Goal: Task Accomplishment & Management: Manage account settings

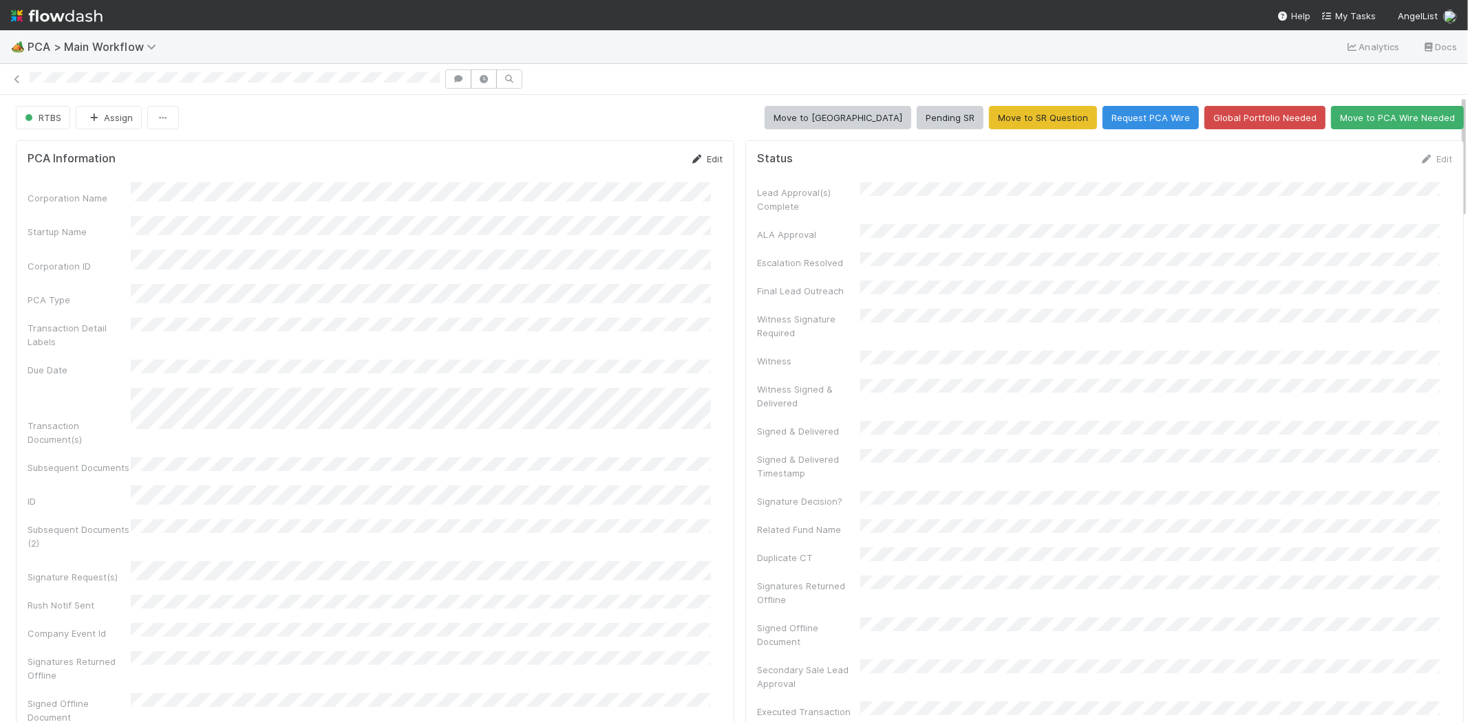
click at [706, 155] on link "Edit" at bounding box center [706, 158] width 32 height 11
click at [631, 164] on button "Save" at bounding box center [649, 163] width 39 height 23
click at [1419, 153] on link "Edit" at bounding box center [1435, 158] width 32 height 11
click at [1359, 165] on button "Save" at bounding box center [1378, 163] width 39 height 23
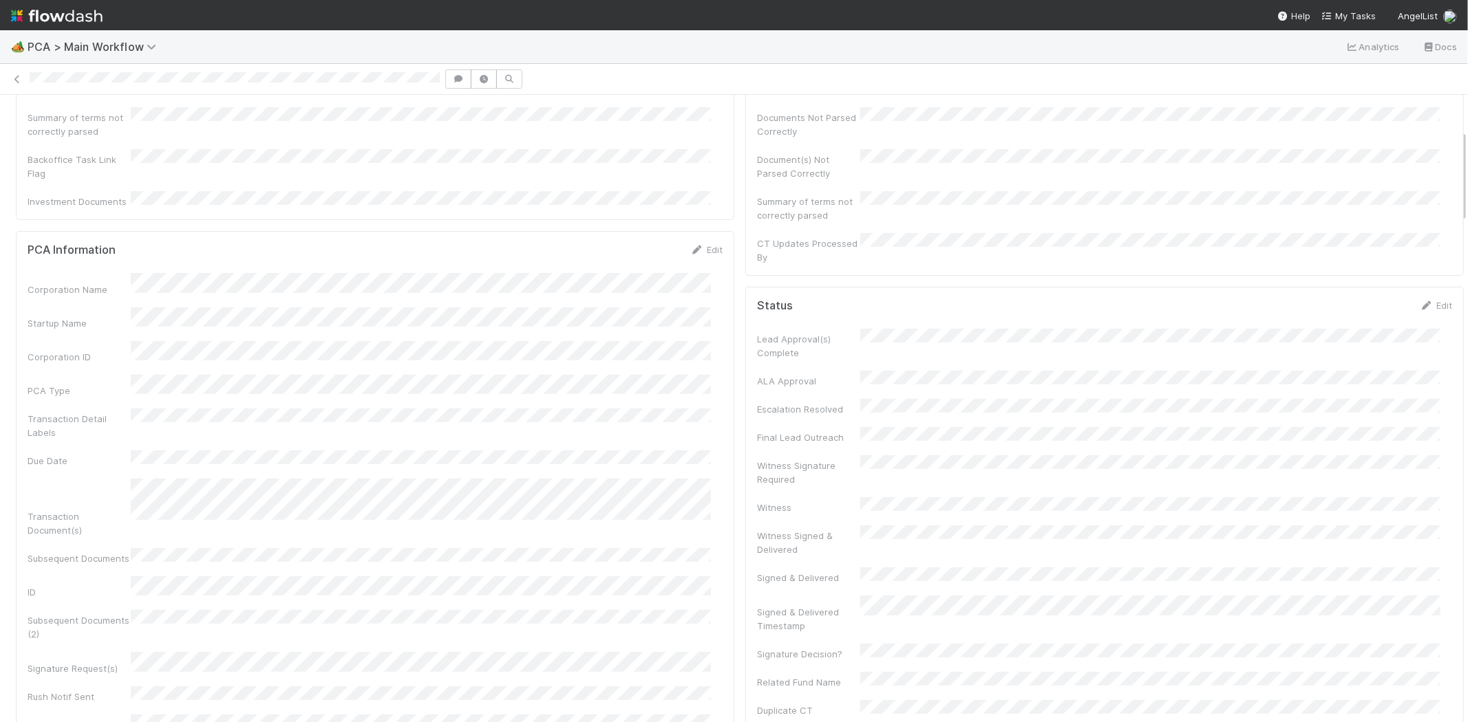
scroll to position [305, 0]
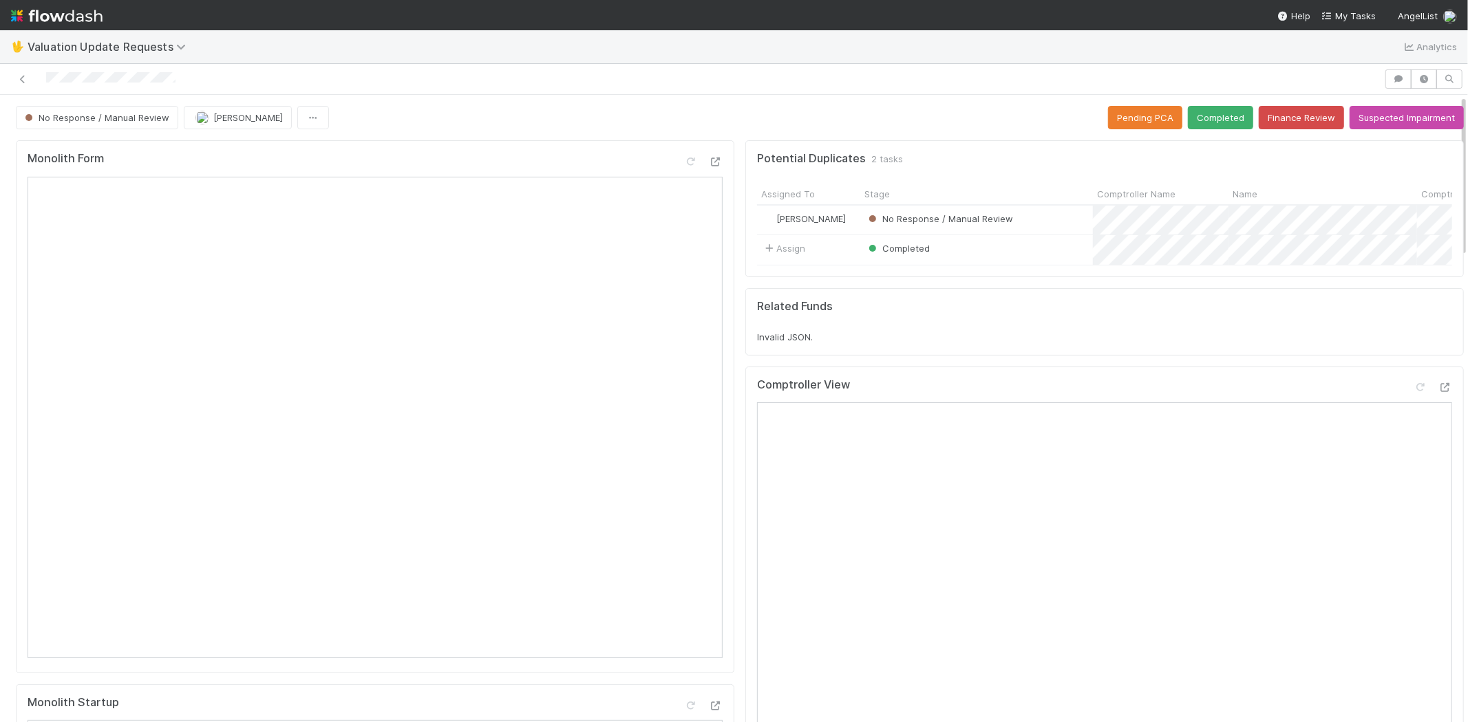
click at [176, 74] on div at bounding box center [692, 78] width 1373 height 19
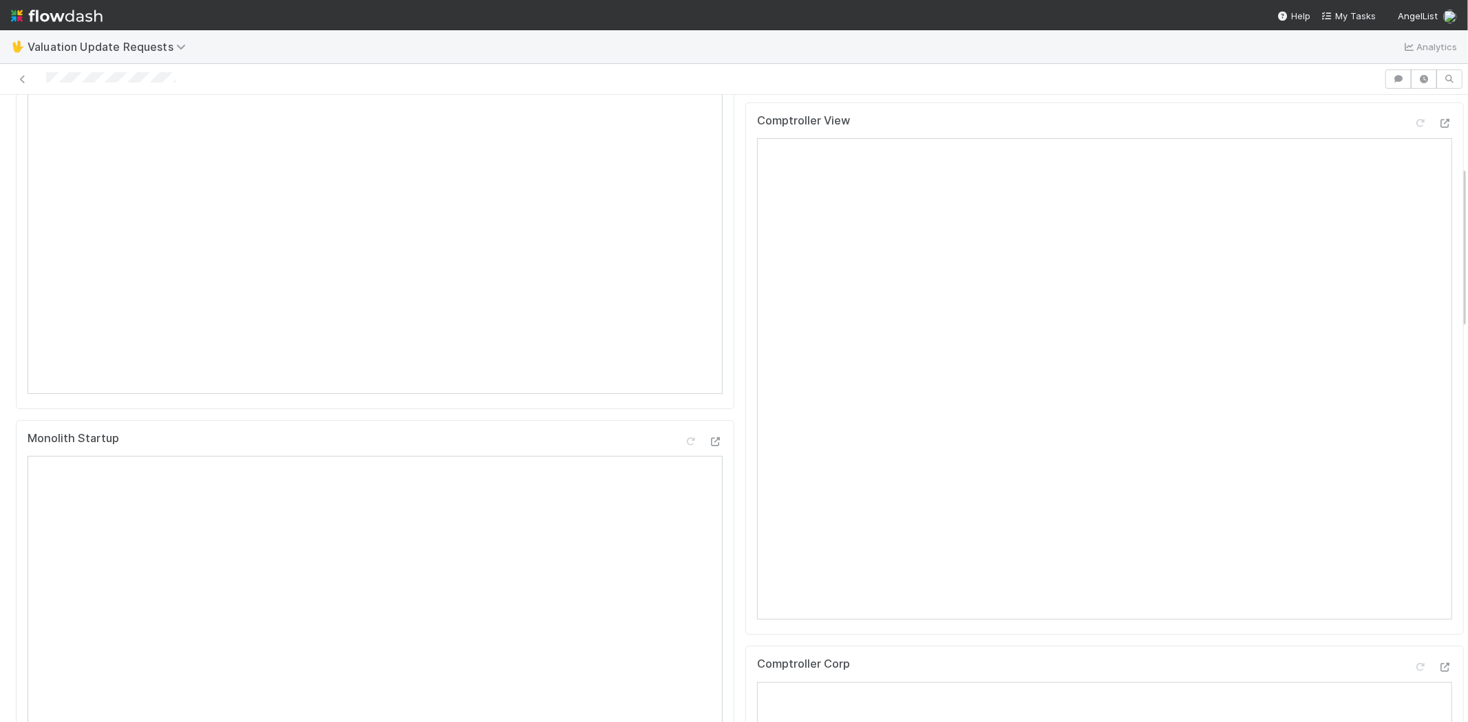
scroll to position [229, 0]
click at [1413, 164] on div at bounding box center [1420, 158] width 14 height 14
click at [1413, 325] on icon at bounding box center [1420, 320] width 14 height 9
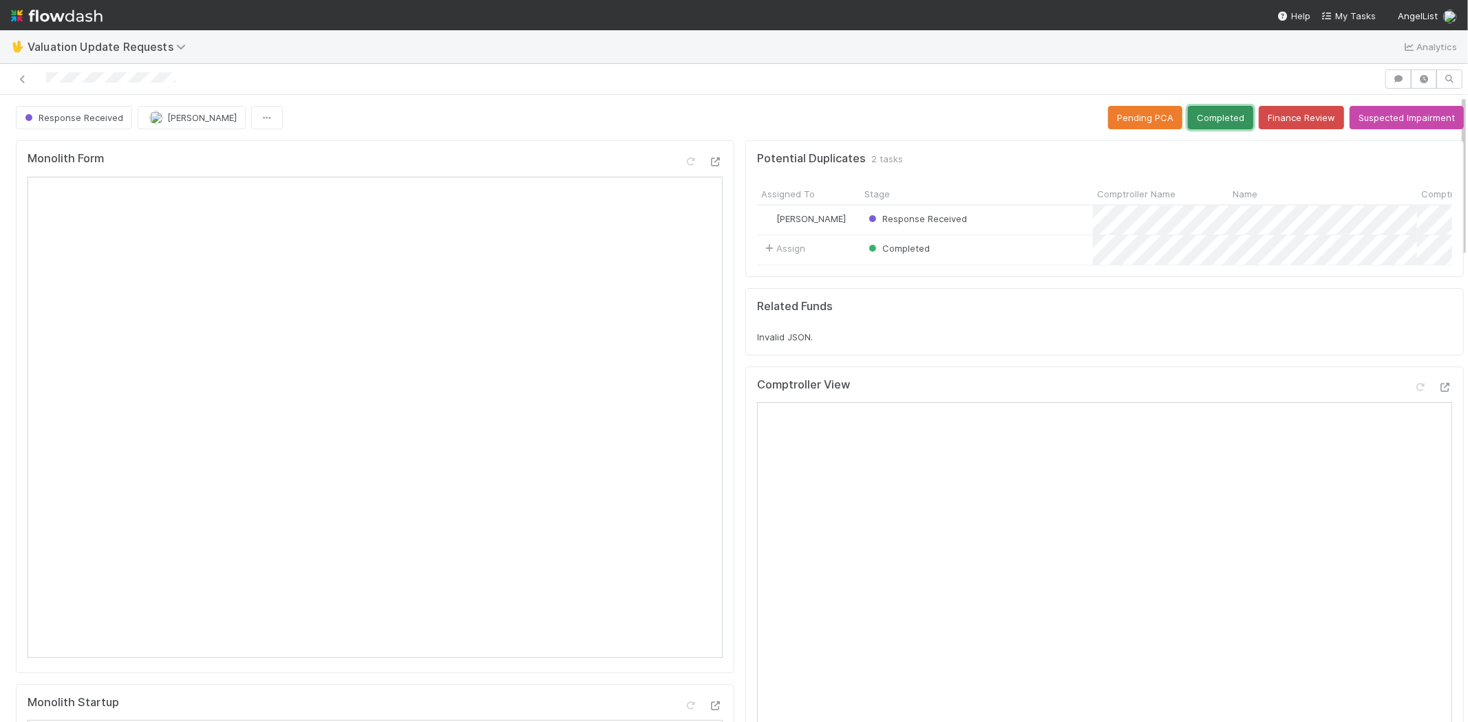
click at [1194, 106] on button "Completed" at bounding box center [1219, 117] width 65 height 23
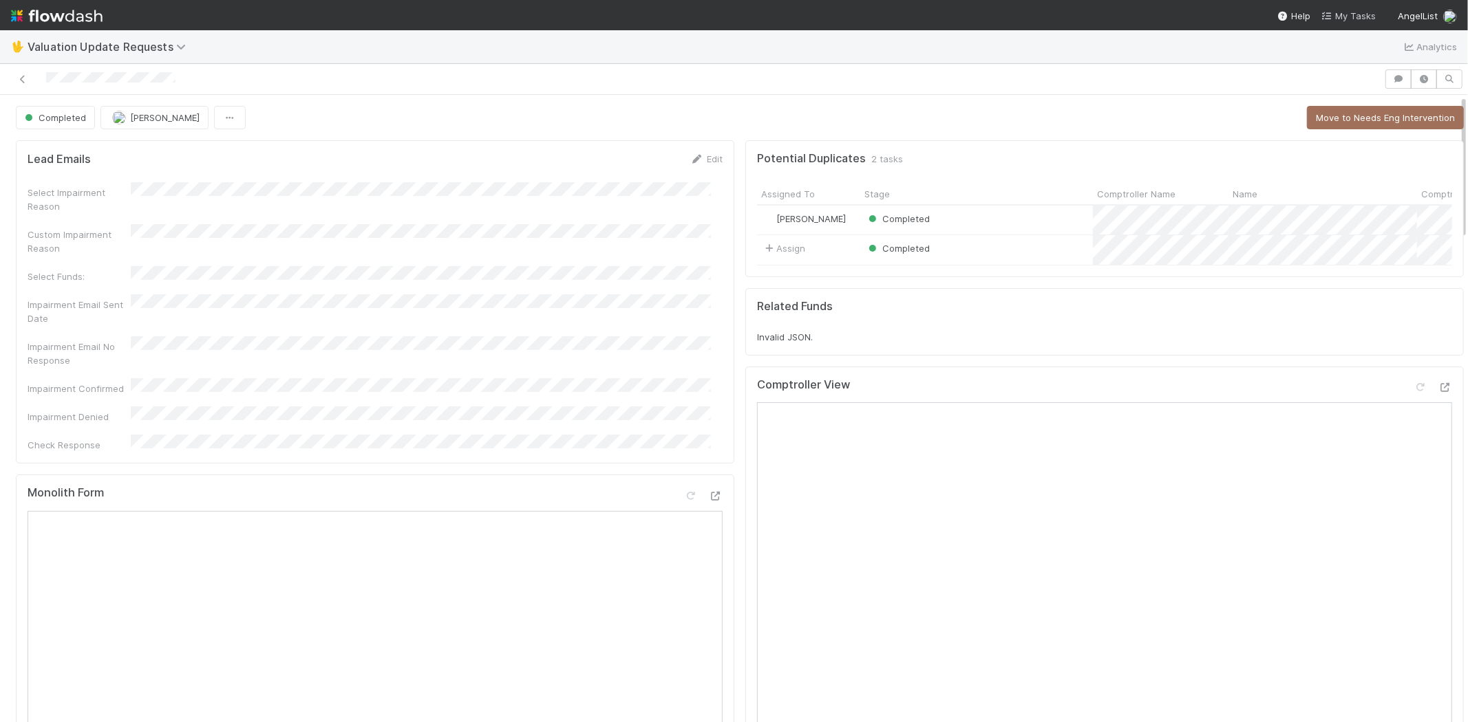
click at [1350, 15] on span "My Tasks" at bounding box center [1348, 15] width 54 height 11
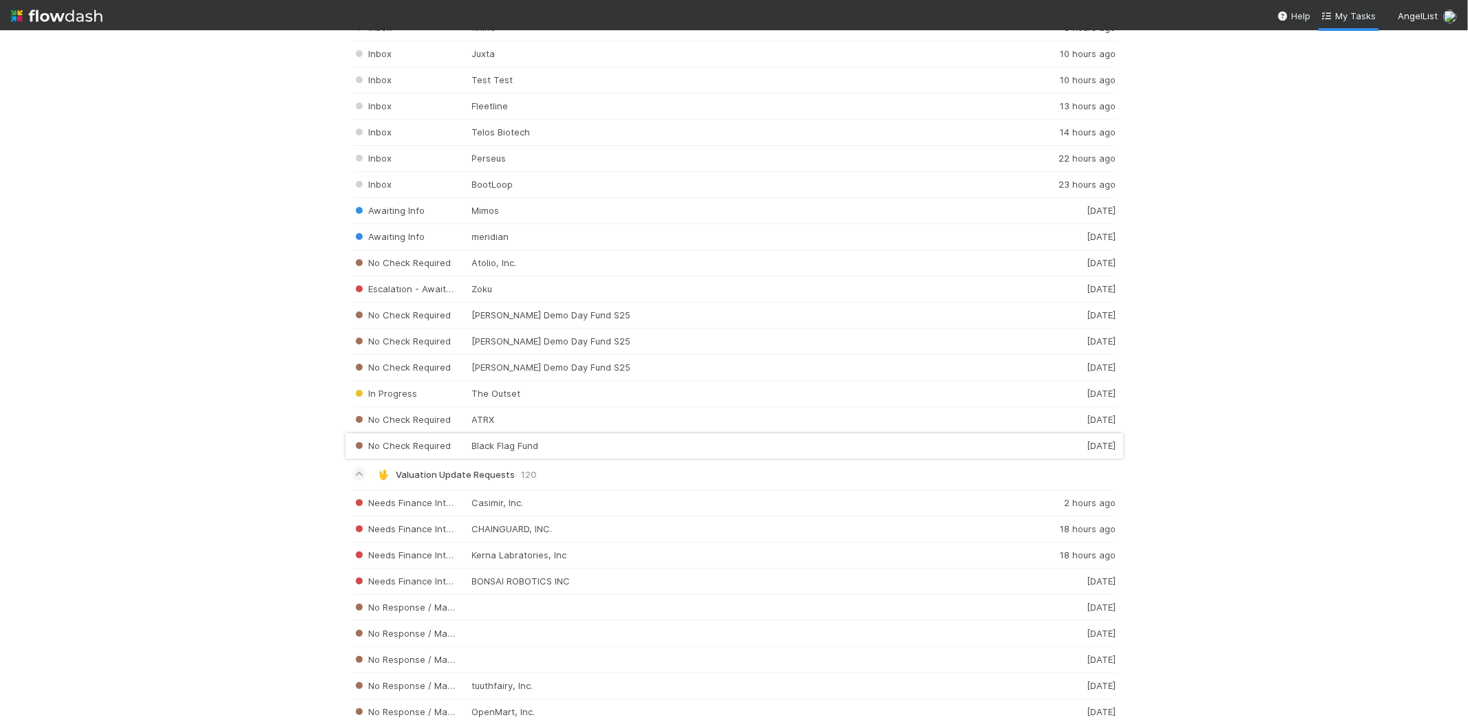
scroll to position [1922, 0]
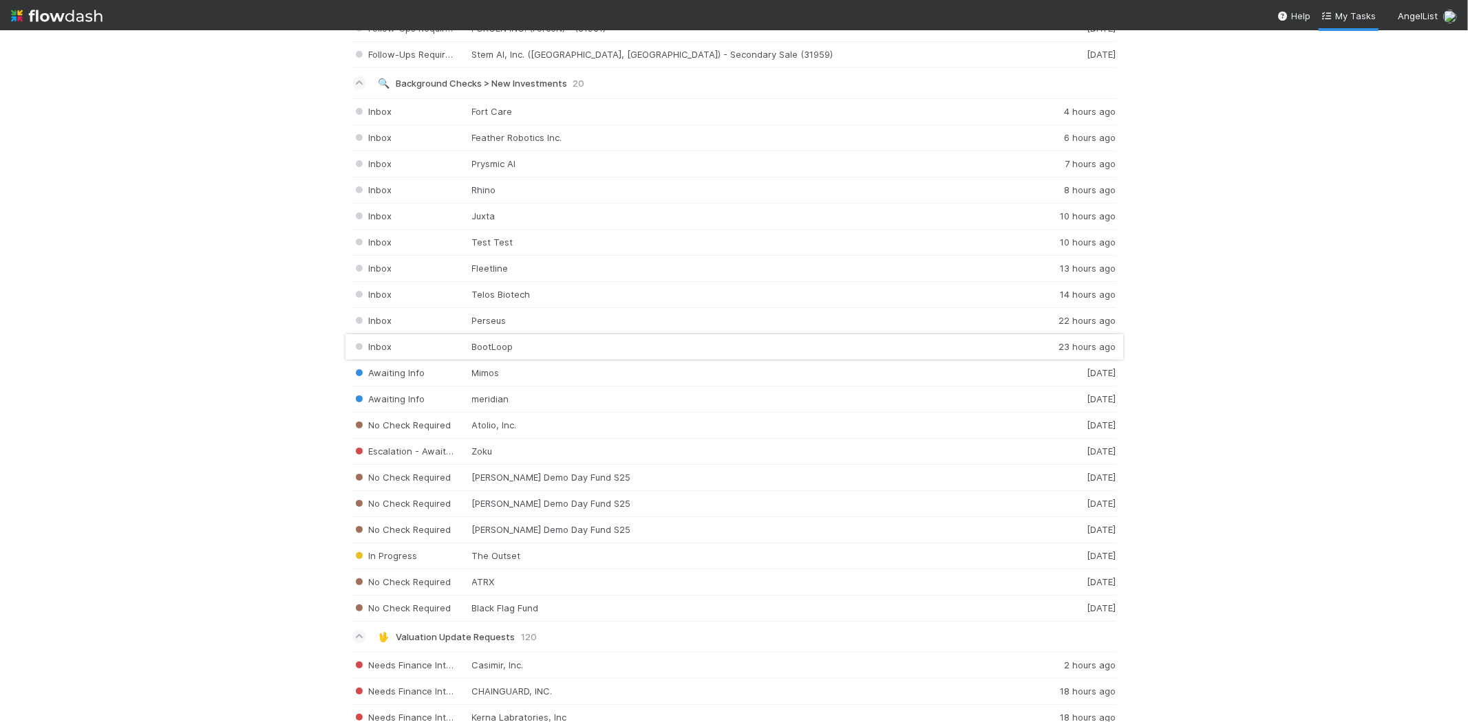
click at [505, 351] on div "Inbox BootLoop 23 hours ago" at bounding box center [734, 347] width 764 height 26
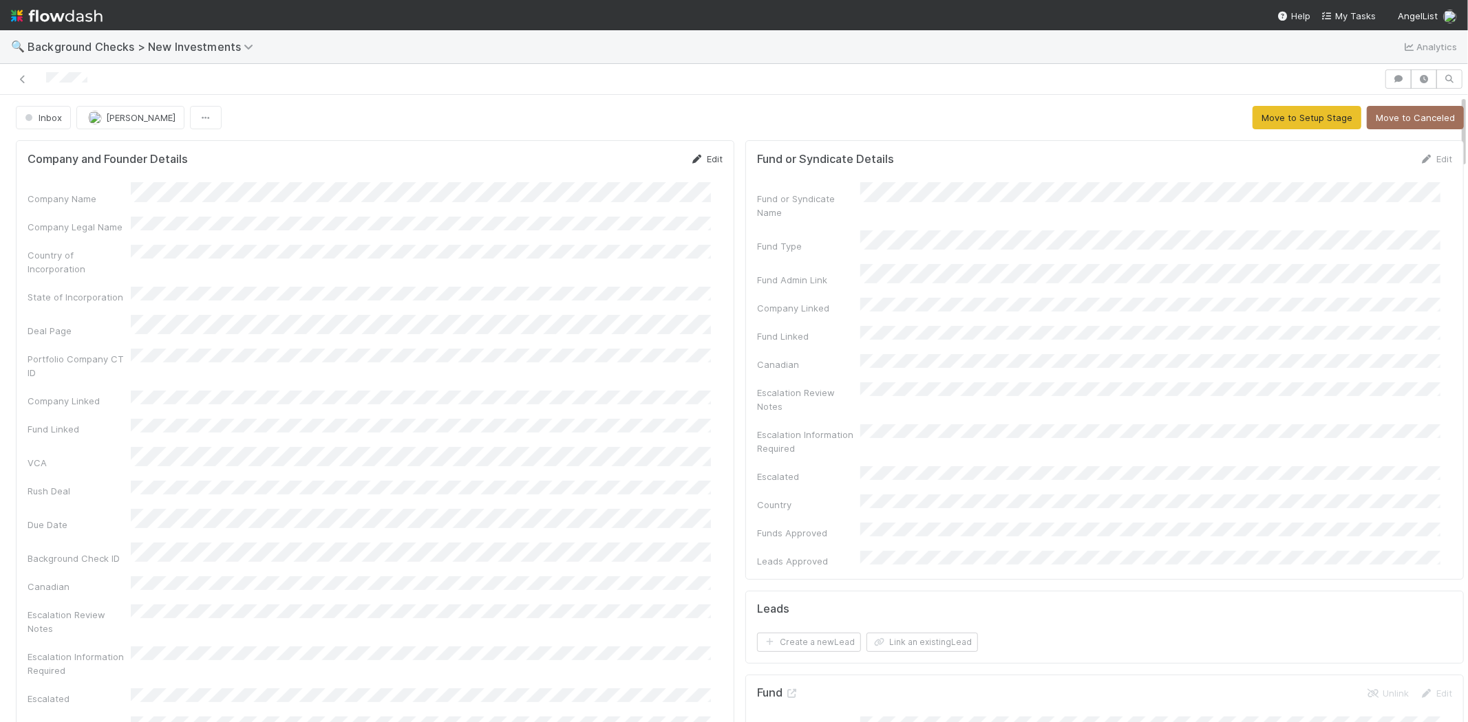
click at [690, 153] on link "Edit" at bounding box center [706, 158] width 32 height 11
click at [630, 161] on button "Save" at bounding box center [649, 163] width 39 height 23
click at [1254, 114] on button "Move to Setup Stage" at bounding box center [1306, 117] width 109 height 23
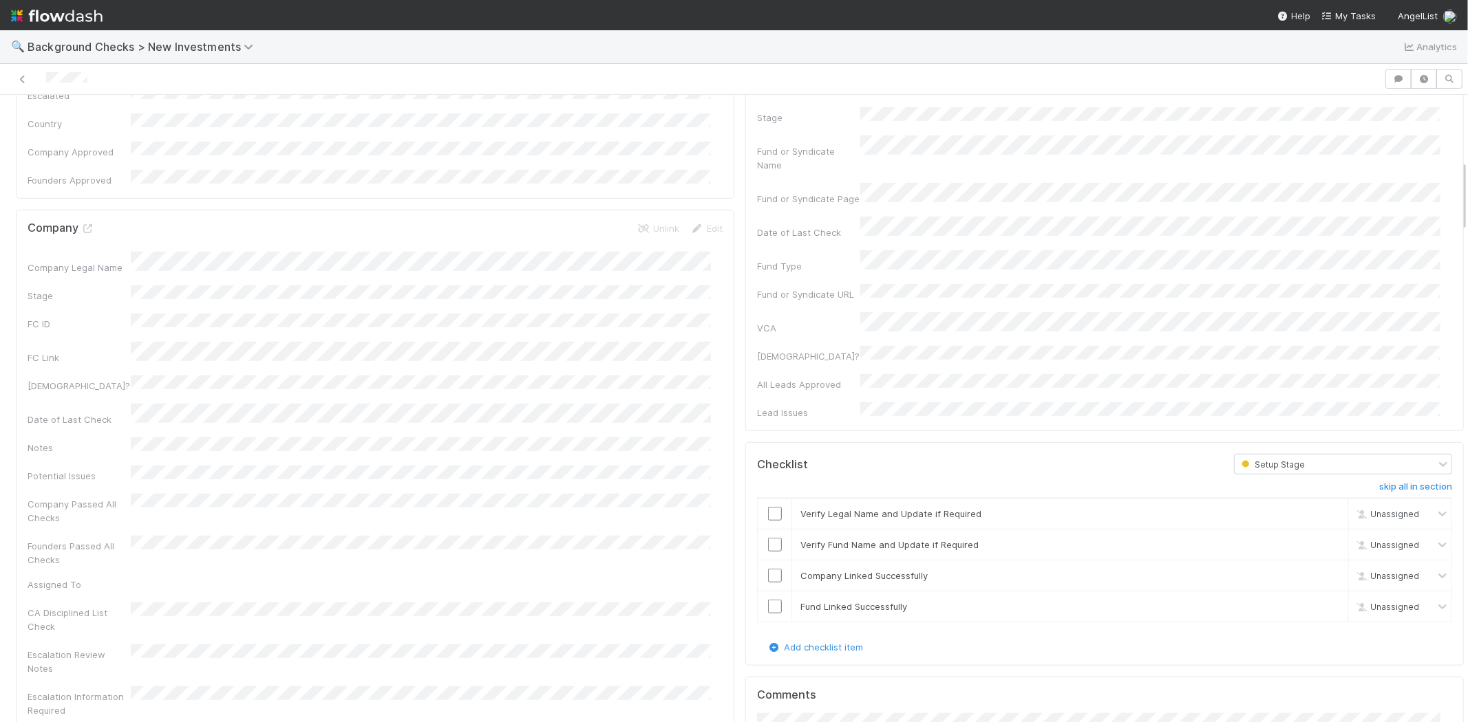
scroll to position [611, 0]
click at [768, 506] on input "checkbox" at bounding box center [775, 513] width 14 height 14
click at [762, 528] on td at bounding box center [774, 543] width 34 height 31
click at [762, 559] on td at bounding box center [774, 574] width 34 height 31
click at [768, 599] on input "checkbox" at bounding box center [775, 606] width 14 height 14
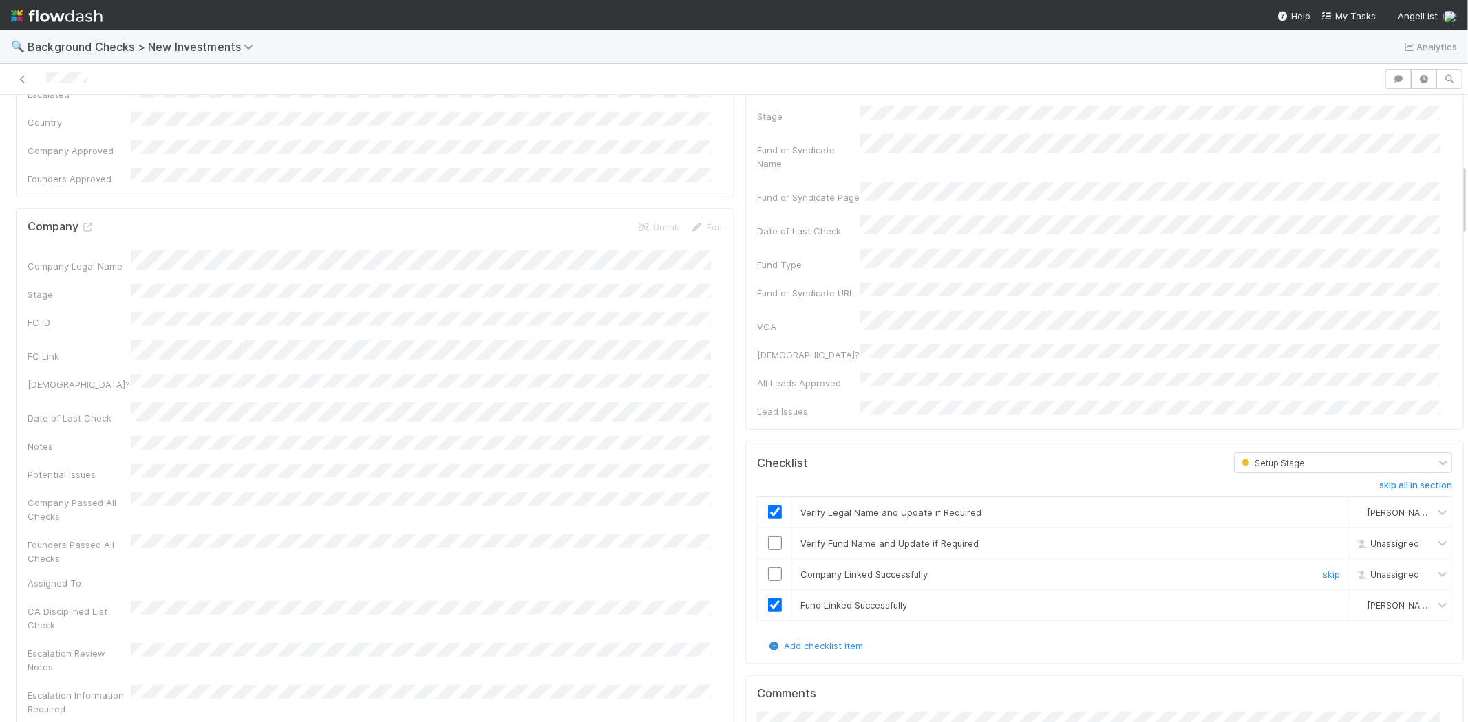
click at [759, 559] on td at bounding box center [774, 574] width 34 height 31
click at [768, 568] on input "checkbox" at bounding box center [775, 575] width 14 height 14
click at [768, 537] on input "checkbox" at bounding box center [775, 544] width 14 height 14
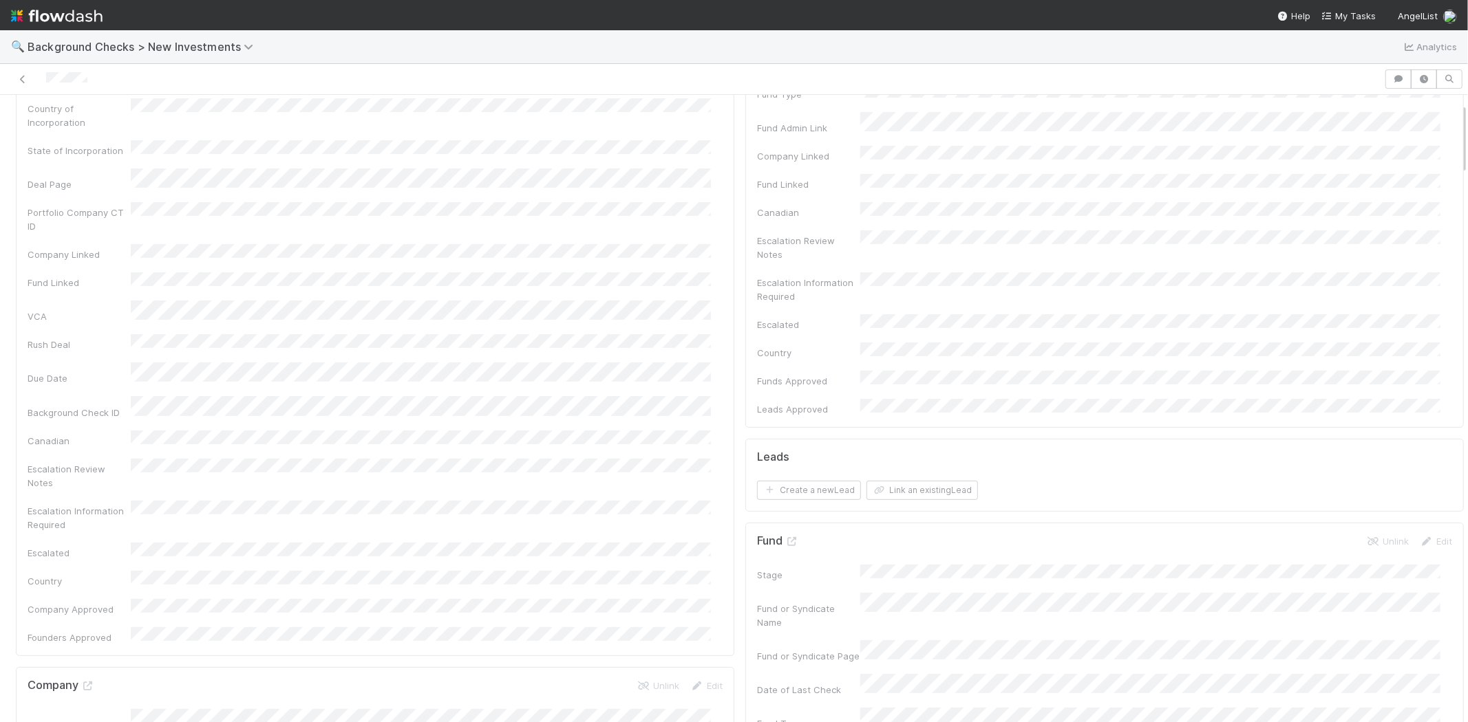
scroll to position [0, 0]
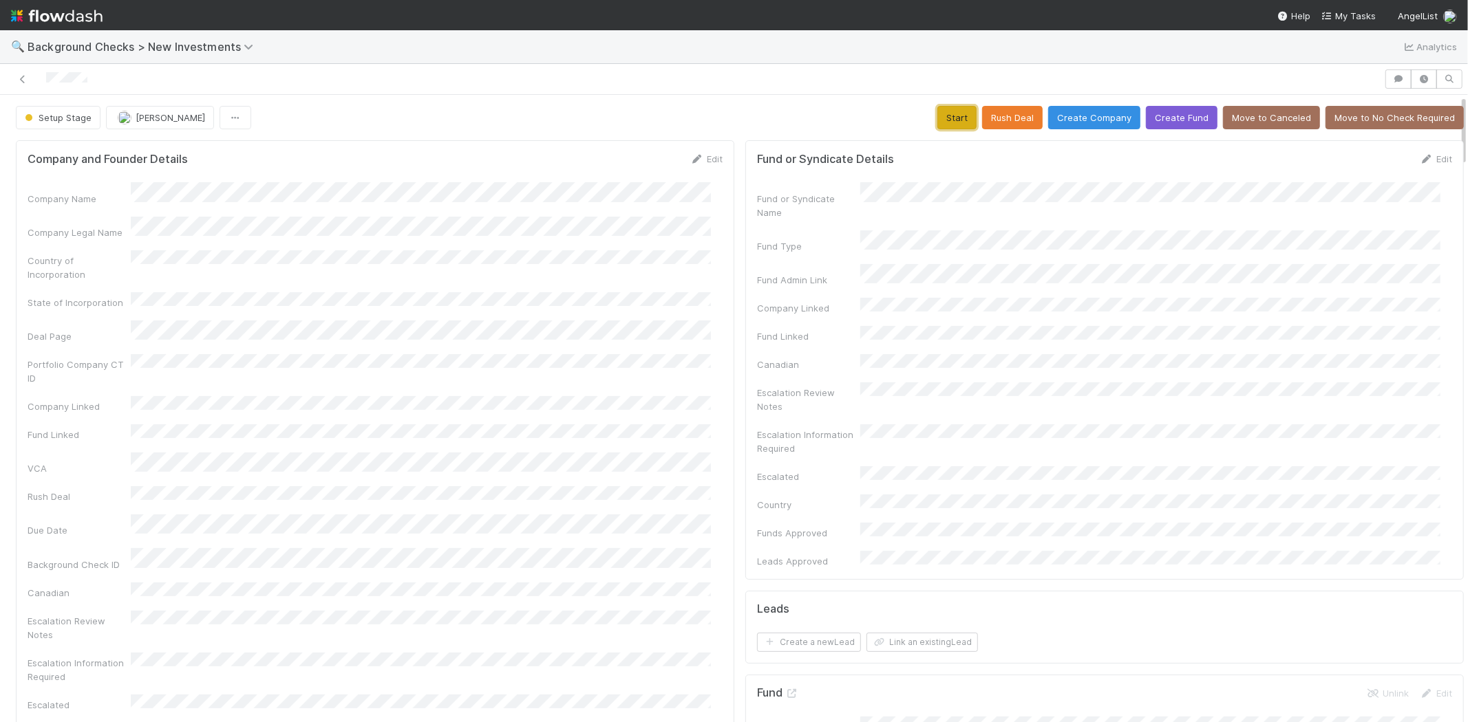
click at [937, 120] on button "Start" at bounding box center [956, 117] width 39 height 23
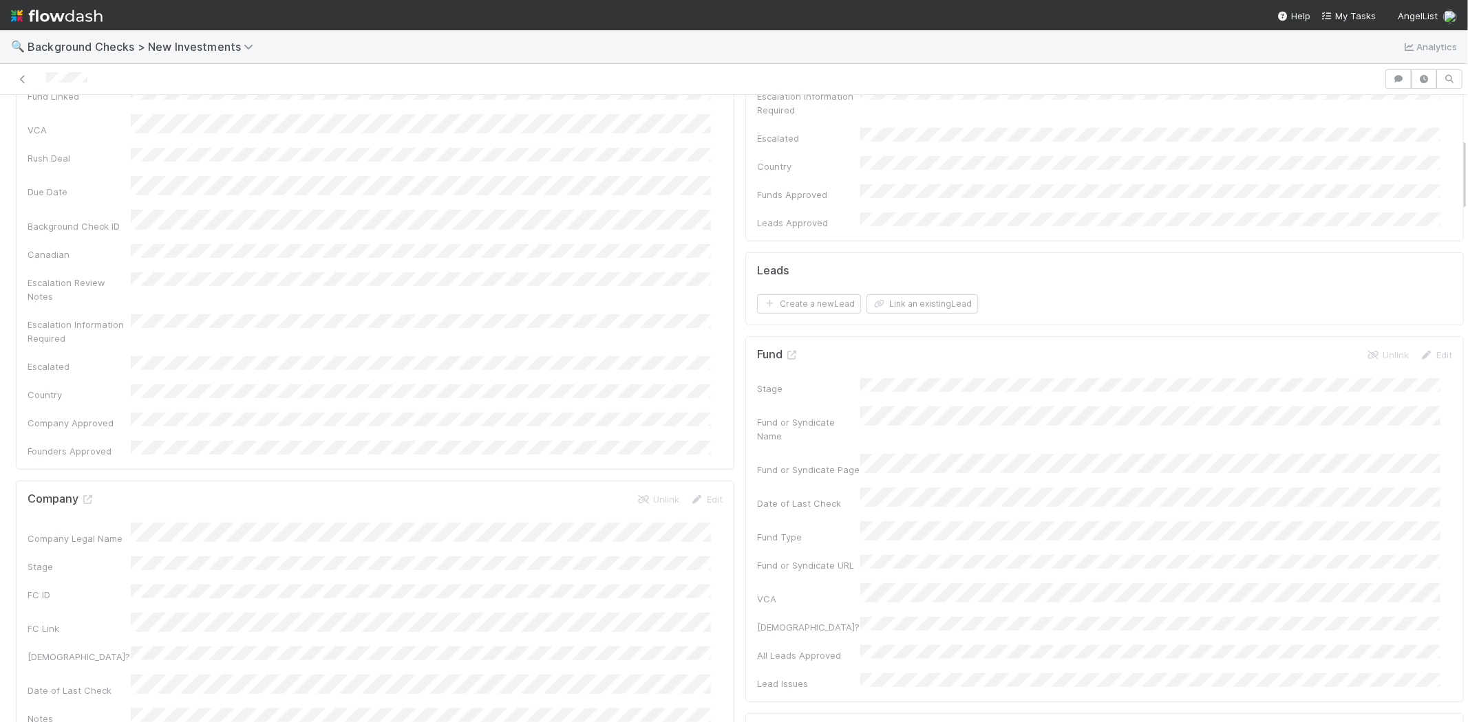
scroll to position [229, 0]
click at [905, 404] on button "Link an existing Lead" at bounding box center [921, 413] width 111 height 19
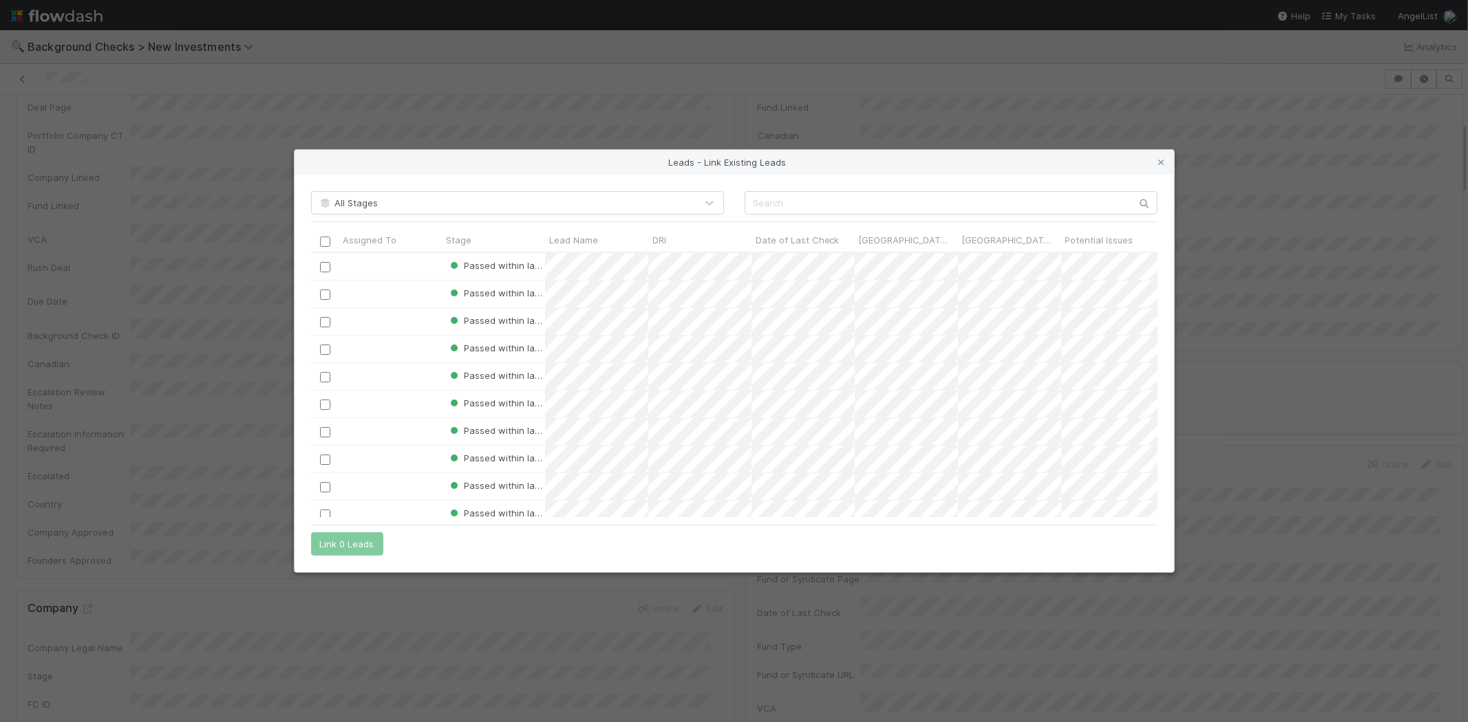
scroll to position [253, 835]
click at [865, 210] on input "text" at bounding box center [950, 202] width 413 height 23
paste input "Benjamin Bryant"
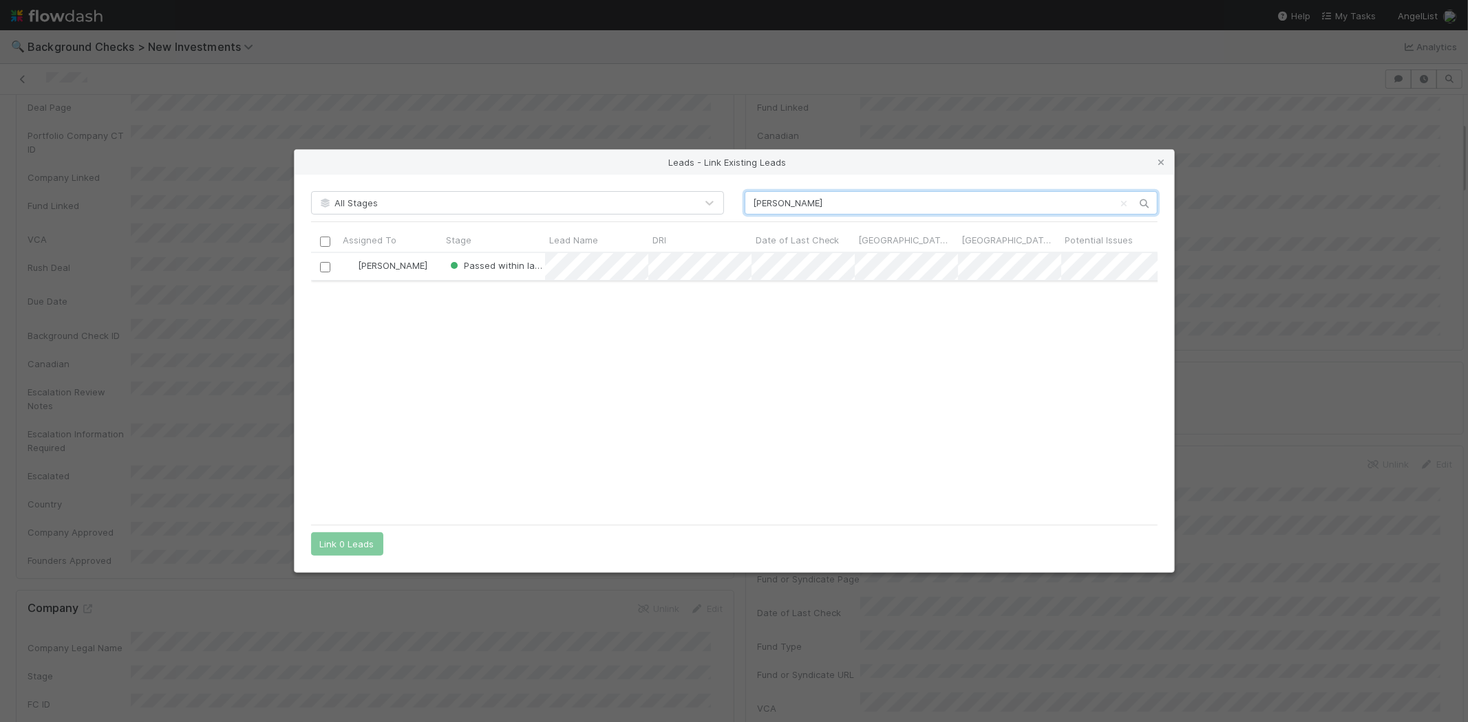
type input "Benjamin Bryant"
click at [320, 265] on input "checkbox" at bounding box center [324, 267] width 10 height 10
click at [344, 537] on button "Link 1 Lead" at bounding box center [344, 544] width 66 height 23
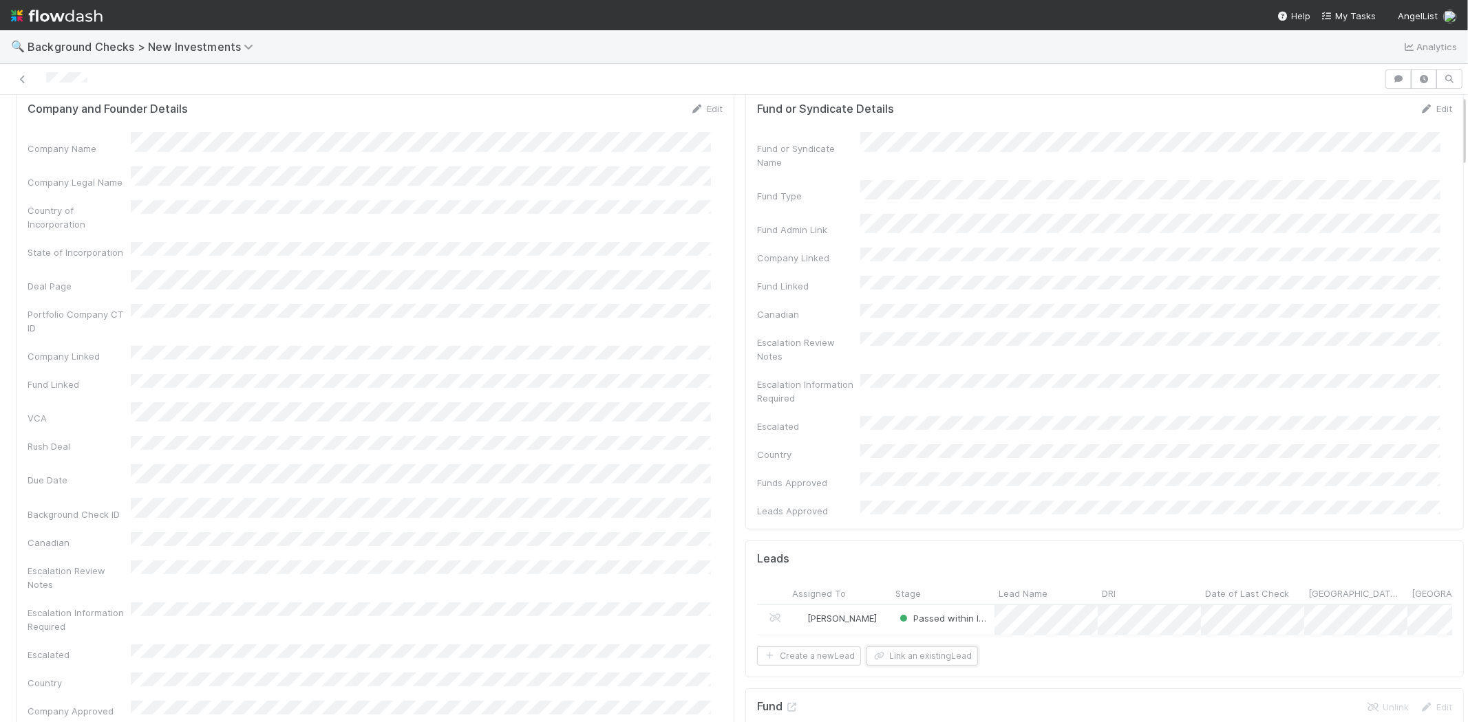
scroll to position [0, 0]
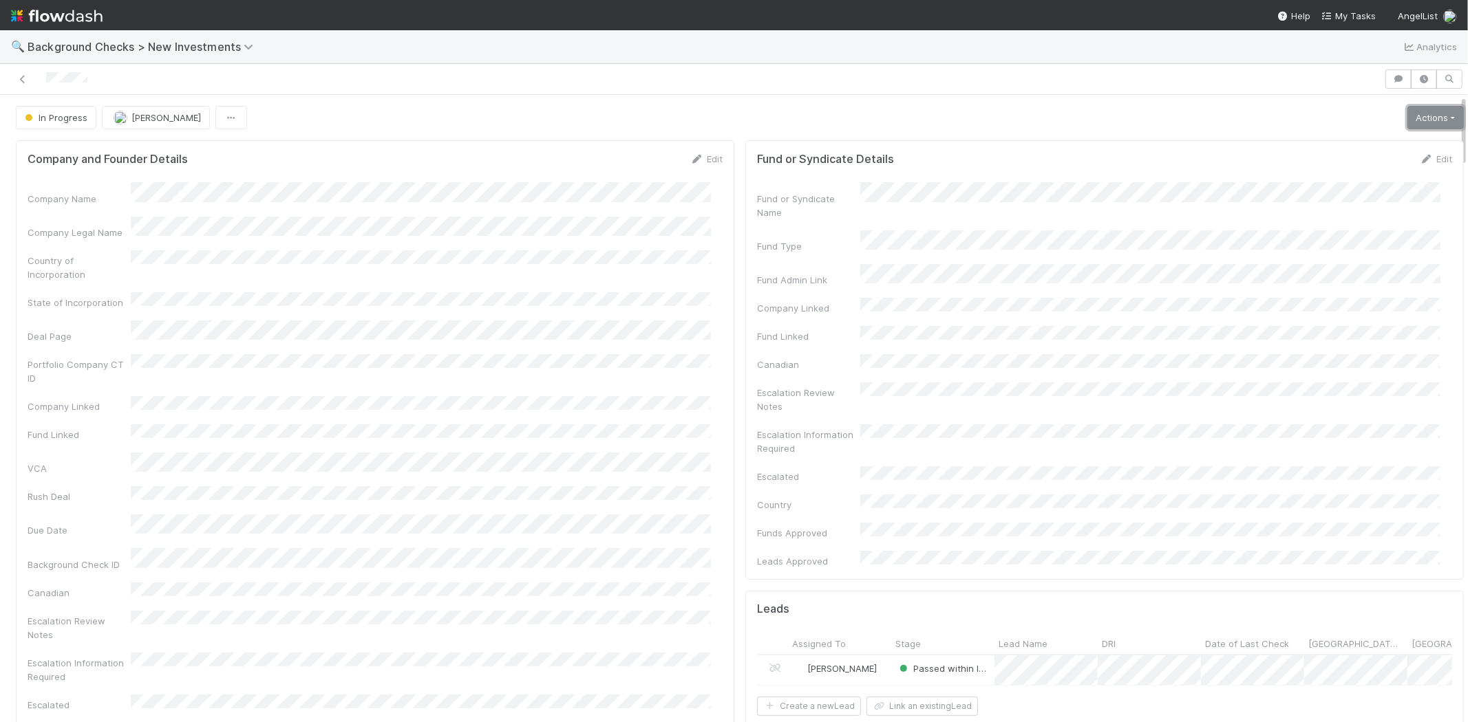
click at [1409, 120] on link "Actions" at bounding box center [1435, 117] width 56 height 23
click at [1345, 146] on button "Finish" at bounding box center [1387, 146] width 153 height 19
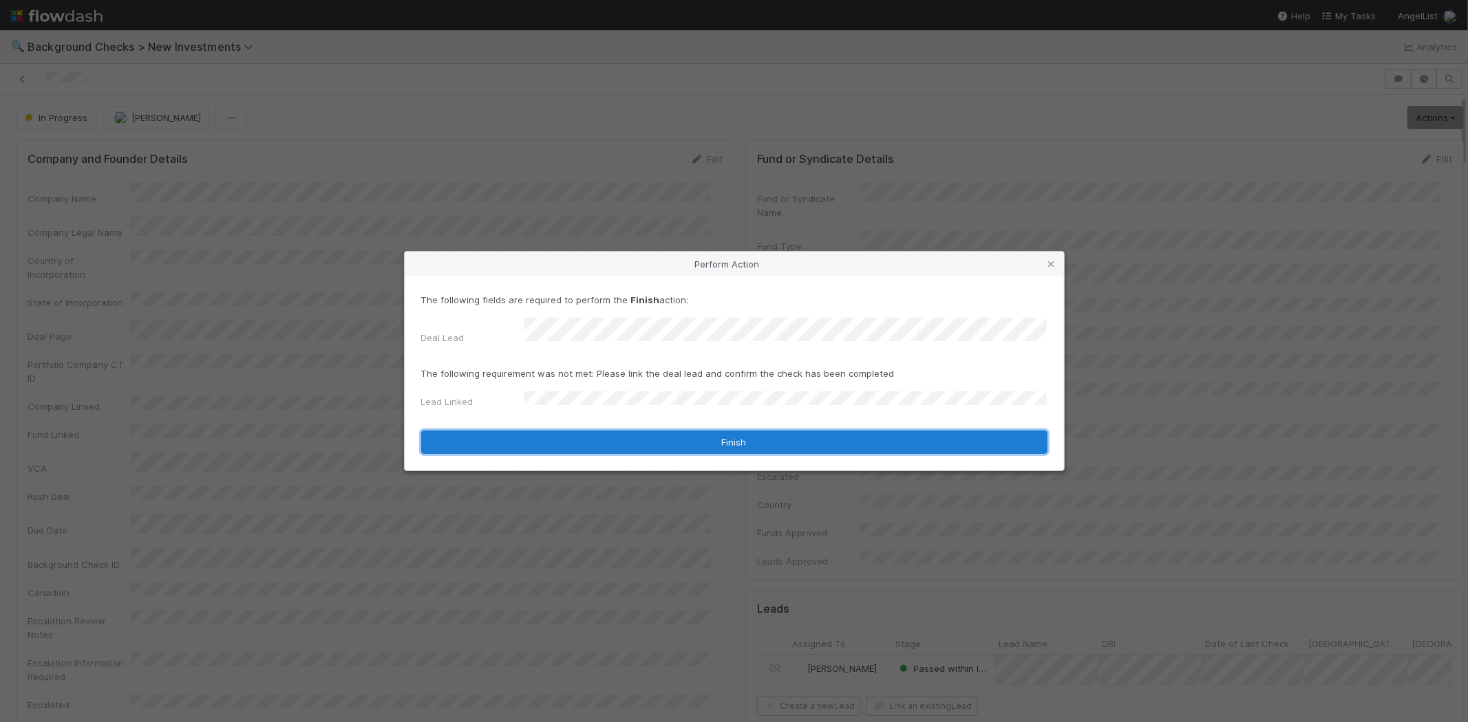
click at [597, 438] on button "Finish" at bounding box center [734, 442] width 626 height 23
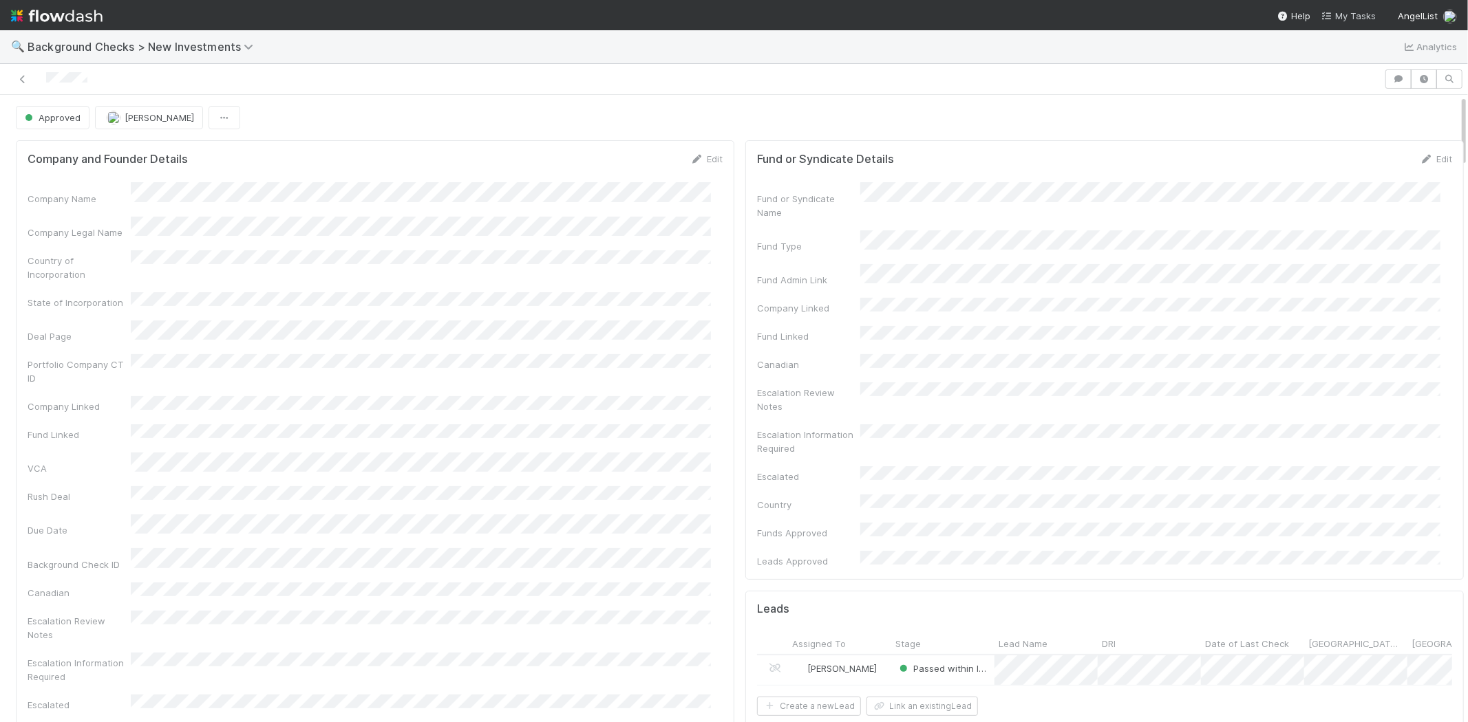
click at [1360, 15] on span "My Tasks" at bounding box center [1348, 15] width 54 height 11
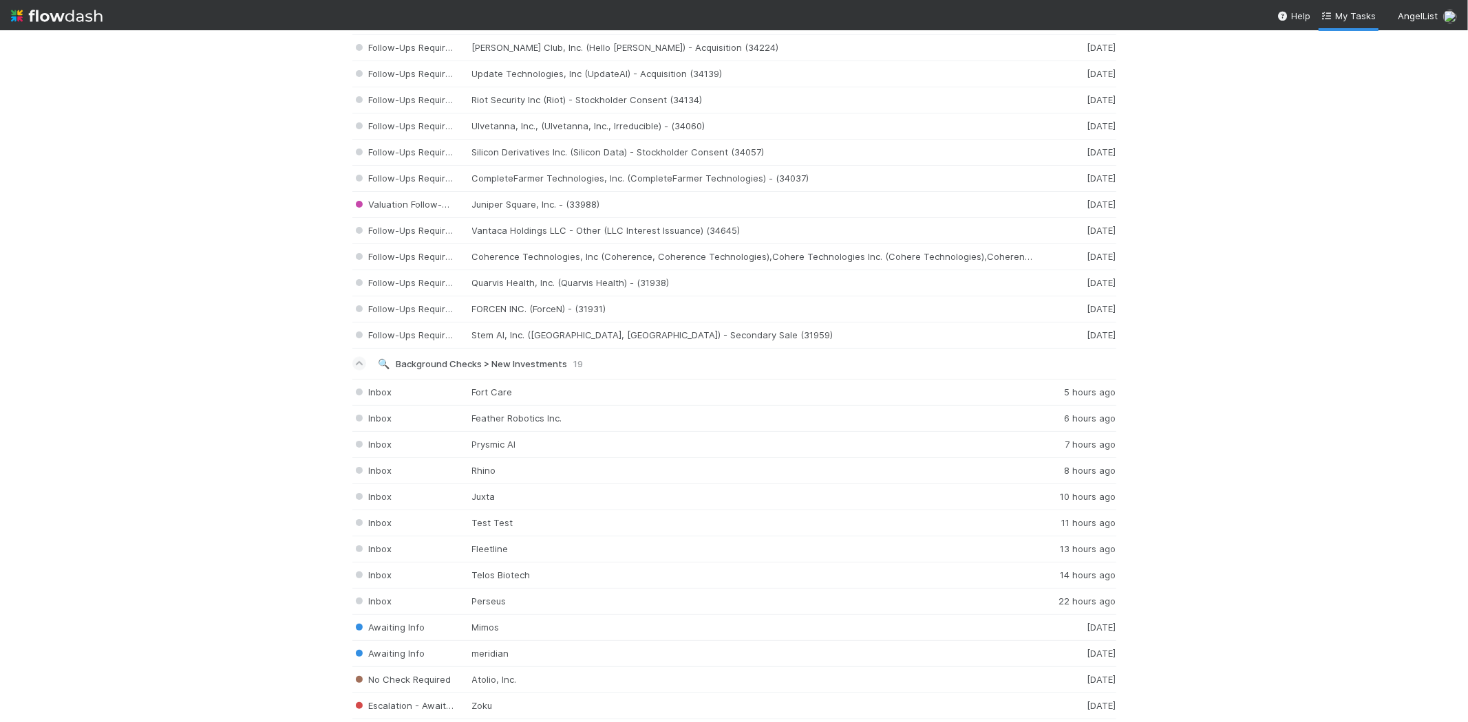
scroll to position [1834, 0]
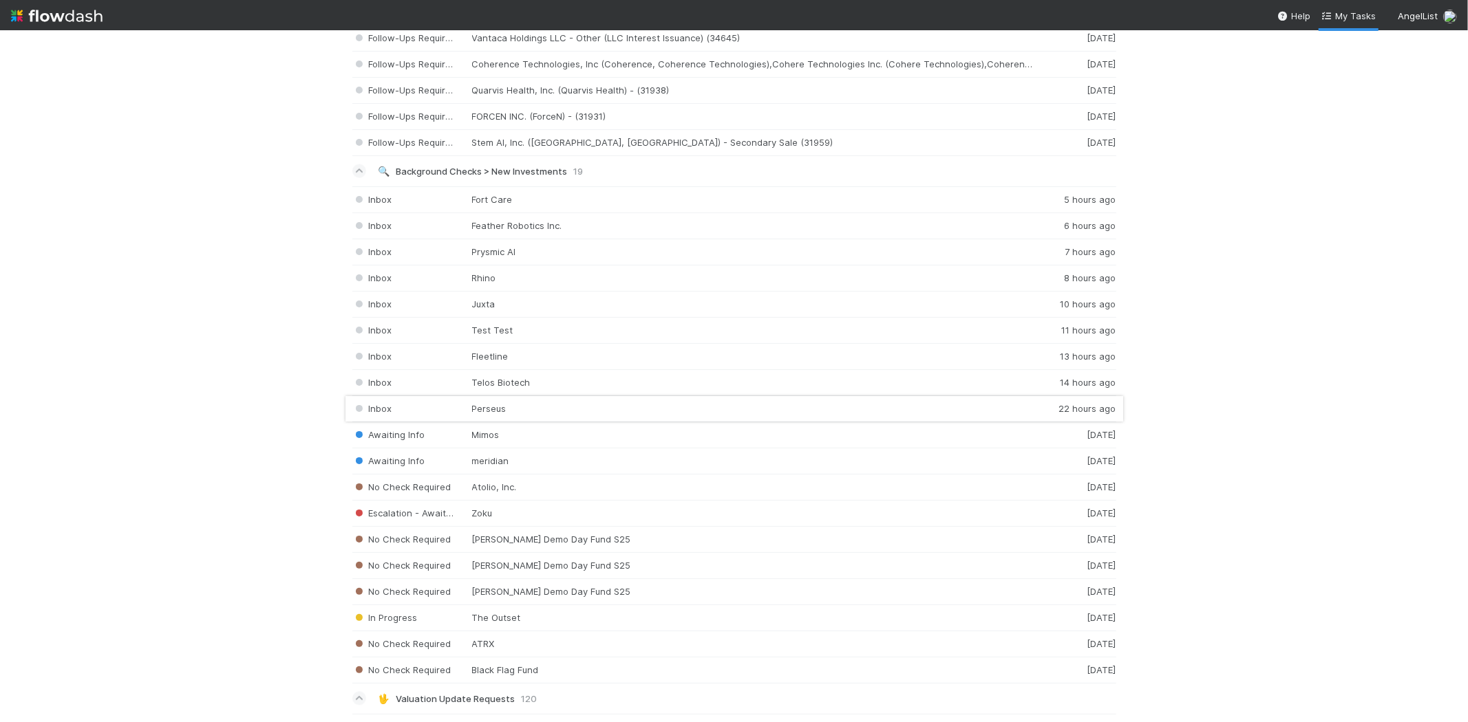
click at [463, 414] on div "Inbox Perseus 22 hours ago" at bounding box center [734, 409] width 764 height 26
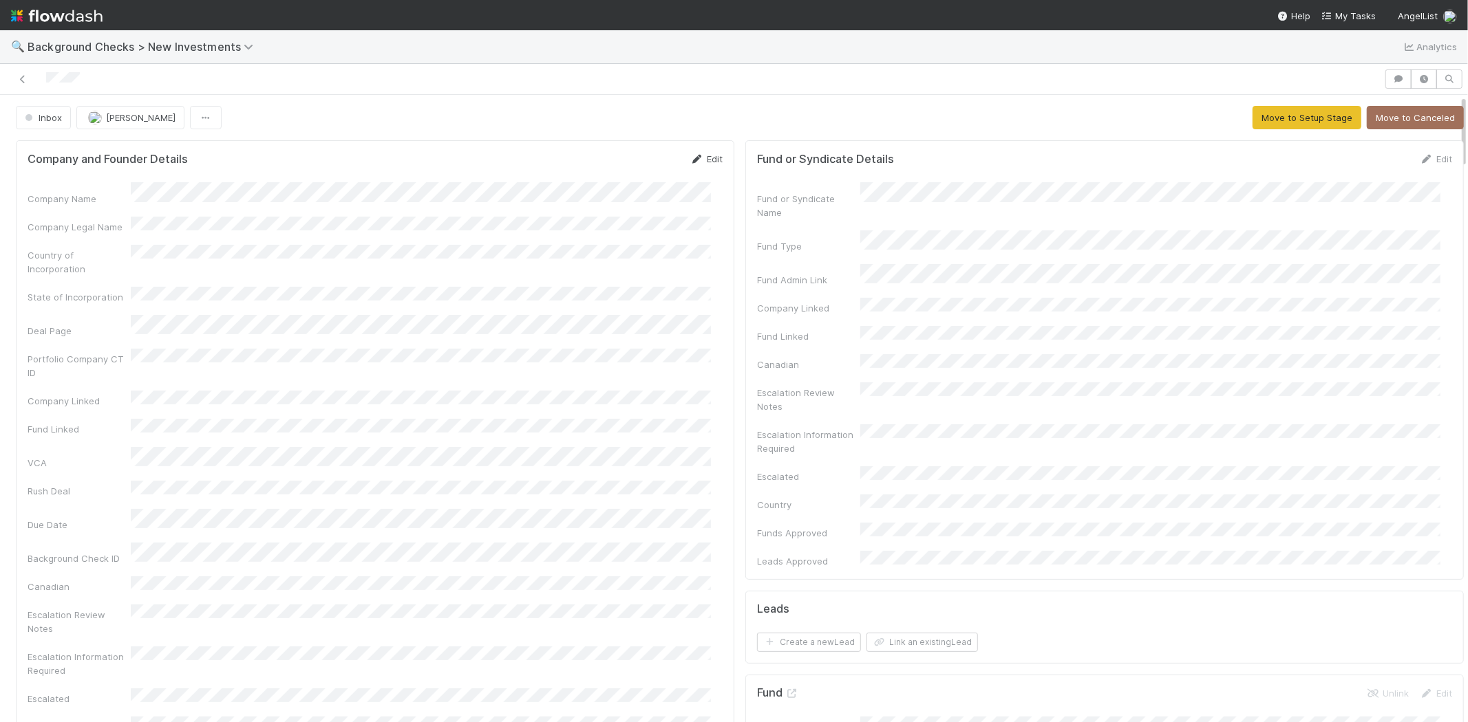
click at [698, 155] on link "Edit" at bounding box center [706, 158] width 32 height 11
click at [630, 162] on button "Save" at bounding box center [649, 163] width 39 height 23
click at [695, 161] on link "Edit" at bounding box center [706, 158] width 32 height 11
click at [142, 224] on div "Company Name * Company Legal Name Country of Incorporation State of Incorporati…" at bounding box center [375, 622] width 695 height 861
click at [644, 162] on button "Save" at bounding box center [649, 163] width 39 height 23
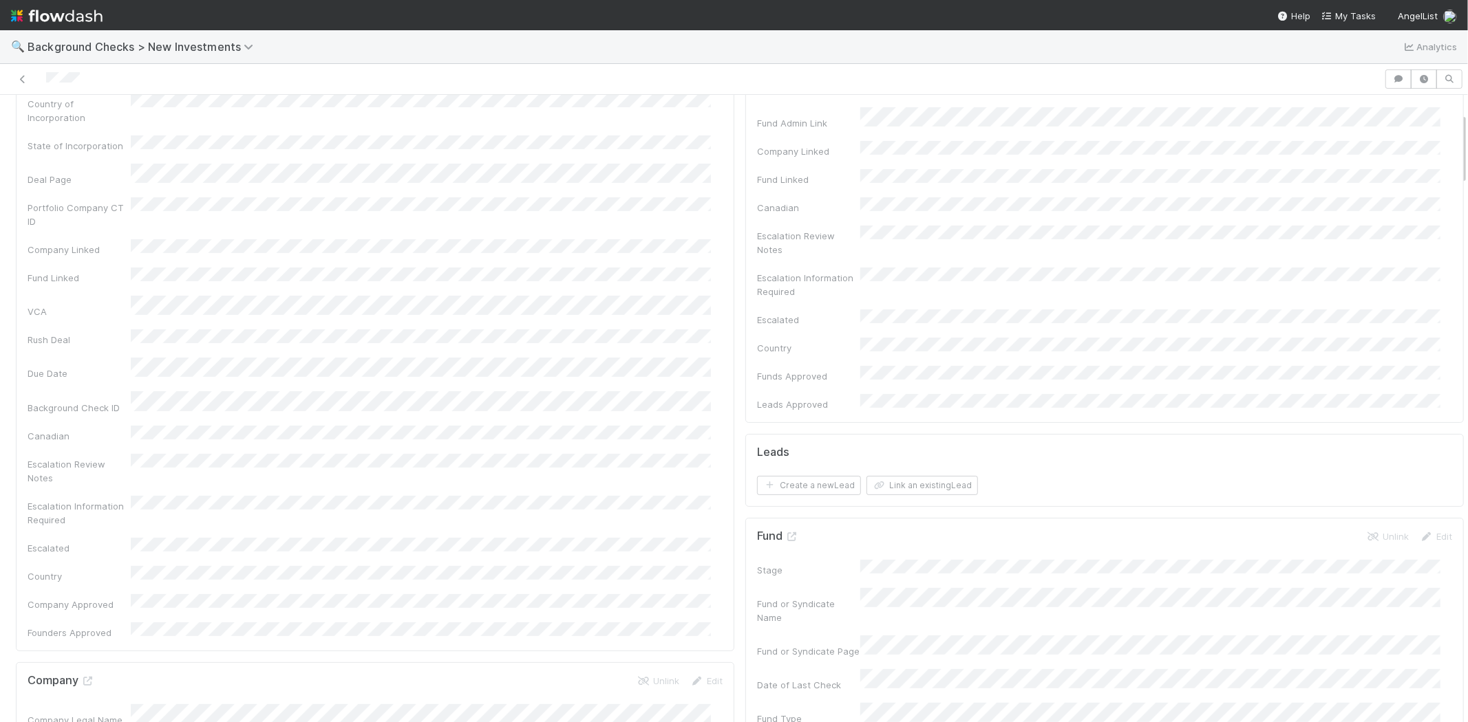
scroll to position [153, 0]
click at [911, 480] on button "Link an existing Lead" at bounding box center [921, 489] width 111 height 19
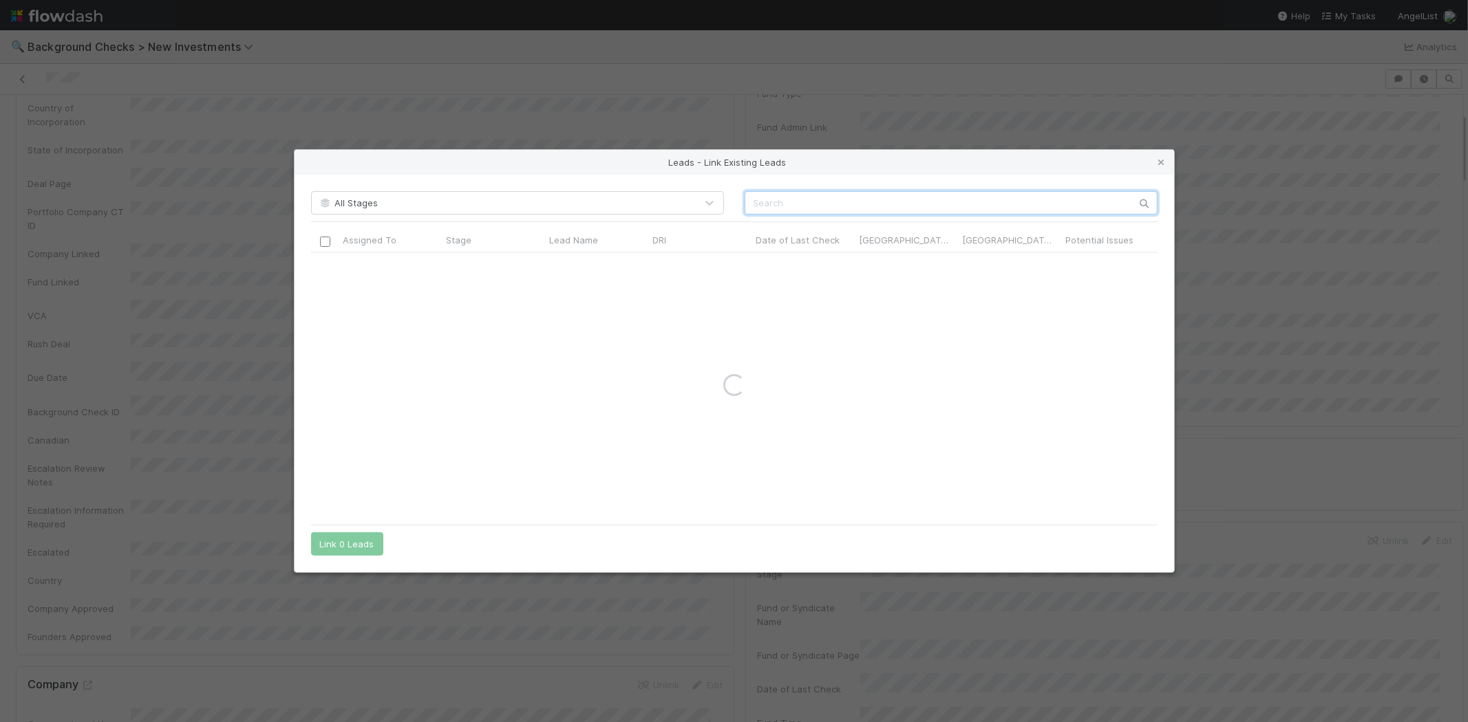
click at [855, 193] on input "text" at bounding box center [950, 202] width 413 height 23
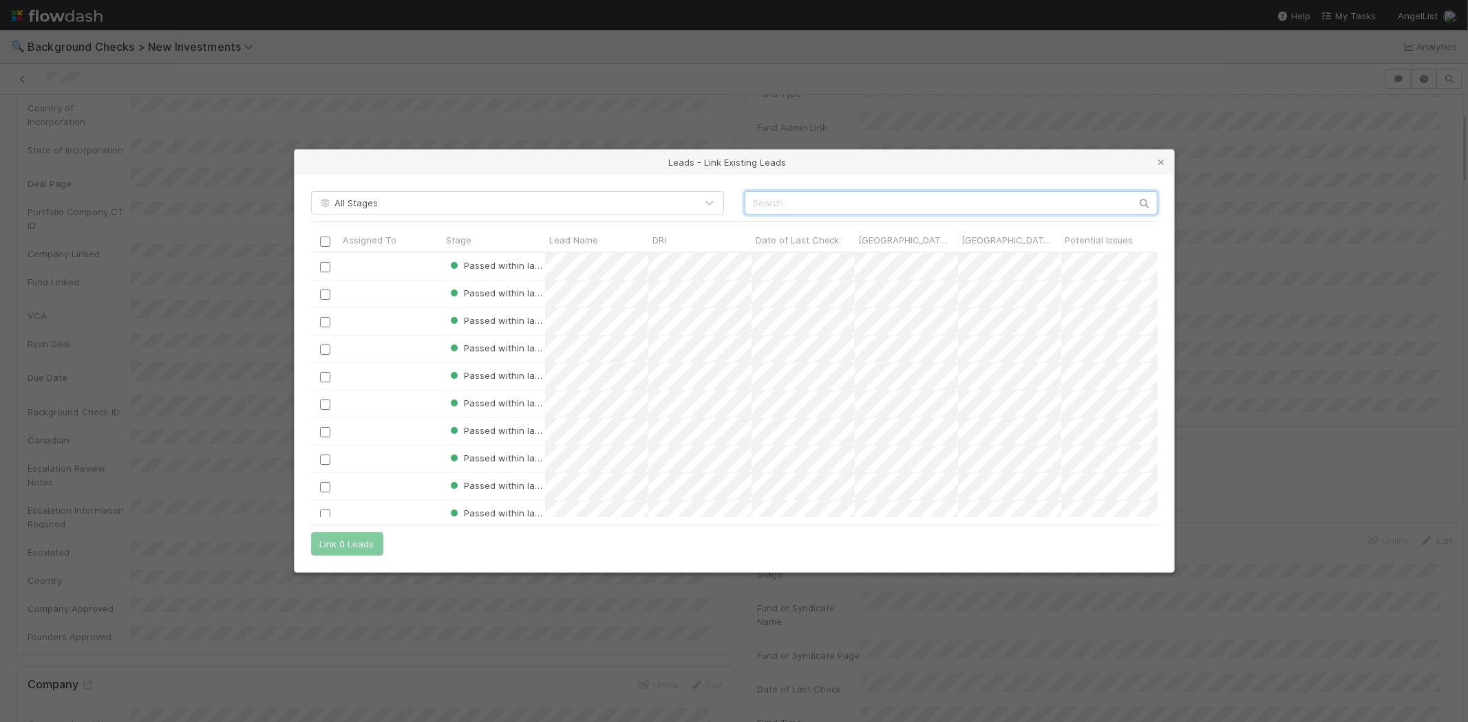
paste input "J.J. Fliegelman"
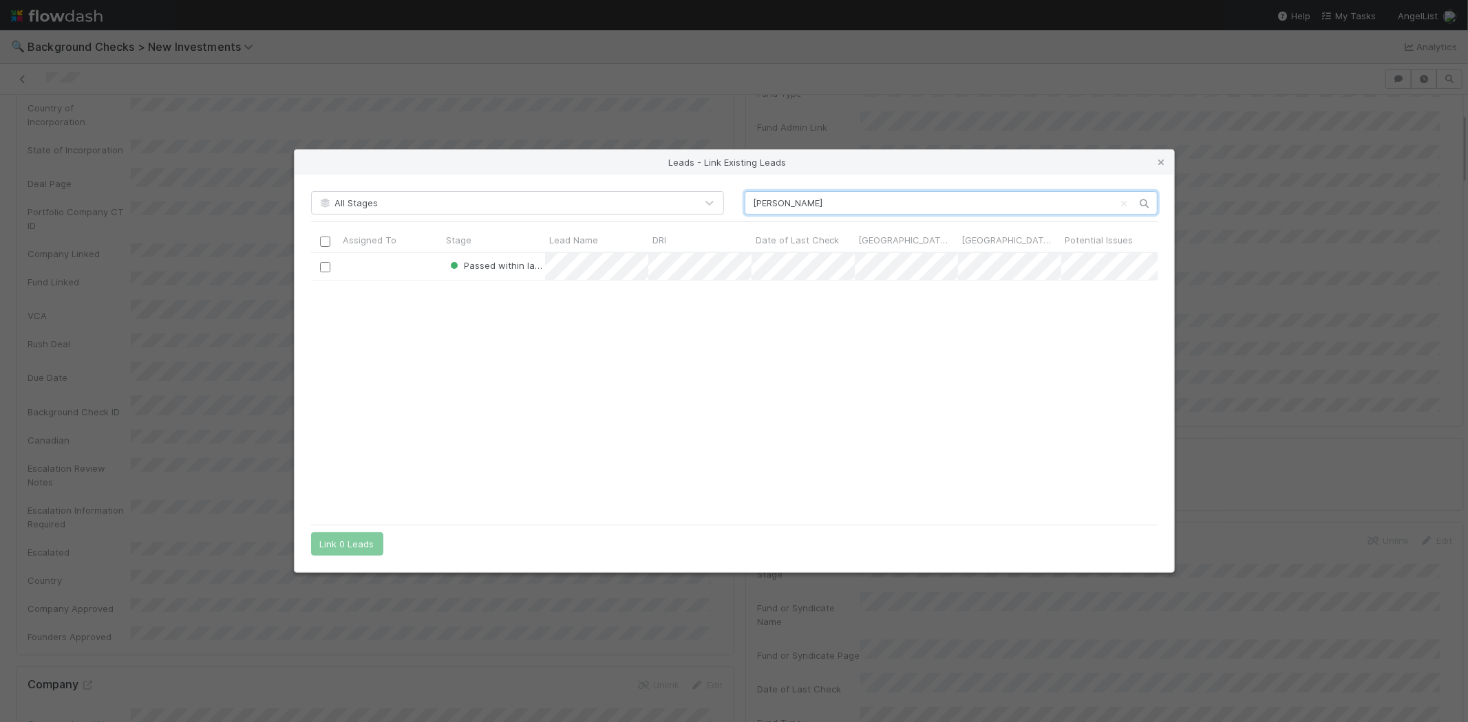
scroll to position [253, 835]
type input "J.J. Fliegelman"
click at [325, 266] on input "checkbox" at bounding box center [324, 267] width 10 height 10
click at [346, 538] on button "Link 1 Lead" at bounding box center [344, 544] width 66 height 23
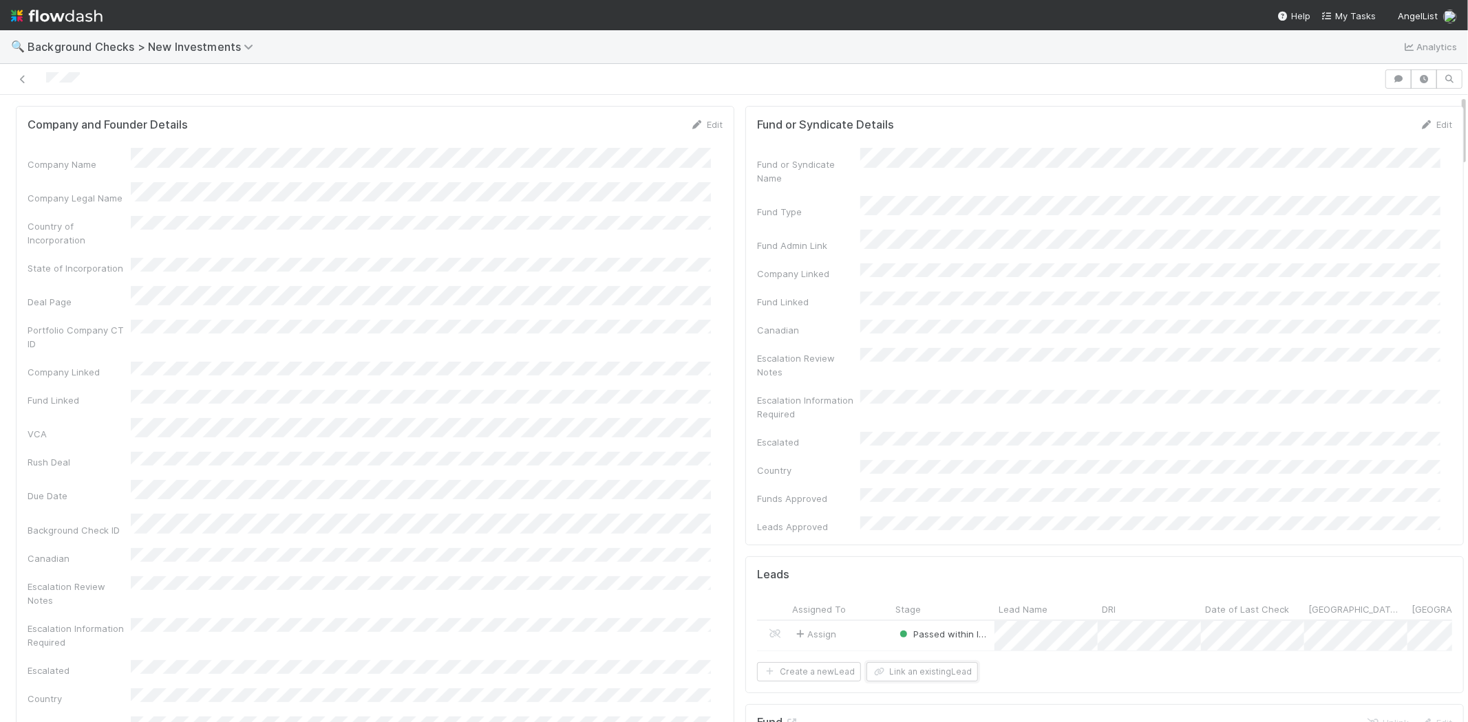
scroll to position [0, 0]
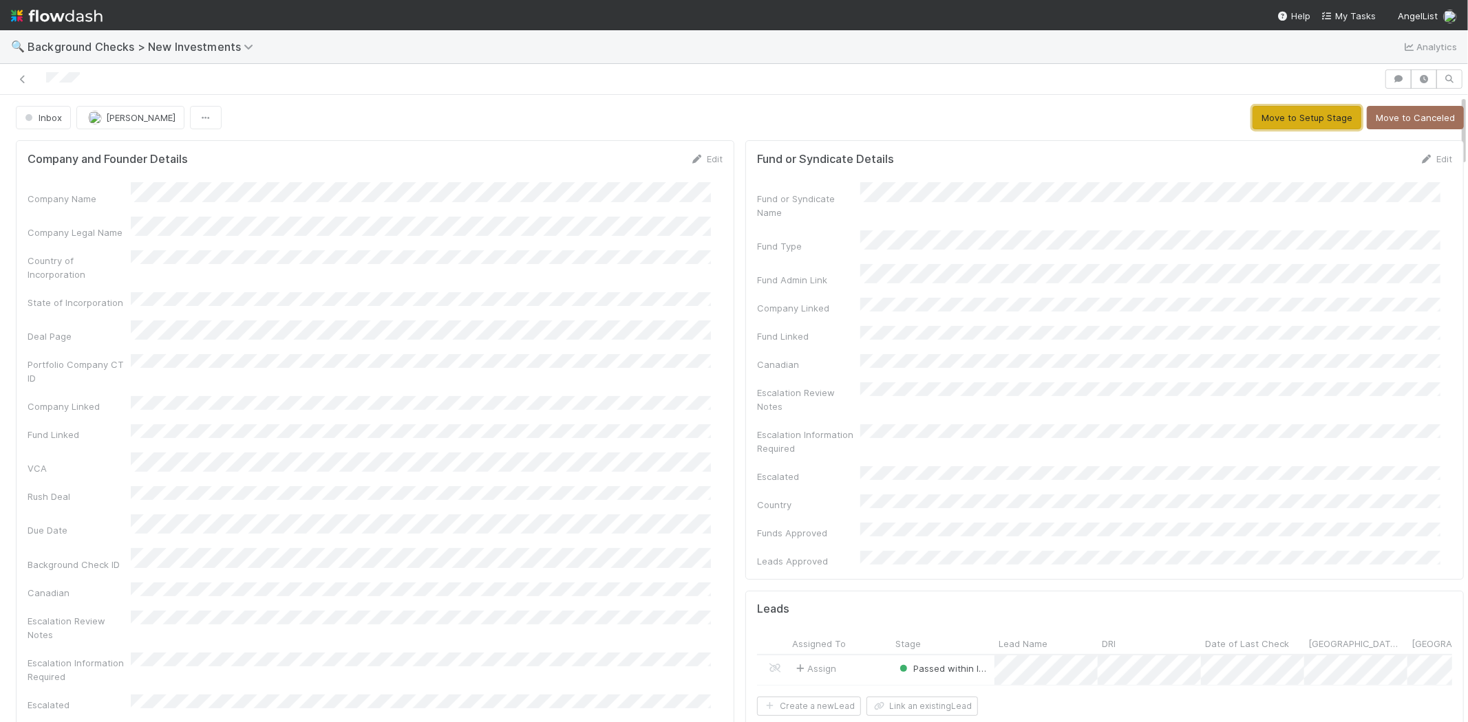
click at [1290, 122] on button "Move to Setup Stage" at bounding box center [1306, 117] width 109 height 23
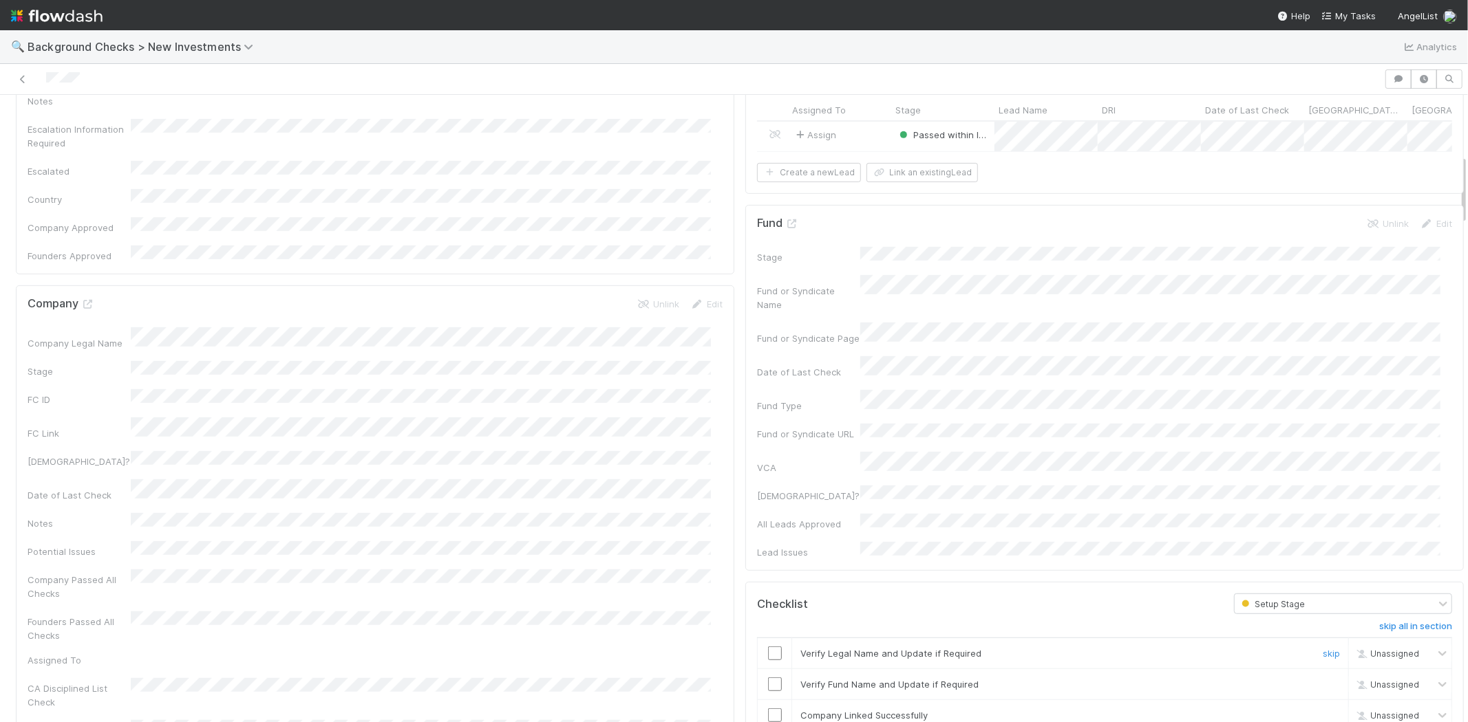
scroll to position [535, 0]
click at [768, 646] on input "checkbox" at bounding box center [775, 653] width 14 height 14
click at [768, 677] on input "checkbox" at bounding box center [775, 684] width 14 height 14
click at [768, 708] on input "checkbox" at bounding box center [775, 715] width 14 height 14
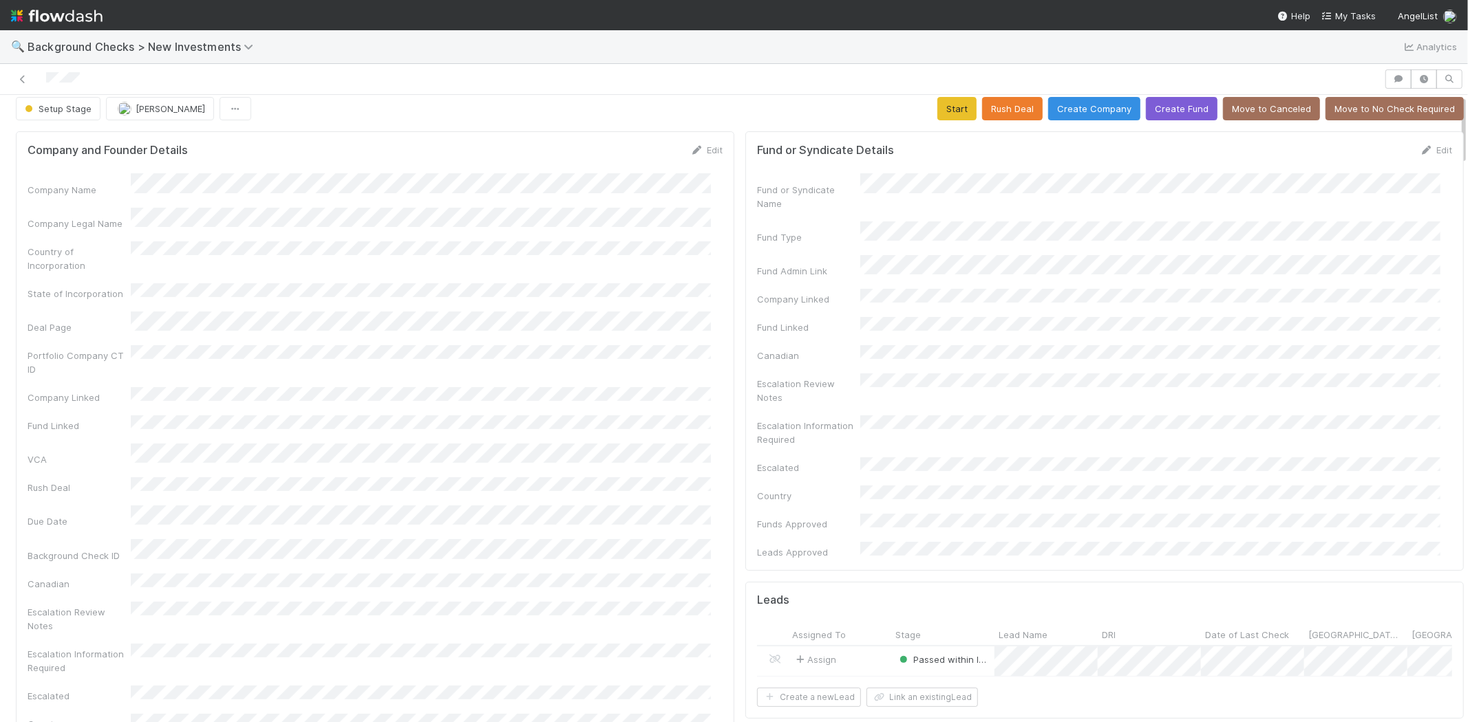
scroll to position [0, 0]
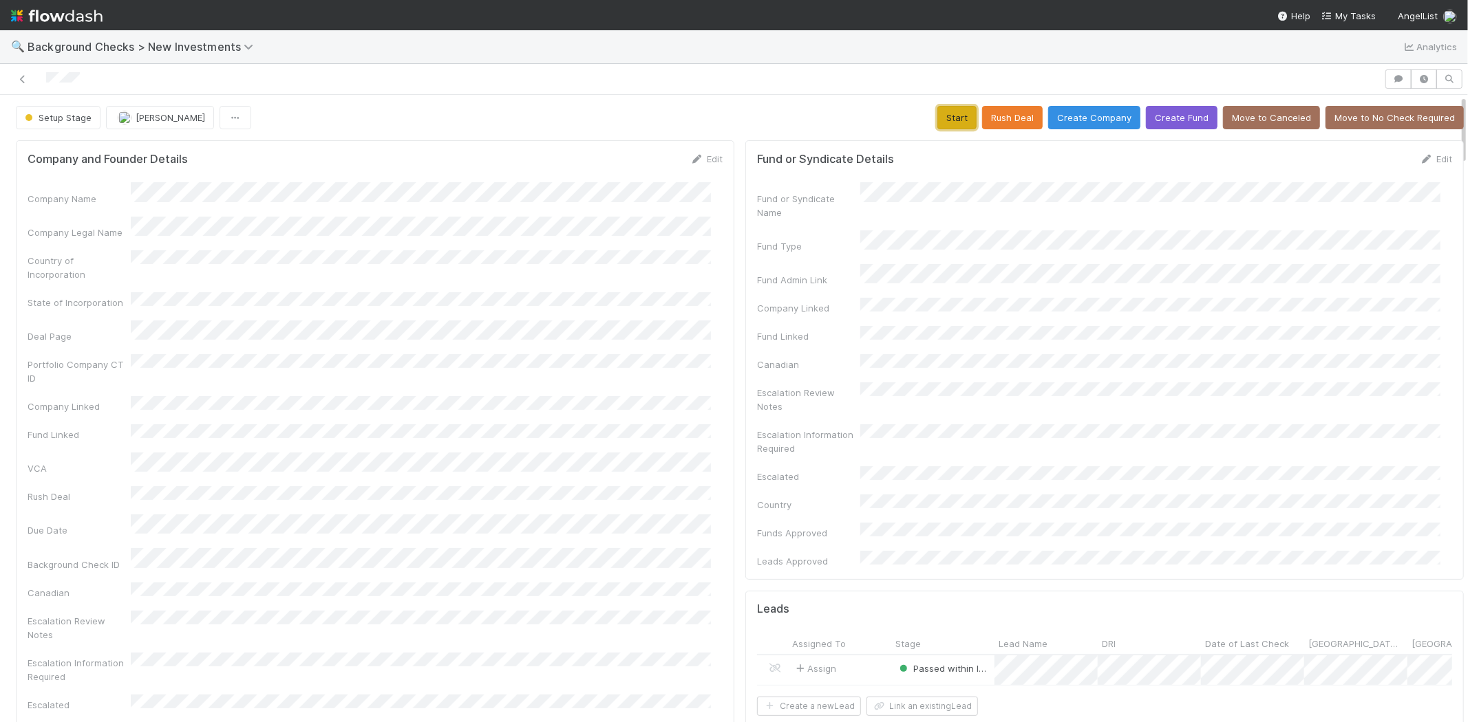
click at [937, 119] on button "Start" at bounding box center [956, 117] width 39 height 23
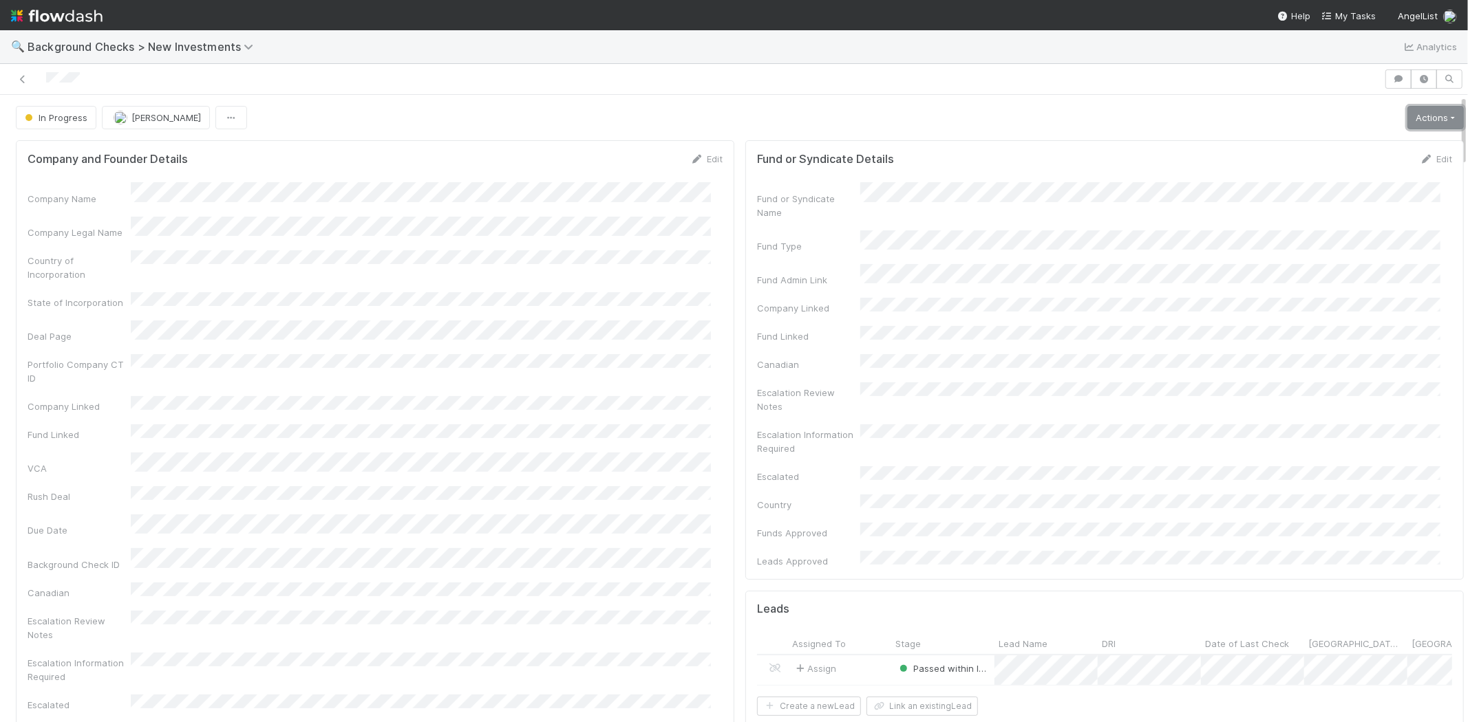
click at [1422, 111] on link "Actions" at bounding box center [1435, 117] width 56 height 23
click at [1359, 143] on button "Finish" at bounding box center [1387, 146] width 153 height 19
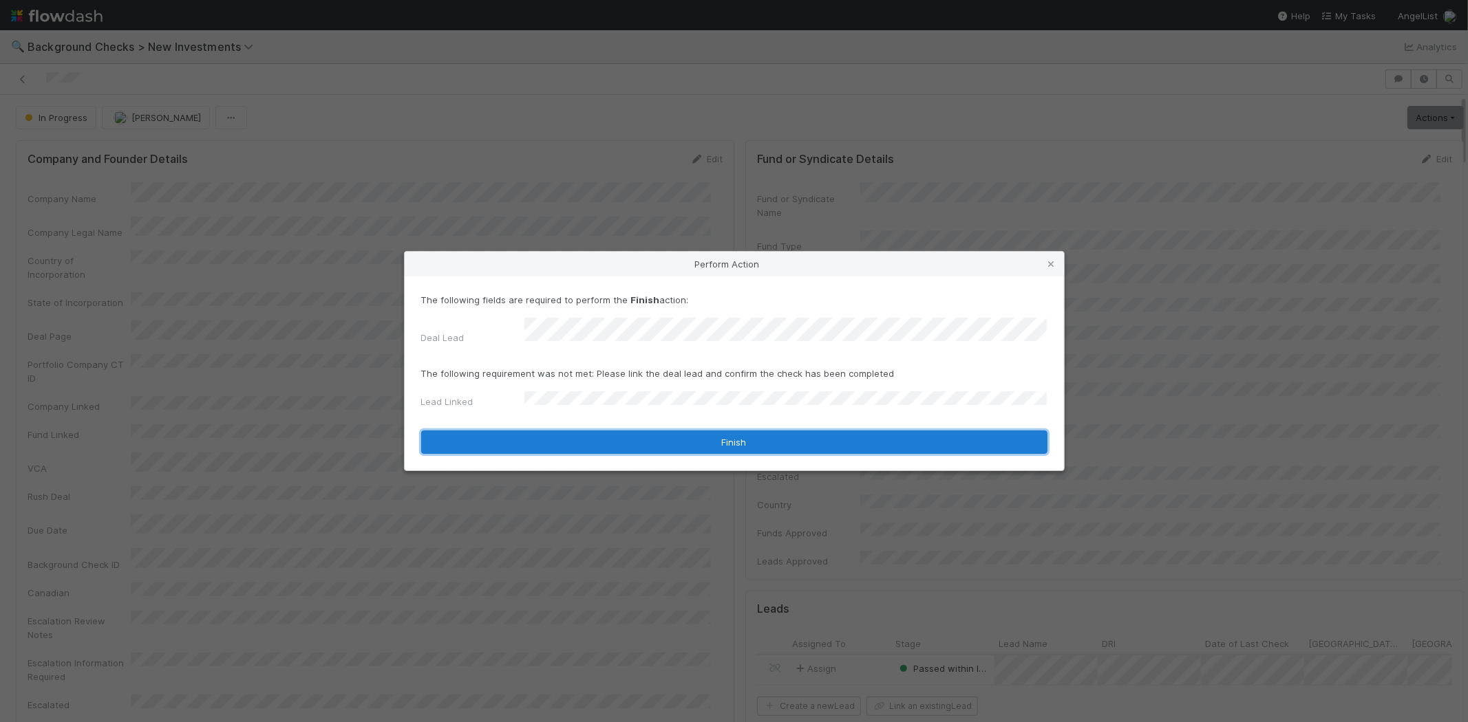
click at [625, 442] on button "Finish" at bounding box center [734, 442] width 626 height 23
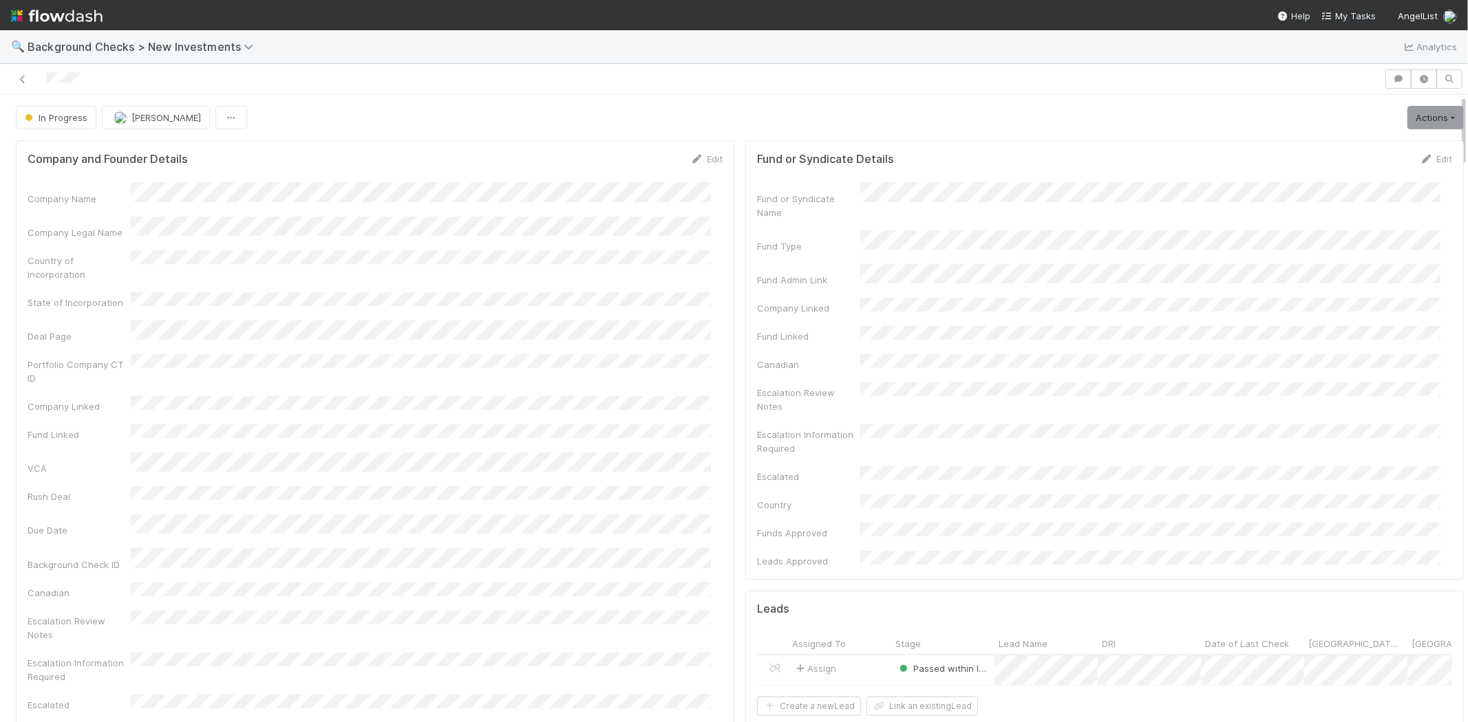
drag, startPoint x: 87, startPoint y: 80, endPoint x: 39, endPoint y: 78, distance: 48.2
click at [39, 78] on div at bounding box center [692, 78] width 1373 height 19
click at [1346, 14] on span "My Tasks" at bounding box center [1348, 15] width 54 height 11
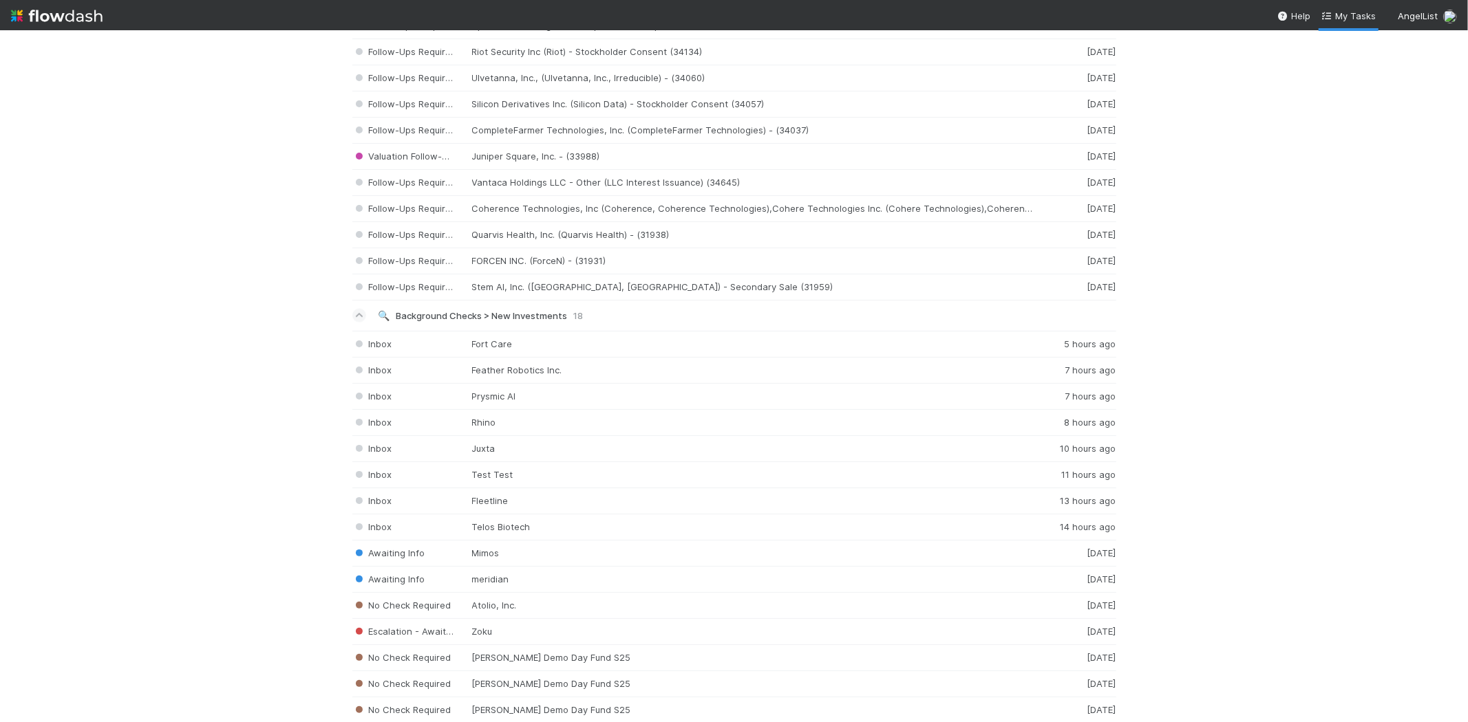
scroll to position [1834, 0]
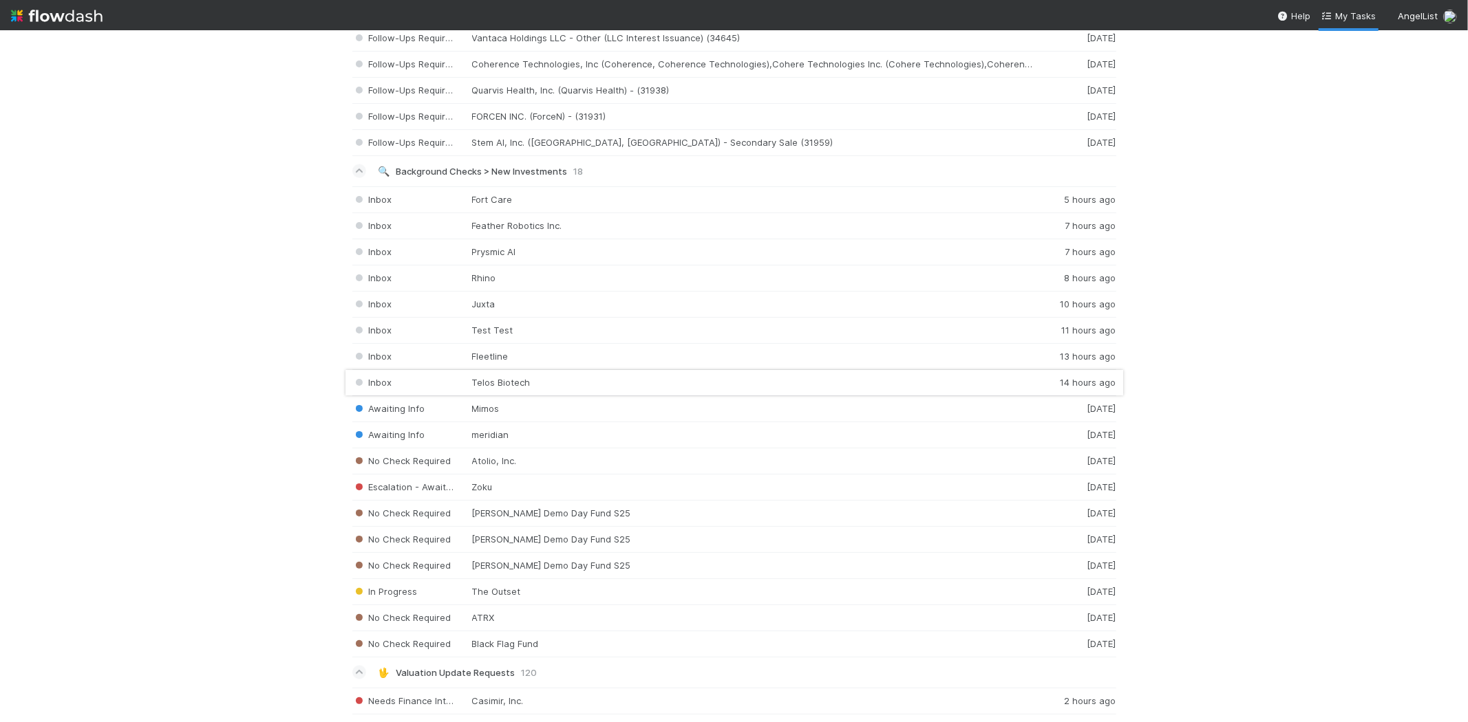
click at [518, 389] on div "Inbox Telos Biotech 14 hours ago" at bounding box center [734, 383] width 764 height 26
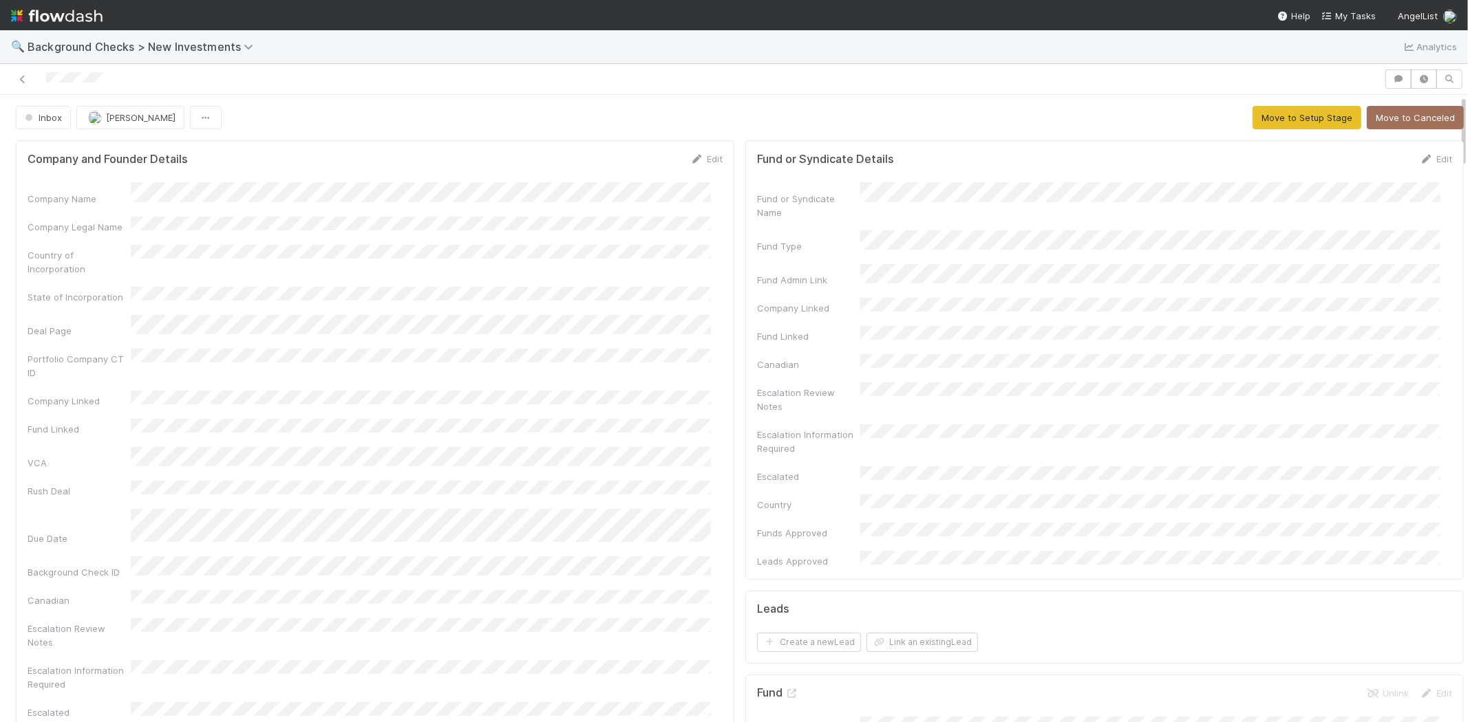
drag, startPoint x: 118, startPoint y: 65, endPoint x: 44, endPoint y: 71, distance: 74.6
click at [44, 71] on div at bounding box center [734, 79] width 1468 height 31
drag, startPoint x: 699, startPoint y: 158, endPoint x: 572, endPoint y: 180, distance: 129.2
click at [699, 158] on link "Edit" at bounding box center [706, 158] width 32 height 11
click at [630, 161] on button "Save" at bounding box center [649, 163] width 39 height 23
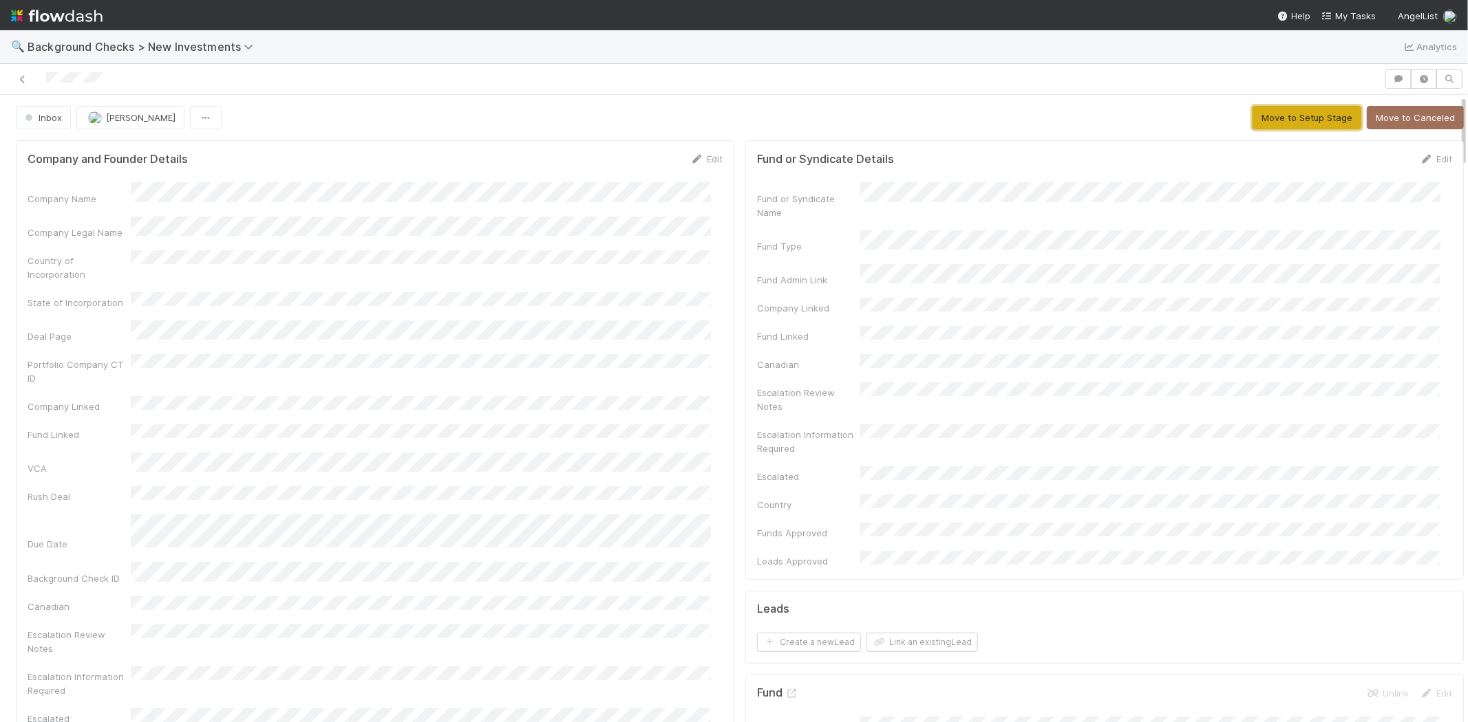
click at [1271, 120] on button "Move to Setup Stage" at bounding box center [1306, 117] width 109 height 23
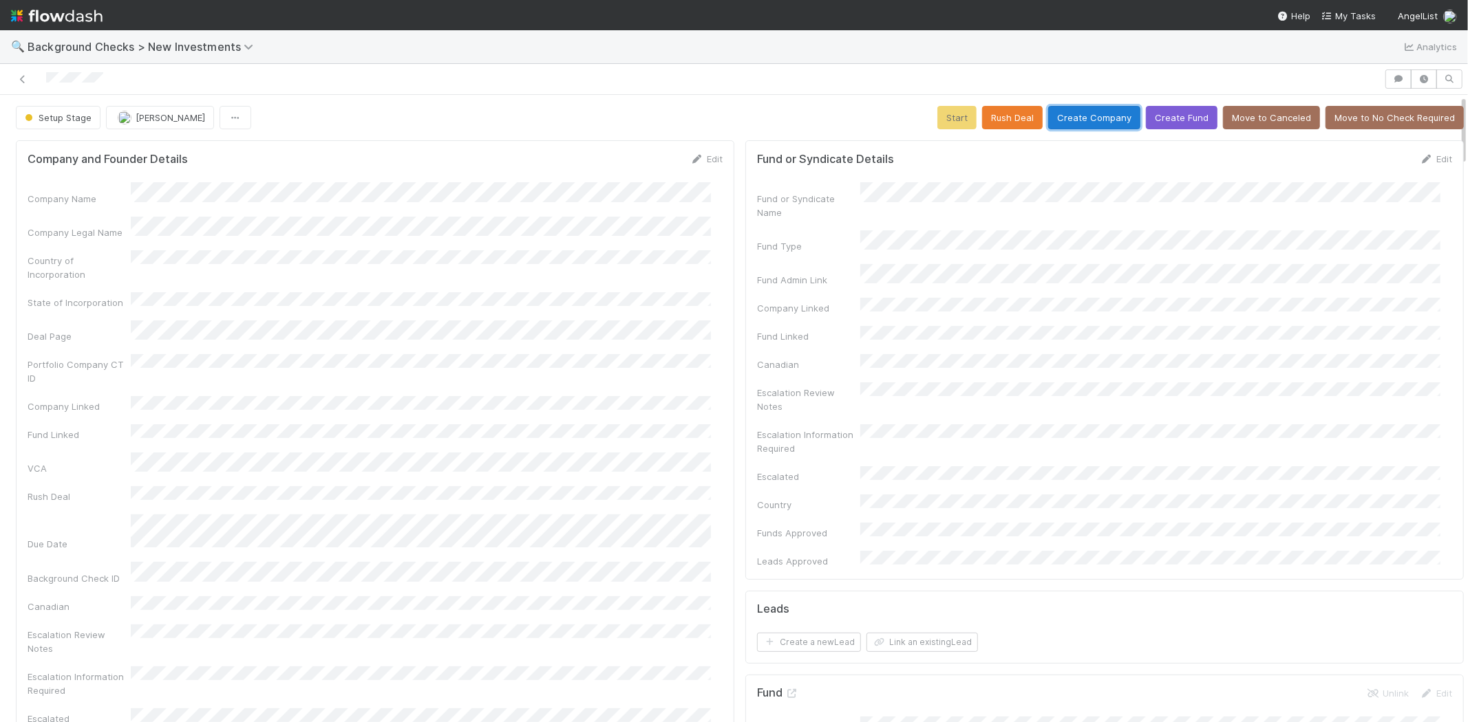
click at [1057, 127] on button "Create Company" at bounding box center [1094, 117] width 92 height 23
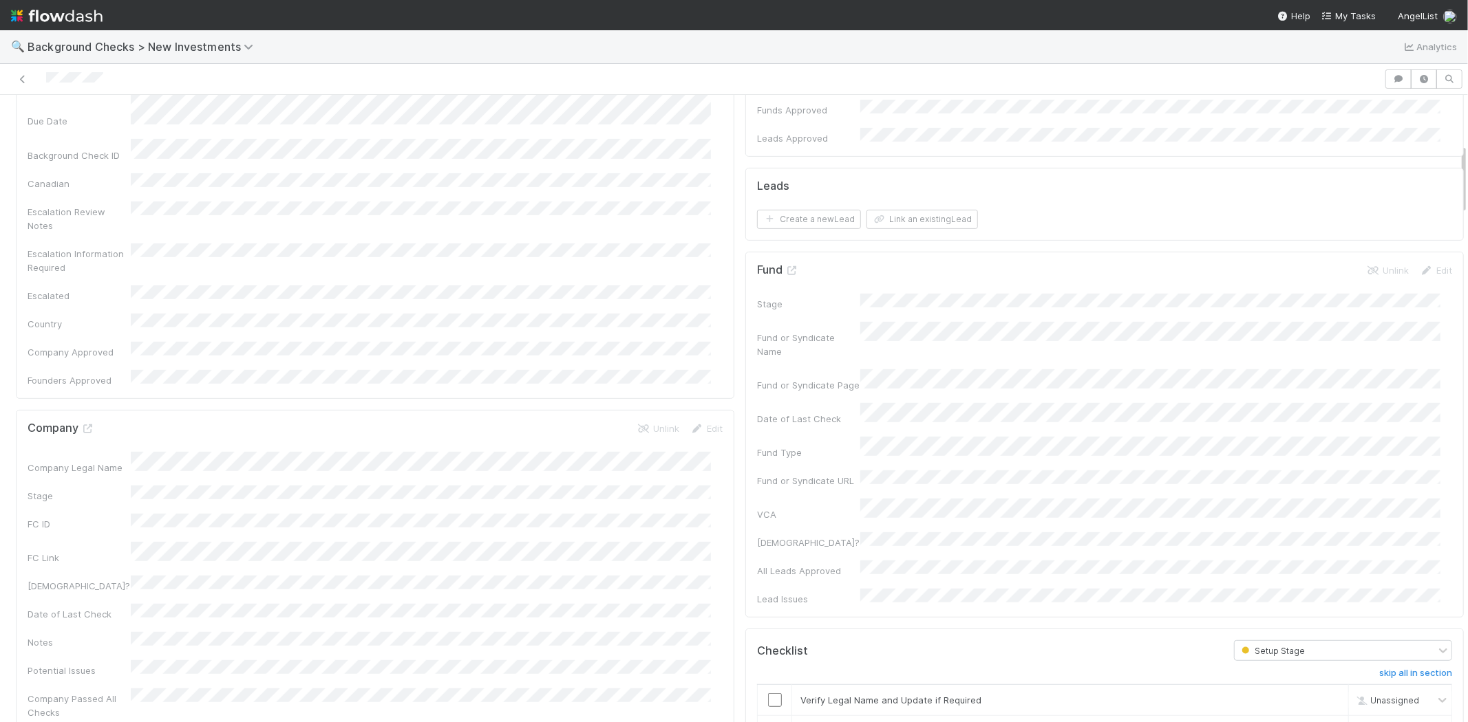
scroll to position [458, 0]
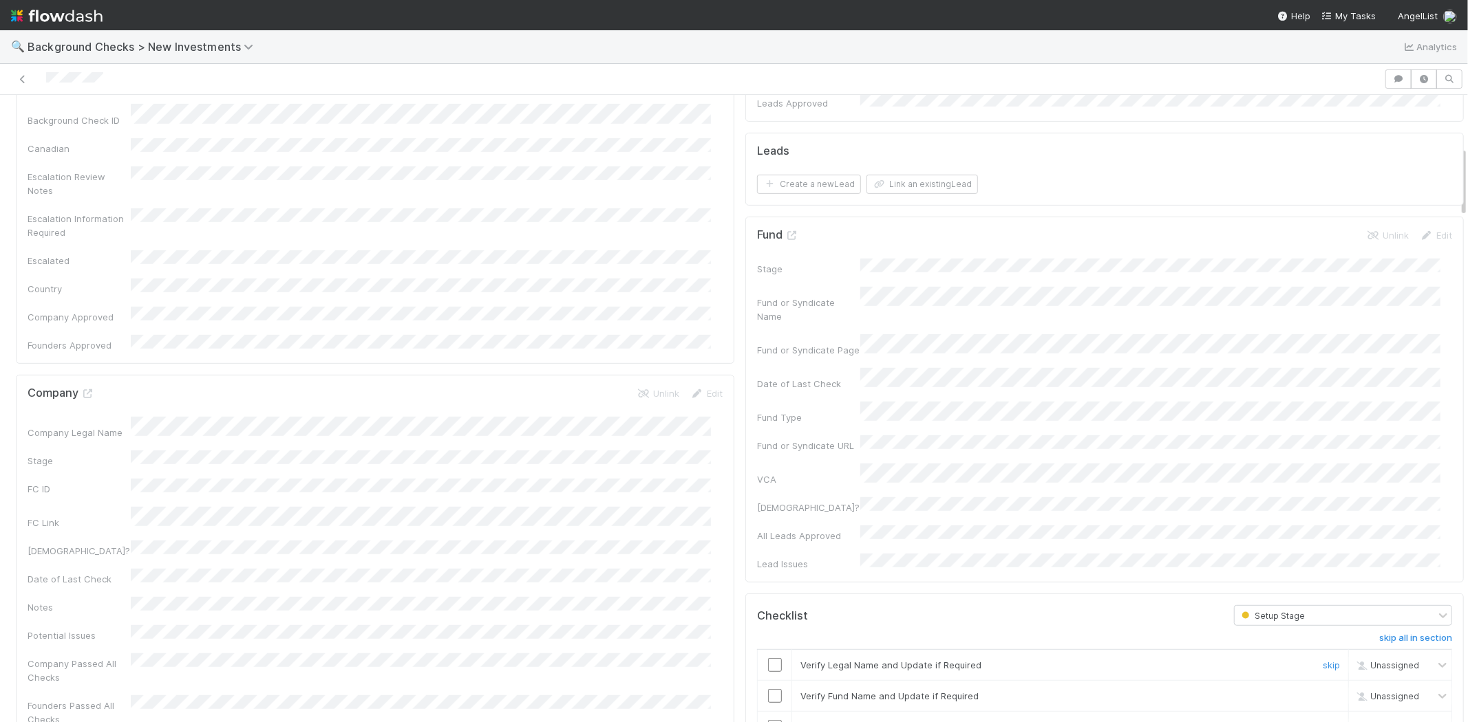
click at [768, 658] on input "checkbox" at bounding box center [775, 665] width 14 height 14
click at [757, 681] on td at bounding box center [774, 696] width 34 height 31
click at [768, 720] on input "checkbox" at bounding box center [775, 727] width 14 height 14
click at [768, 689] on input "checkbox" at bounding box center [775, 696] width 14 height 14
drag, startPoint x: 764, startPoint y: 676, endPoint x: 863, endPoint y: 564, distance: 149.6
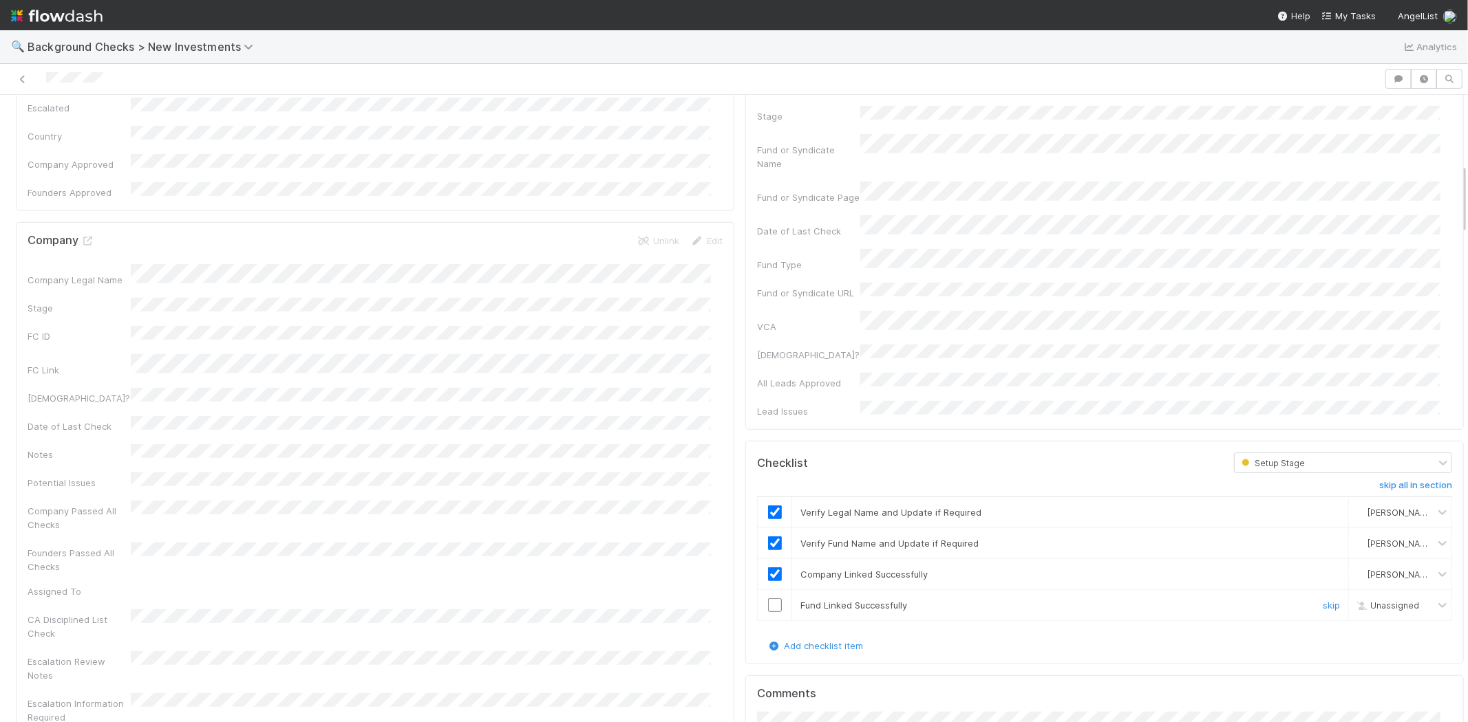
click at [768, 599] on input "checkbox" at bounding box center [775, 606] width 14 height 14
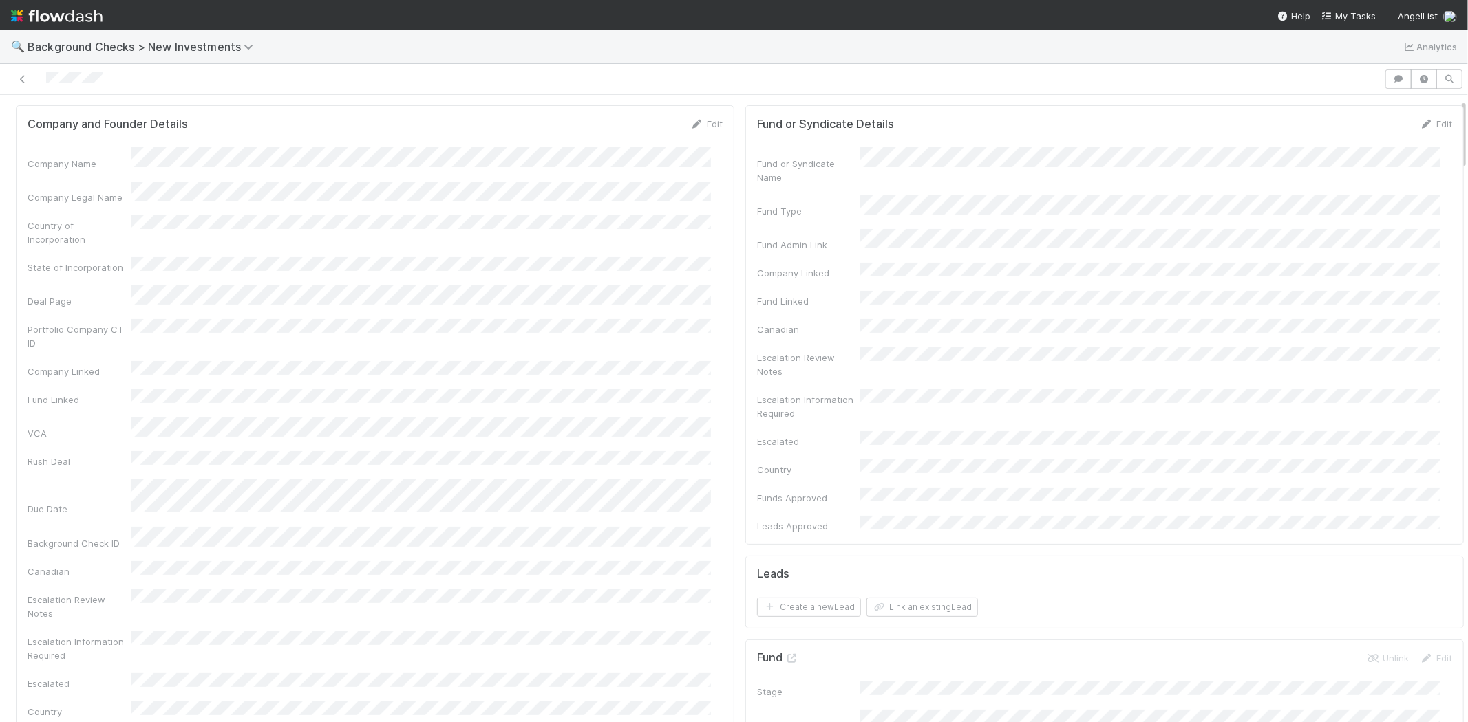
scroll to position [0, 0]
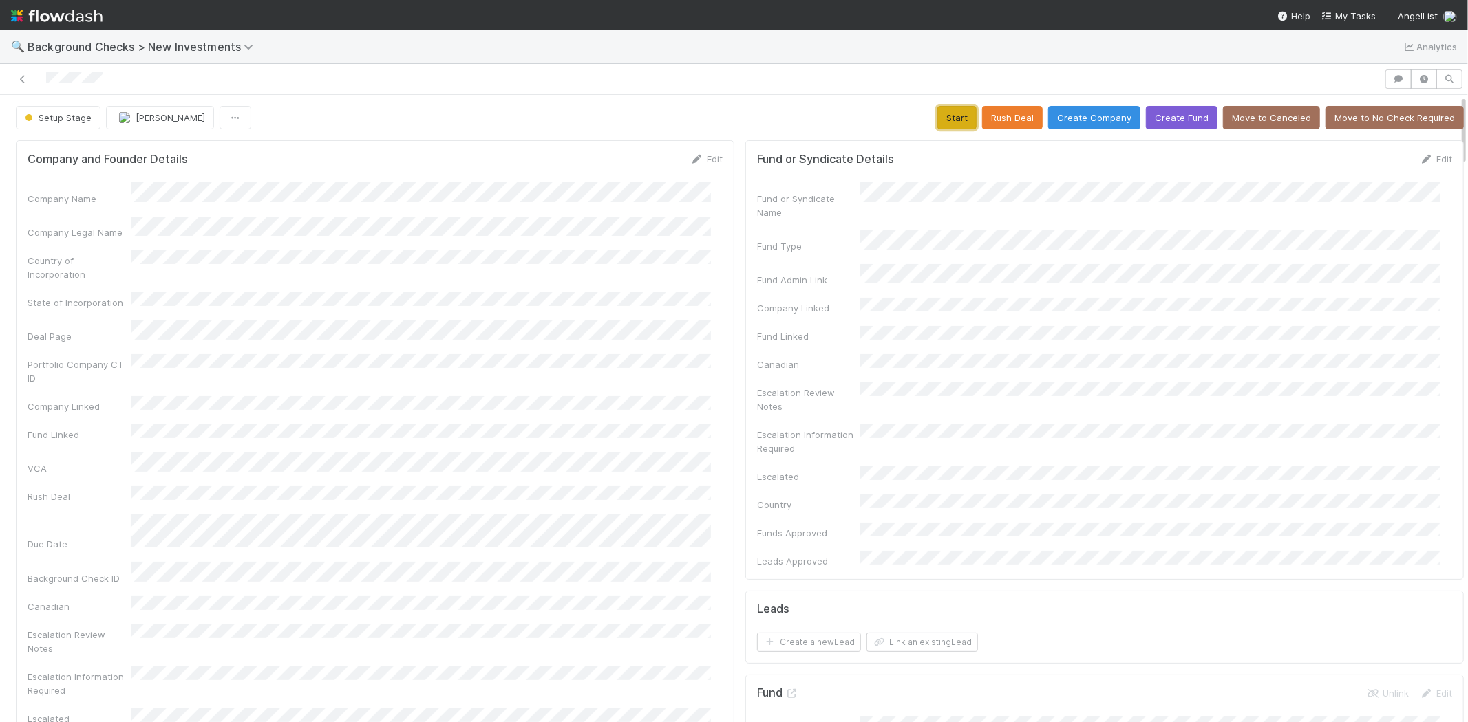
click at [943, 117] on button "Start" at bounding box center [956, 117] width 39 height 23
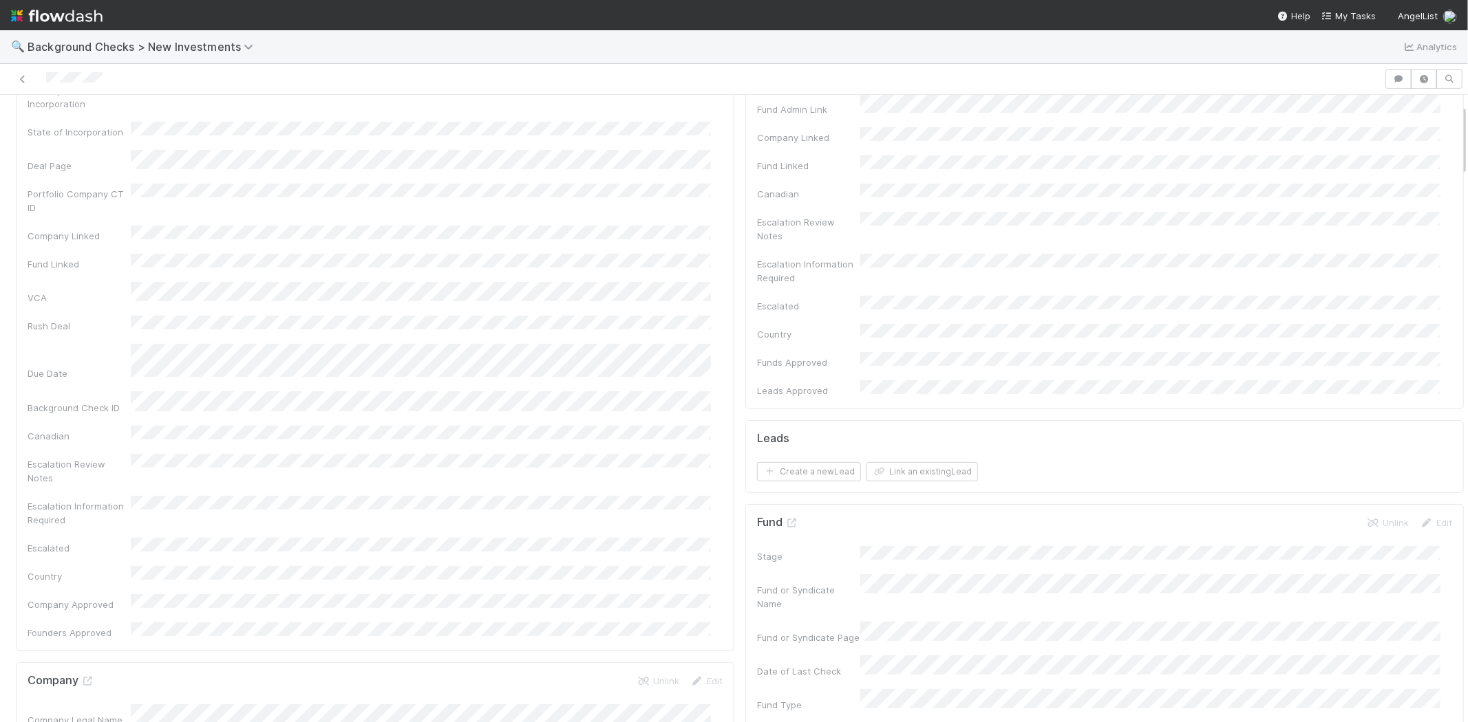
scroll to position [83, 0]
click at [908, 550] on button "Link an existing Lead" at bounding box center [921, 559] width 111 height 19
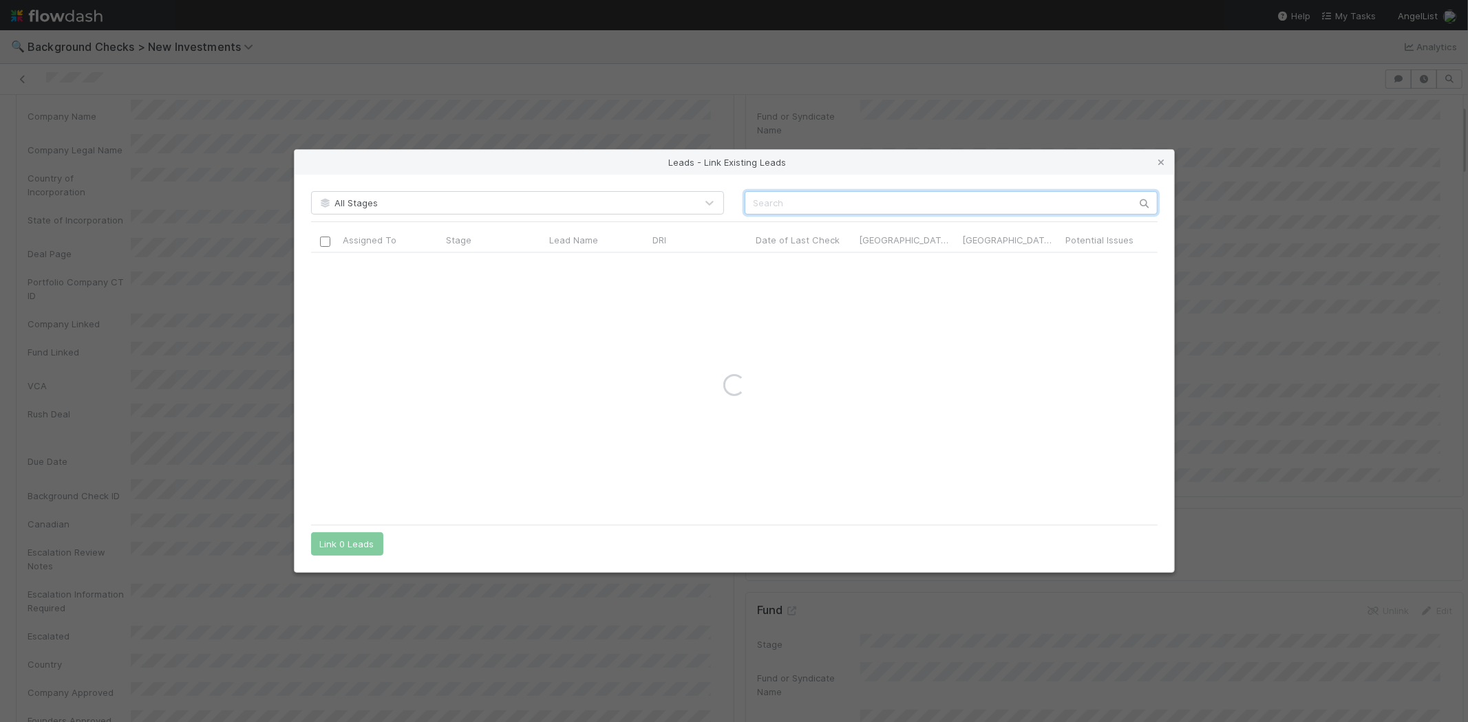
click at [796, 207] on input "text" at bounding box center [950, 202] width 413 height 23
paste input "Marissa Faris"
type input "Marissa Faris"
click at [325, 270] on input "checkbox" at bounding box center [324, 267] width 10 height 10
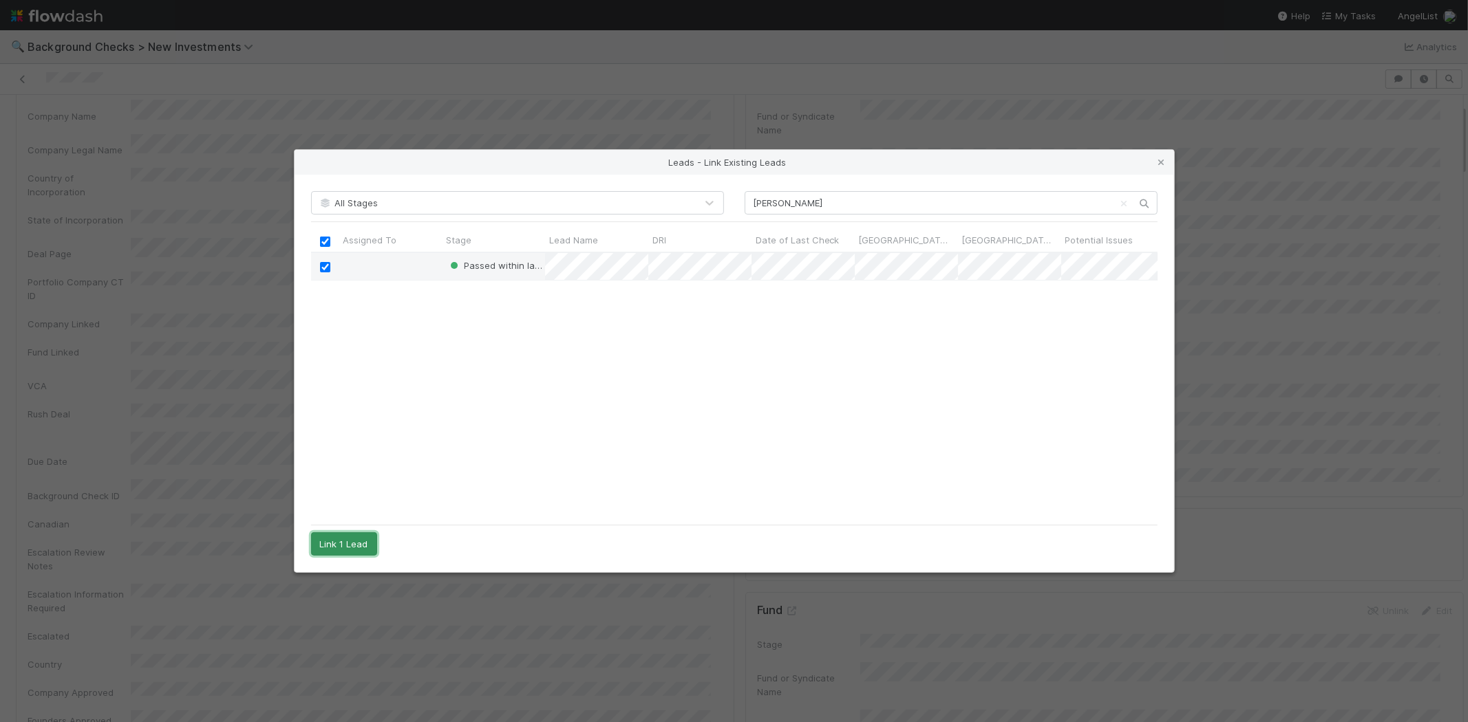
click at [355, 541] on button "Link 1 Lead" at bounding box center [344, 544] width 66 height 23
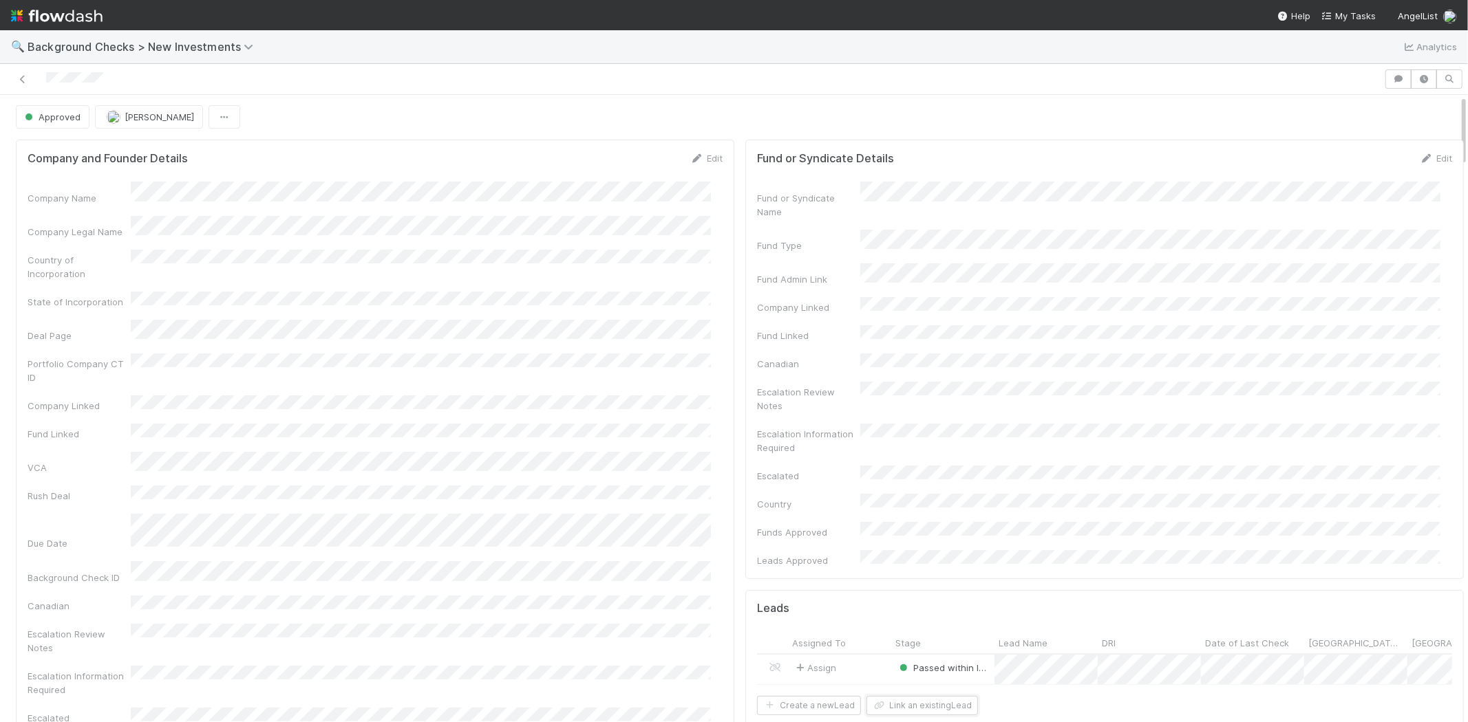
scroll to position [0, 0]
drag, startPoint x: 121, startPoint y: 76, endPoint x: 47, endPoint y: 72, distance: 74.5
click at [47, 72] on div at bounding box center [692, 78] width 1373 height 19
click at [1350, 12] on span "My Tasks" at bounding box center [1348, 15] width 54 height 11
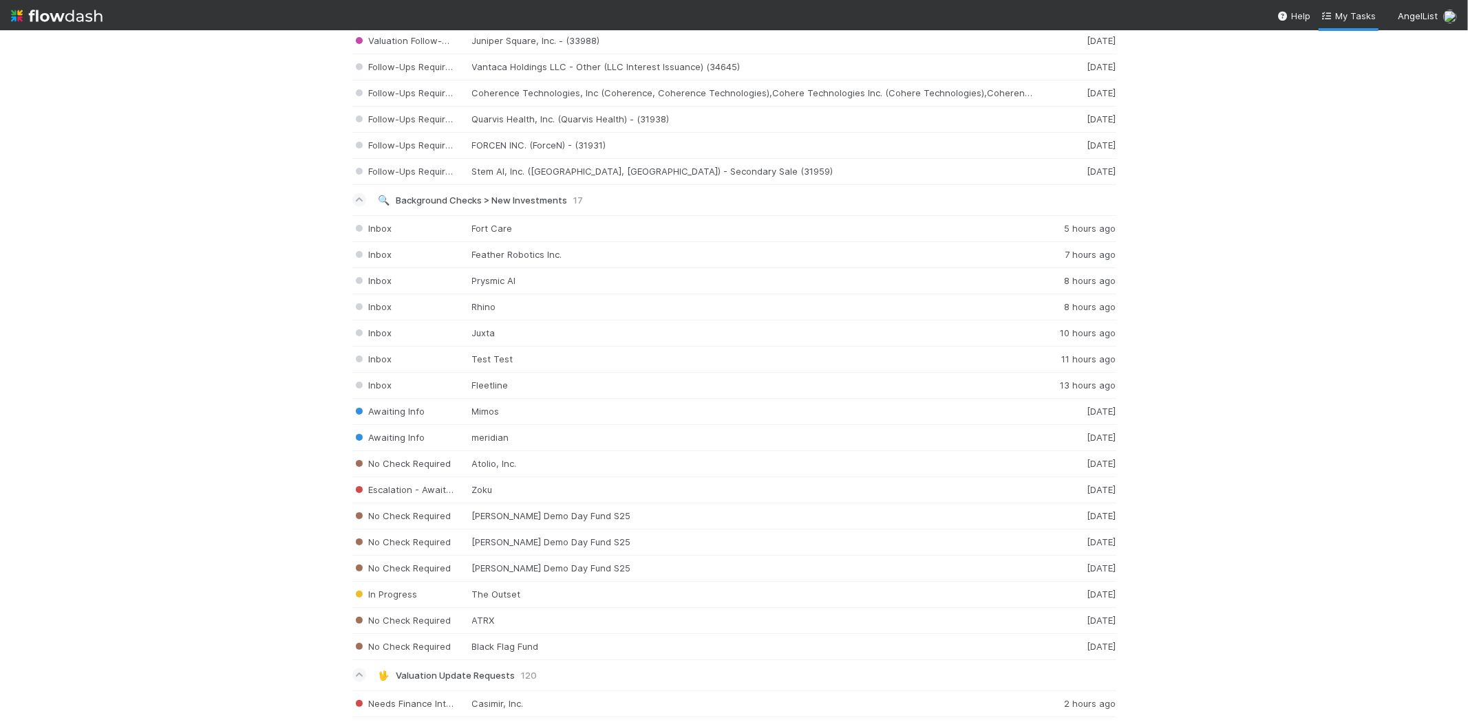
scroll to position [1834, 0]
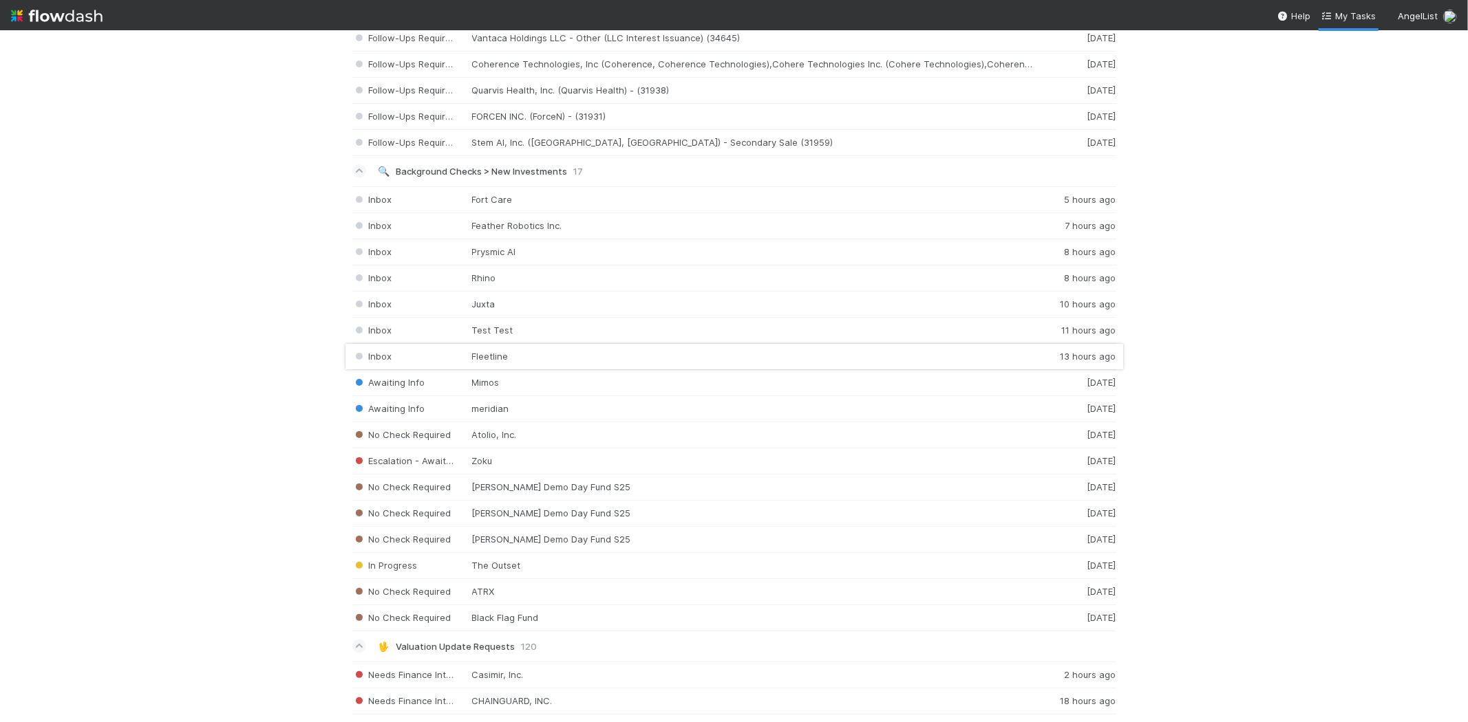
click at [513, 358] on div "Inbox Fleetline 13 hours ago" at bounding box center [734, 357] width 764 height 26
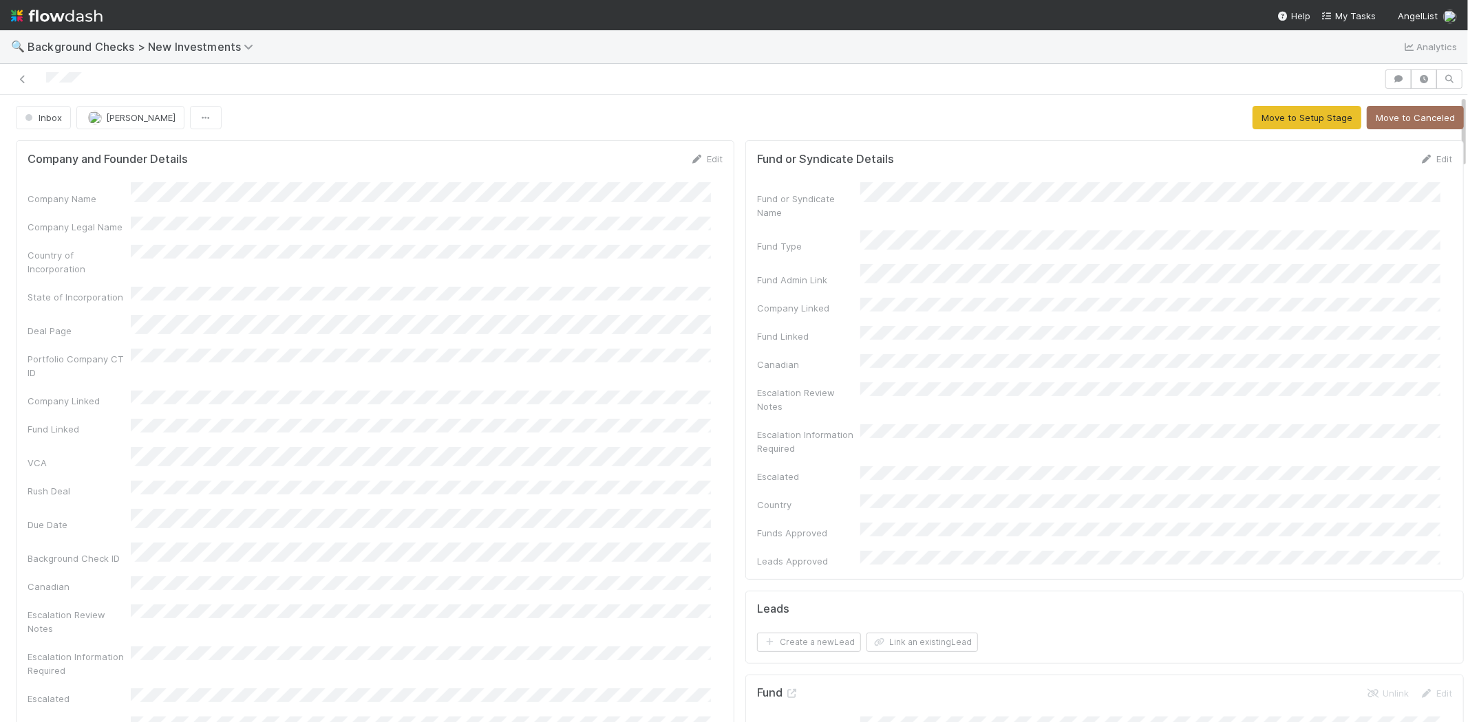
drag, startPoint x: 707, startPoint y: 157, endPoint x: 662, endPoint y: 163, distance: 45.1
click at [707, 157] on link "Edit" at bounding box center [706, 158] width 32 height 11
click at [630, 160] on button "Save" at bounding box center [649, 163] width 39 height 23
click at [1260, 118] on button "Move to Setup Stage" at bounding box center [1306, 117] width 109 height 23
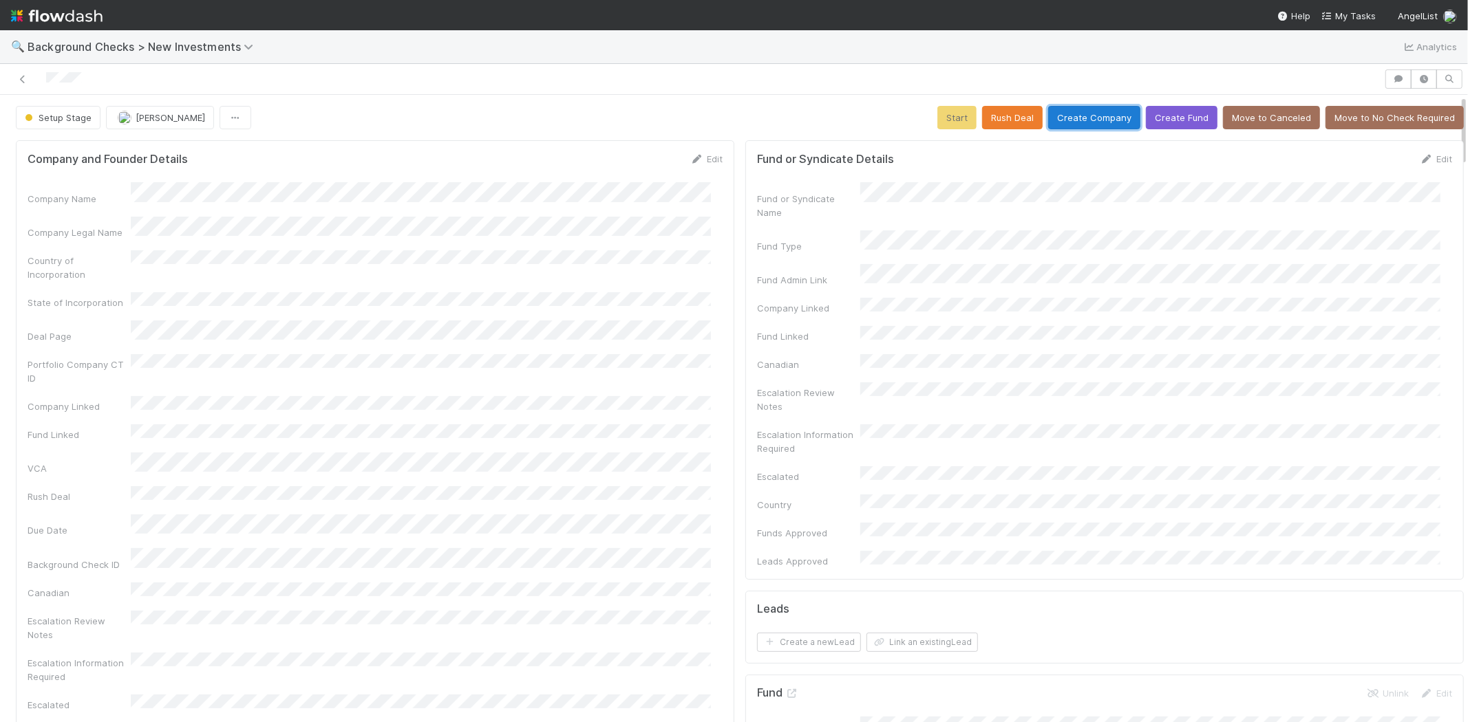
click at [1079, 113] on button "Create Company" at bounding box center [1094, 117] width 92 height 23
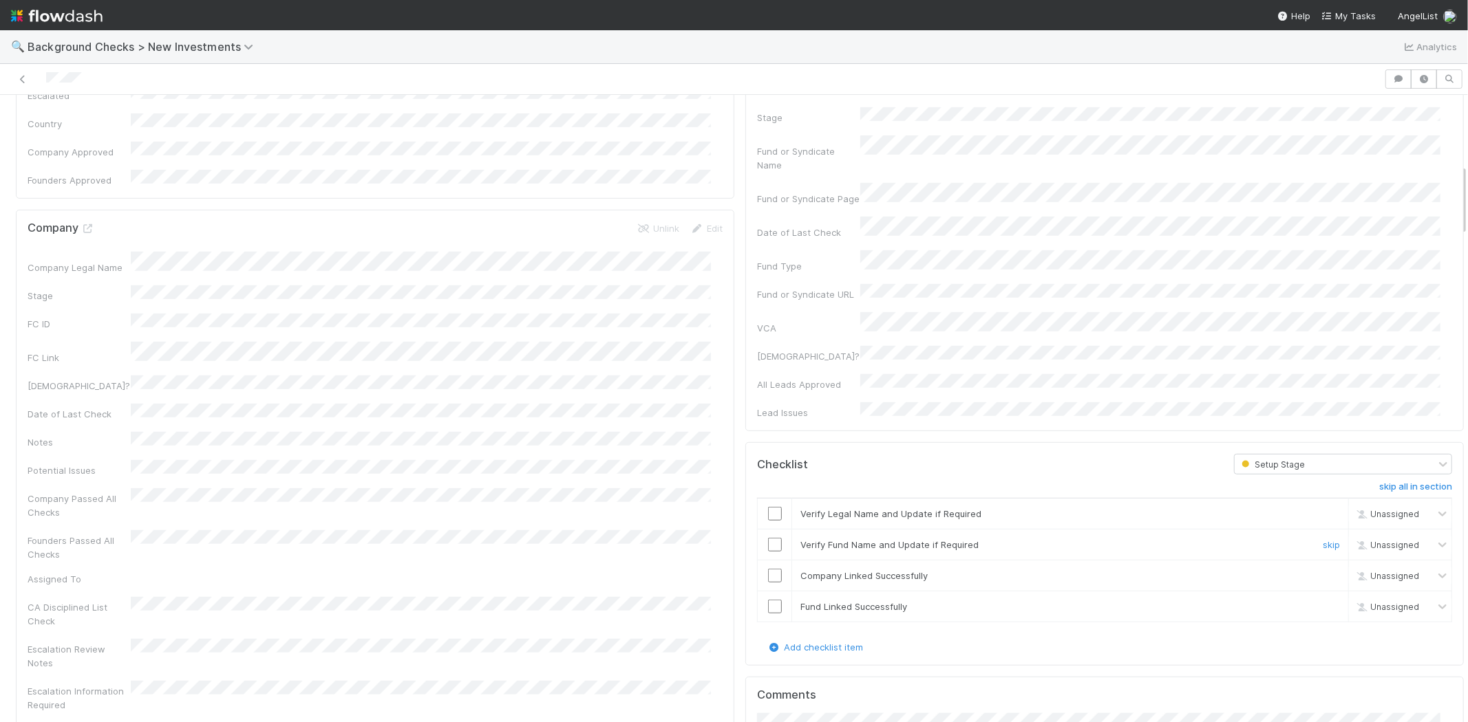
scroll to position [611, 0]
click at [768, 506] on input "checkbox" at bounding box center [775, 513] width 14 height 14
click at [768, 537] on input "checkbox" at bounding box center [775, 544] width 14 height 14
click at [768, 568] on input "checkbox" at bounding box center [775, 575] width 14 height 14
click at [768, 599] on input "checkbox" at bounding box center [775, 606] width 14 height 14
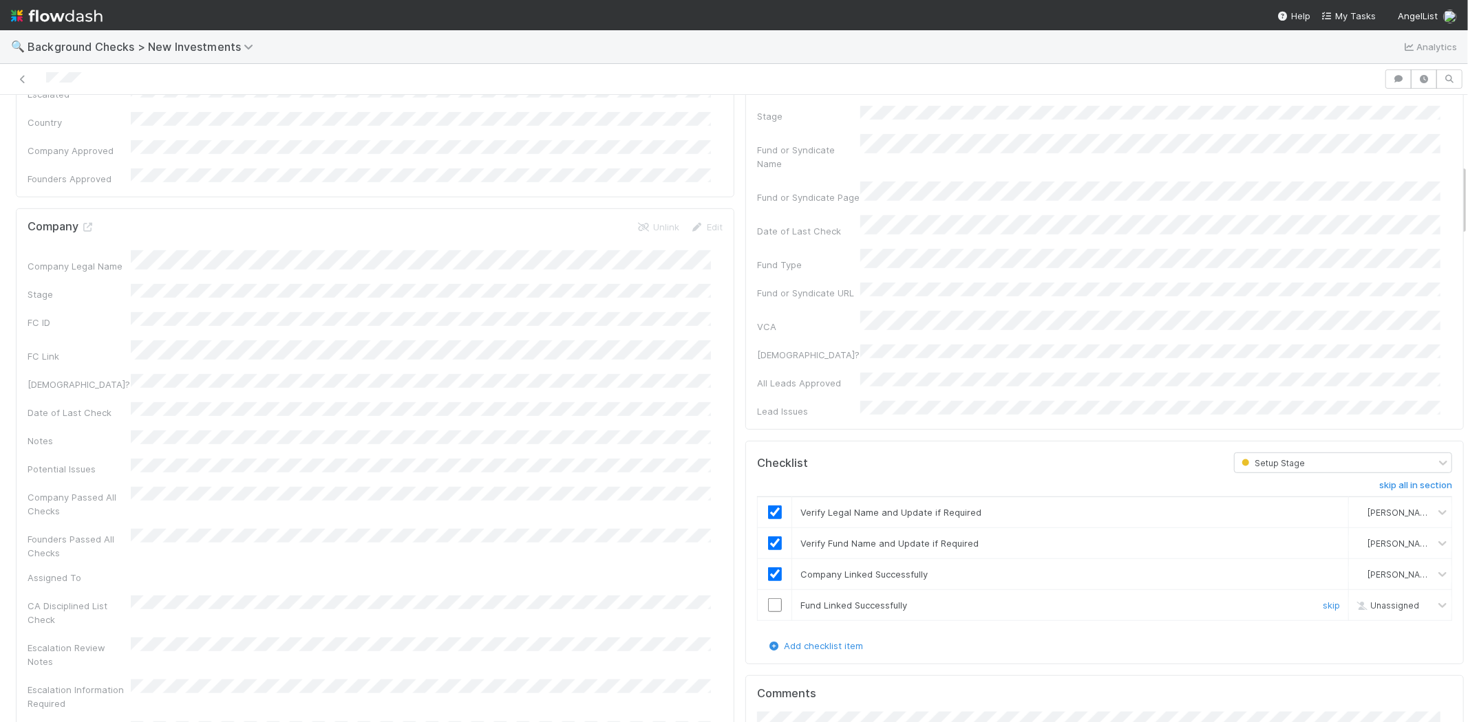
click at [768, 599] on input "checkbox" at bounding box center [775, 606] width 14 height 14
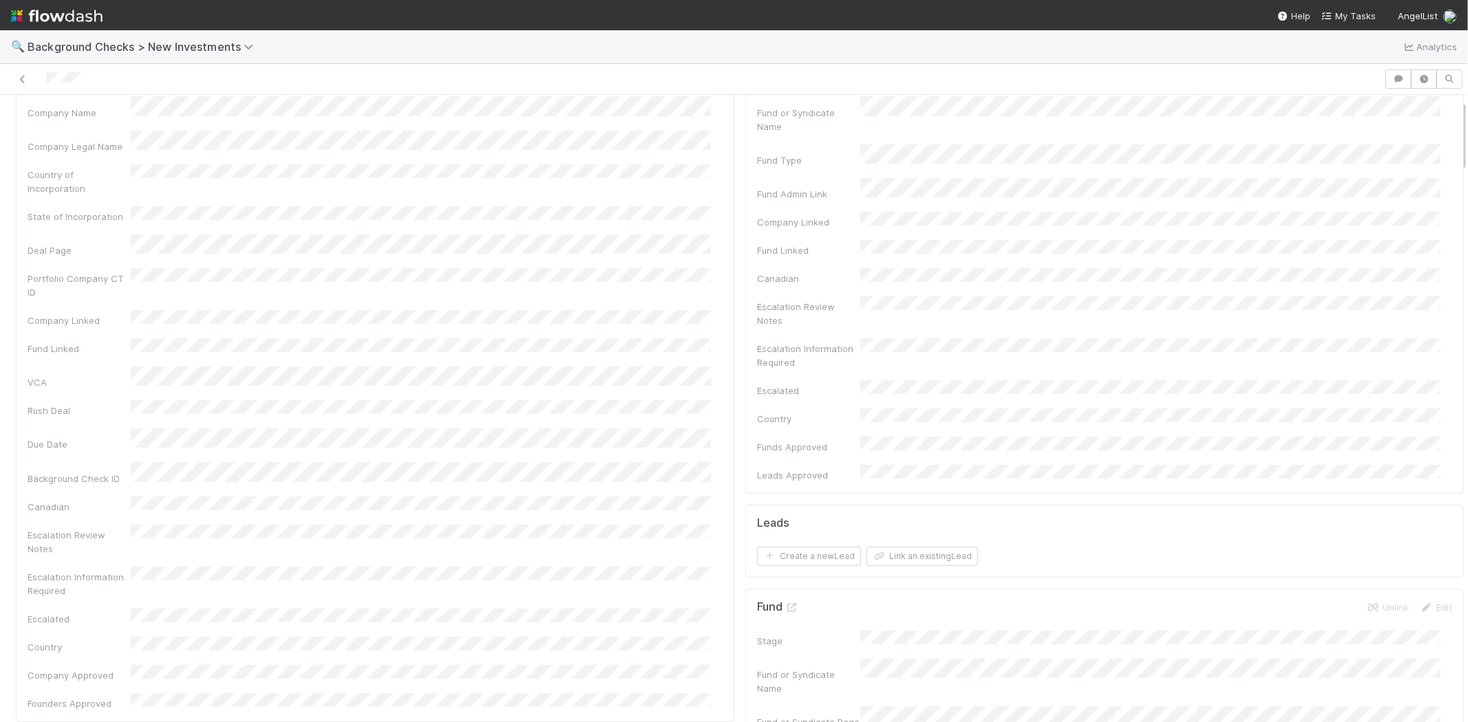
scroll to position [0, 0]
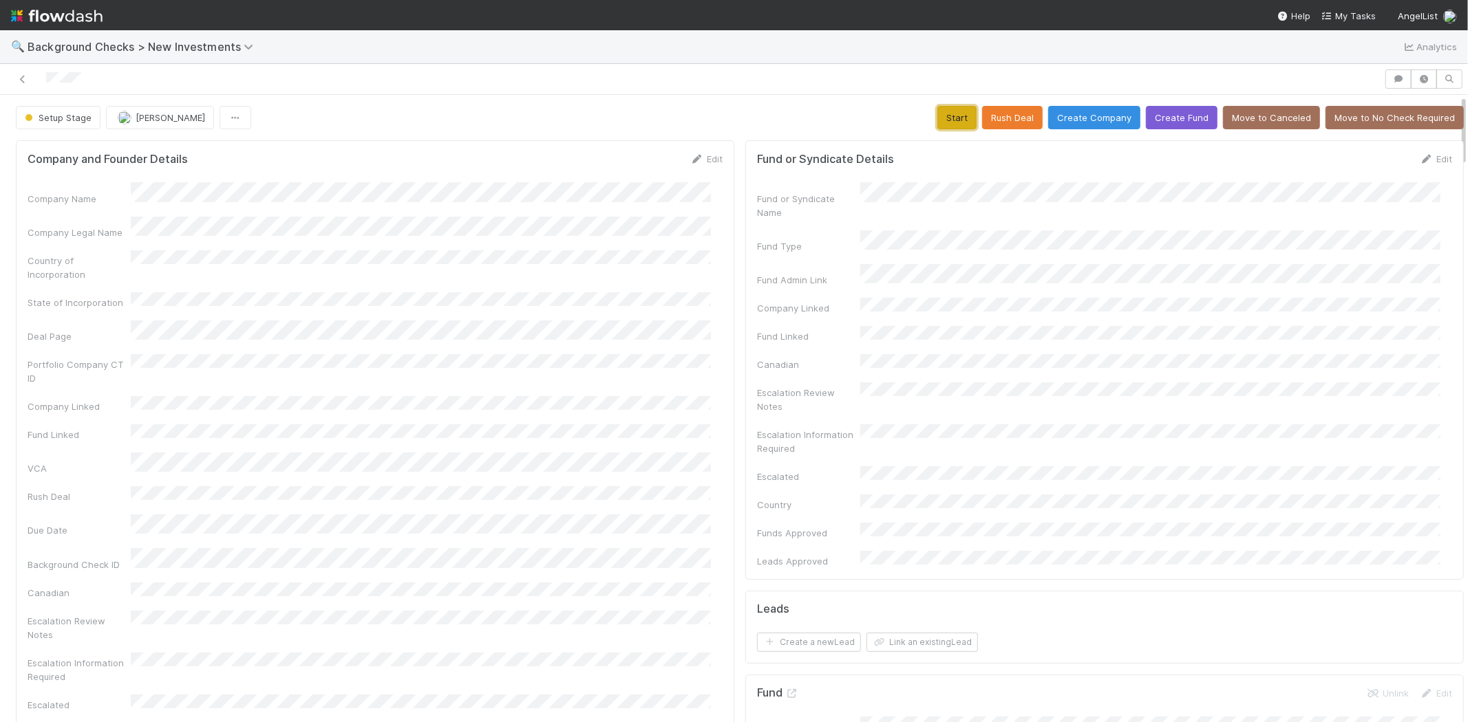
click at [937, 117] on button "Start" at bounding box center [956, 117] width 39 height 23
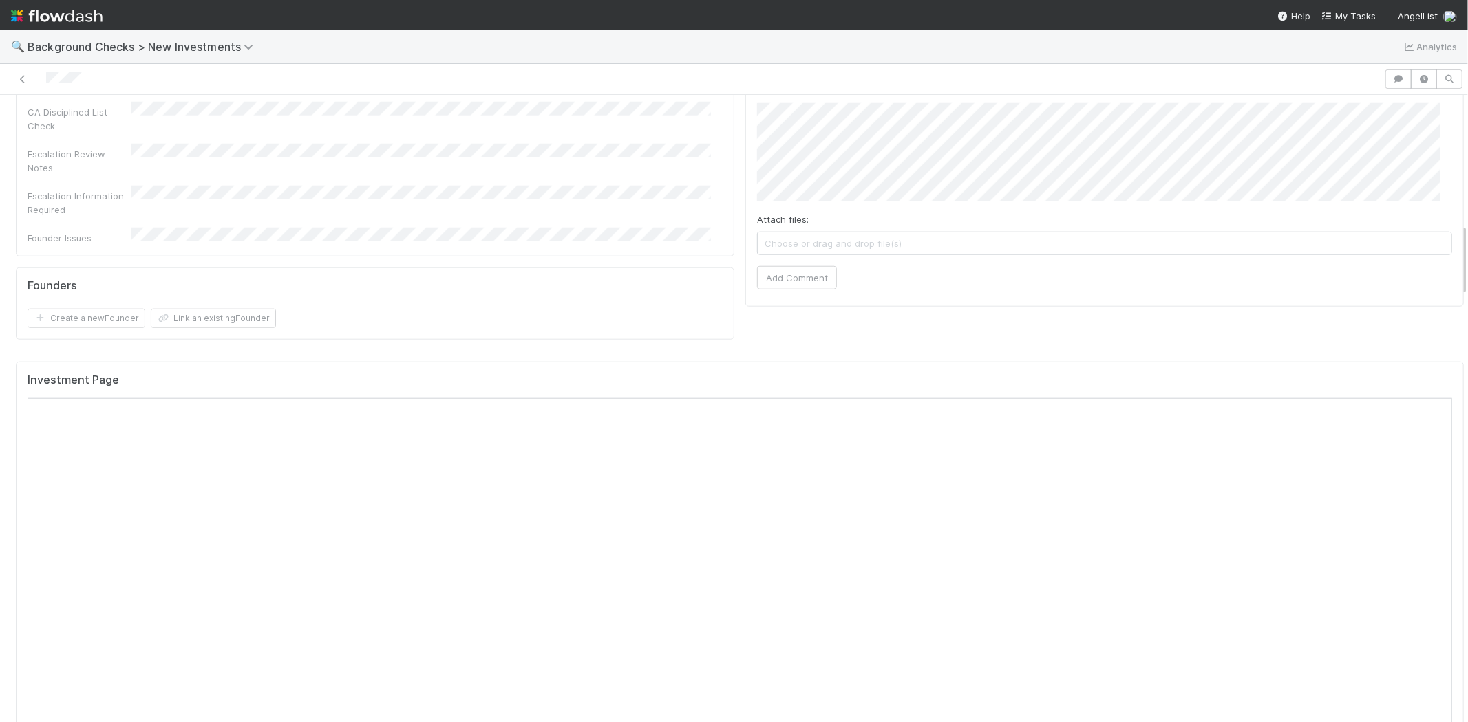
scroll to position [1223, 0]
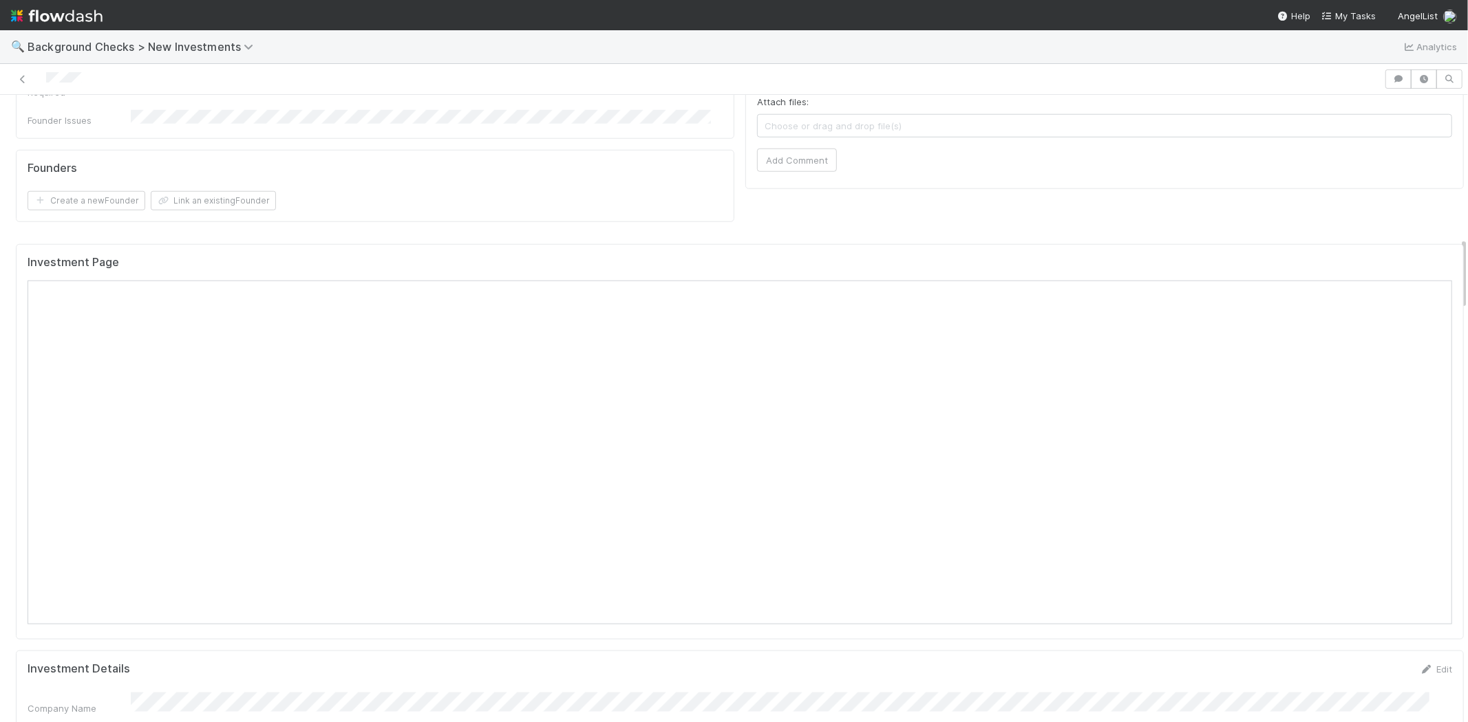
drag, startPoint x: 85, startPoint y: 78, endPoint x: 45, endPoint y: 77, distance: 39.9
click at [45, 77] on div at bounding box center [692, 78] width 1373 height 19
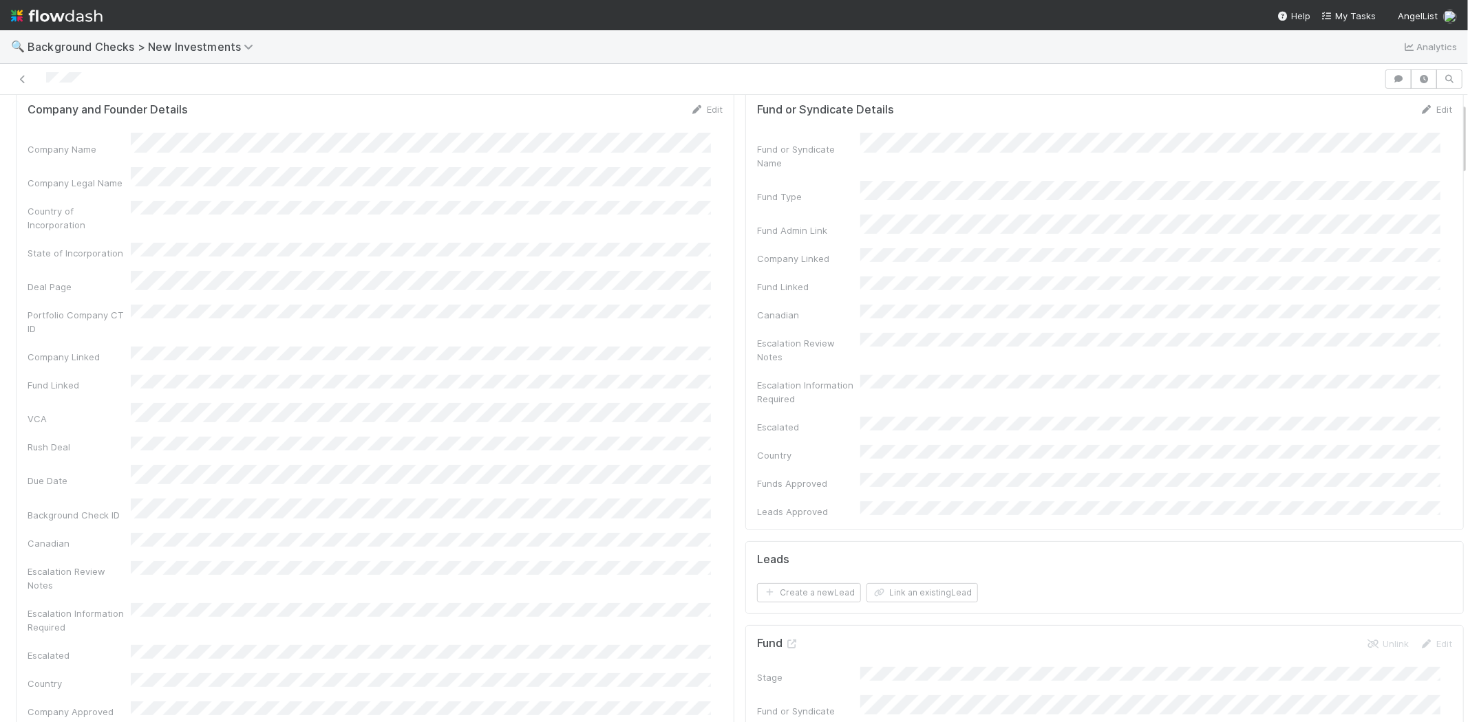
scroll to position [76, 0]
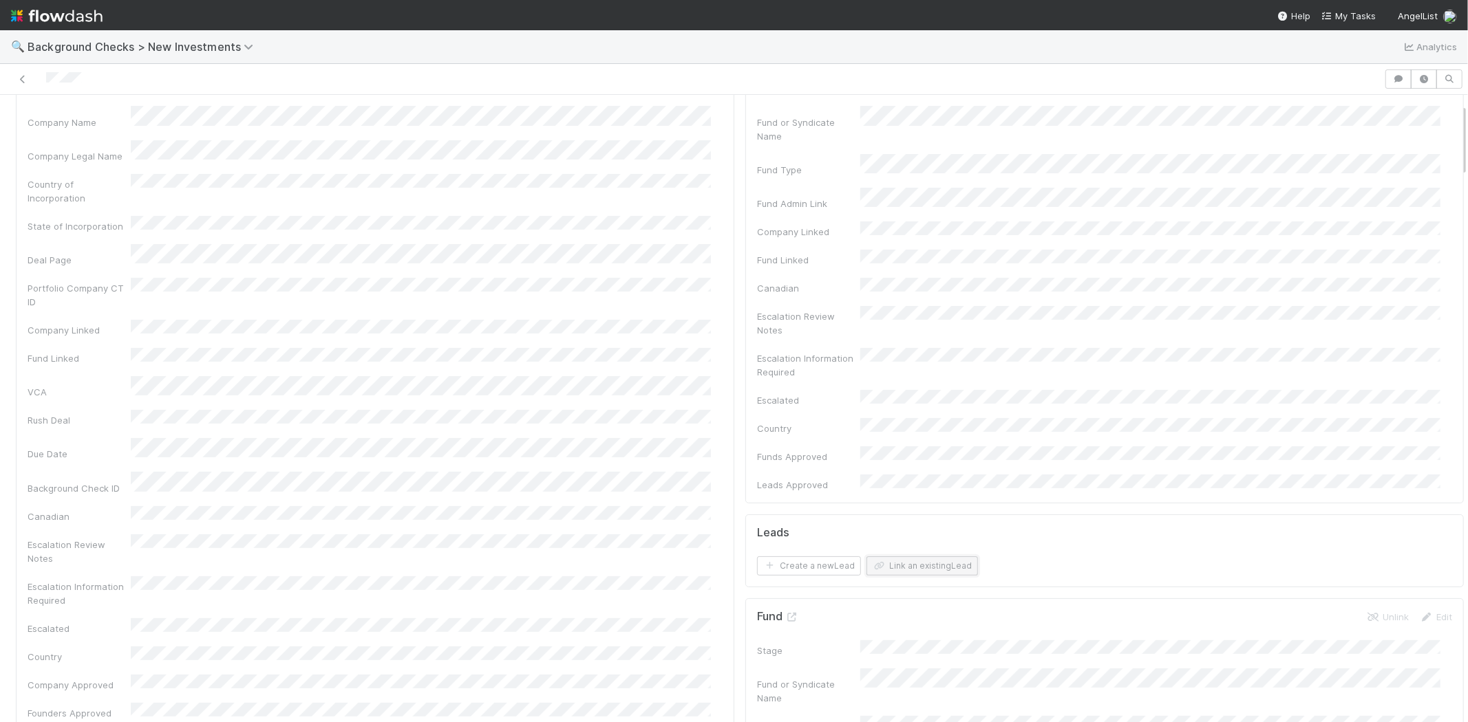
click at [903, 557] on button "Link an existing Lead" at bounding box center [921, 566] width 111 height 19
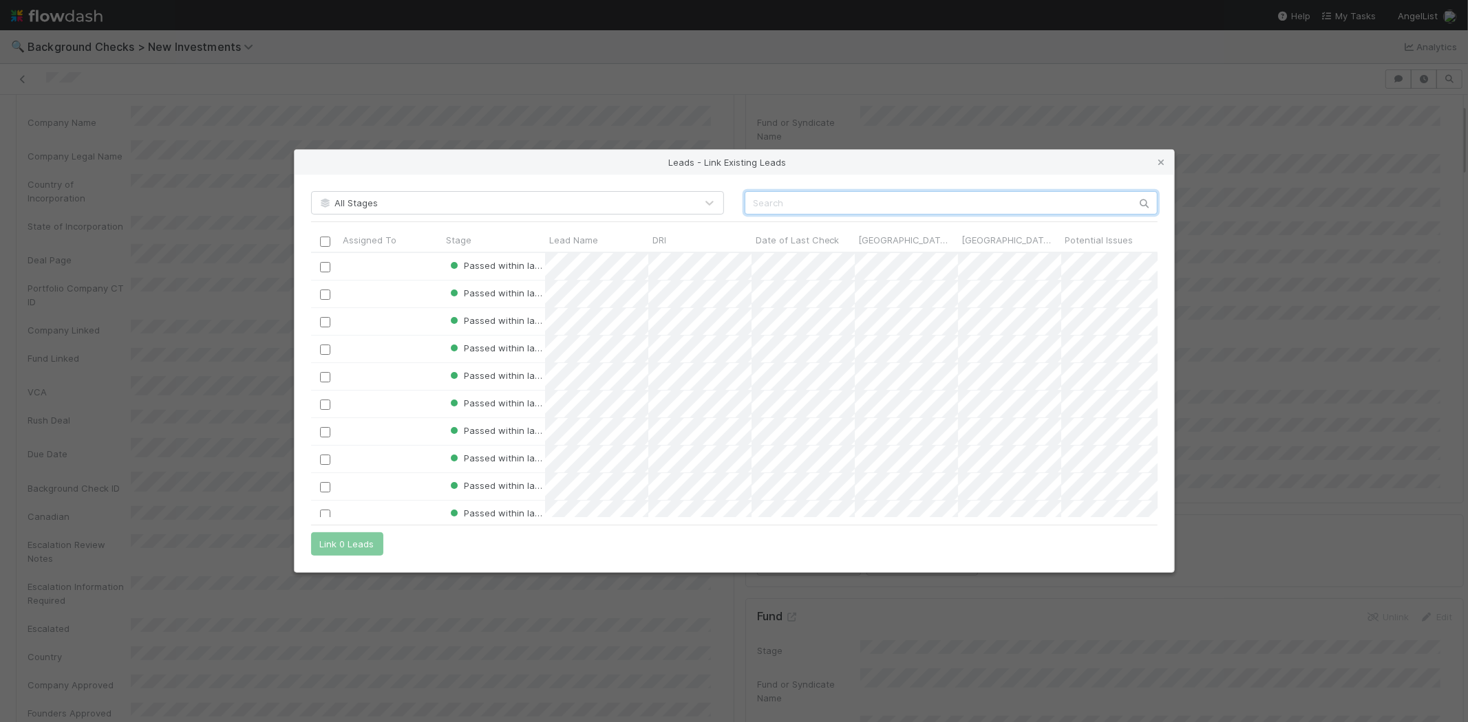
scroll to position [253, 835]
click at [813, 201] on input "text" at bounding box center [950, 202] width 413 height 23
paste input "Jack Plank"
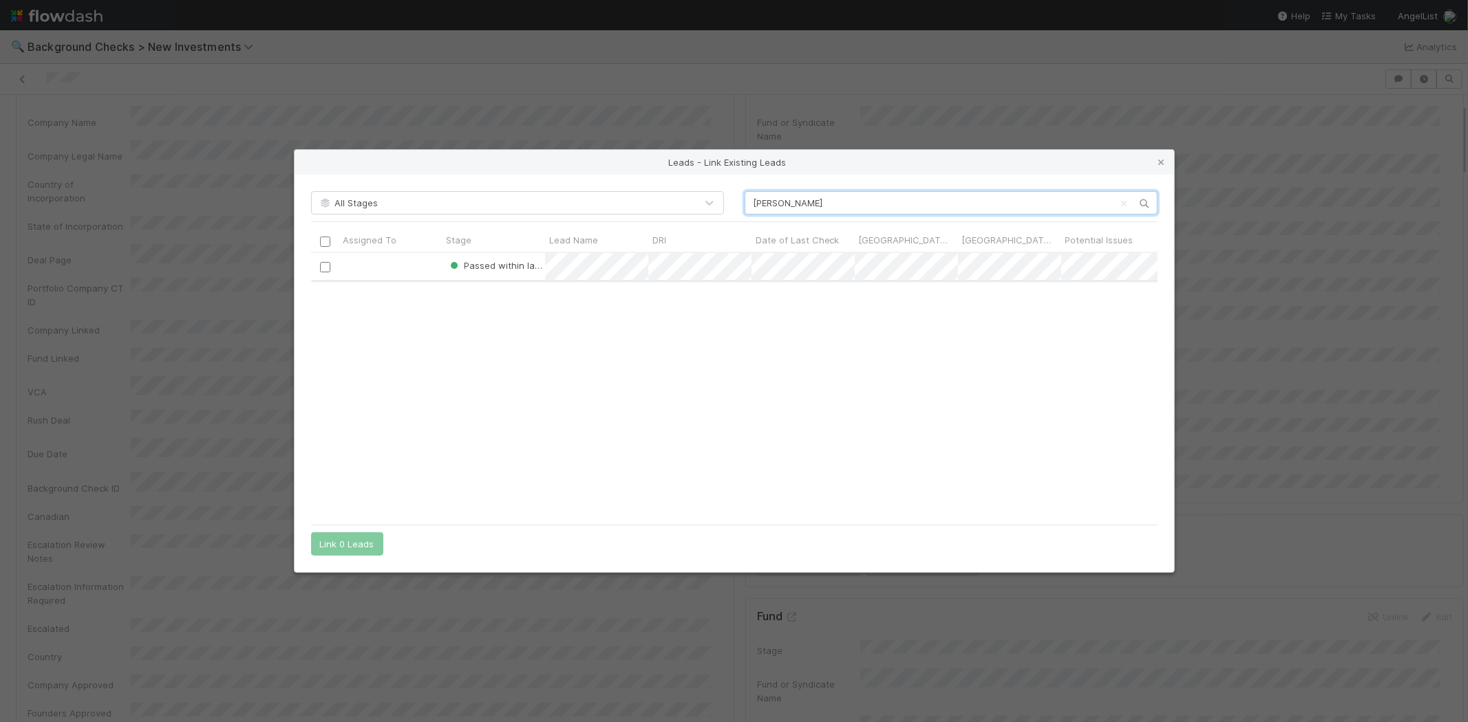
type input "Jack Plank"
click at [320, 267] on input "checkbox" at bounding box center [324, 267] width 10 height 10
click at [350, 538] on button "Link 1 Lead" at bounding box center [344, 544] width 66 height 23
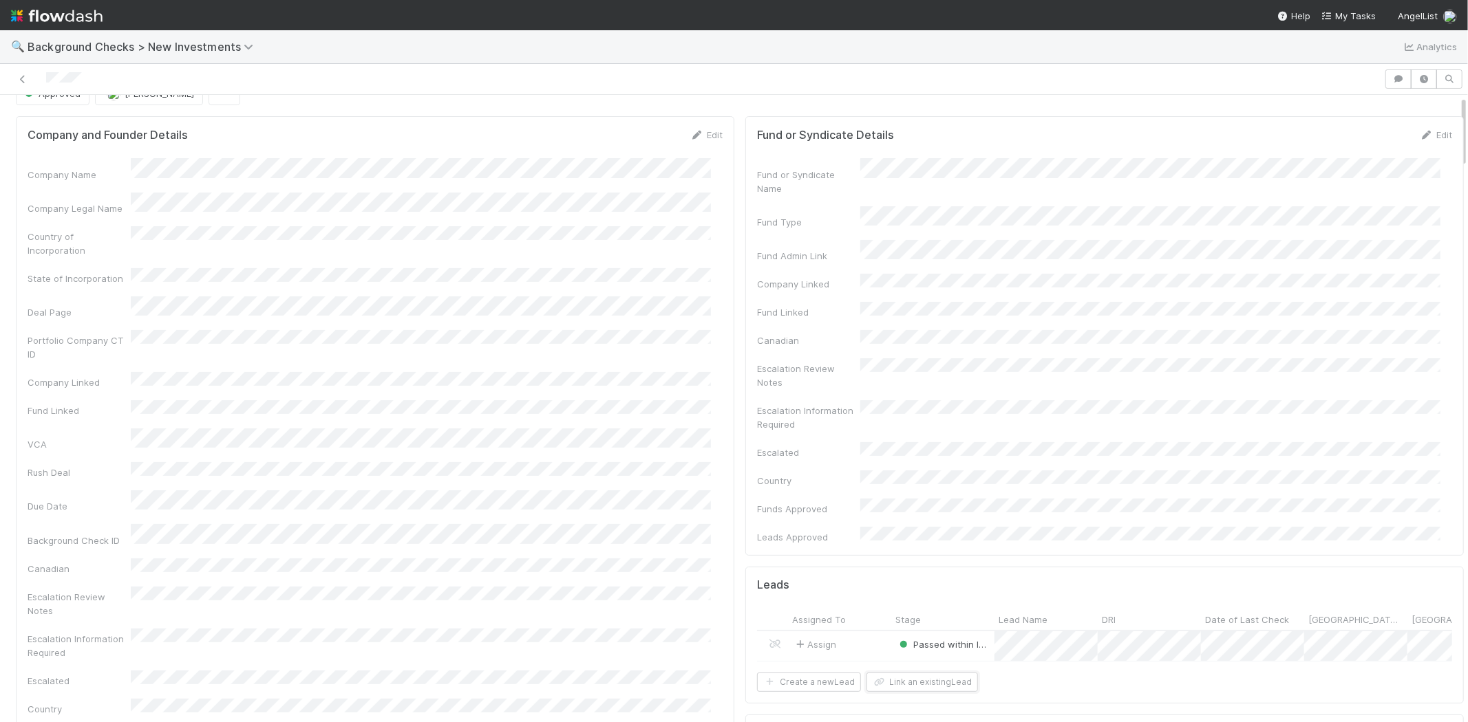
scroll to position [0, 0]
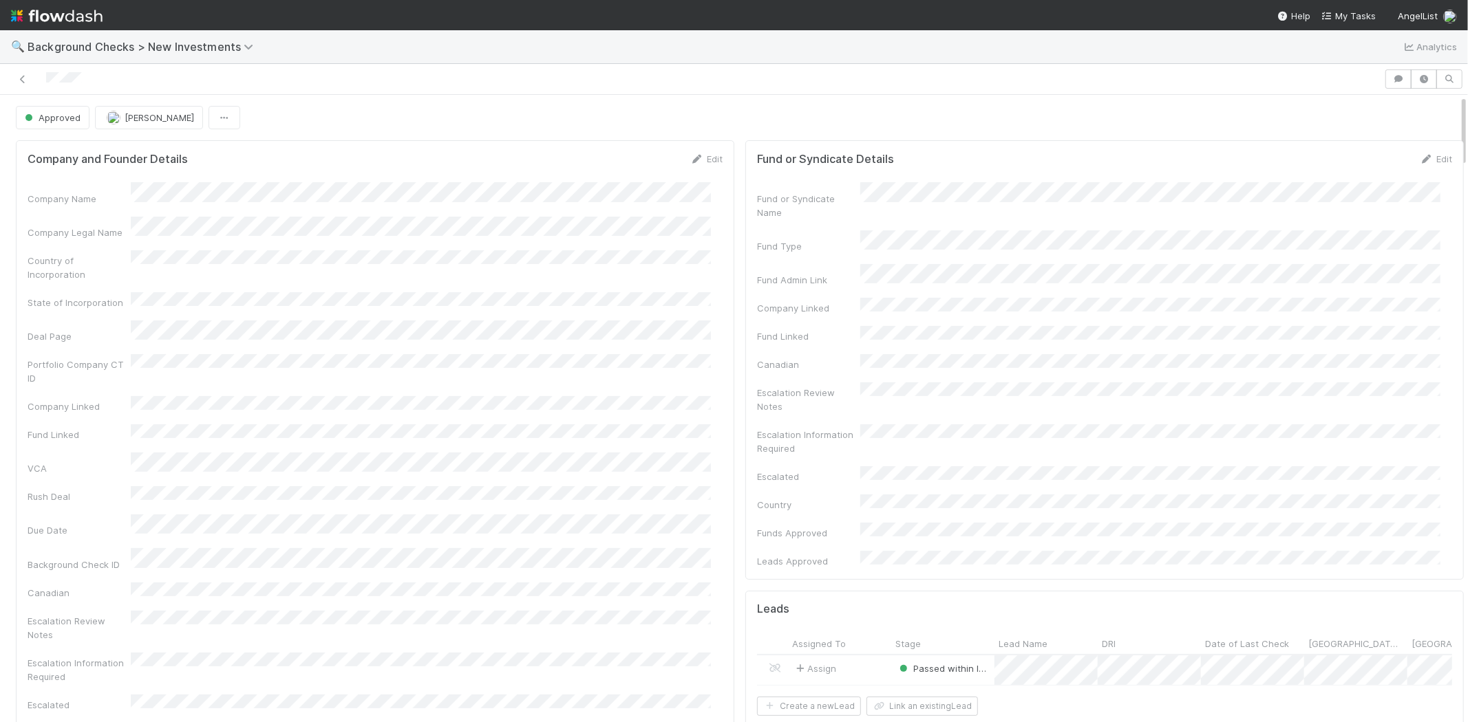
drag, startPoint x: 85, startPoint y: 78, endPoint x: 45, endPoint y: 81, distance: 40.7
click at [45, 81] on div at bounding box center [692, 78] width 1373 height 19
click at [1358, 15] on span "My Tasks" at bounding box center [1348, 15] width 54 height 11
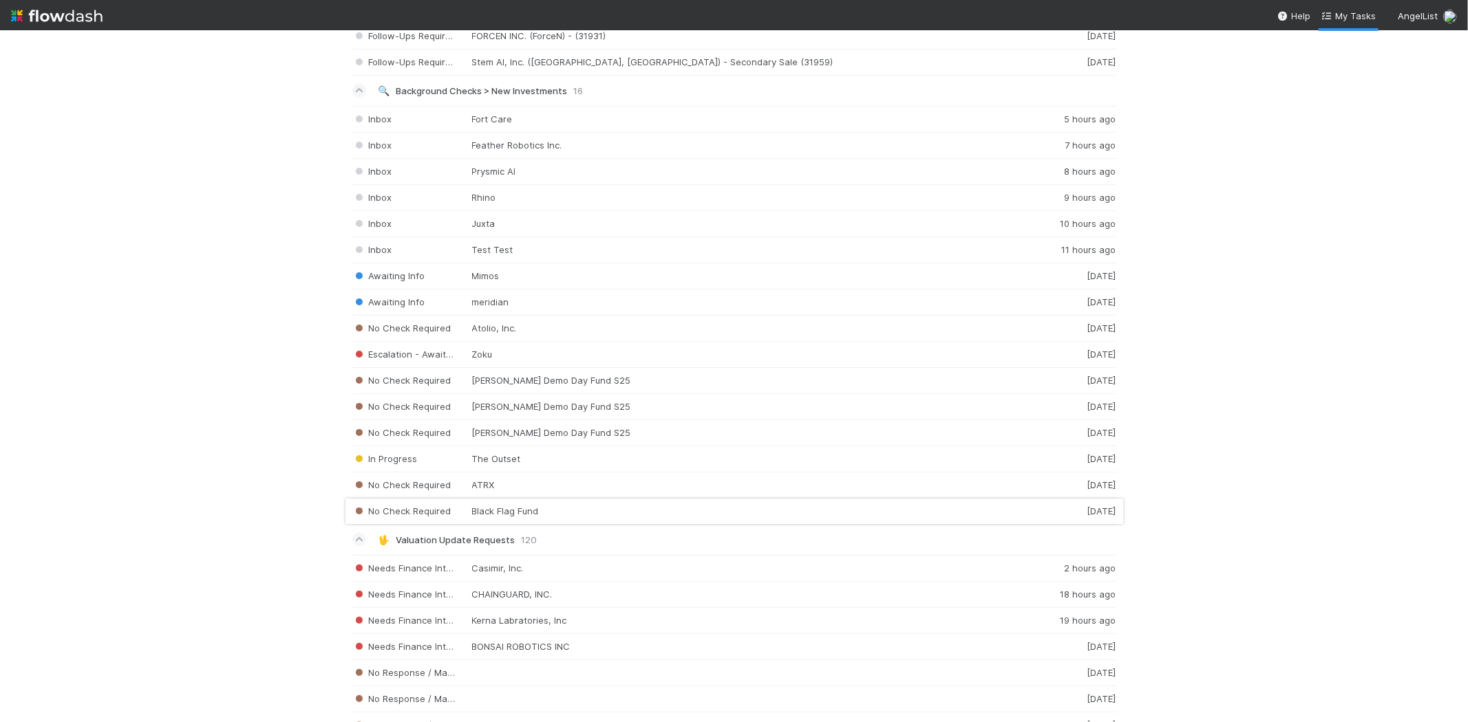
scroll to position [1834, 0]
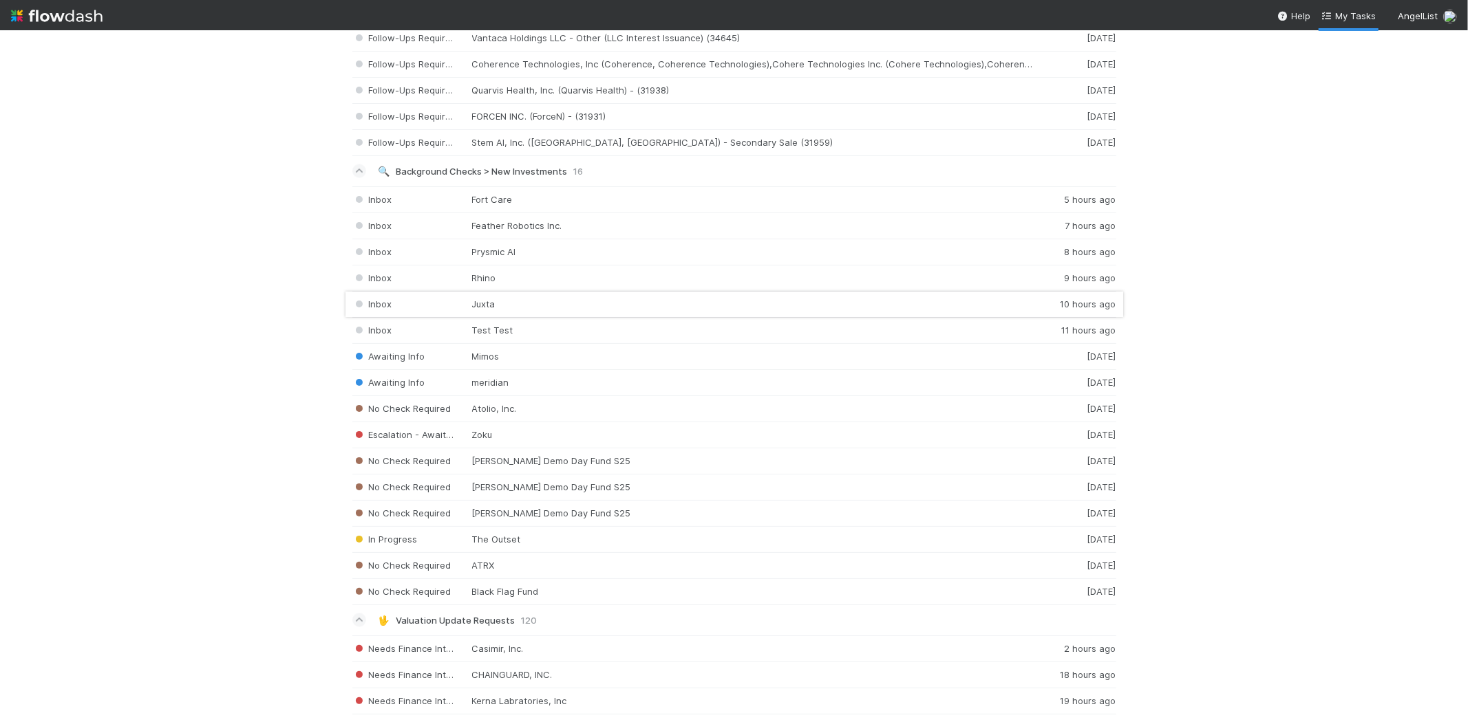
click at [492, 311] on div "Inbox Juxta 10 hours ago" at bounding box center [734, 305] width 764 height 26
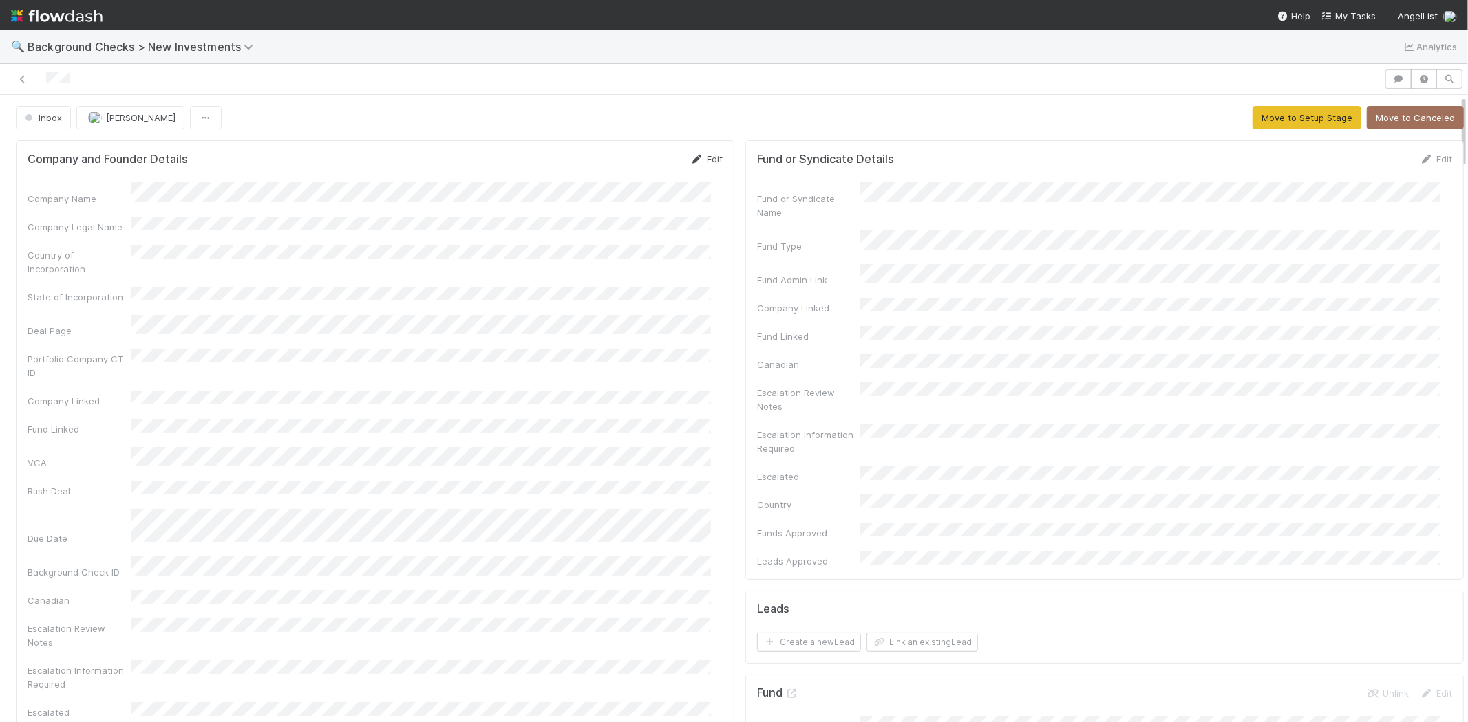
click at [695, 156] on link "Edit" at bounding box center [706, 158] width 32 height 11
click at [642, 164] on button "Save" at bounding box center [649, 163] width 39 height 23
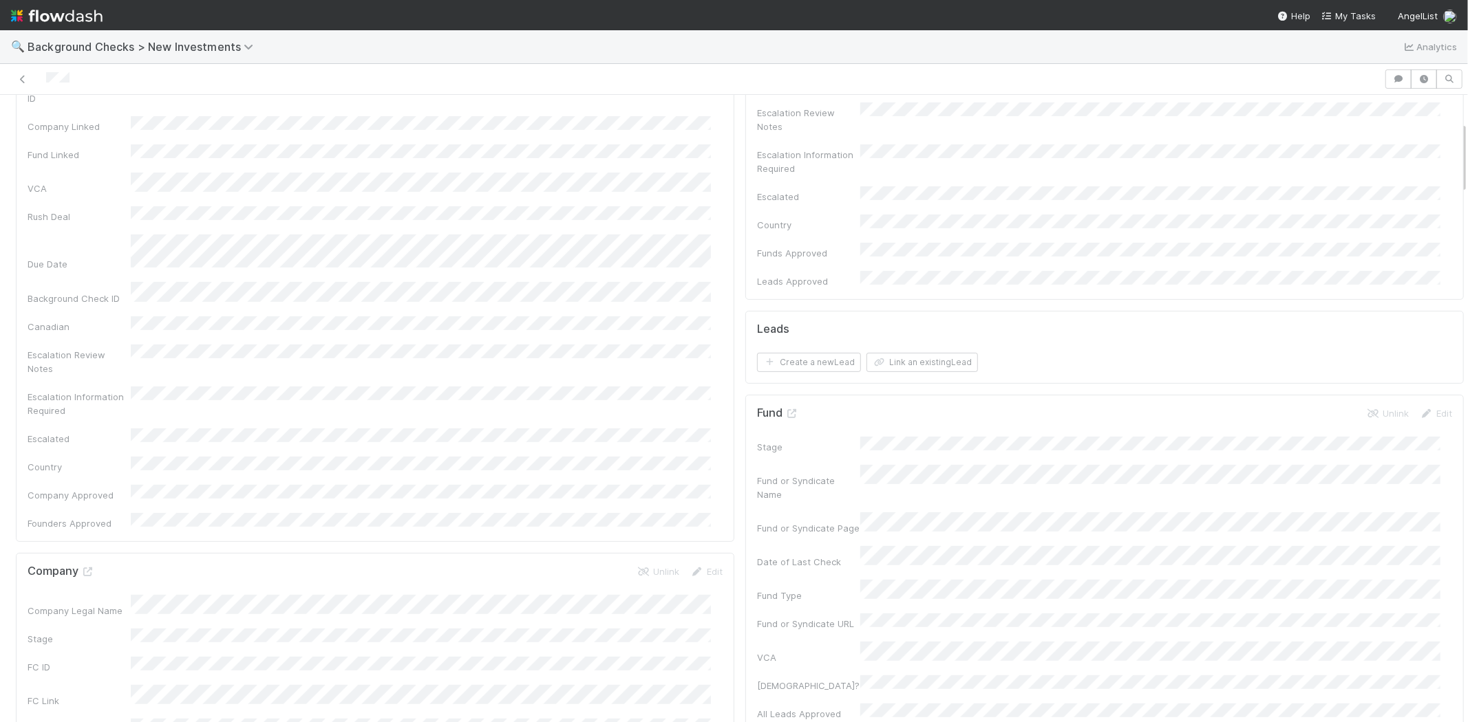
scroll to position [229, 0]
click at [900, 404] on button "Link an existing Lead" at bounding box center [921, 413] width 111 height 19
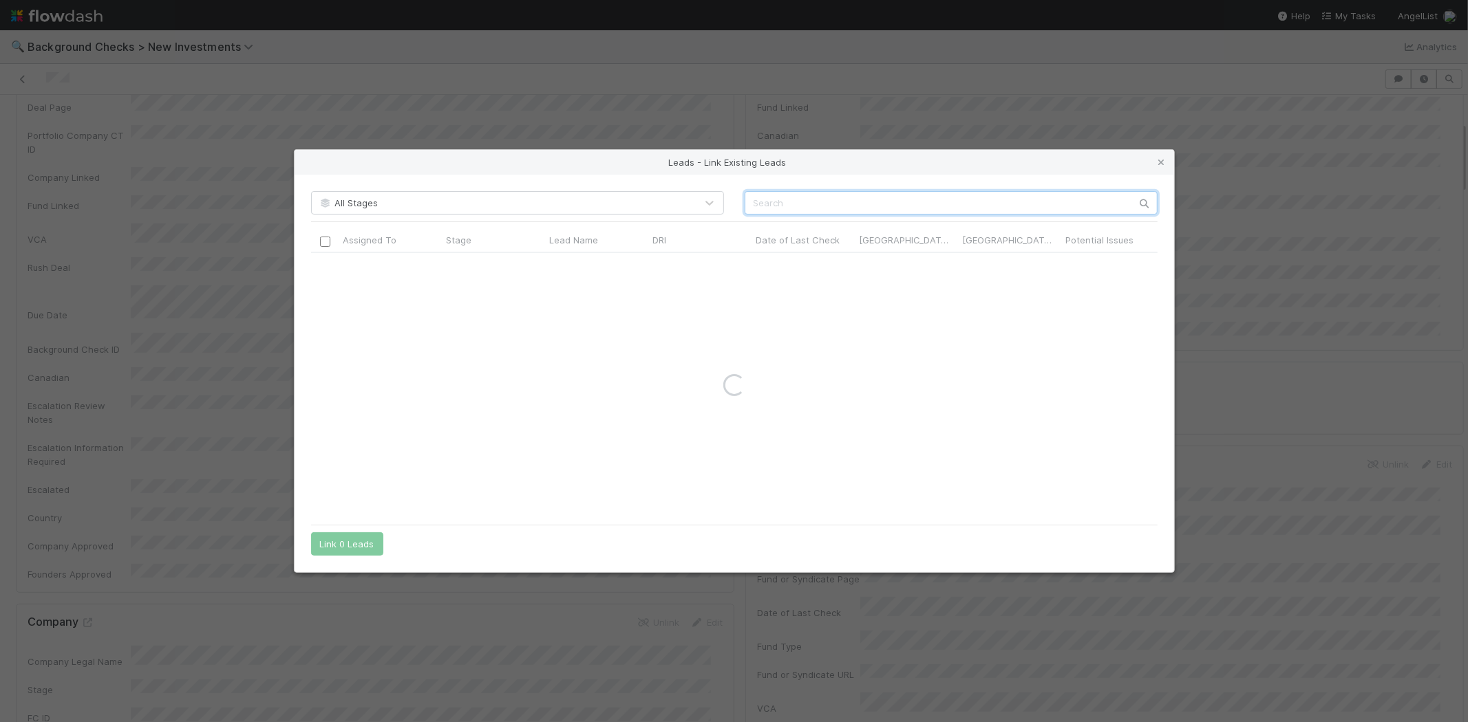
click at [883, 204] on input "text" at bounding box center [950, 202] width 413 height 23
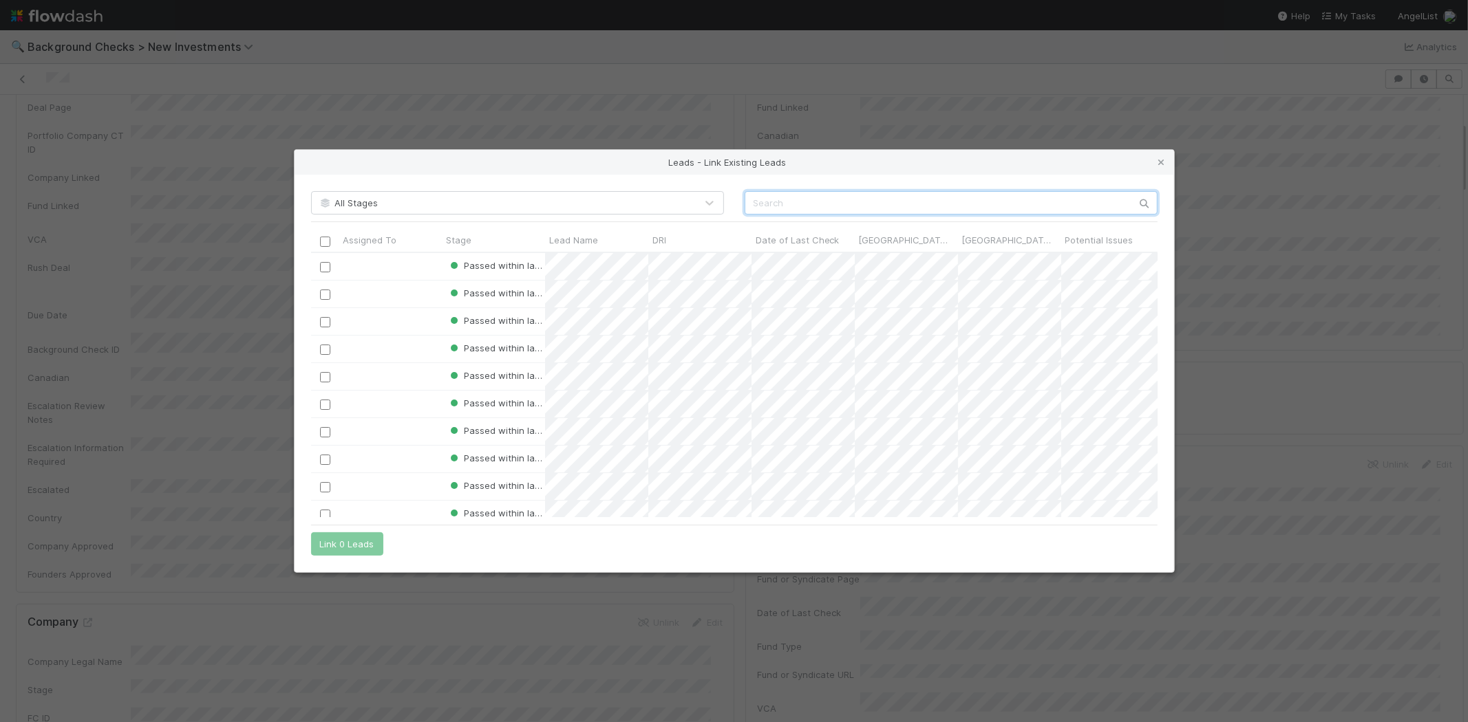
scroll to position [253, 835]
paste input "J.J. Fliegelman"
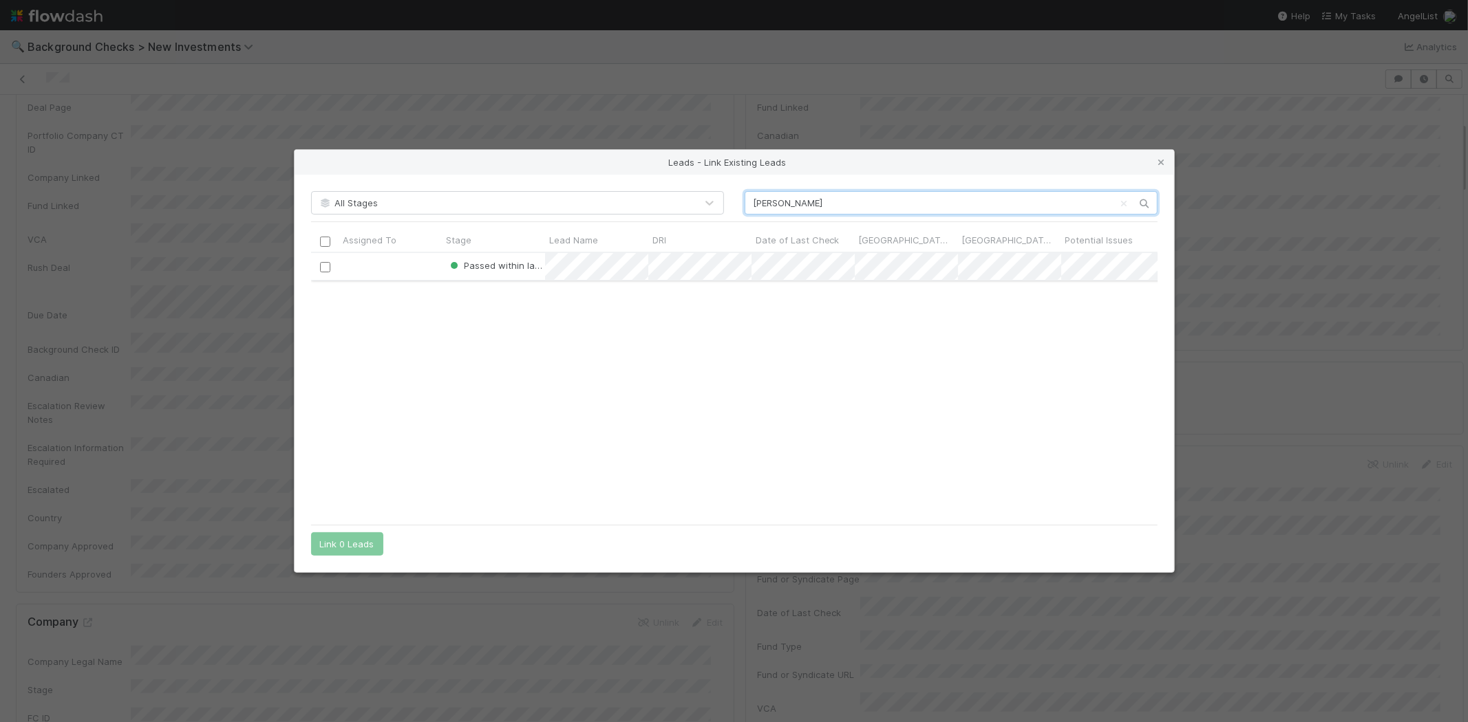
type input "J.J. Fliegelman"
click at [321, 270] on input "checkbox" at bounding box center [324, 267] width 10 height 10
click at [341, 541] on button "Link 1 Lead" at bounding box center [344, 544] width 66 height 23
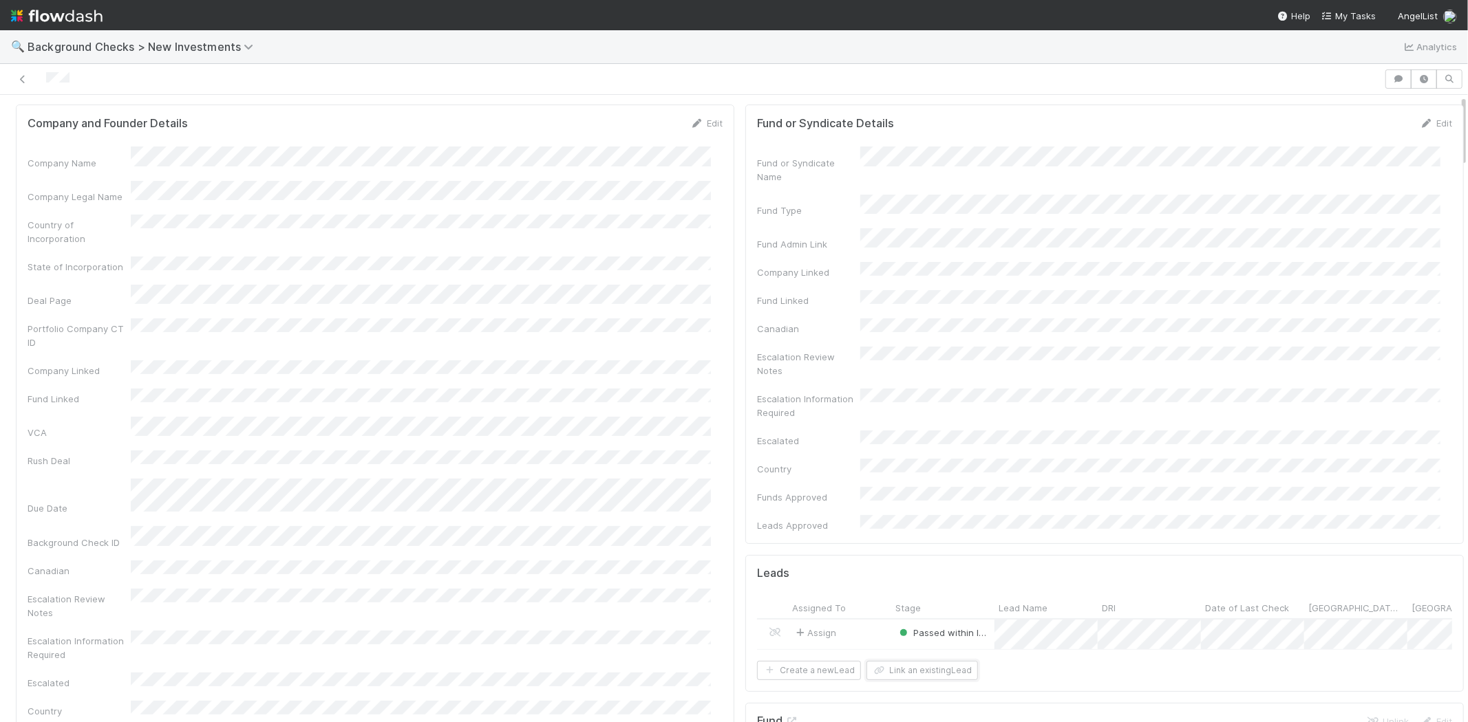
scroll to position [0, 0]
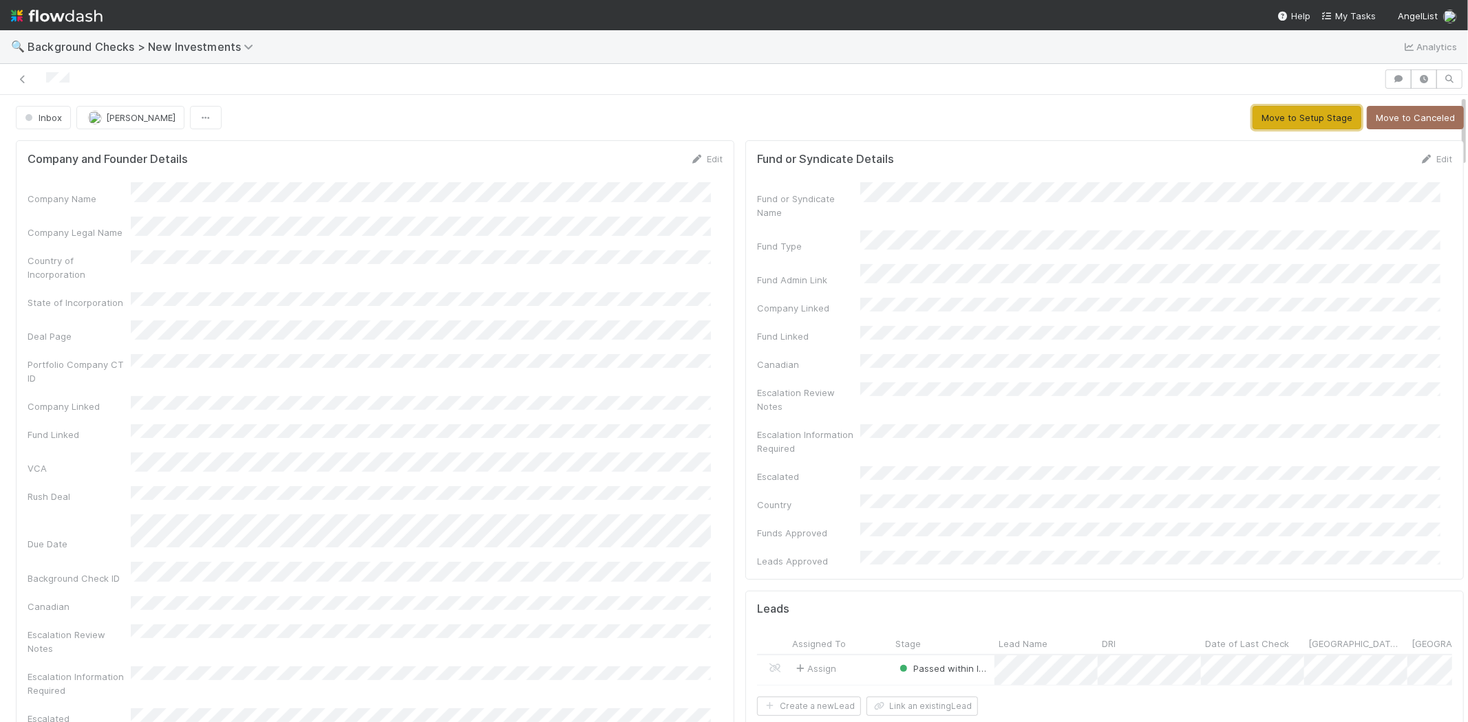
click at [1273, 116] on button "Move to Setup Stage" at bounding box center [1306, 117] width 109 height 23
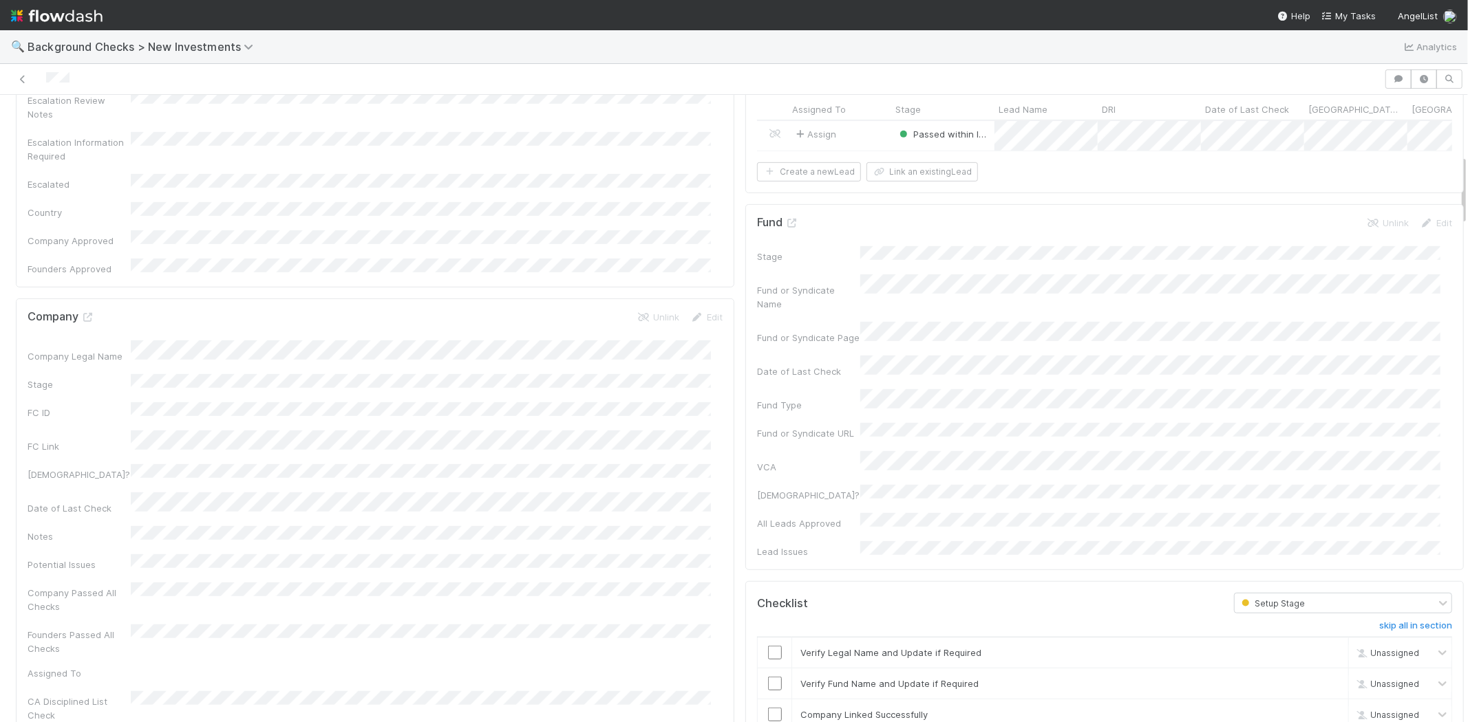
scroll to position [764, 0]
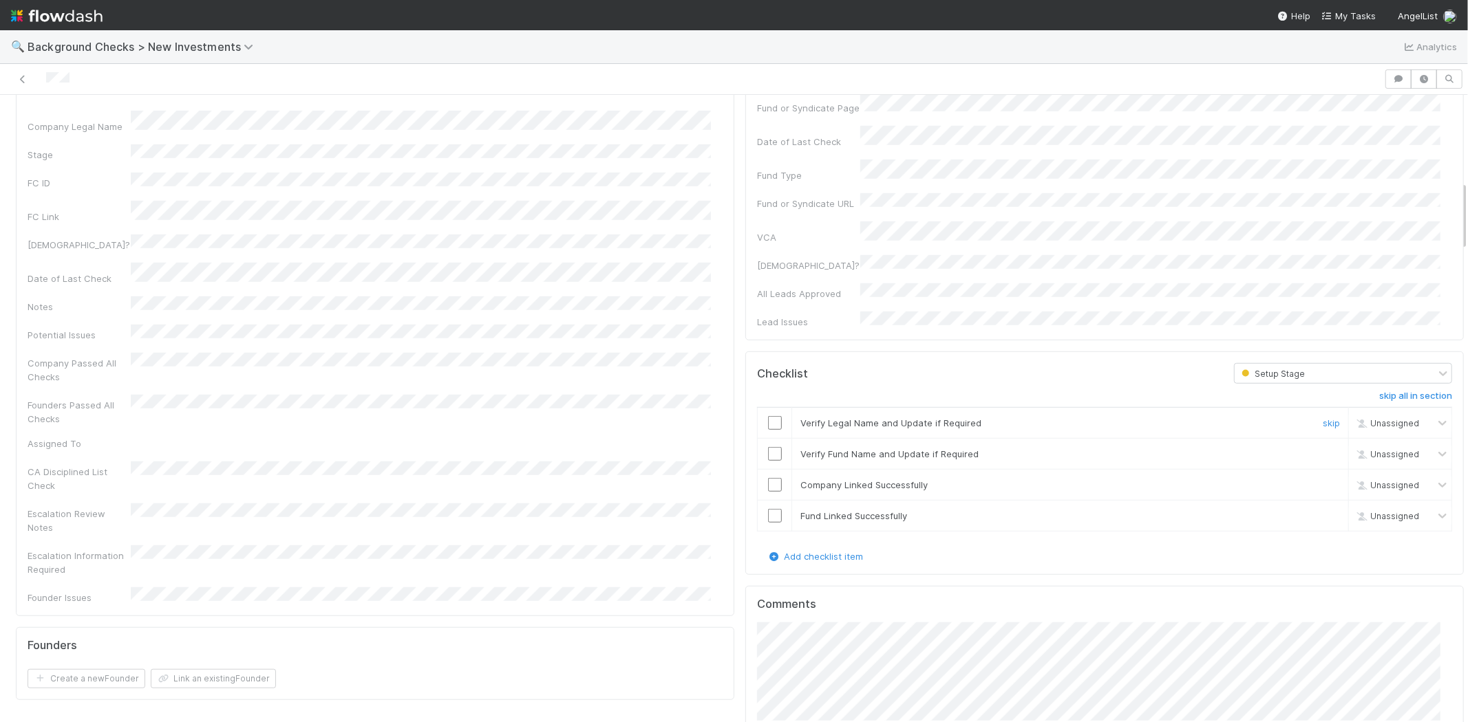
click at [768, 416] on input "checkbox" at bounding box center [775, 423] width 14 height 14
click at [768, 447] on input "checkbox" at bounding box center [775, 454] width 14 height 14
click at [768, 478] on input "checkbox" at bounding box center [775, 485] width 14 height 14
click at [768, 509] on input "checkbox" at bounding box center [775, 516] width 14 height 14
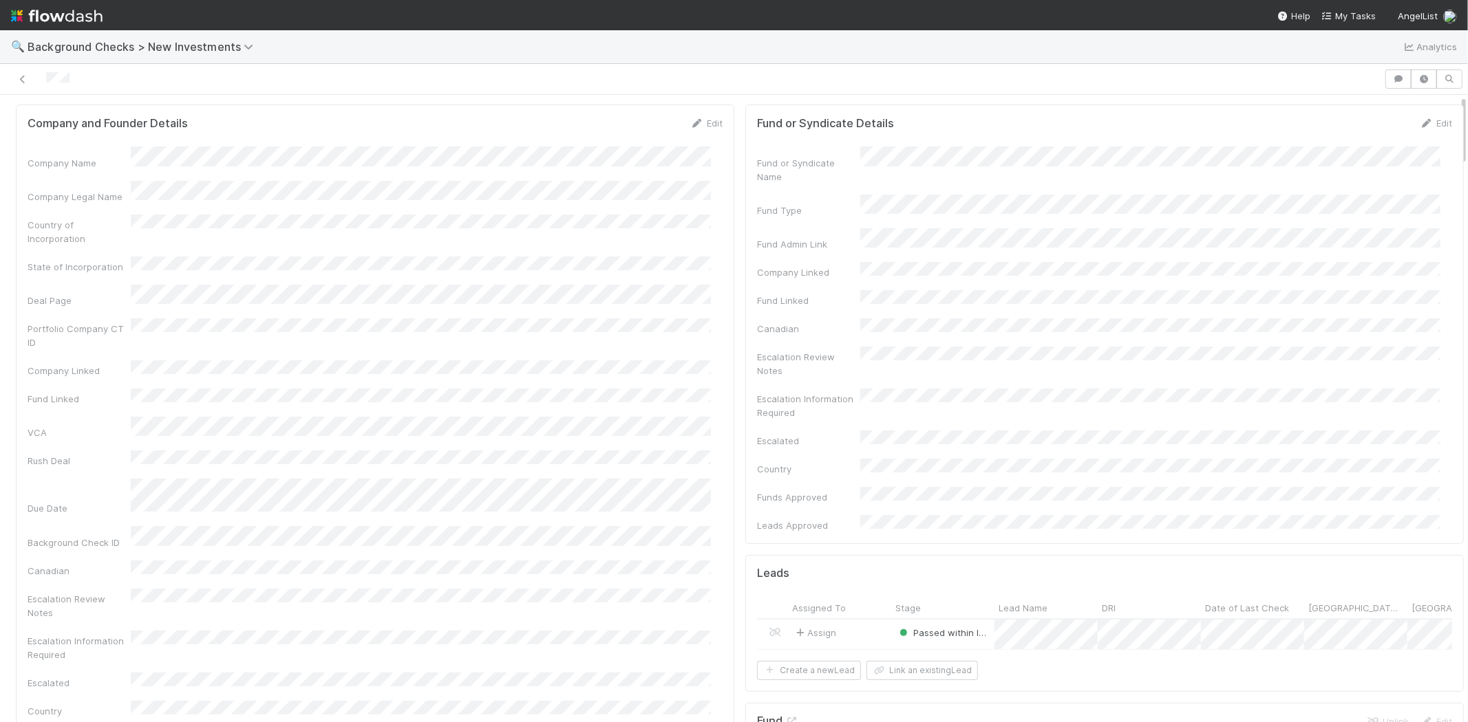
scroll to position [0, 0]
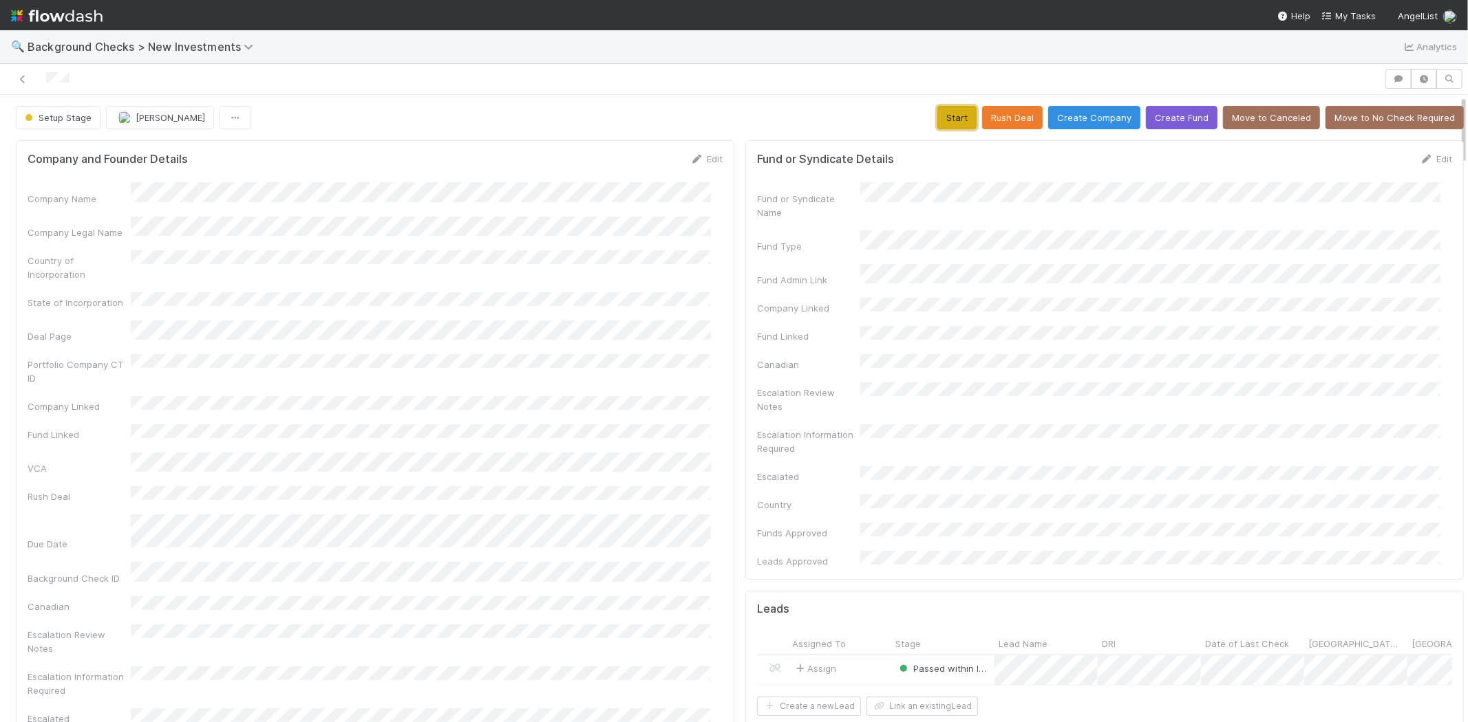
click at [939, 117] on button "Start" at bounding box center [956, 117] width 39 height 23
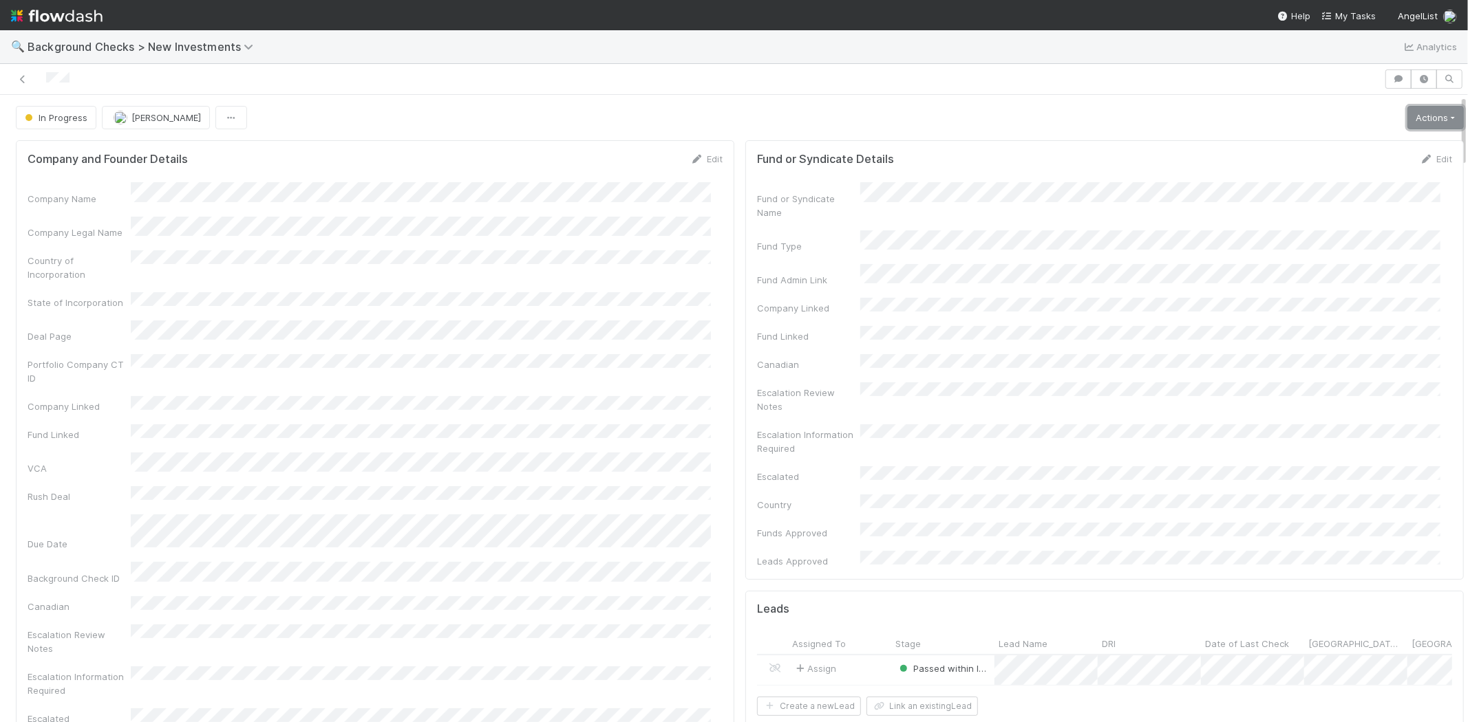
click at [1407, 120] on link "Actions" at bounding box center [1435, 117] width 56 height 23
click at [1337, 147] on button "Finish" at bounding box center [1387, 146] width 153 height 19
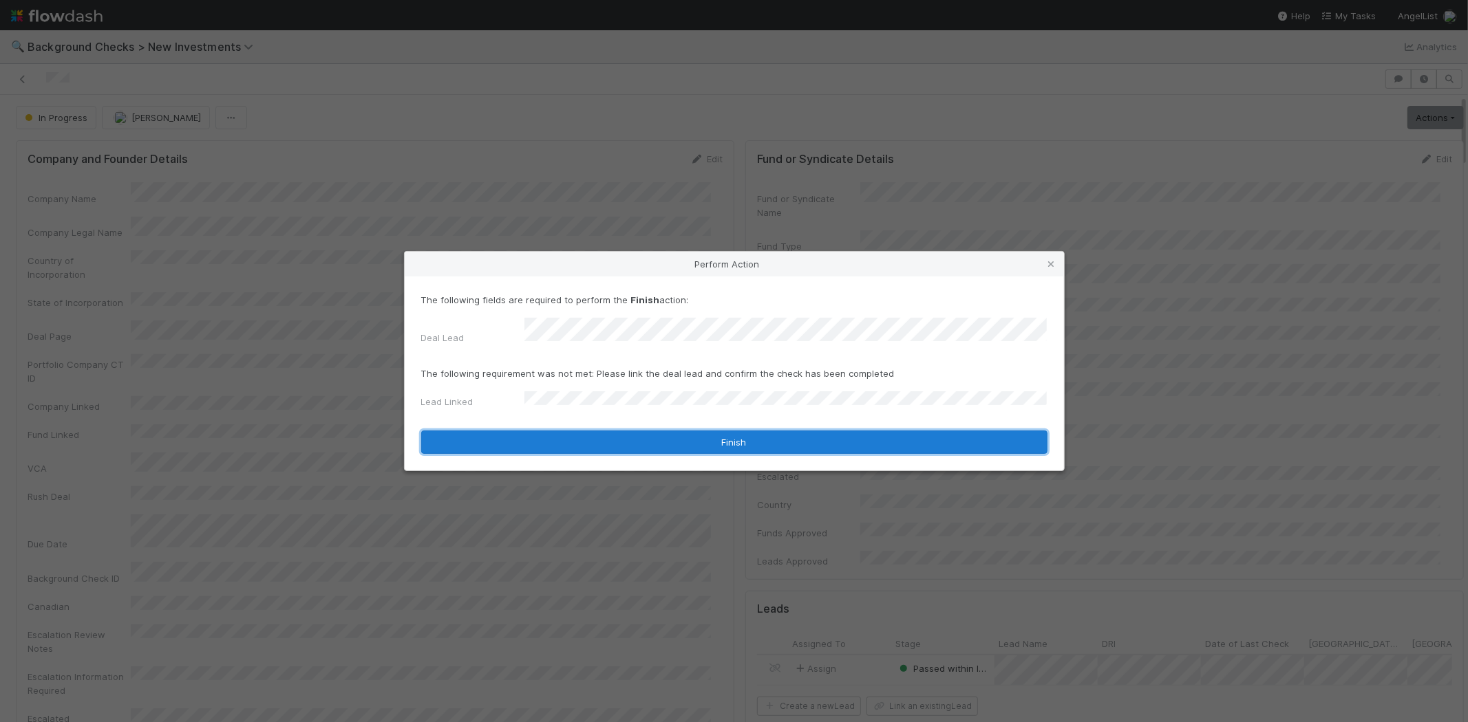
click at [627, 444] on button "Finish" at bounding box center [734, 442] width 626 height 23
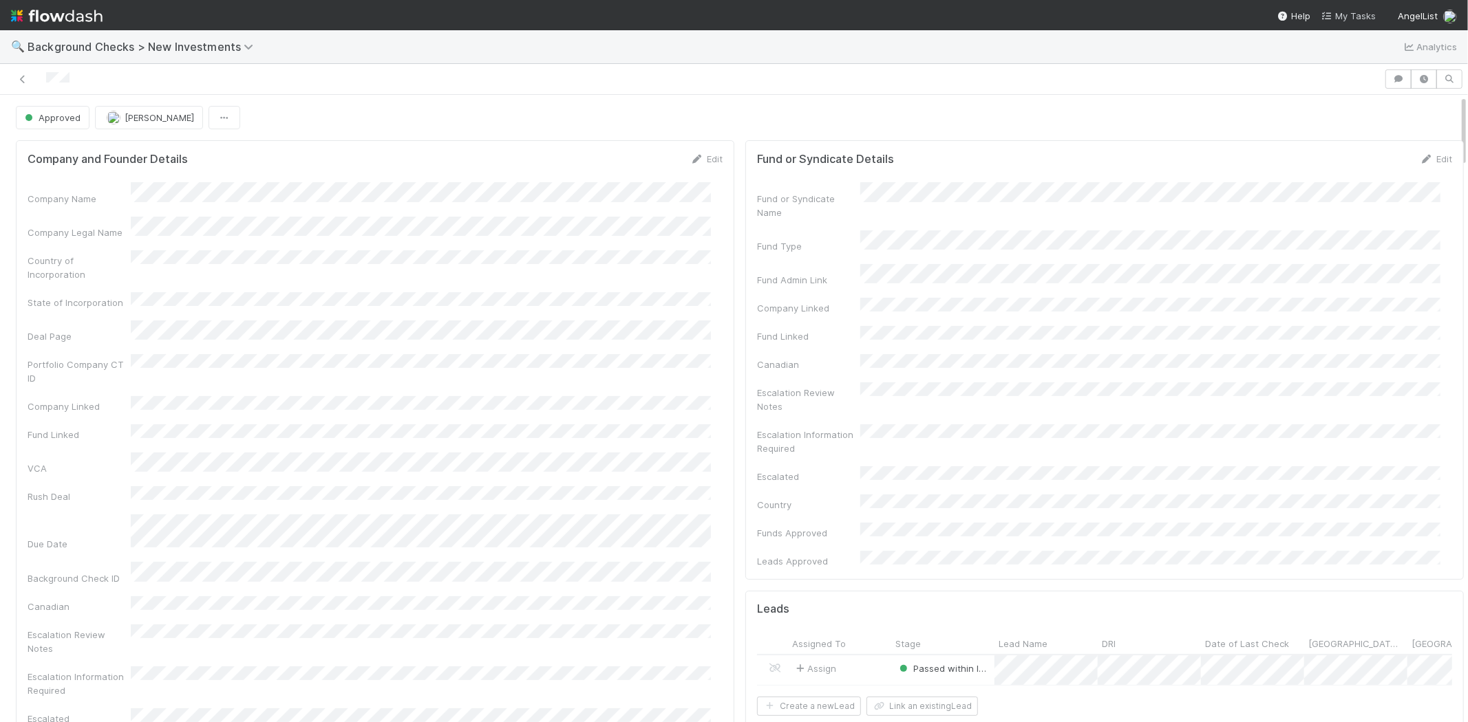
click at [1342, 12] on span "My Tasks" at bounding box center [1348, 15] width 54 height 11
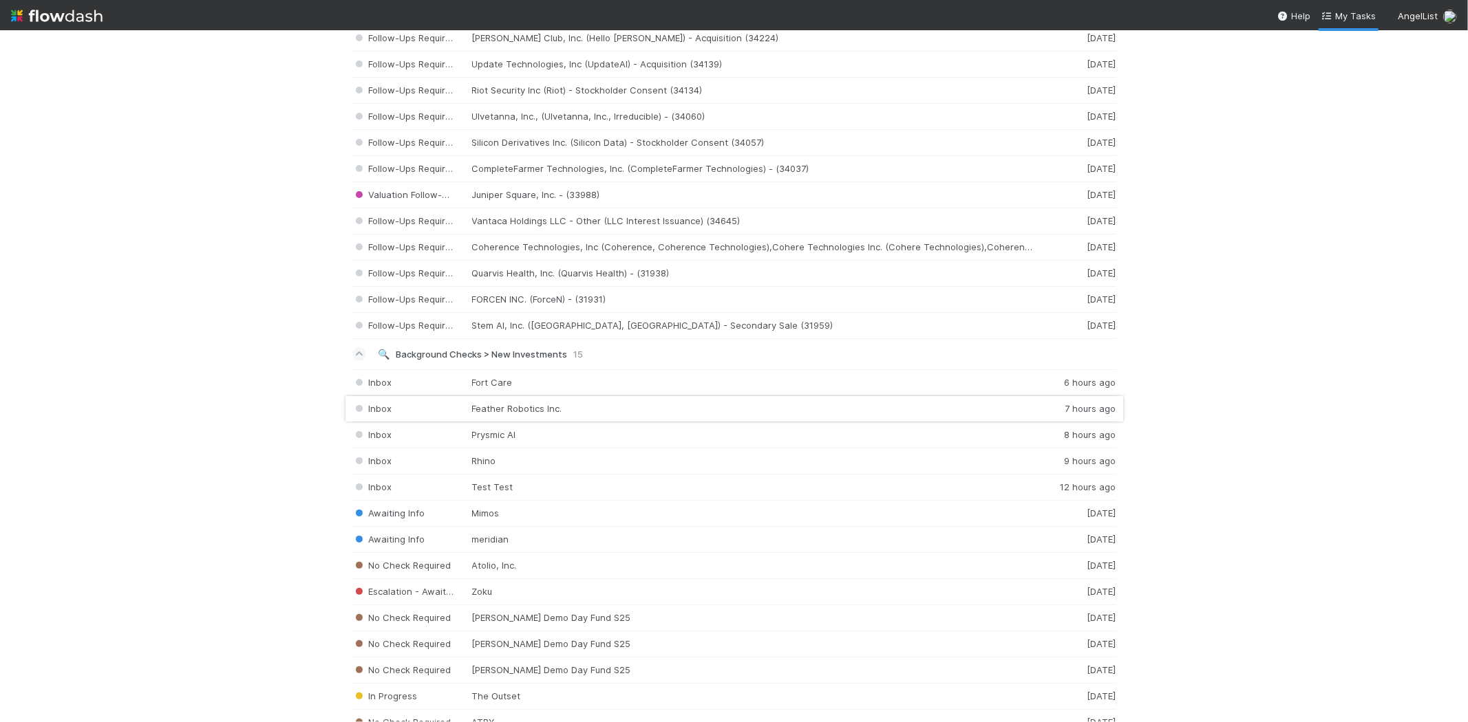
scroll to position [1681, 0]
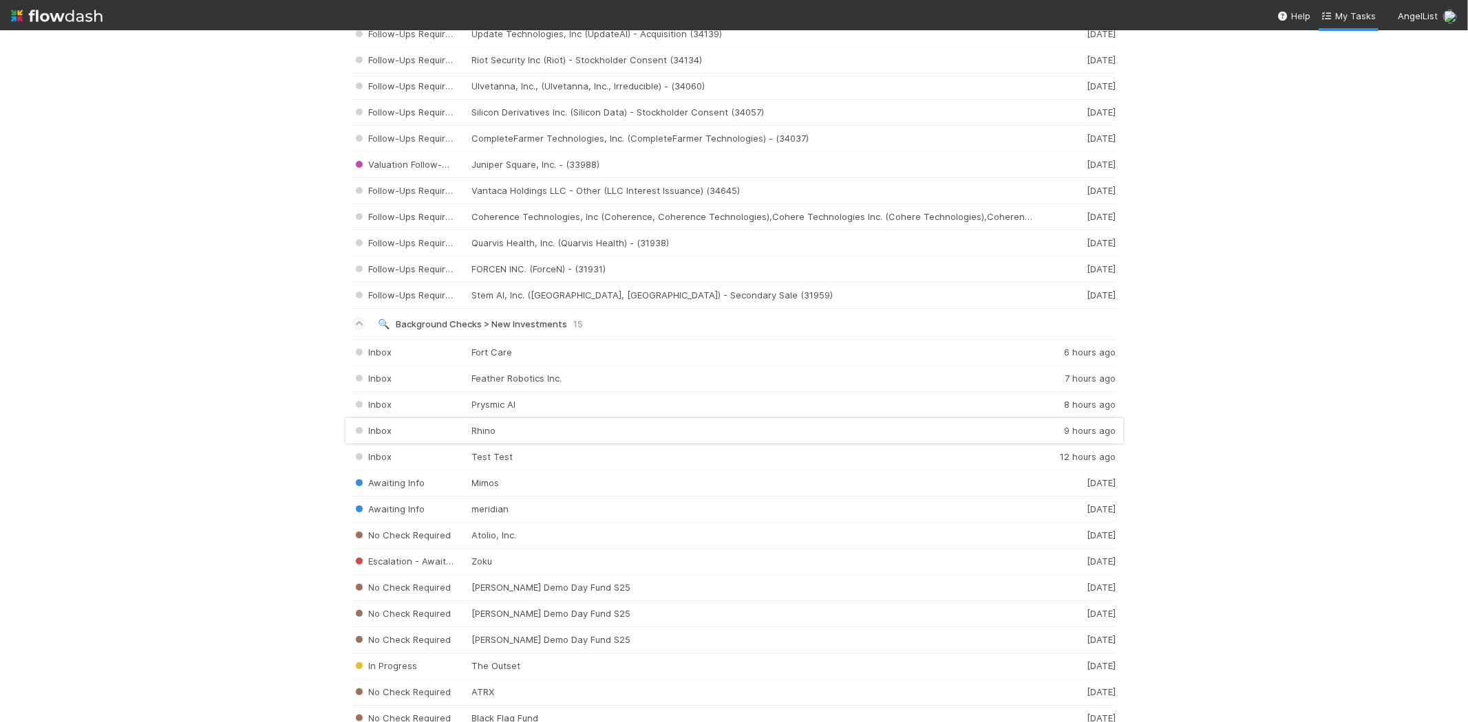
click at [513, 439] on div "Inbox Rhino 9 hours ago" at bounding box center [734, 431] width 764 height 26
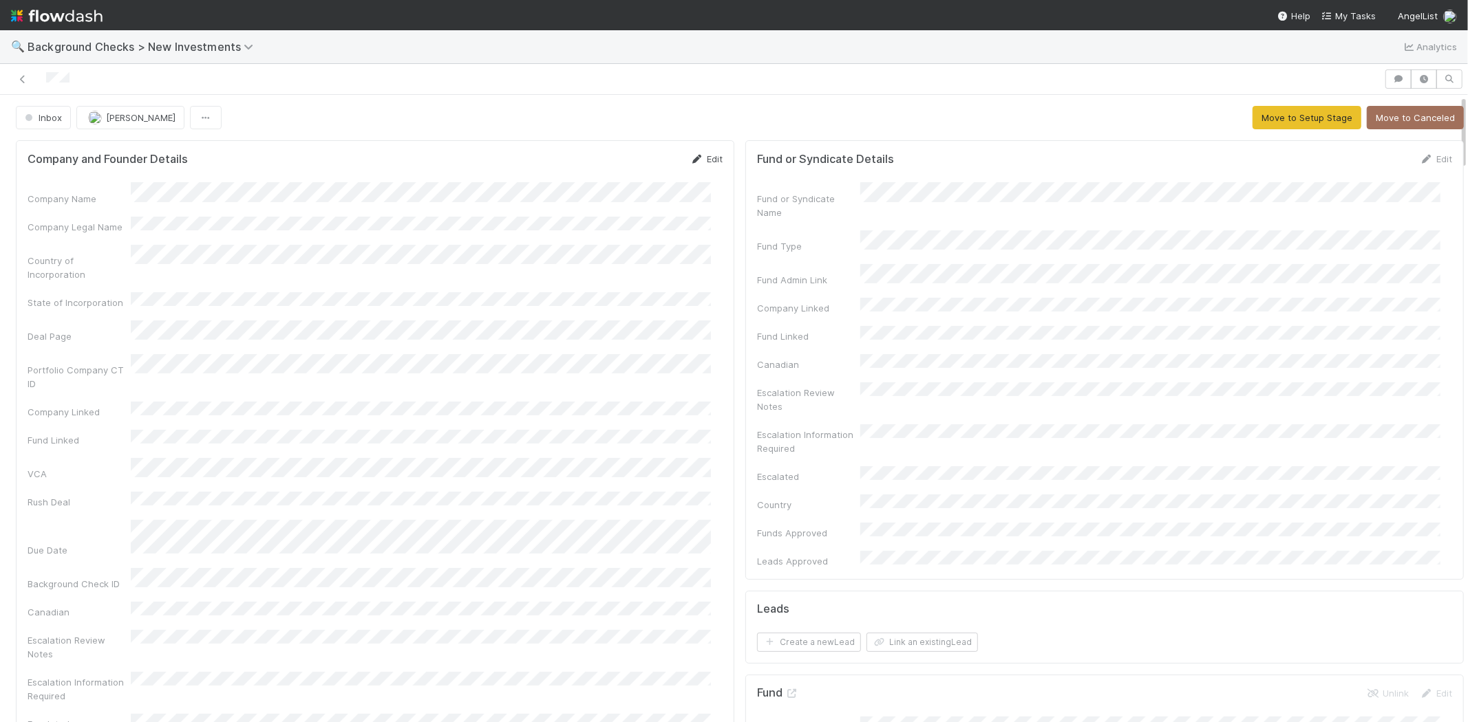
click at [700, 160] on link "Edit" at bounding box center [706, 158] width 32 height 11
click at [630, 167] on button "Save" at bounding box center [649, 163] width 39 height 23
click at [1254, 111] on button "Move to Setup Stage" at bounding box center [1306, 117] width 109 height 23
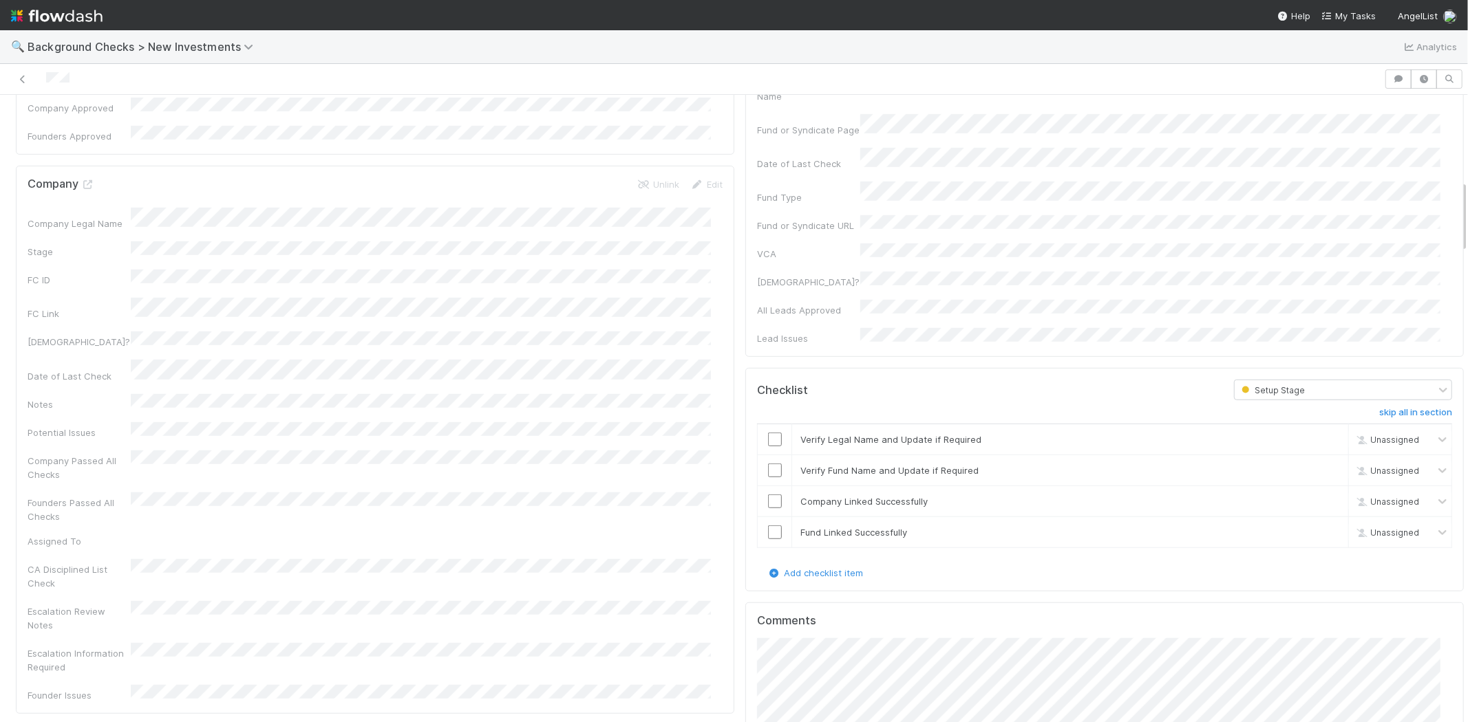
scroll to position [764, 0]
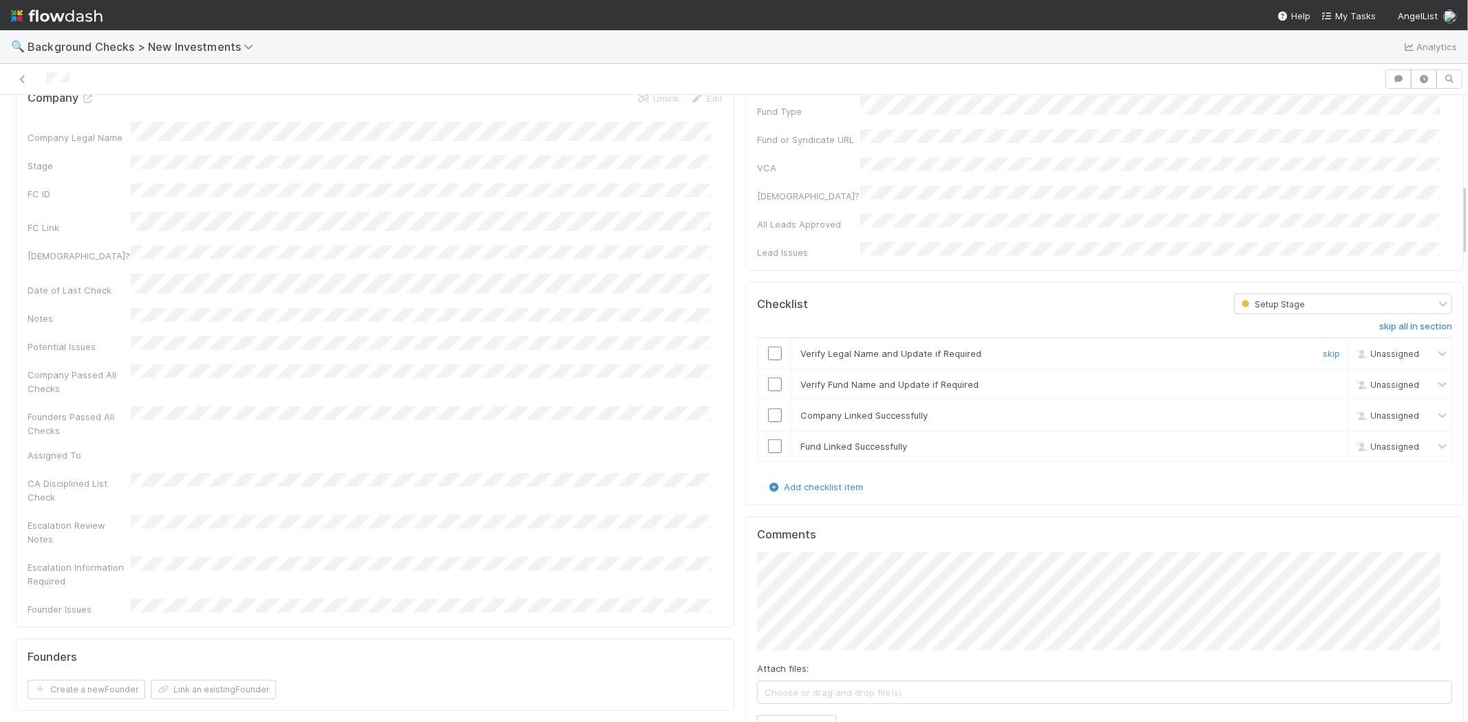
drag, startPoint x: 760, startPoint y: 270, endPoint x: 767, endPoint y: 287, distance: 18.2
click at [768, 347] on input "checkbox" at bounding box center [775, 354] width 14 height 14
click at [768, 378] on input "checkbox" at bounding box center [775, 385] width 14 height 14
click at [768, 409] on input "checkbox" at bounding box center [775, 416] width 14 height 14
click at [768, 440] on input "checkbox" at bounding box center [775, 447] width 14 height 14
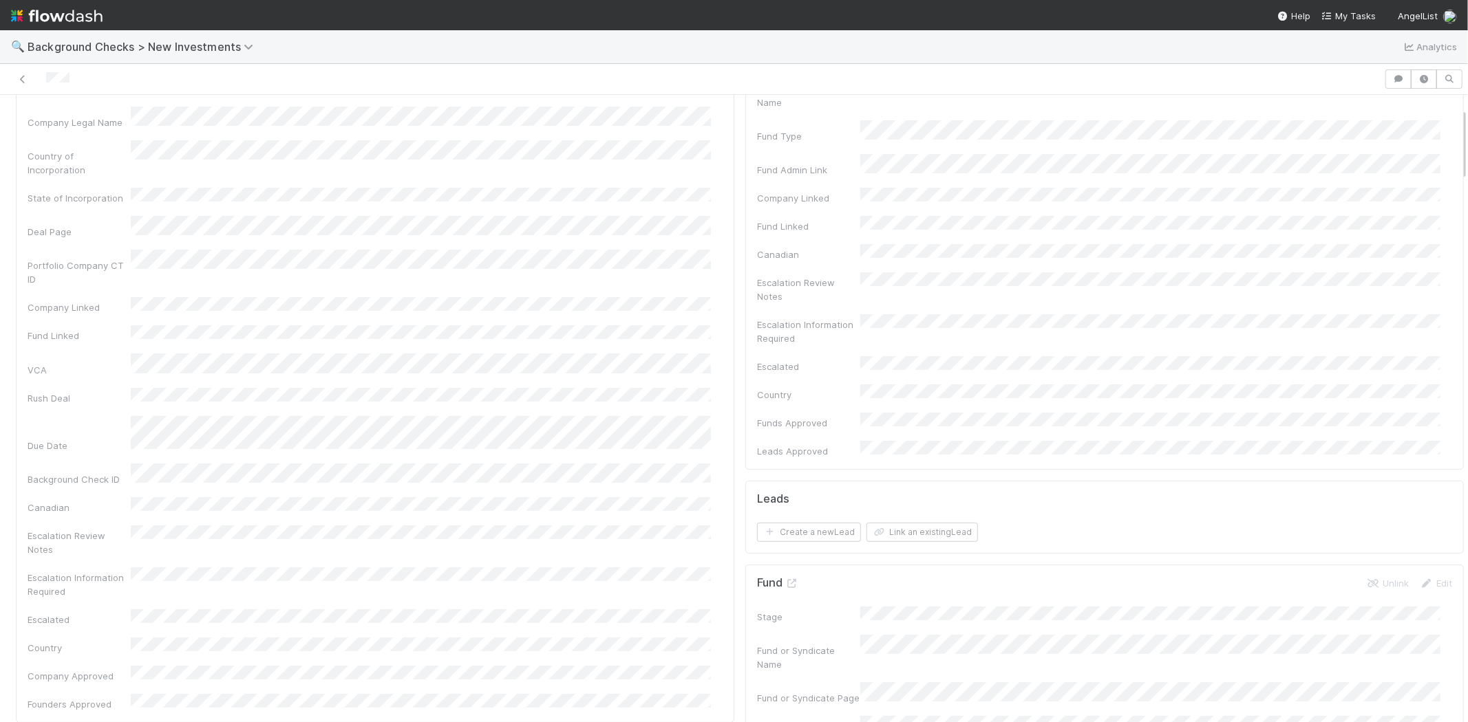
scroll to position [0, 0]
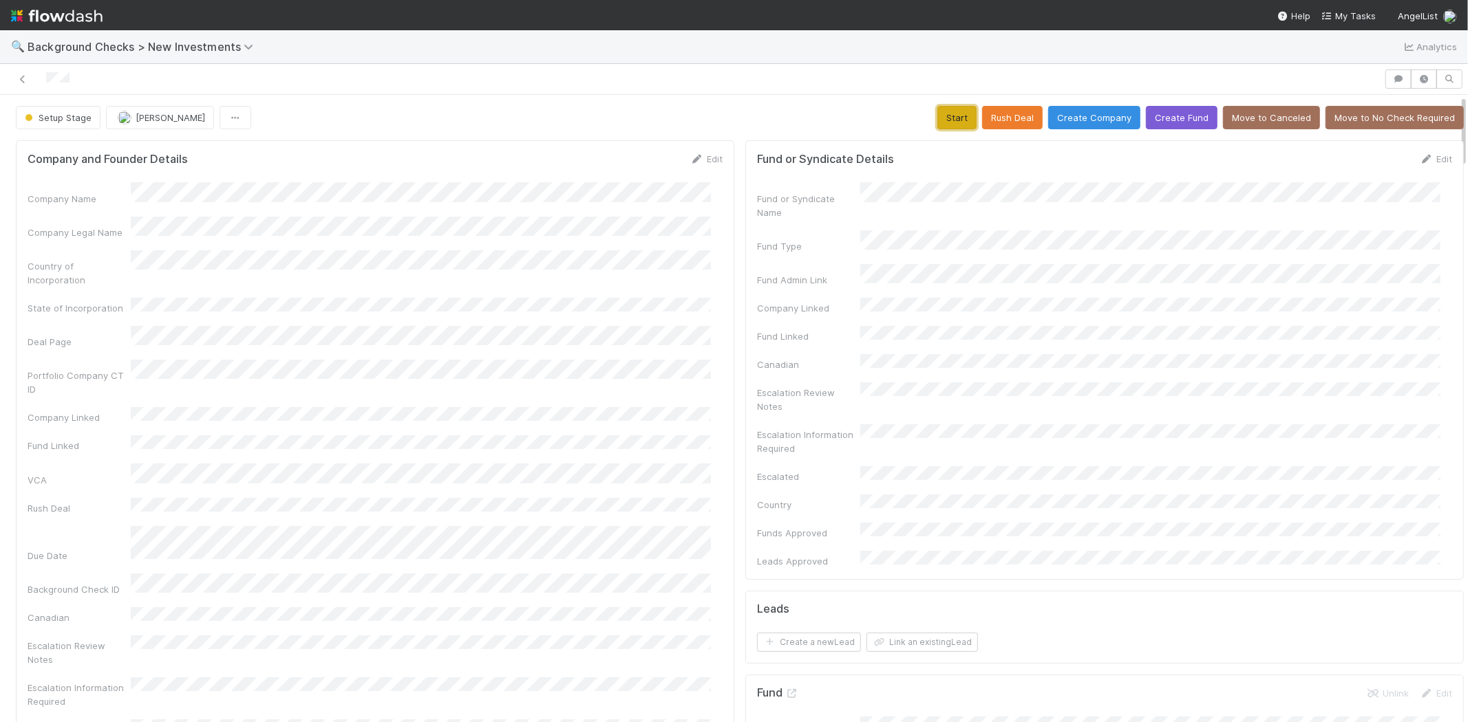
click at [941, 125] on button "Start" at bounding box center [956, 117] width 39 height 23
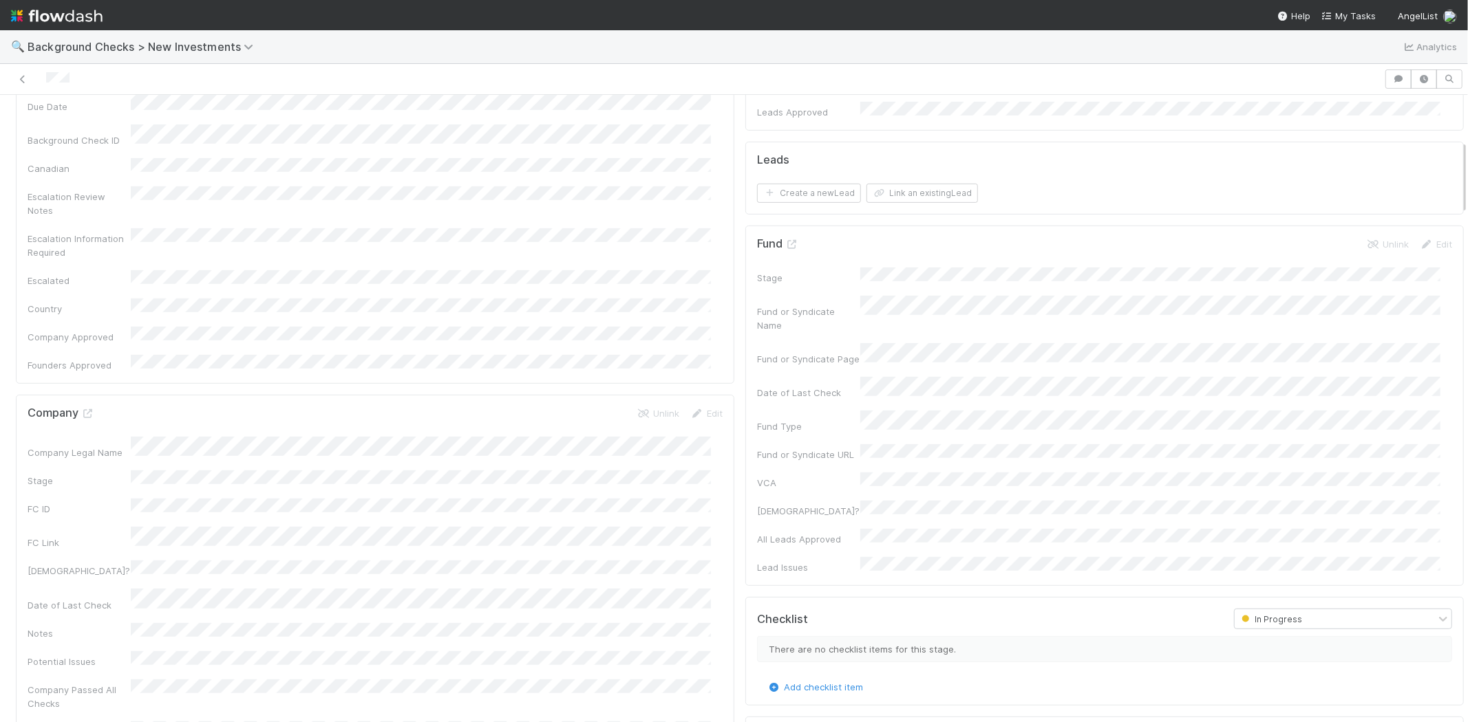
scroll to position [382, 0]
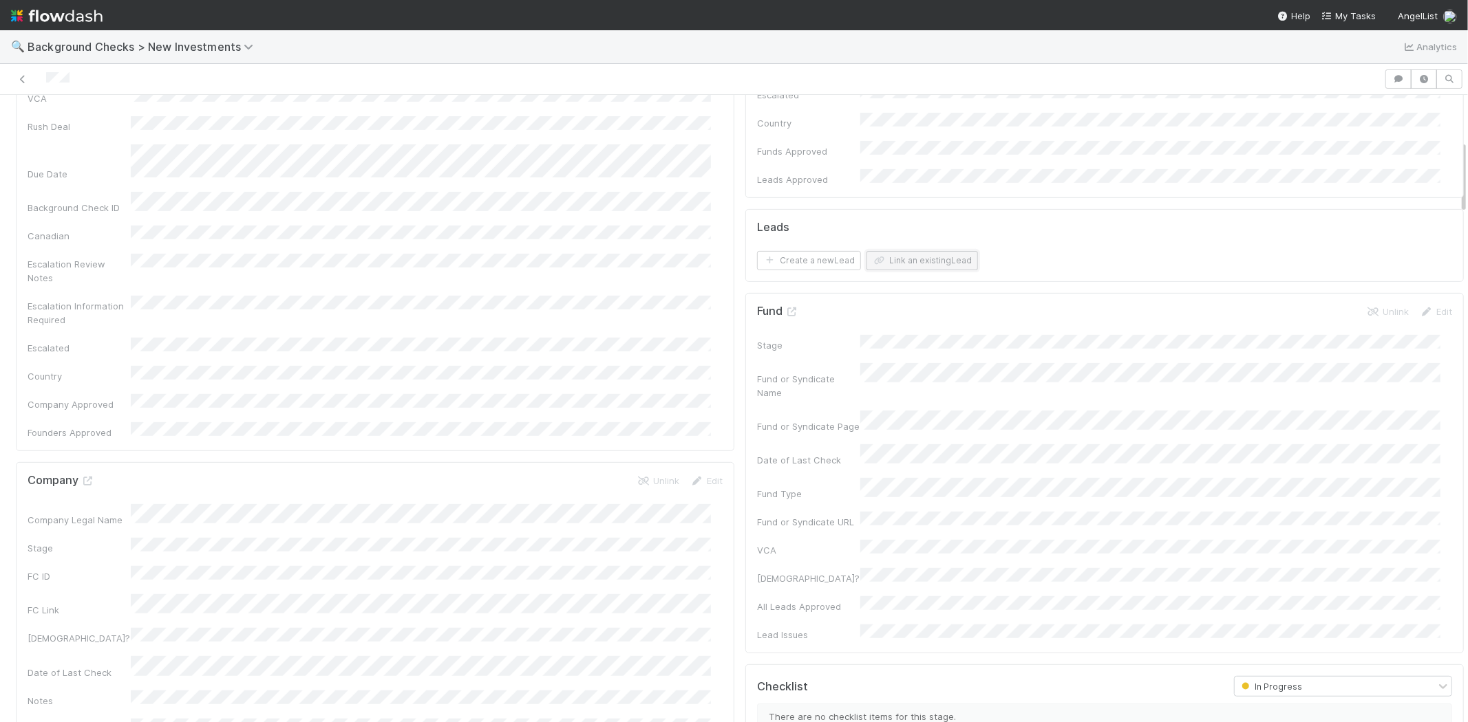
click at [910, 251] on button "Link an existing Lead" at bounding box center [921, 260] width 111 height 19
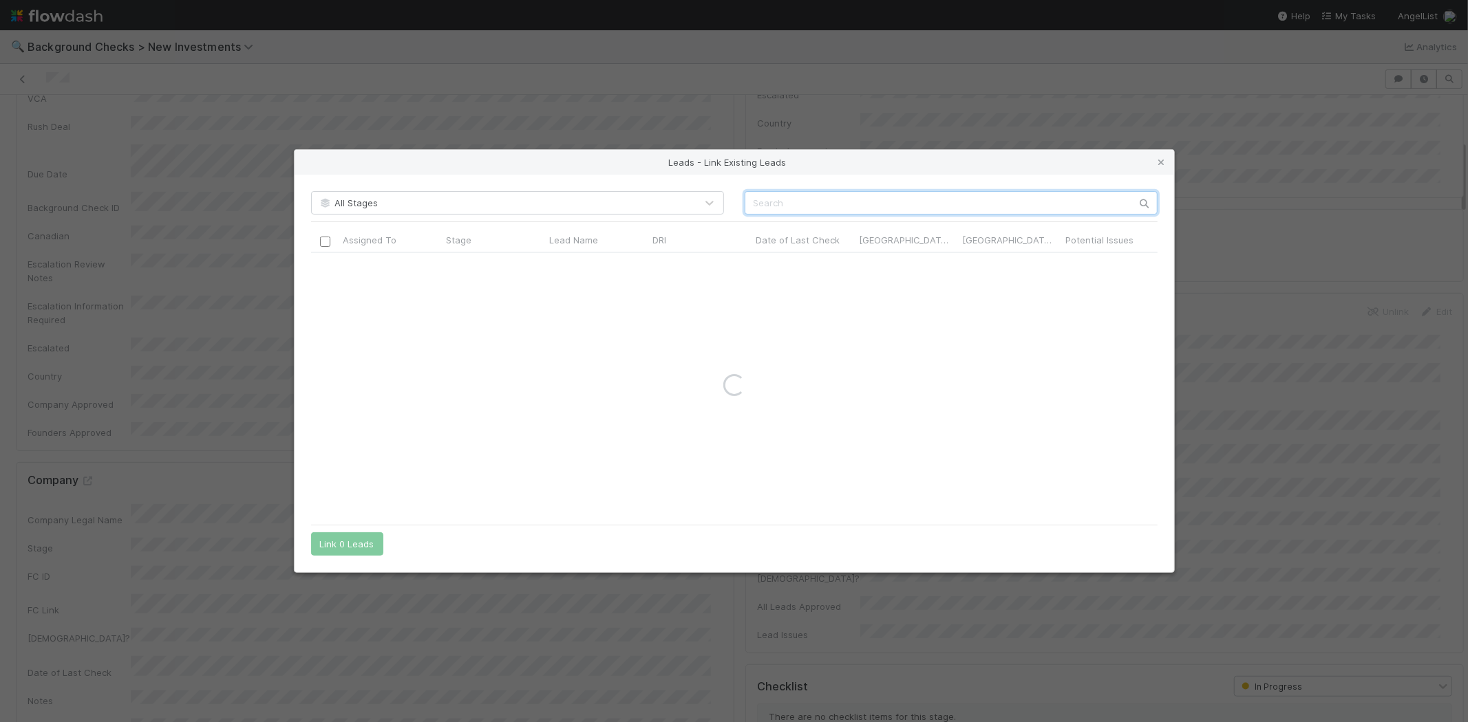
click at [903, 211] on input "text" at bounding box center [950, 202] width 413 height 23
paste input "Morgan Schwanke"
type input "Morgan Schwanke"
click at [323, 266] on input "checkbox" at bounding box center [324, 267] width 10 height 10
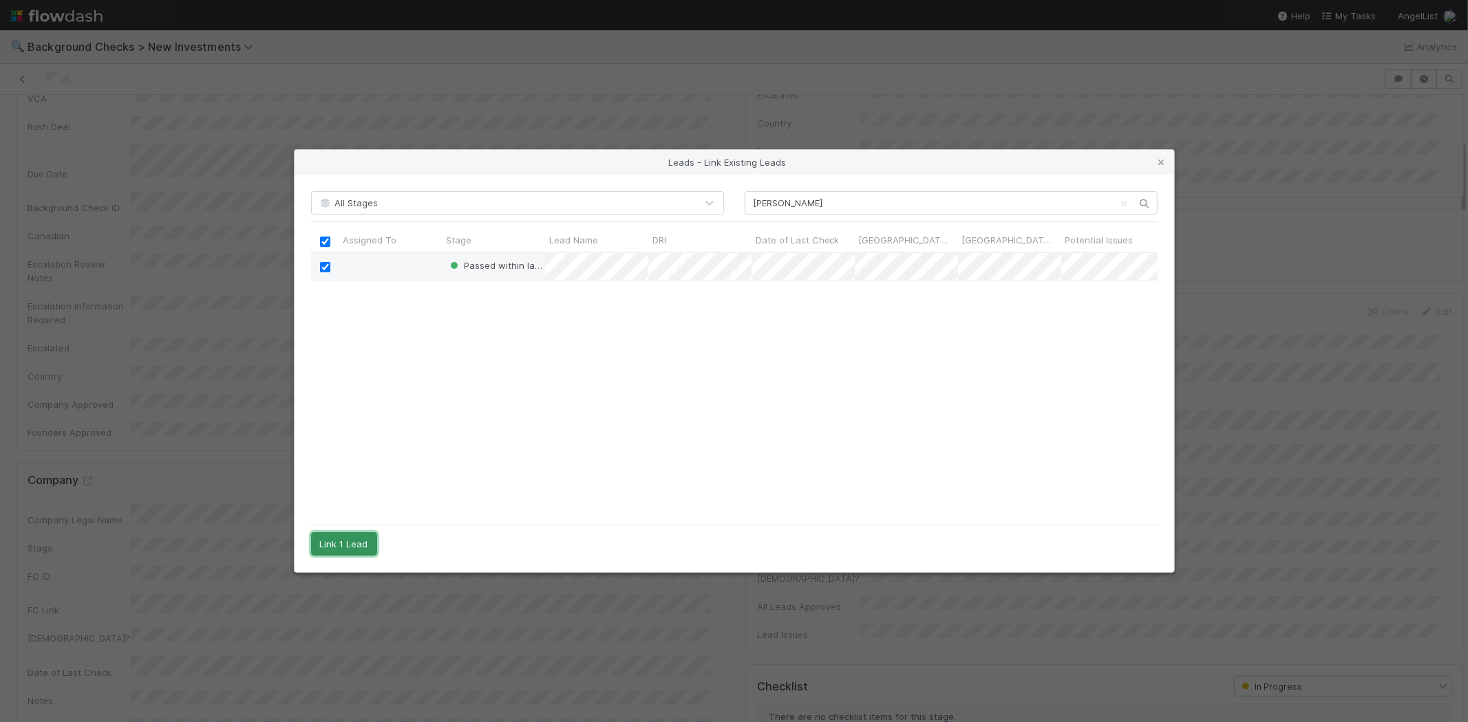
click at [345, 533] on button "Link 1 Lead" at bounding box center [344, 544] width 66 height 23
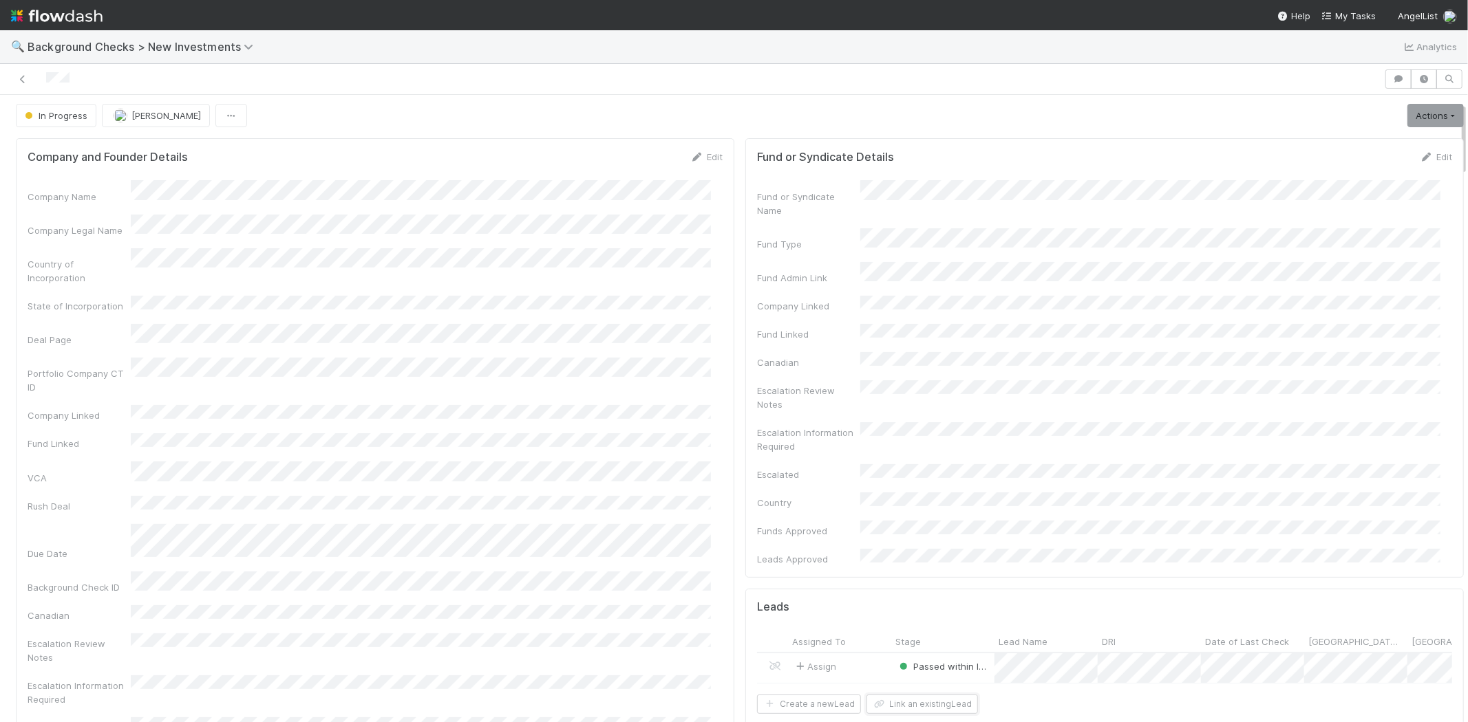
scroll to position [0, 0]
click at [45, 80] on div at bounding box center [692, 78] width 1373 height 19
drag, startPoint x: 1071, startPoint y: 132, endPoint x: 1093, endPoint y: 133, distance: 22.0
click at [1427, 121] on link "Actions" at bounding box center [1435, 117] width 56 height 23
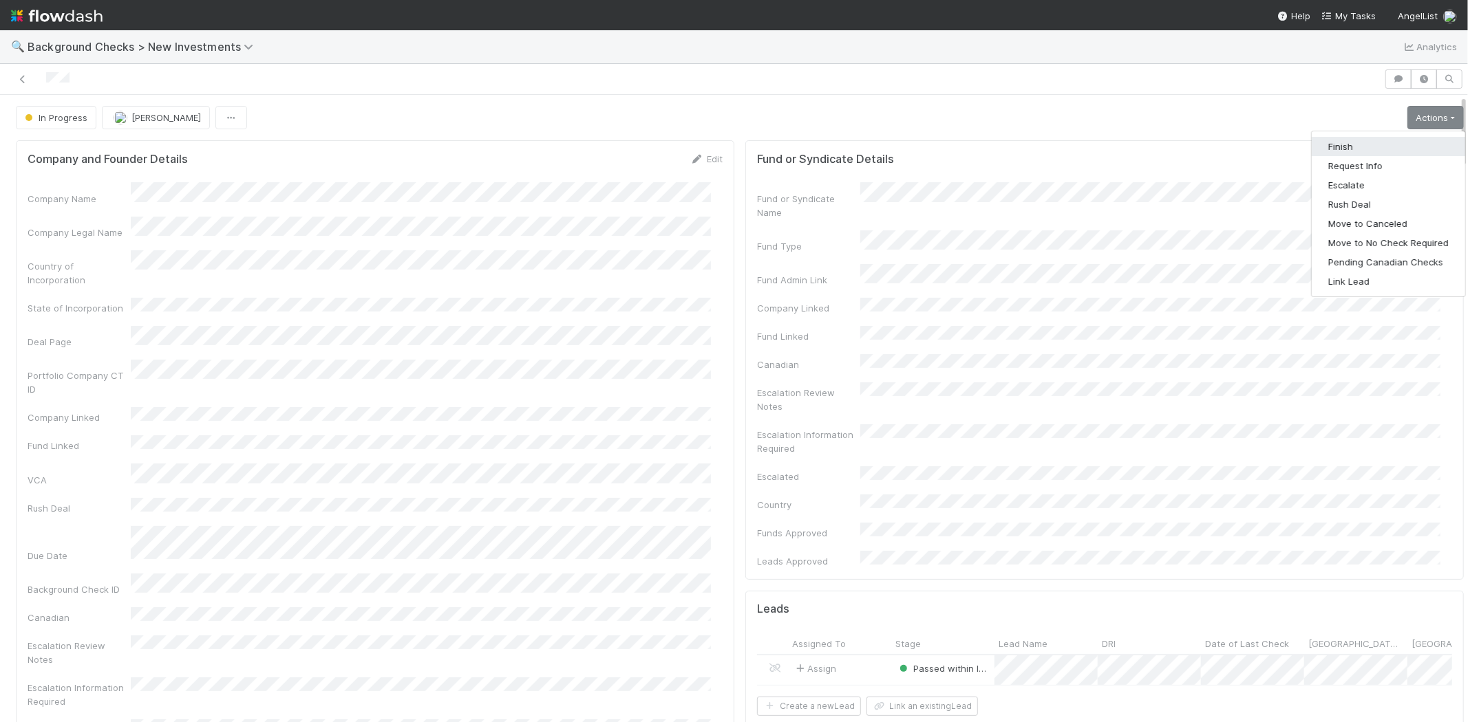
click at [1357, 145] on button "Finish" at bounding box center [1387, 146] width 153 height 19
click at [1407, 120] on link "Actions" at bounding box center [1435, 117] width 56 height 23
click at [1346, 142] on button "Finish" at bounding box center [1387, 146] width 153 height 19
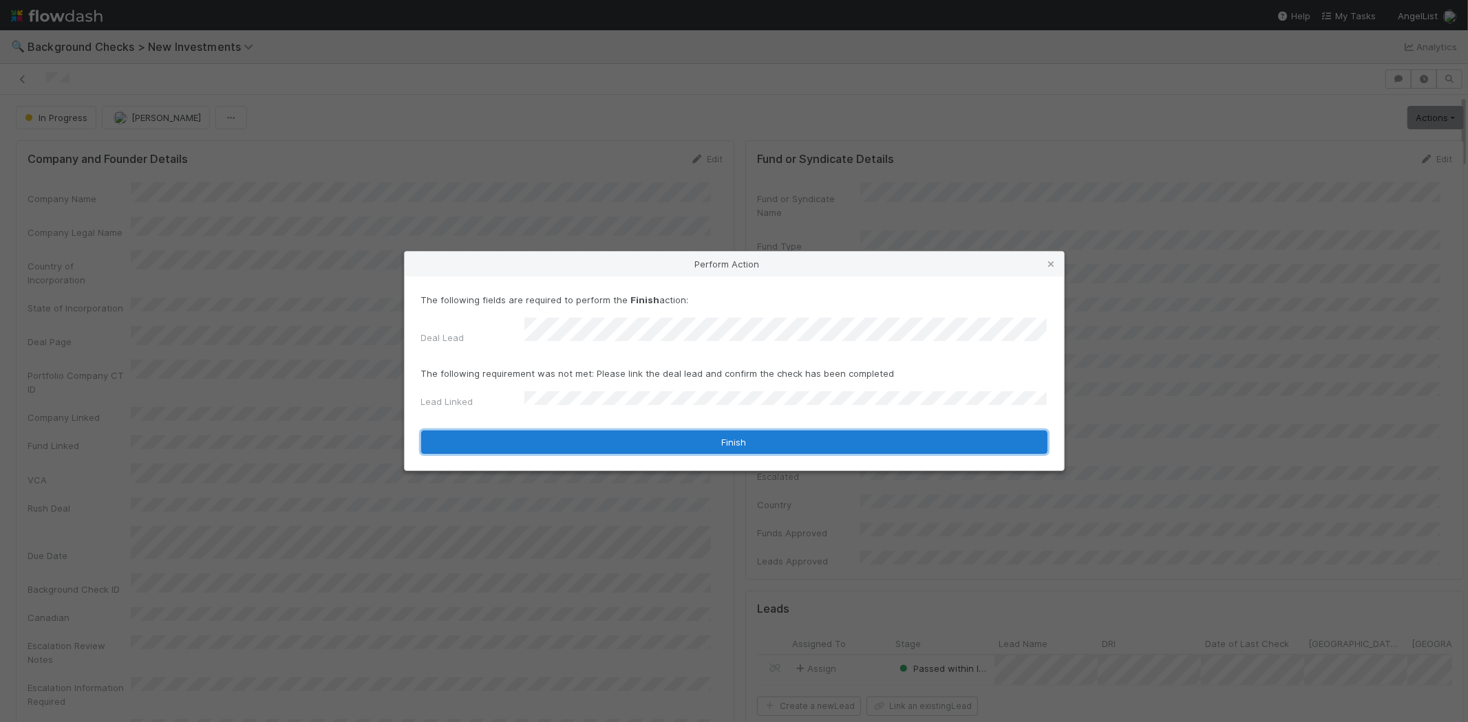
click at [624, 436] on button "Finish" at bounding box center [734, 442] width 626 height 23
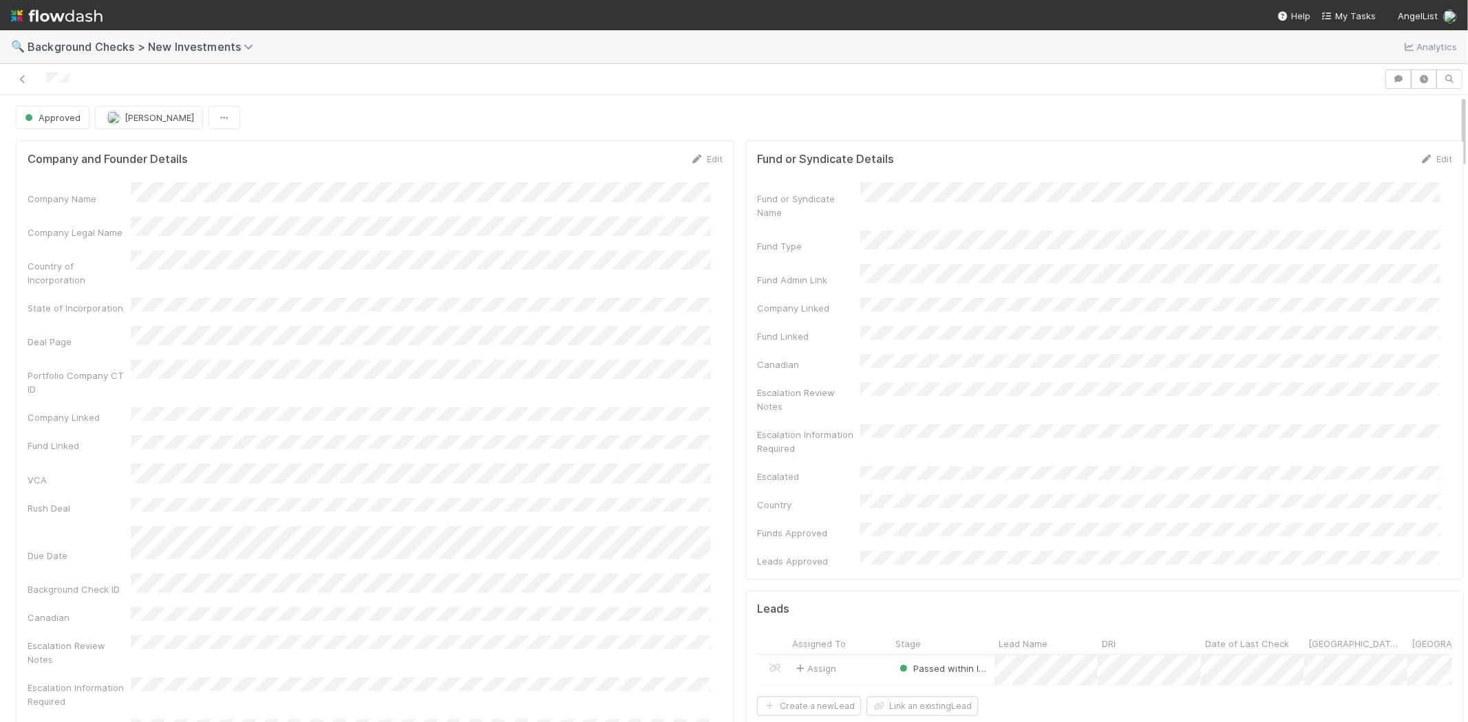
click at [46, 76] on div at bounding box center [692, 78] width 1373 height 19
click at [1082, 65] on div at bounding box center [734, 79] width 1468 height 31
click at [1352, 17] on span "My Tasks" at bounding box center [1348, 15] width 54 height 11
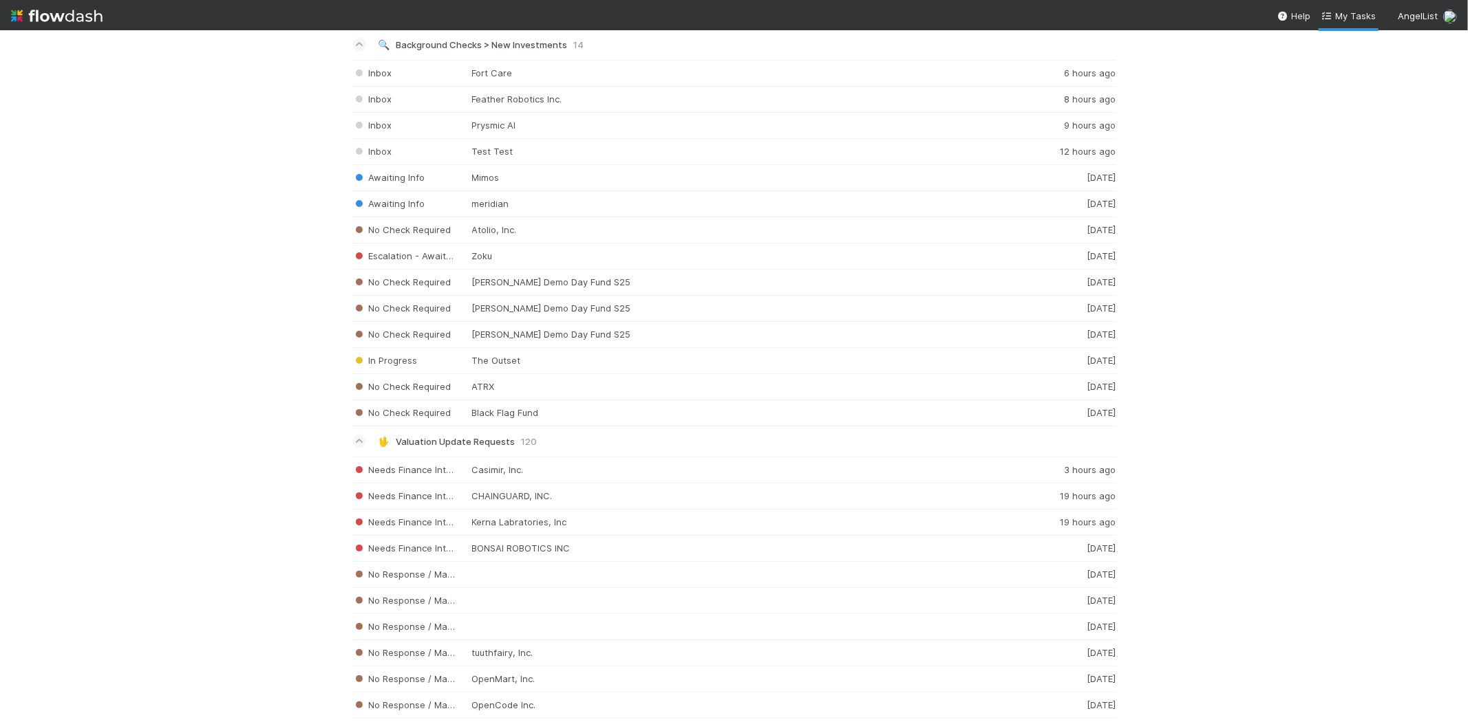
scroll to position [1955, 0]
click at [520, 166] on div "Inbox Test Test 12 hours ago" at bounding box center [734, 158] width 764 height 26
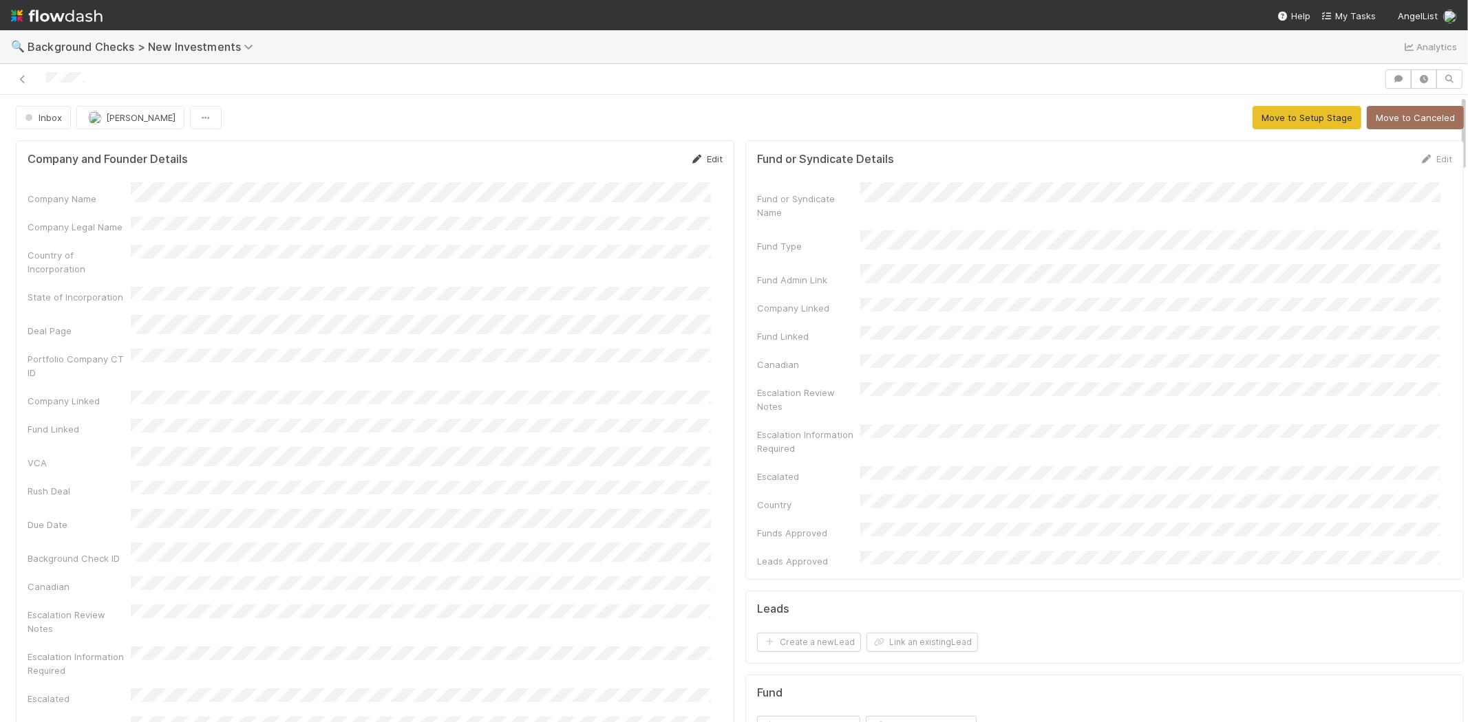
click at [698, 157] on link "Edit" at bounding box center [706, 158] width 32 height 11
click at [630, 160] on button "Save" at bounding box center [649, 163] width 39 height 23
click at [1349, 12] on span "My Tasks" at bounding box center [1348, 15] width 54 height 11
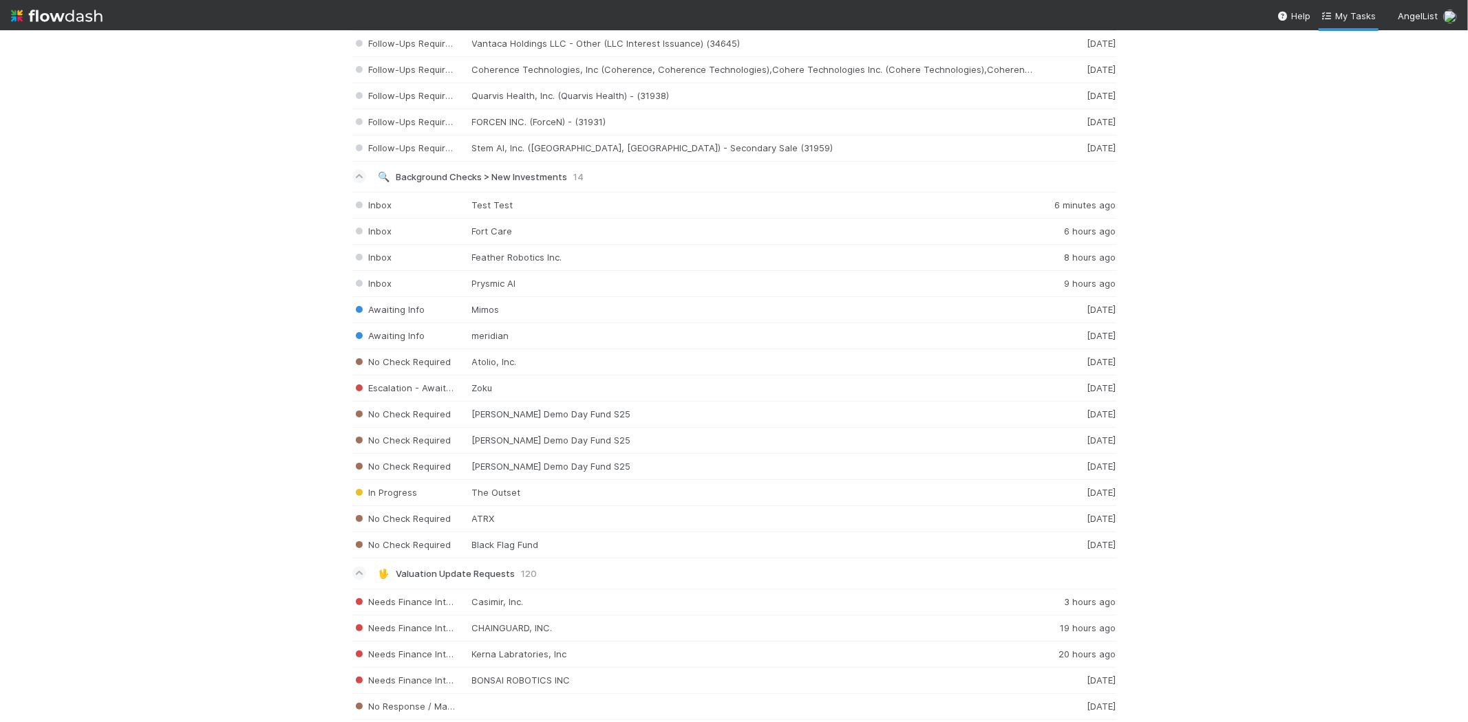
scroll to position [1834, 0]
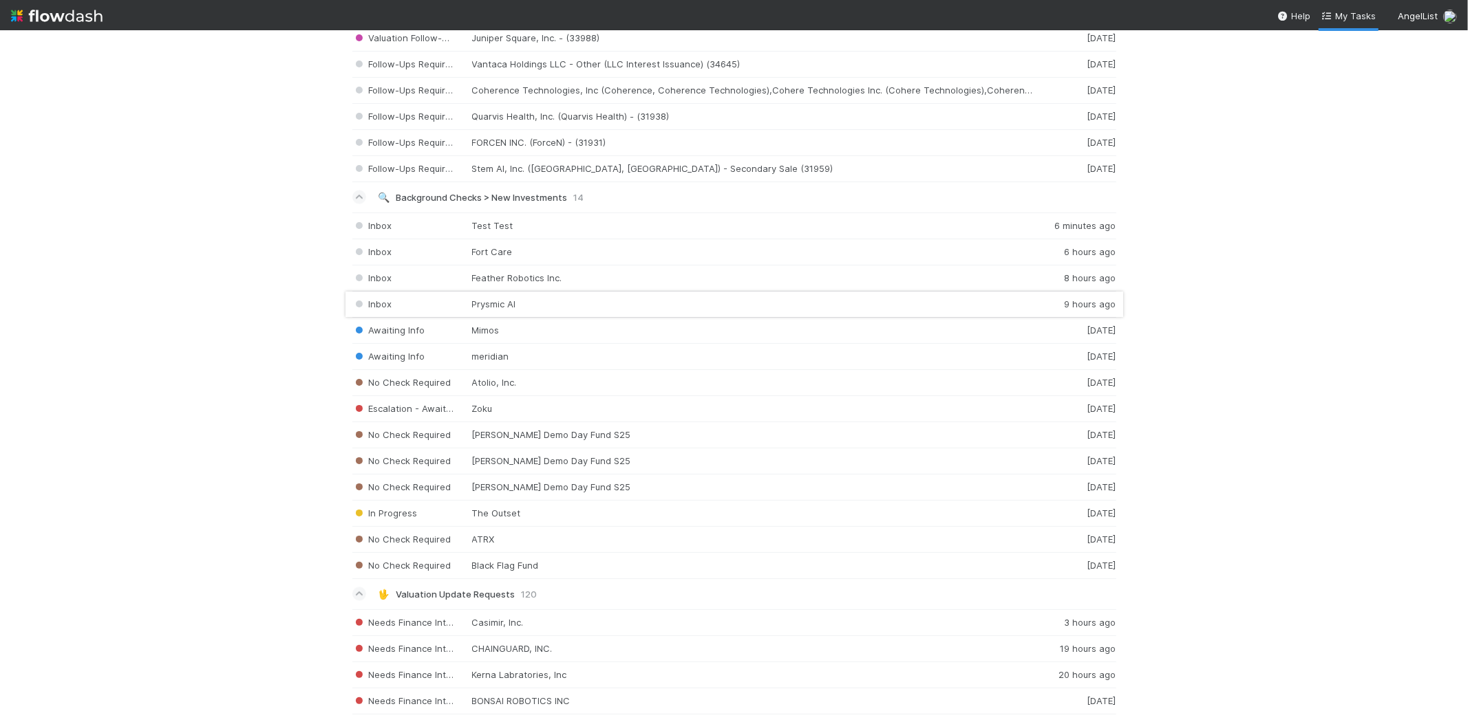
click at [511, 305] on div "Inbox Prysmic AI 9 hours ago" at bounding box center [734, 305] width 764 height 26
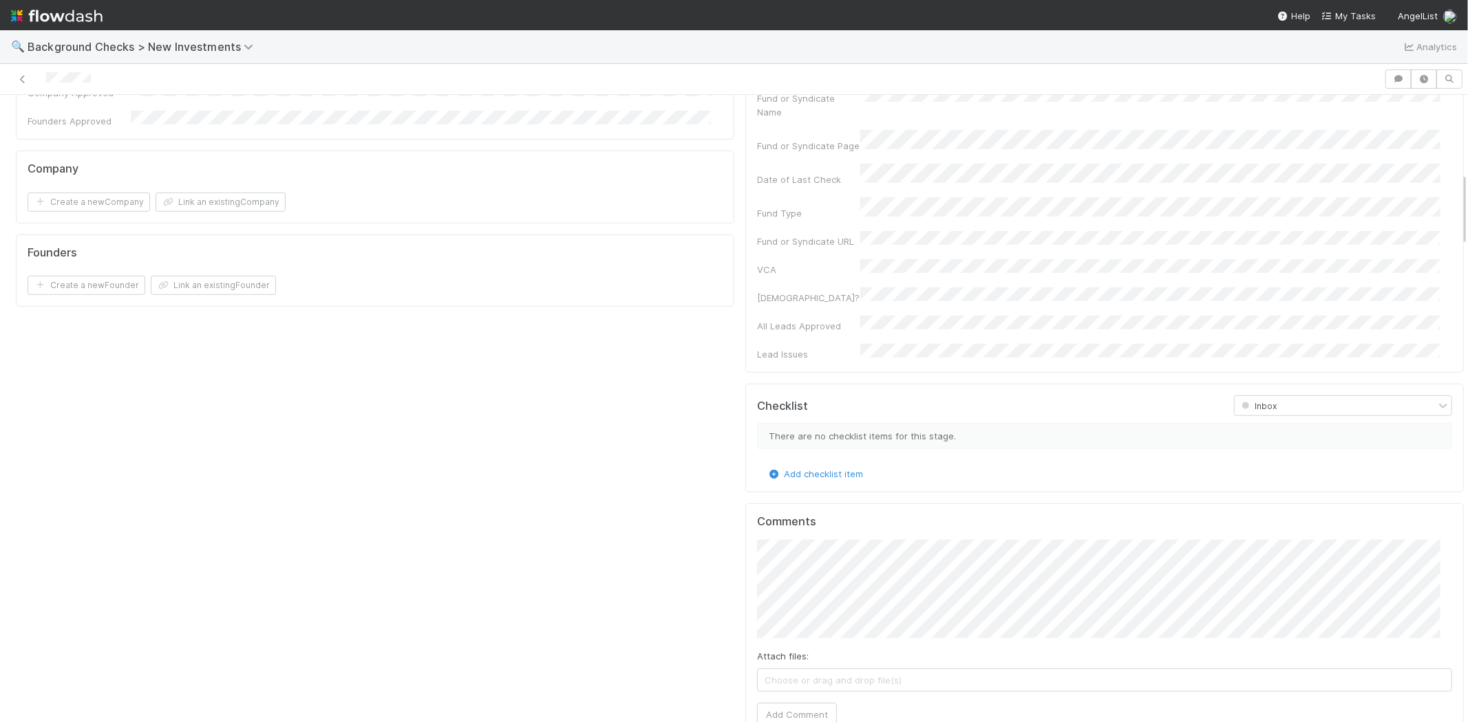
scroll to position [764, 0]
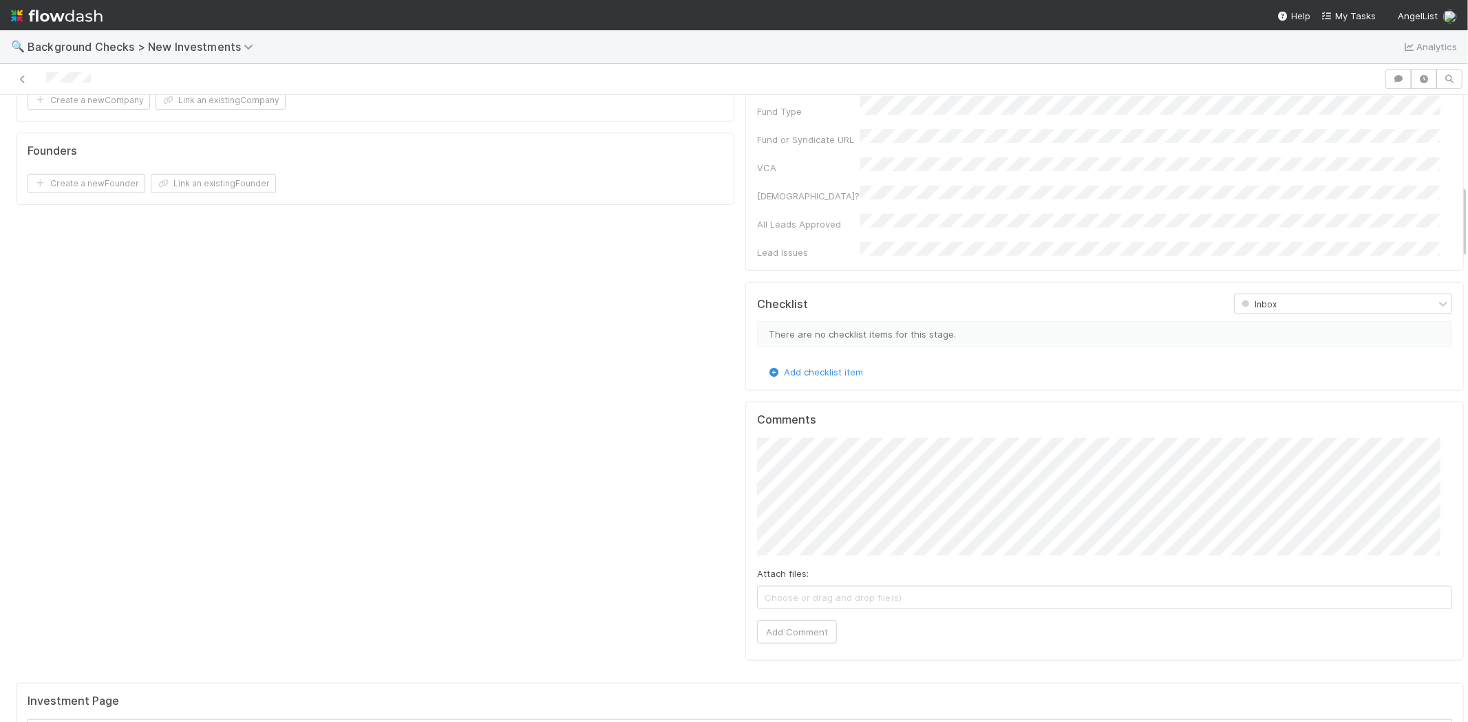
click at [45, 76] on div at bounding box center [692, 78] width 1373 height 19
click at [810, 621] on button "Add Comment" at bounding box center [797, 632] width 80 height 23
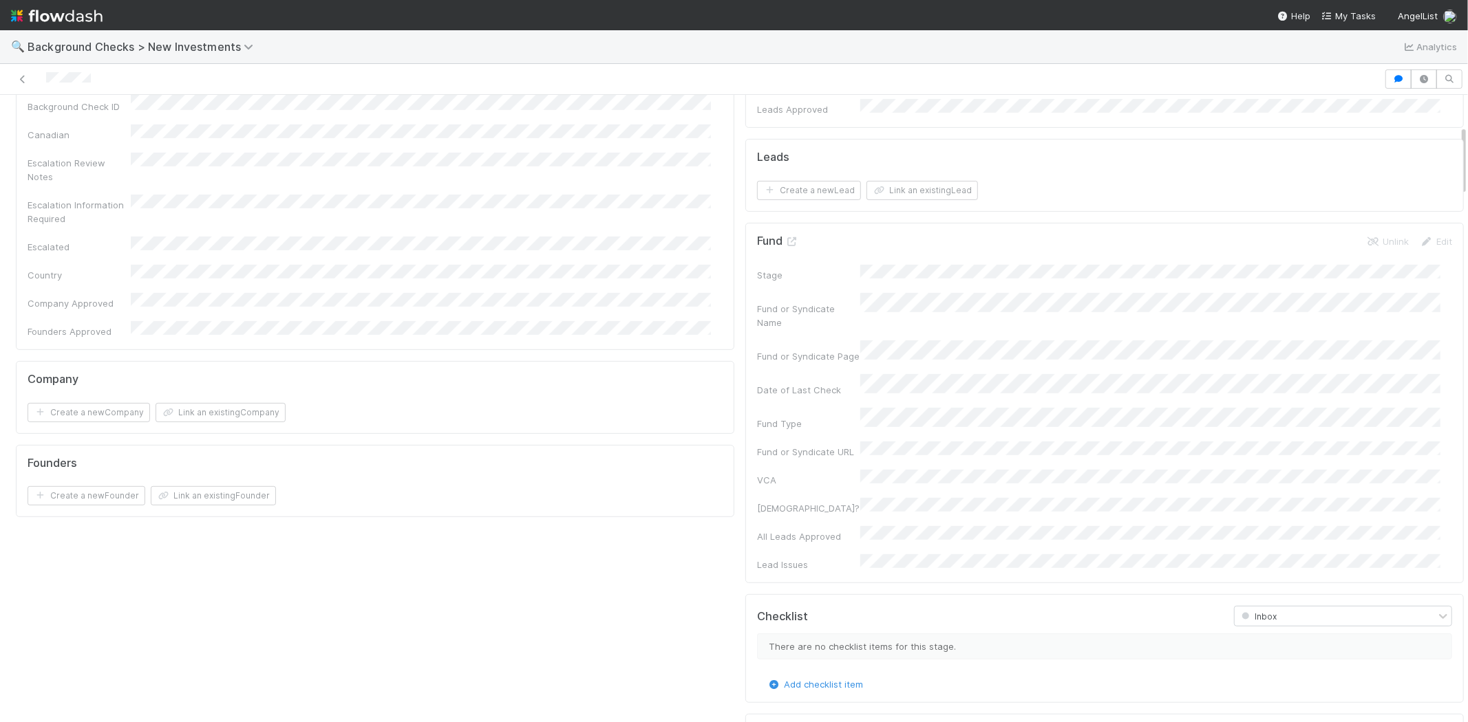
scroll to position [0, 0]
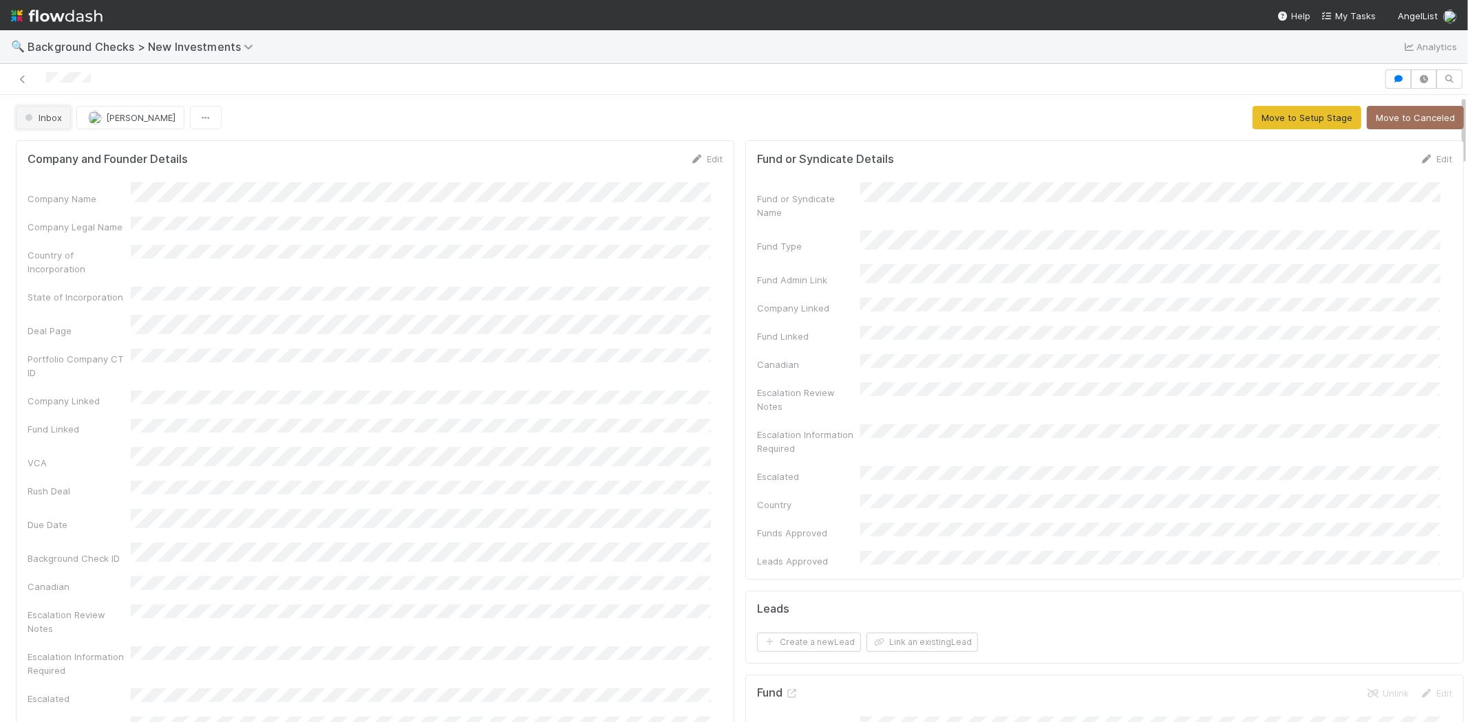
click at [50, 112] on span "Inbox" at bounding box center [42, 117] width 40 height 11
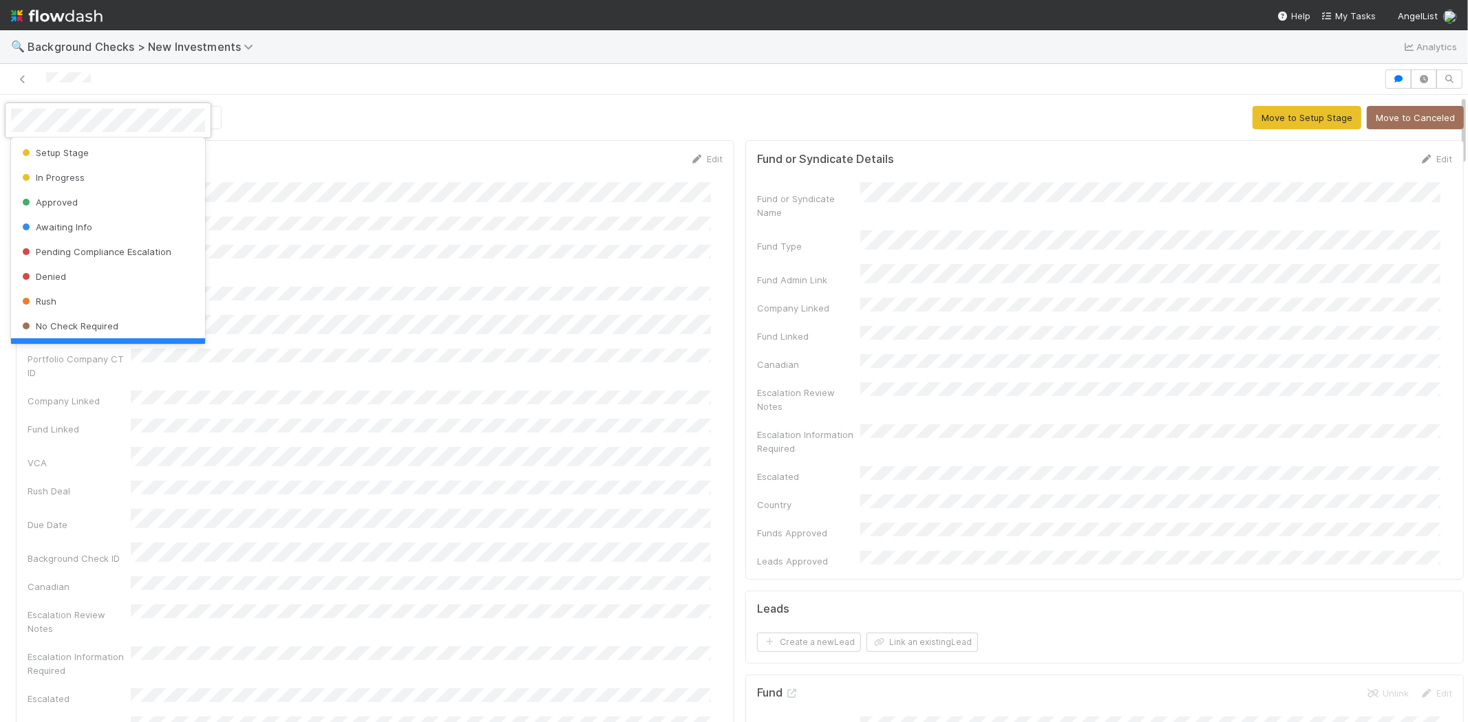
scroll to position [28, 0]
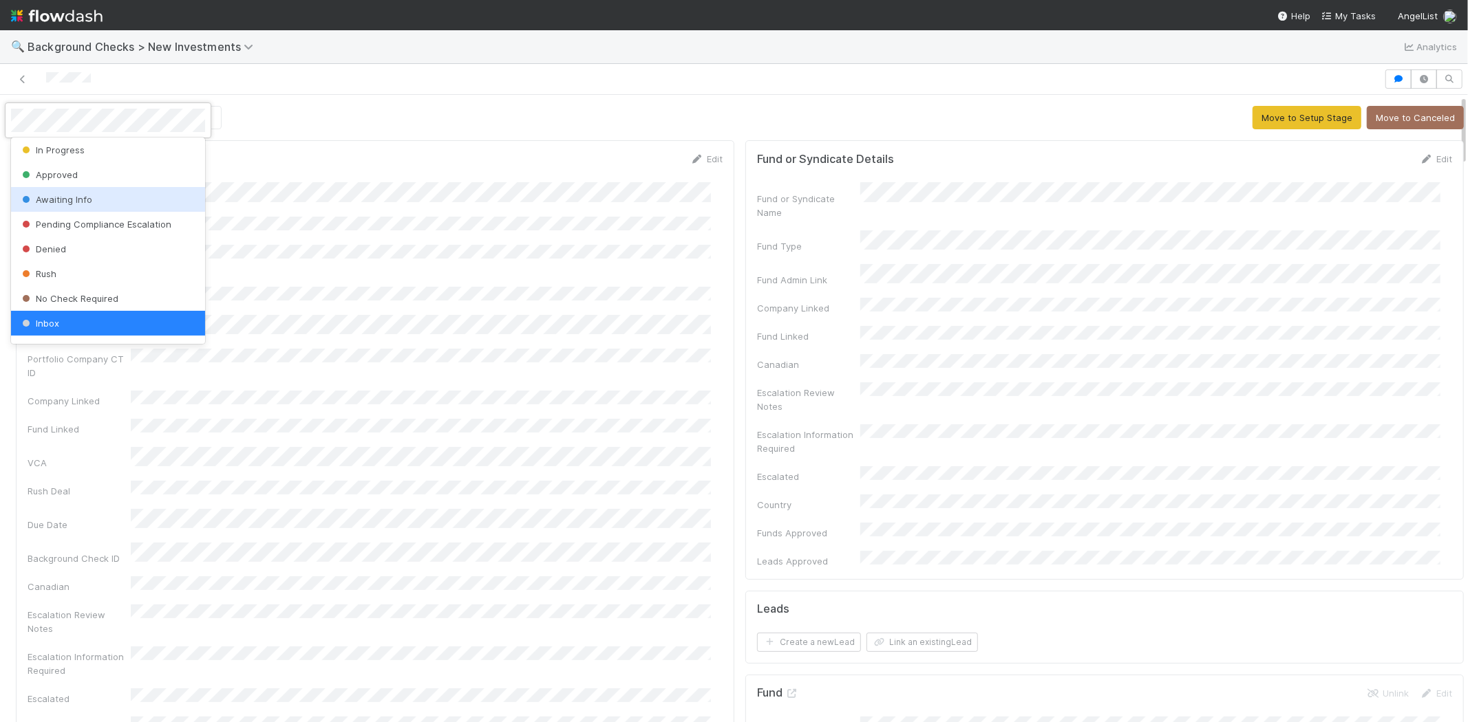
click at [52, 201] on span "Awaiting Info" at bounding box center [55, 199] width 73 height 11
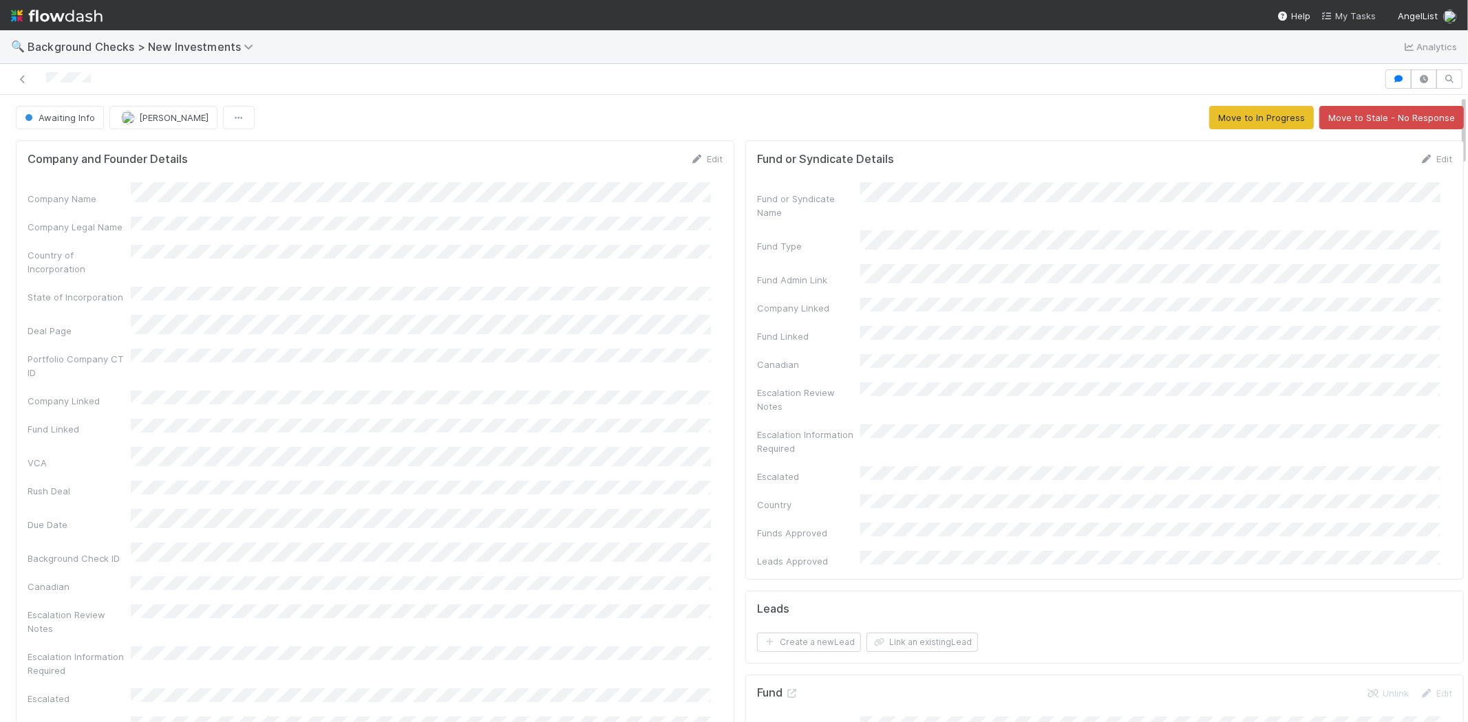
click at [1340, 18] on span "My Tasks" at bounding box center [1348, 15] width 54 height 11
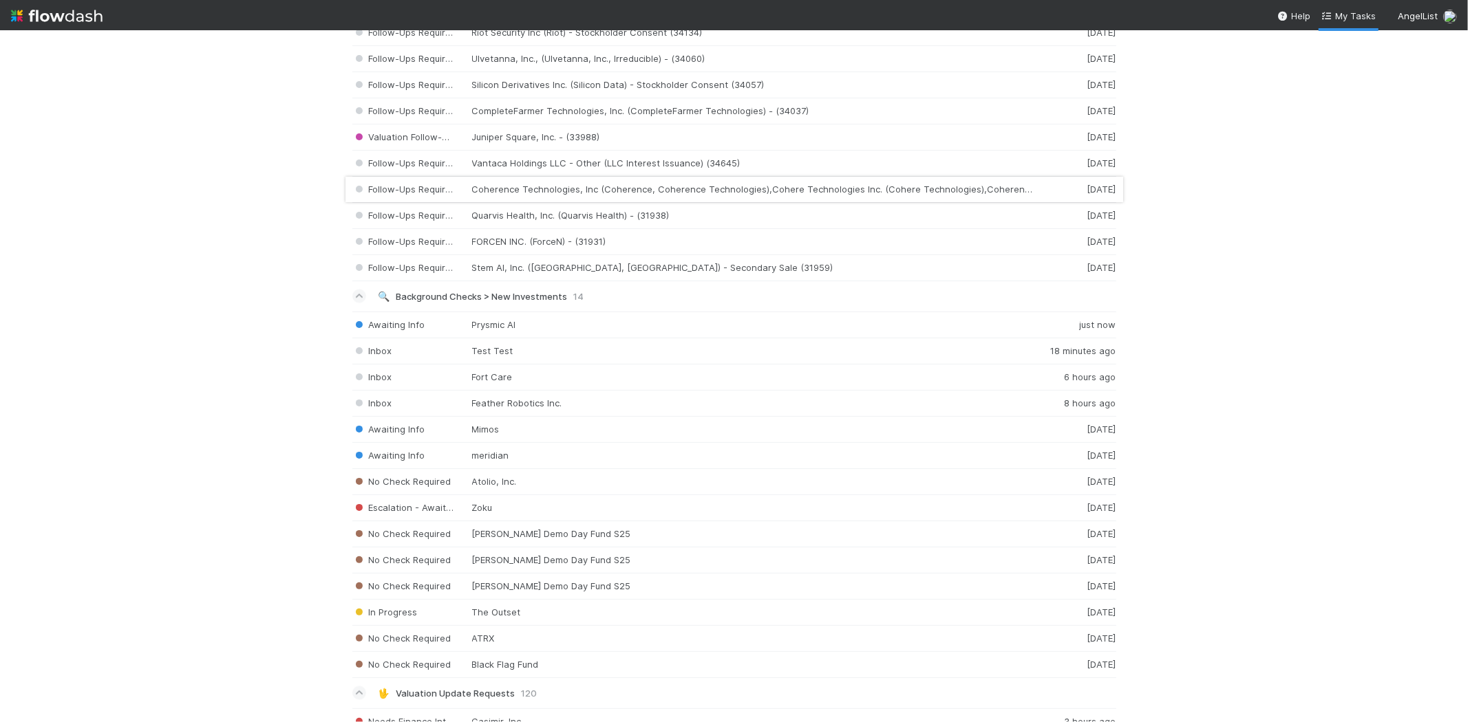
scroll to position [1758, 0]
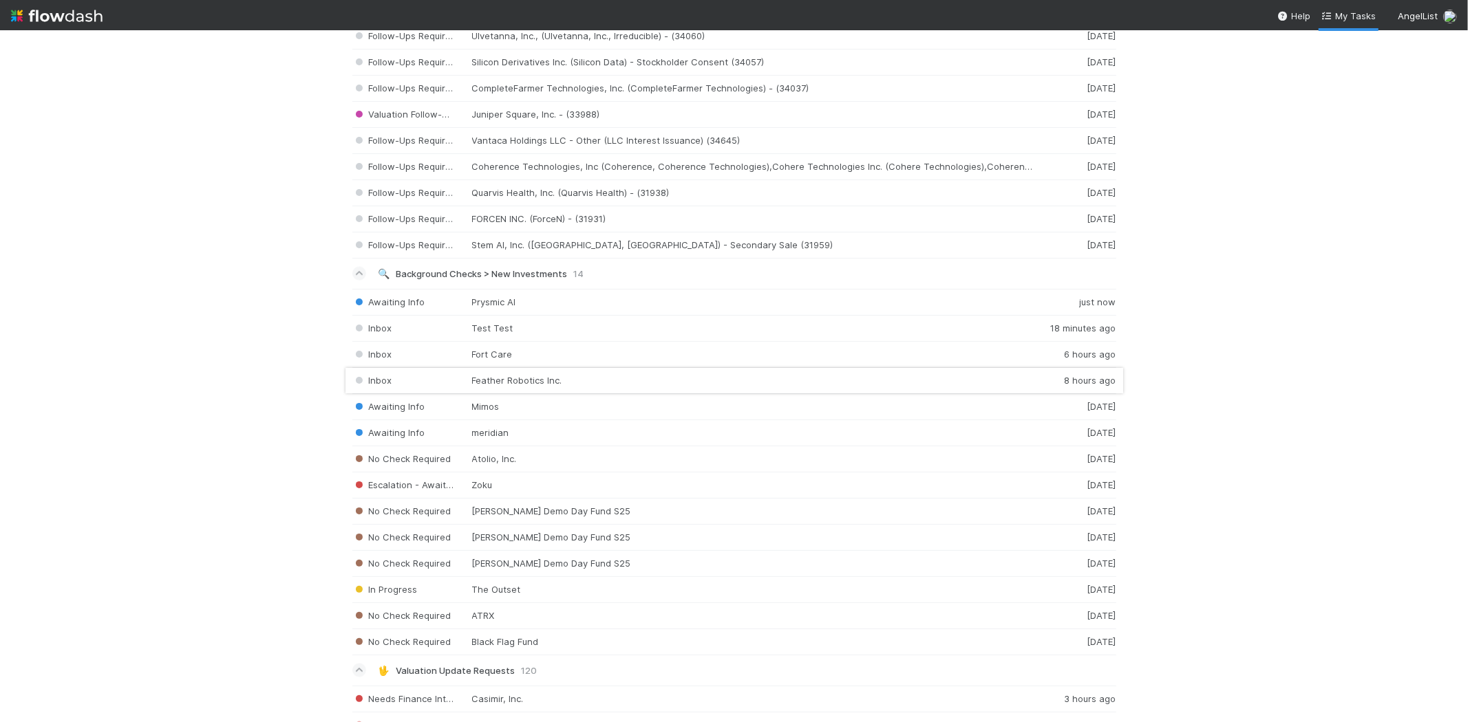
click at [475, 385] on div "Inbox Feather Robotics Inc. 8 hours ago" at bounding box center [734, 381] width 764 height 26
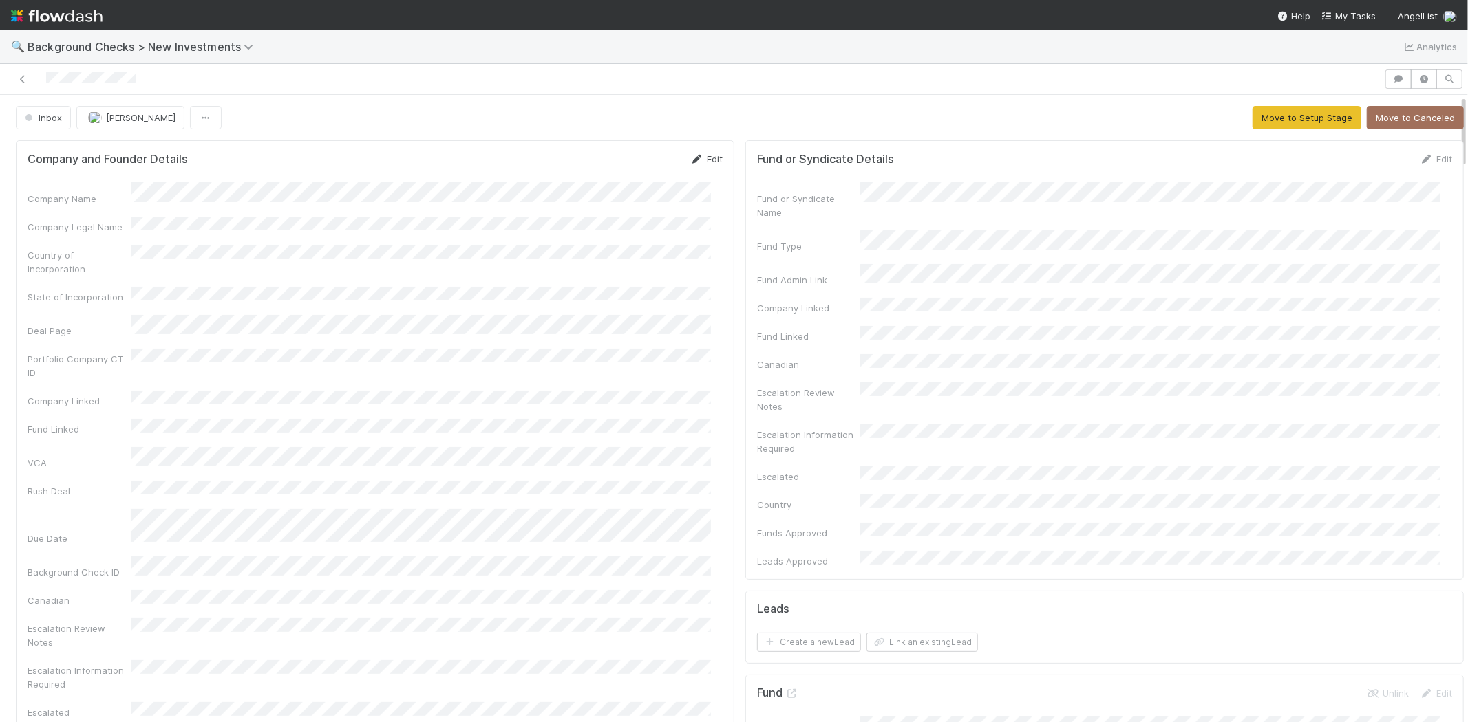
click at [700, 161] on link "Edit" at bounding box center [706, 158] width 32 height 11
click at [633, 162] on button "Save" at bounding box center [649, 163] width 39 height 23
click at [1289, 115] on button "Move to Setup Stage" at bounding box center [1306, 117] width 109 height 23
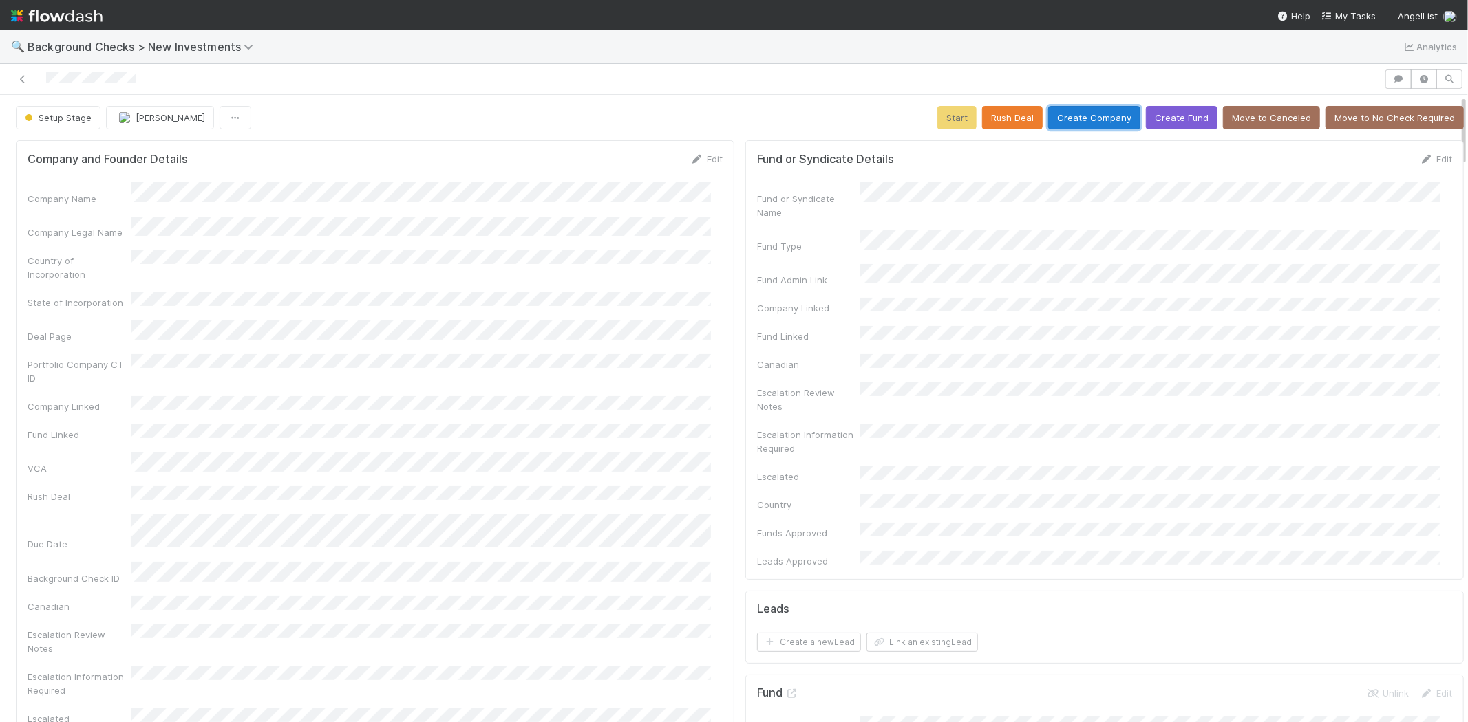
click at [1064, 111] on button "Create Company" at bounding box center [1094, 117] width 92 height 23
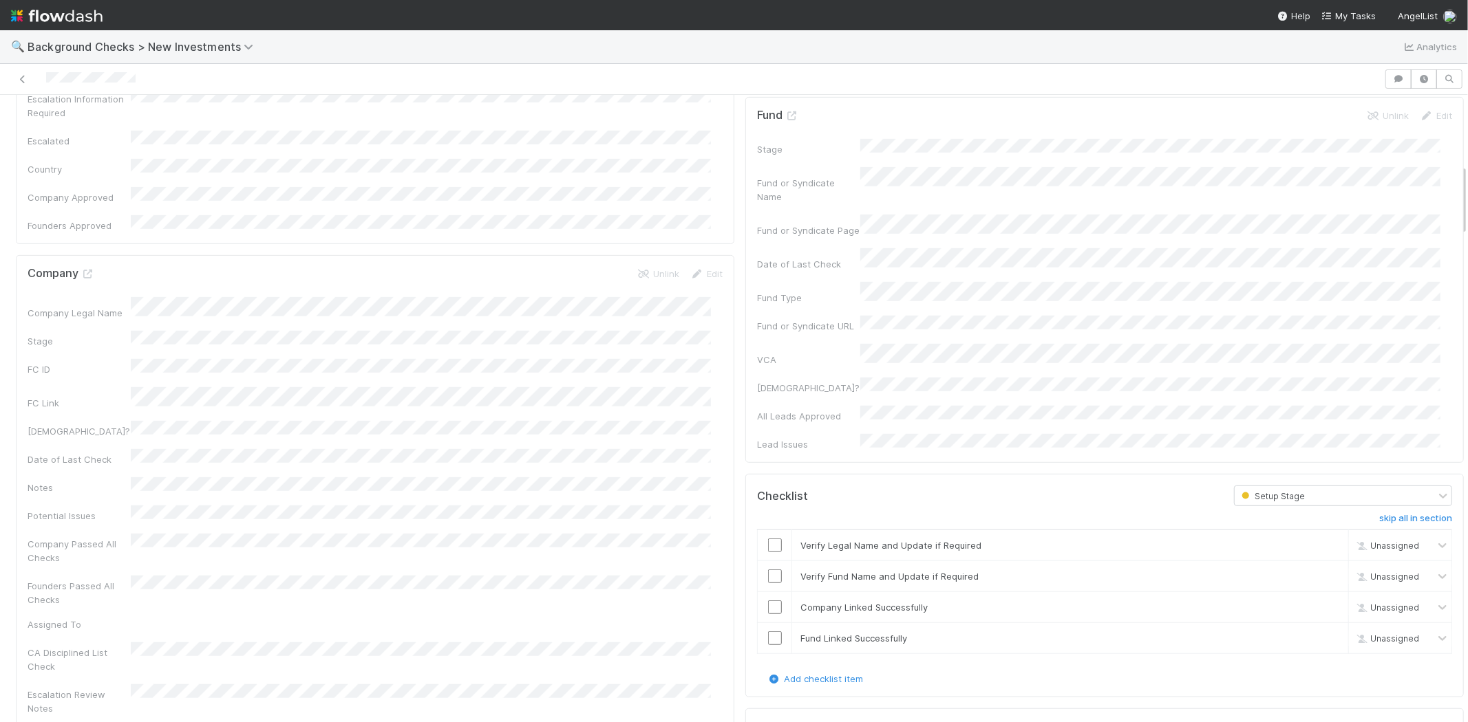
scroll to position [611, 0]
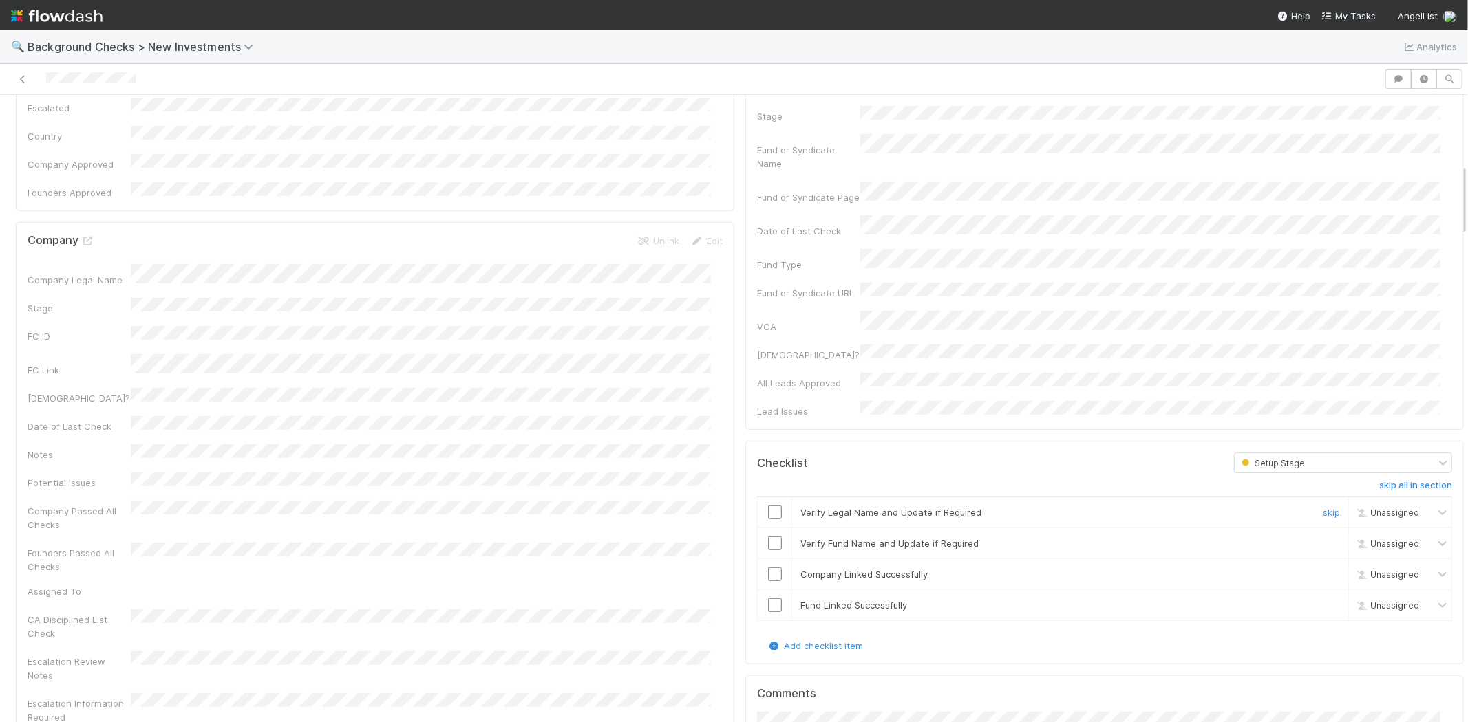
click at [768, 506] on input "checkbox" at bounding box center [775, 513] width 14 height 14
drag, startPoint x: 765, startPoint y: 459, endPoint x: 765, endPoint y: 470, distance: 11.0
click at [768, 537] on input "checkbox" at bounding box center [775, 544] width 14 height 14
click at [768, 568] on input "checkbox" at bounding box center [775, 575] width 14 height 14
checkbox input "true"
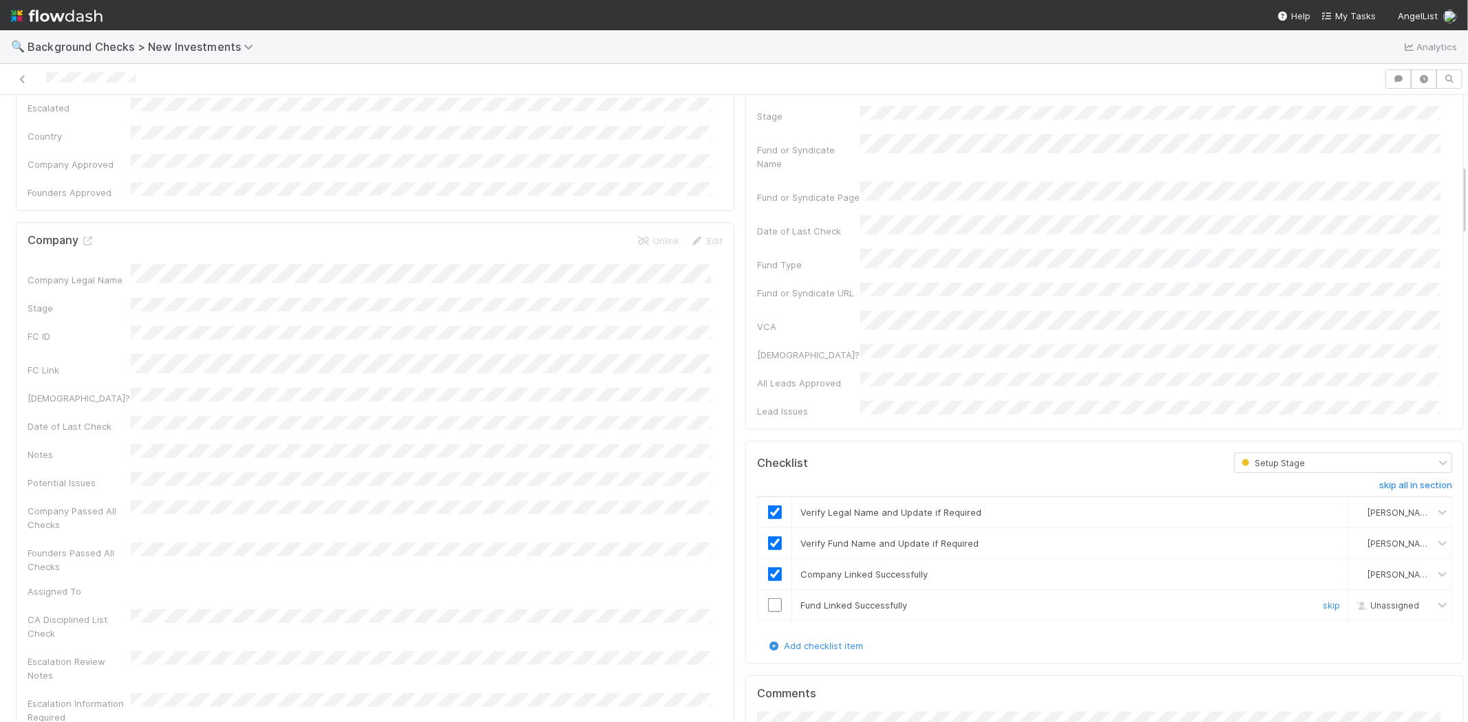
click at [768, 599] on input "checkbox" at bounding box center [775, 606] width 14 height 14
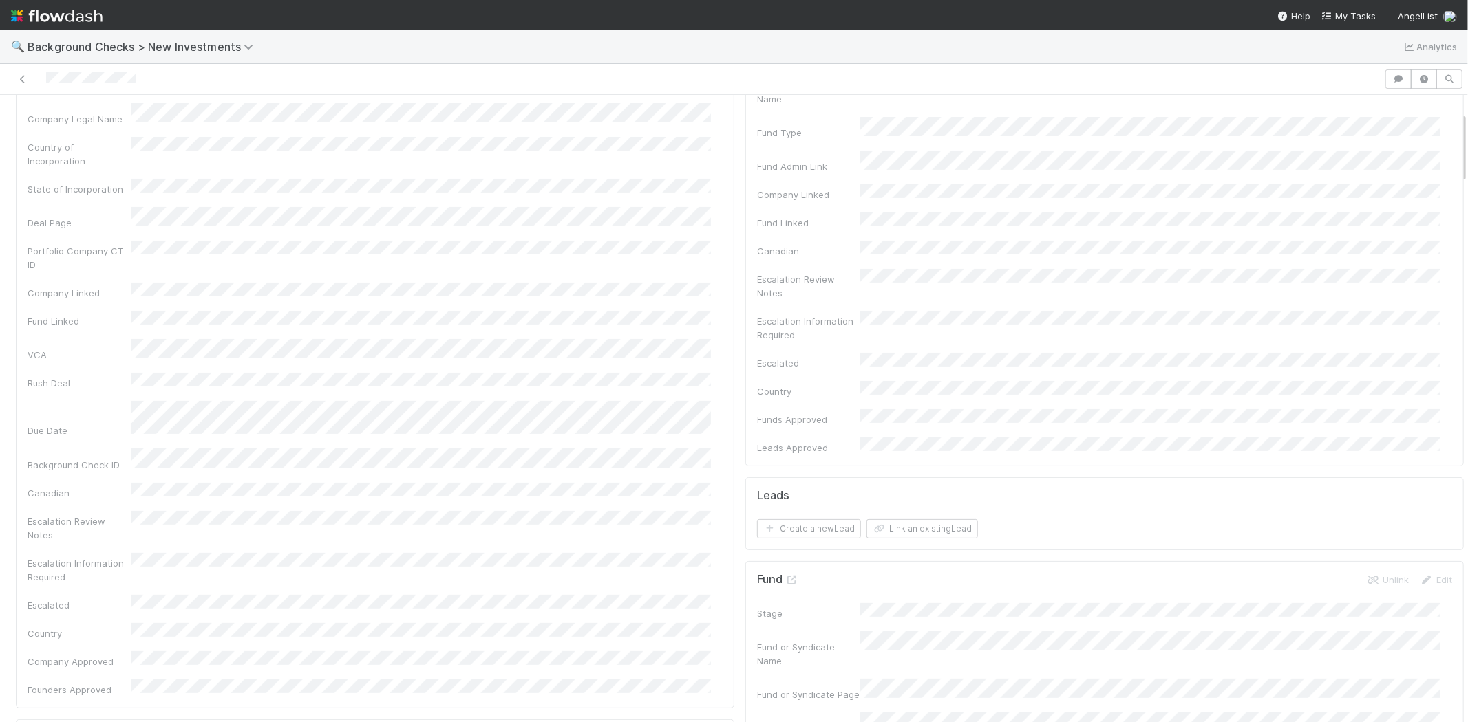
scroll to position [0, 0]
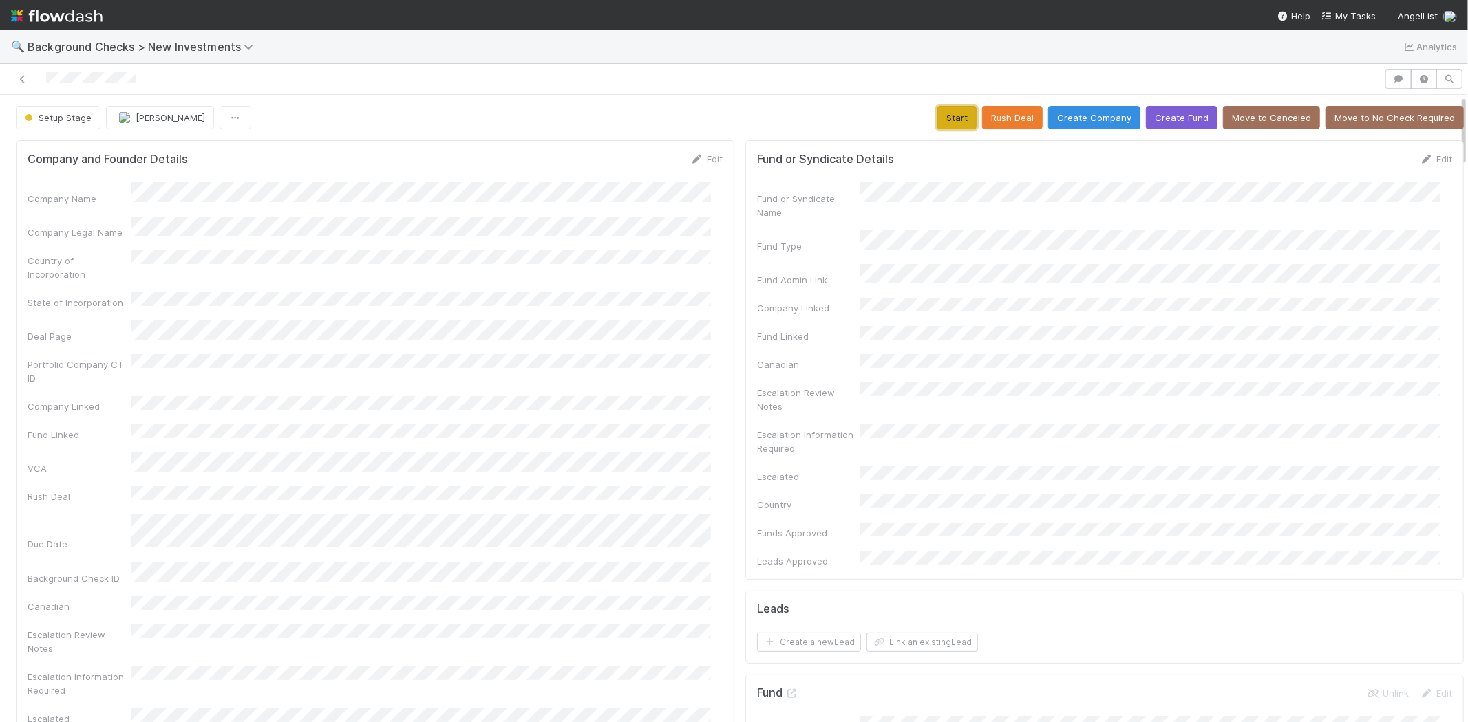
click at [938, 118] on button "Start" at bounding box center [956, 117] width 39 height 23
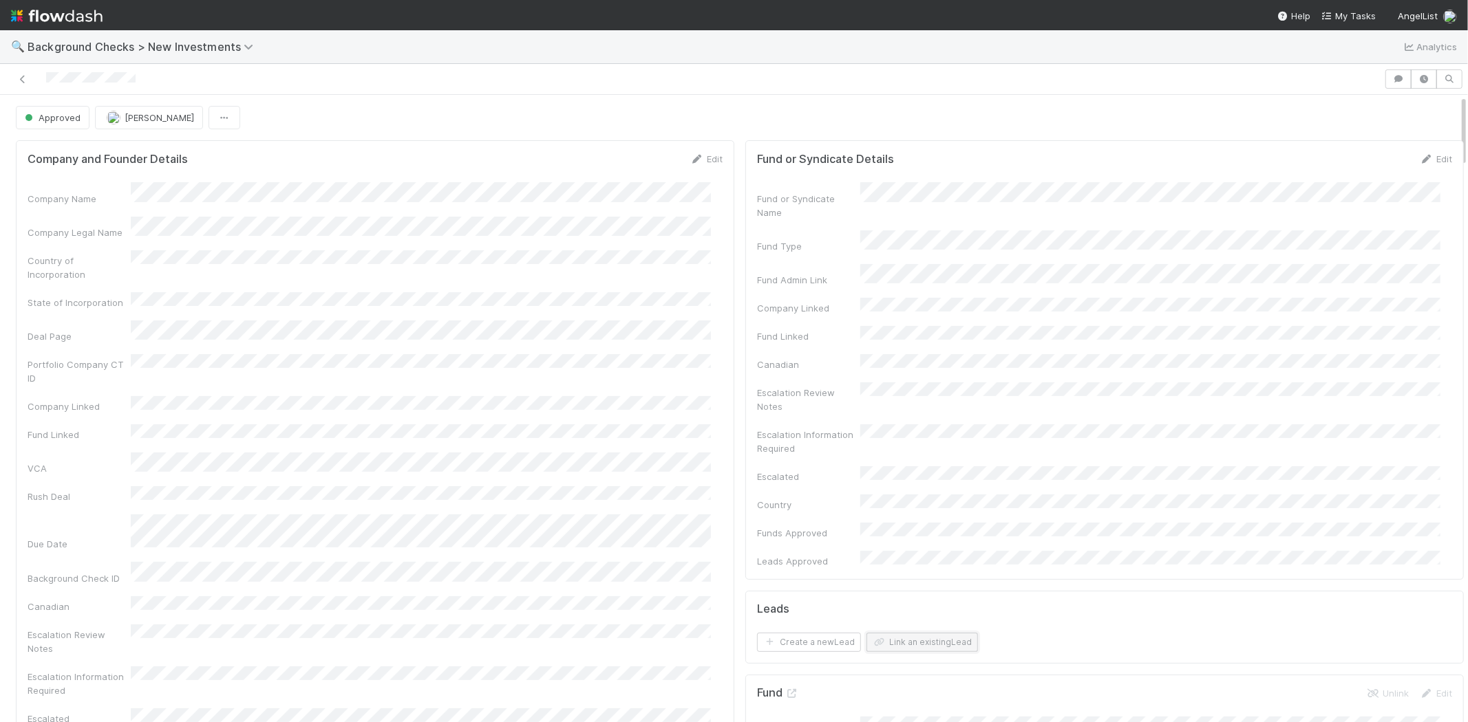
click at [930, 633] on button "Link an existing Lead" at bounding box center [921, 642] width 111 height 19
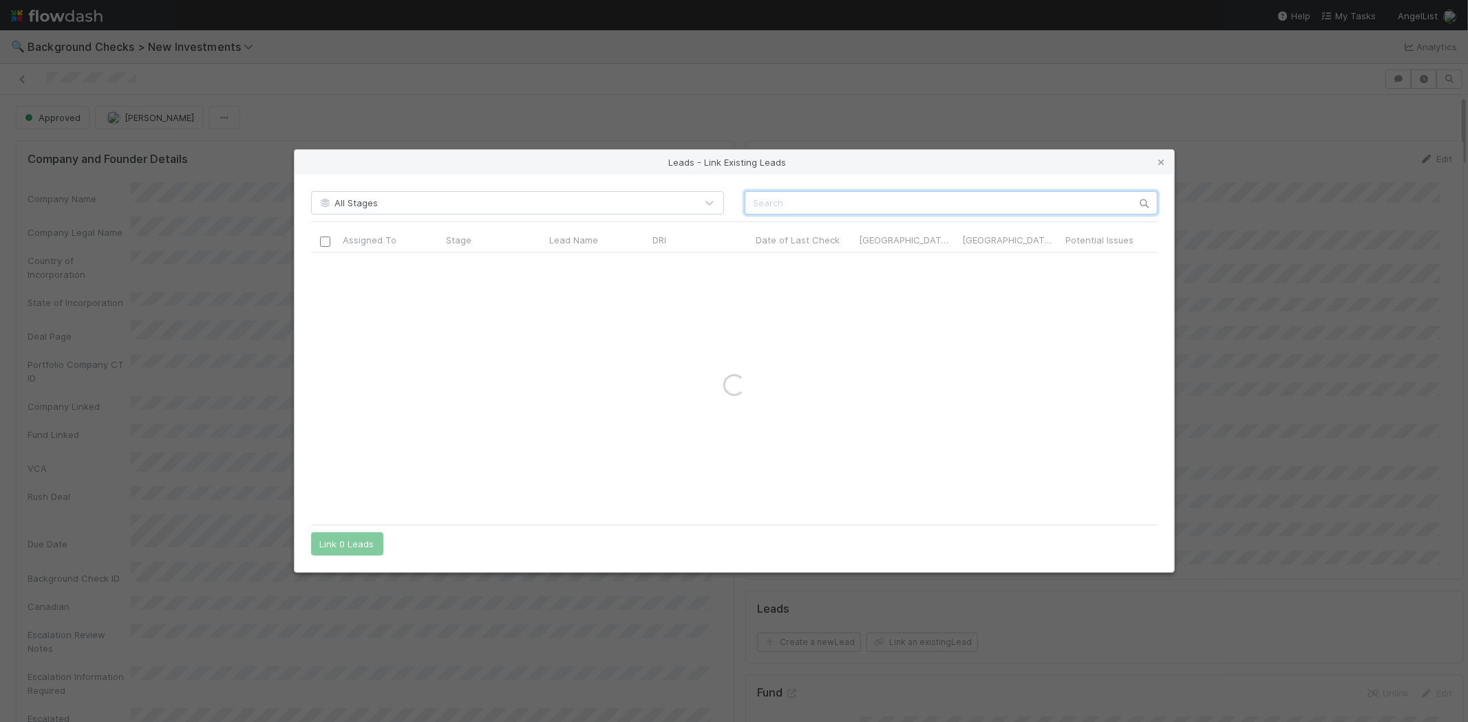
click at [881, 204] on input "text" at bounding box center [950, 202] width 413 height 23
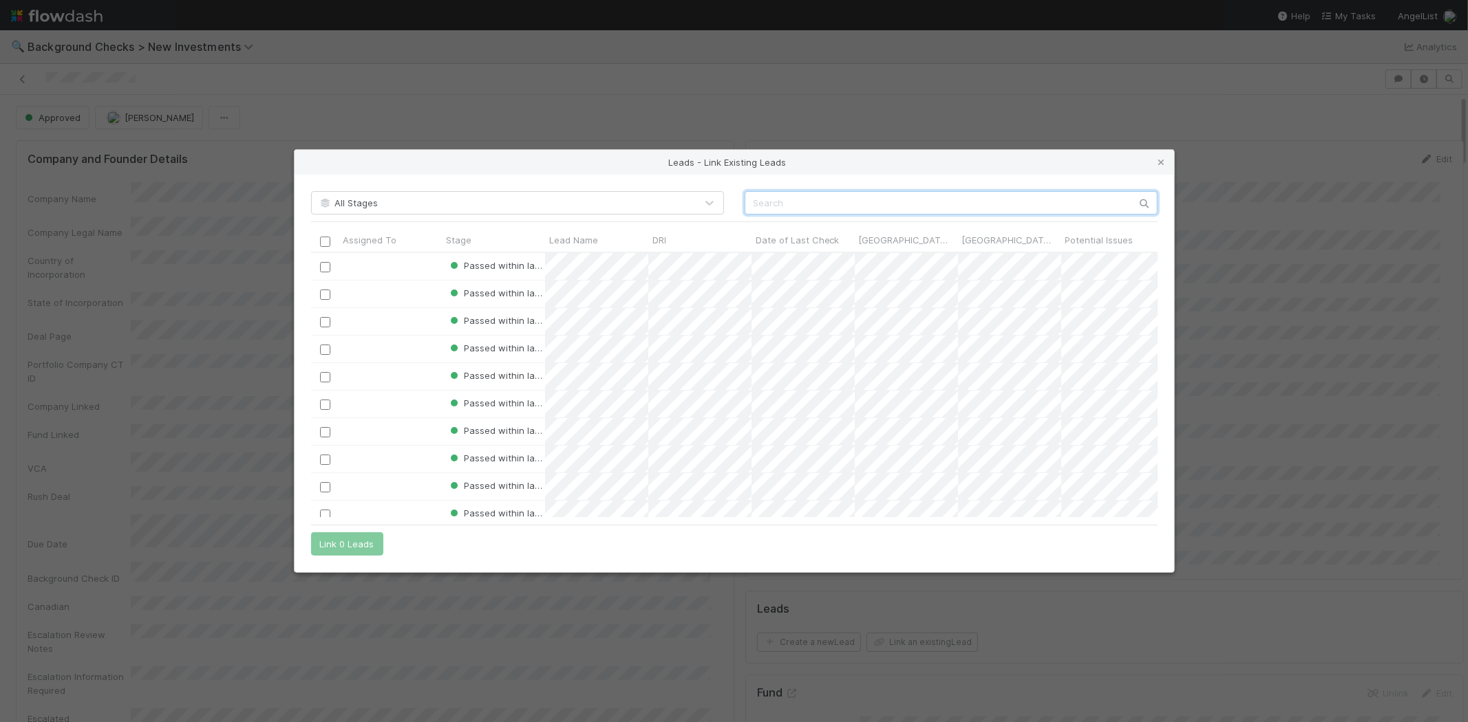
paste input "Jia Li"
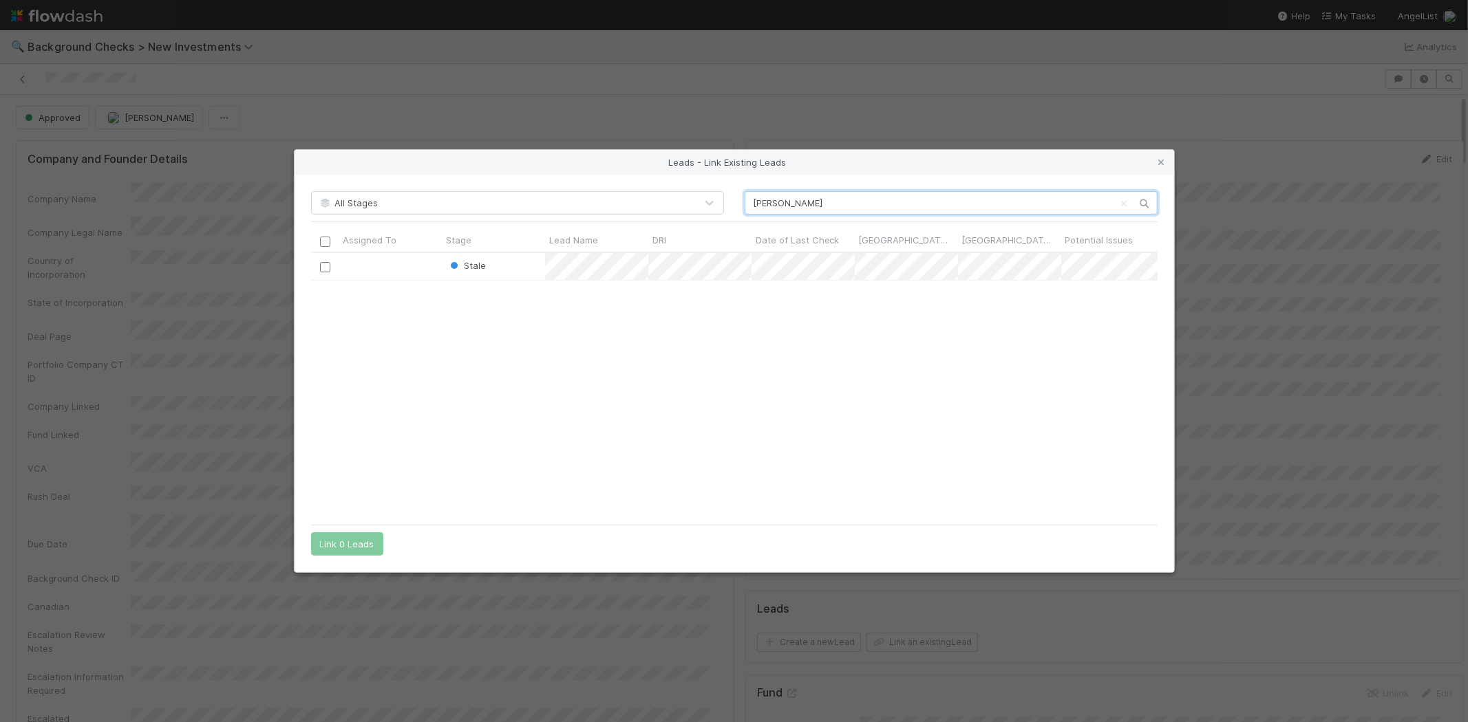
scroll to position [253, 835]
type input "Jia Li"
click at [324, 266] on input "checkbox" at bounding box center [324, 267] width 10 height 10
click at [354, 538] on button "Link 1 Lead" at bounding box center [344, 544] width 66 height 23
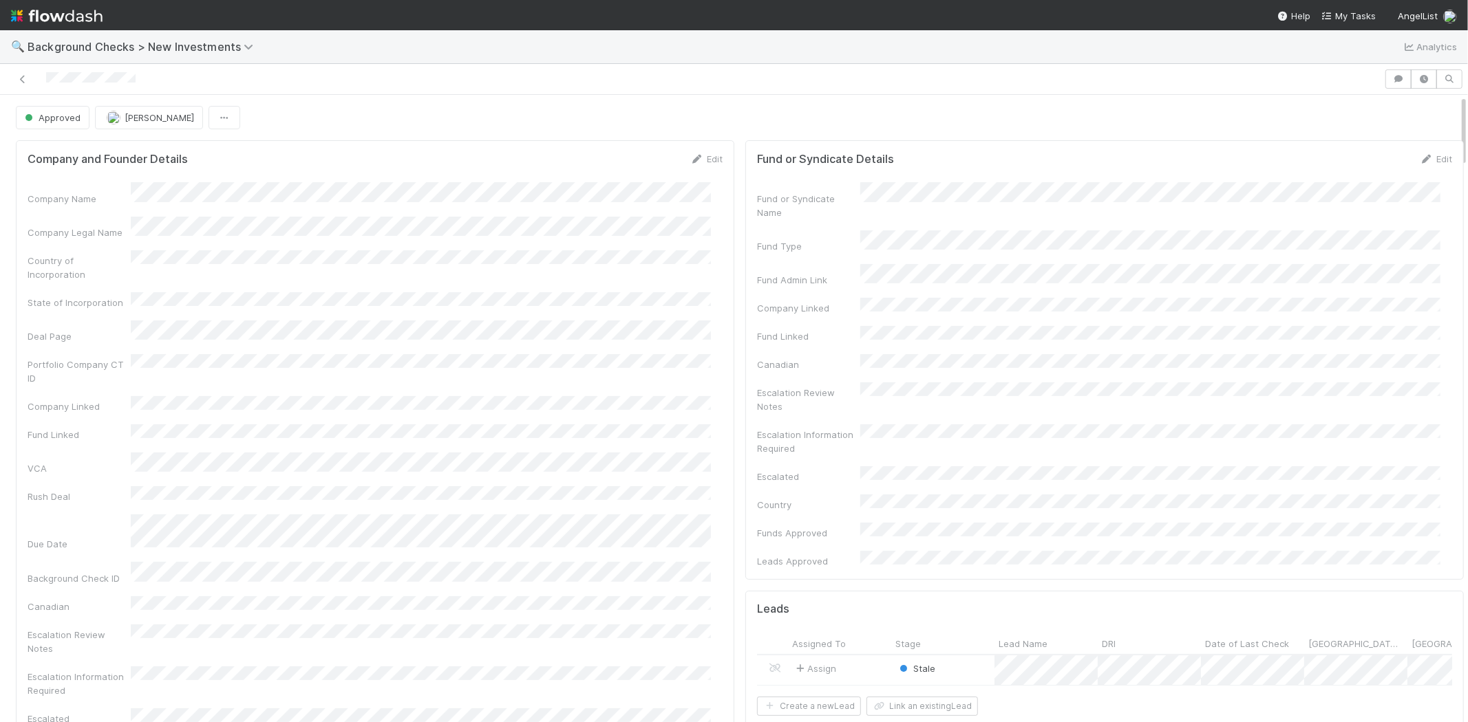
click at [860, 656] on div "Assign" at bounding box center [839, 671] width 103 height 30
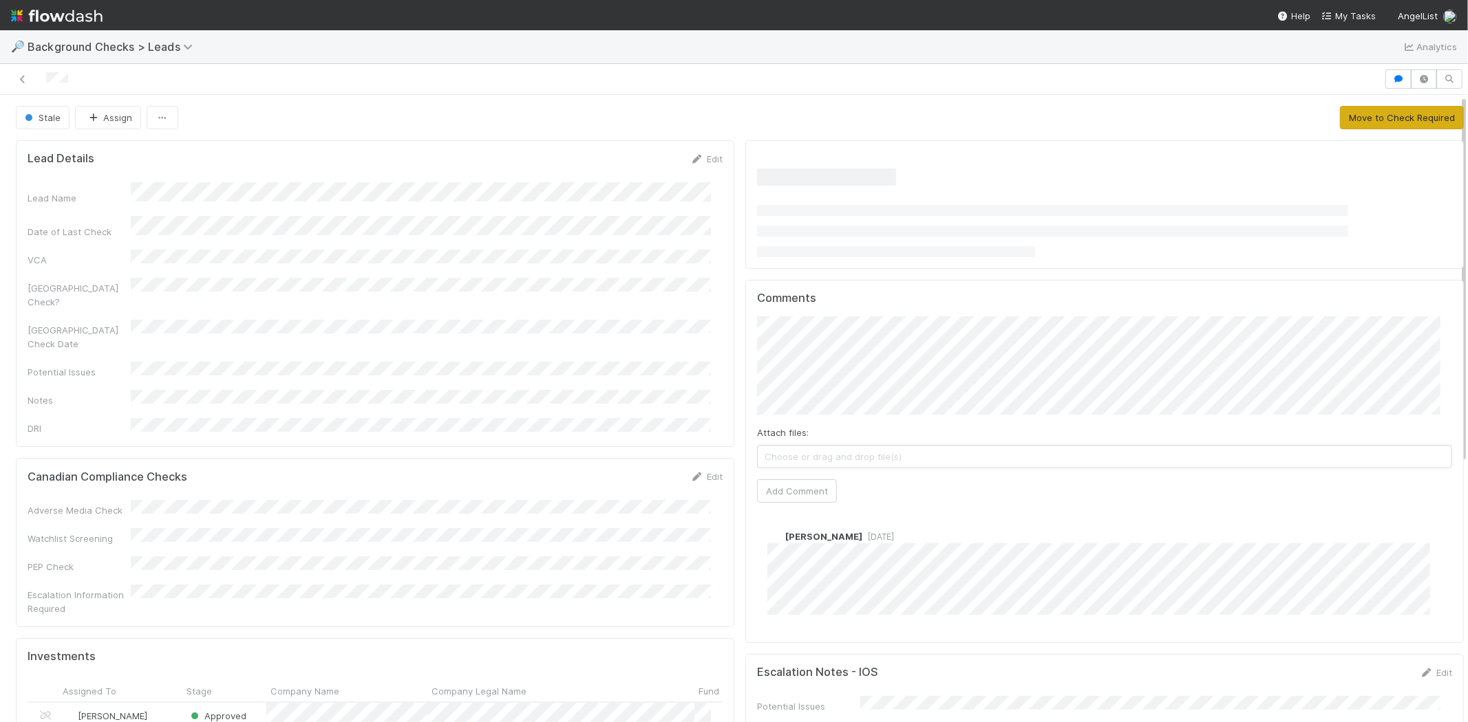
scroll to position [268, 671]
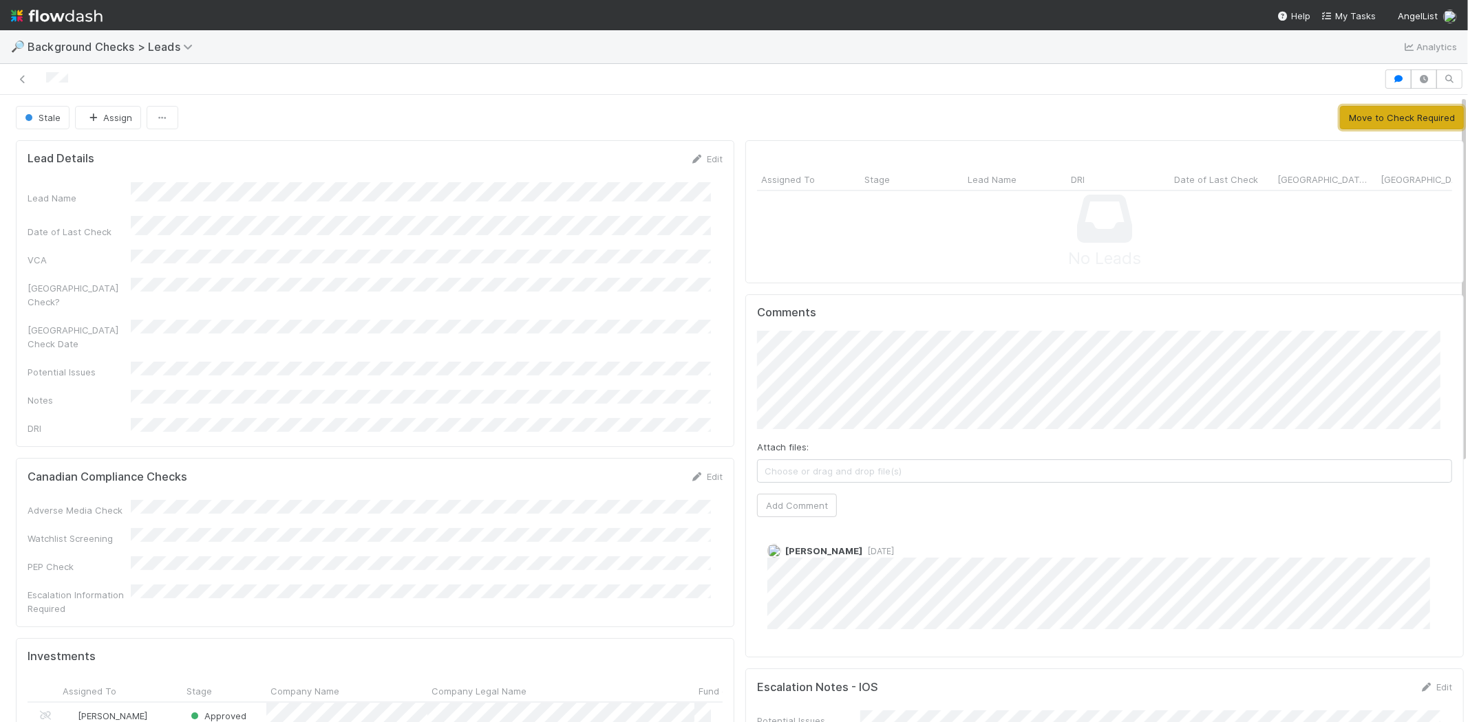
click at [1368, 118] on button "Move to Check Required" at bounding box center [1402, 117] width 124 height 23
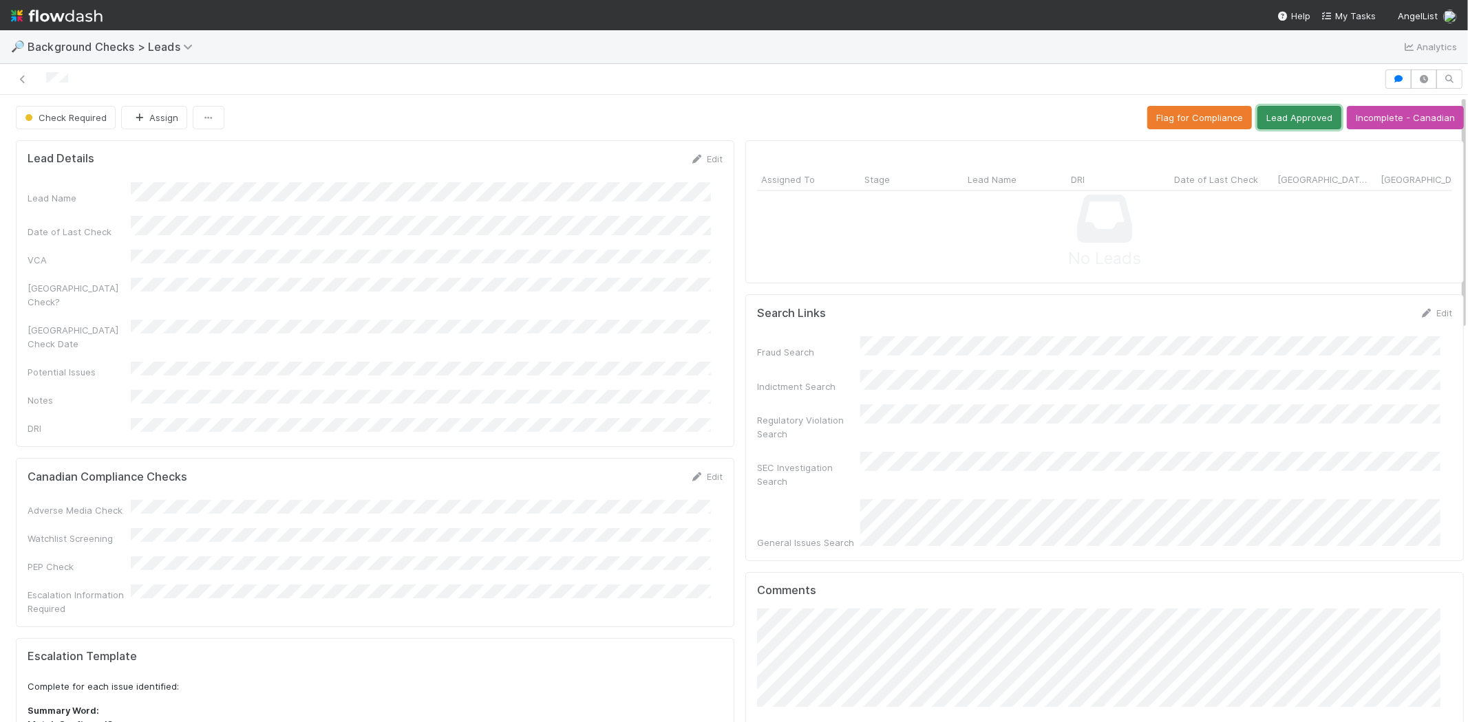
click at [1267, 118] on button "Lead Approved" at bounding box center [1299, 117] width 84 height 23
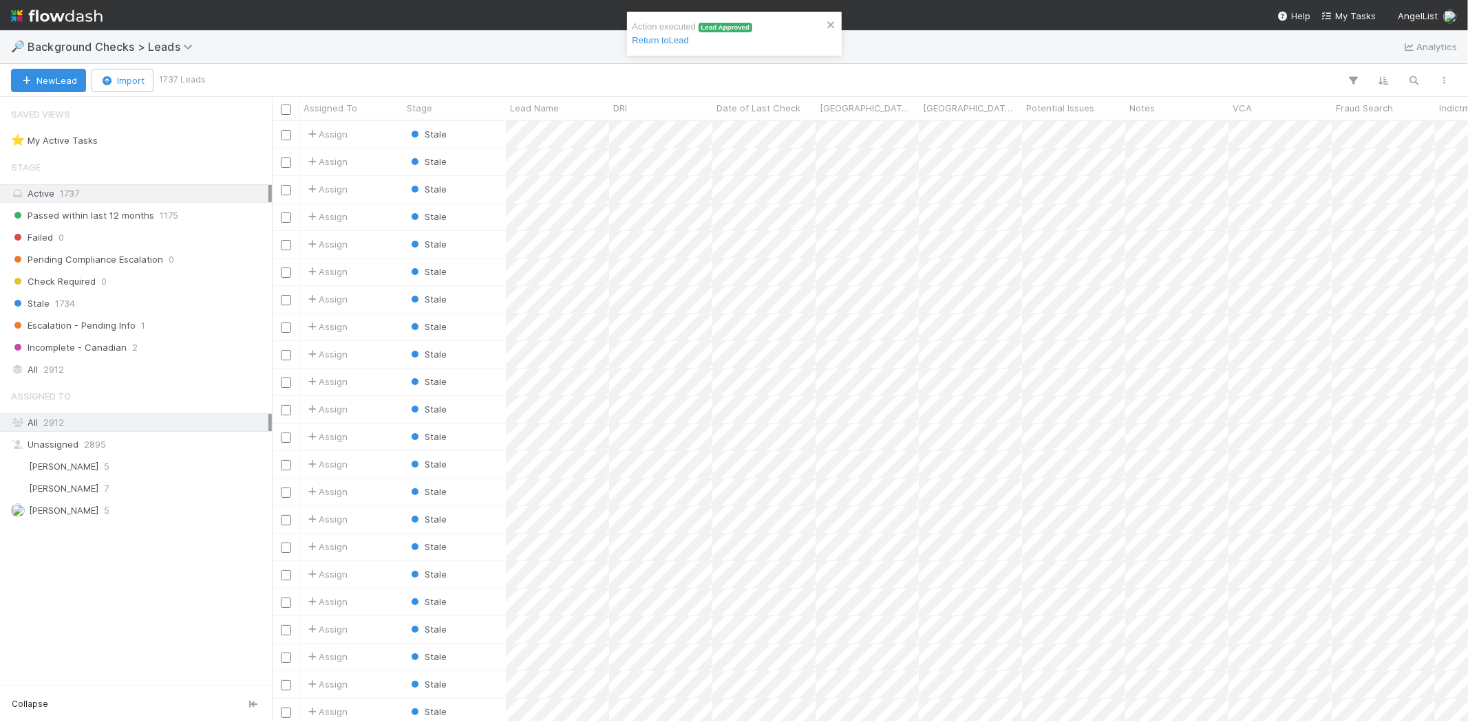
scroll to position [590, 1184]
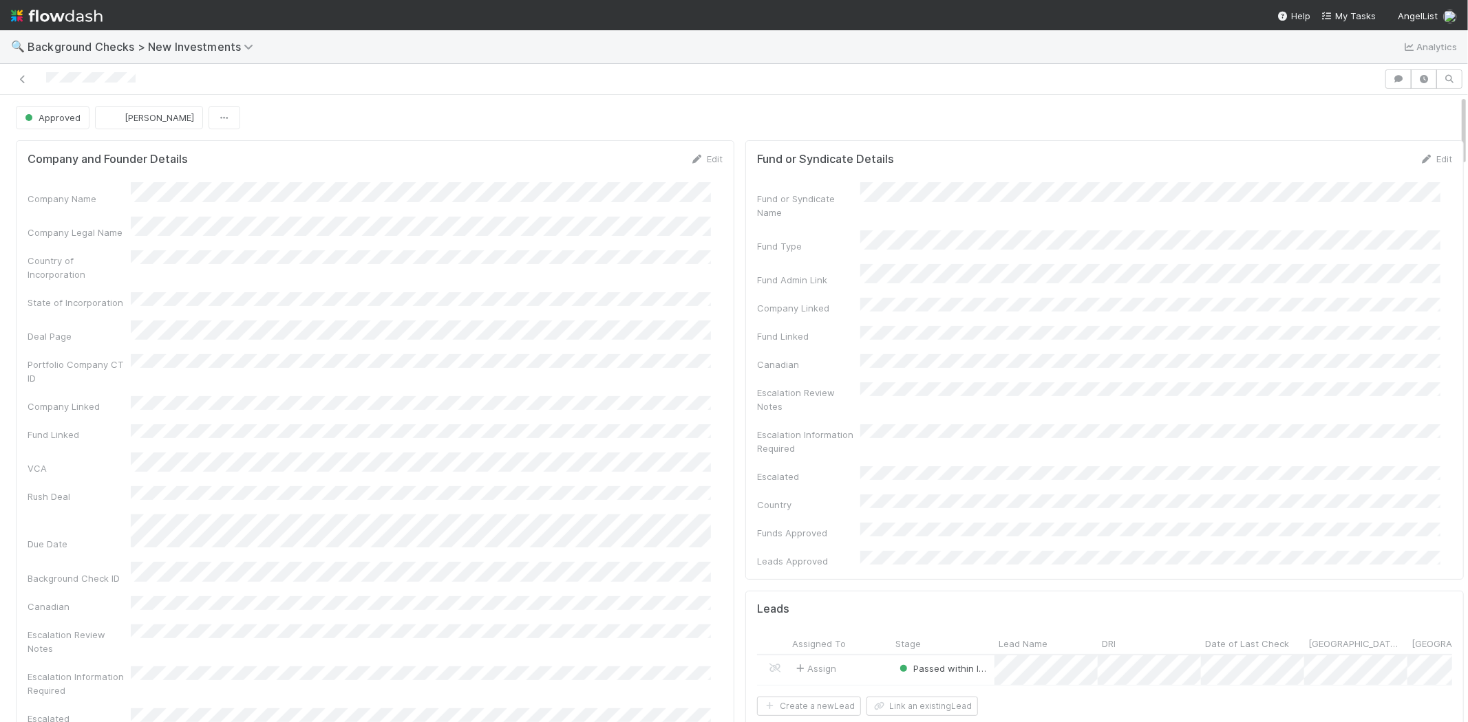
drag, startPoint x: 146, startPoint y: 79, endPoint x: 668, endPoint y: 155, distance: 527.8
click at [36, 72] on div at bounding box center [692, 78] width 1373 height 19
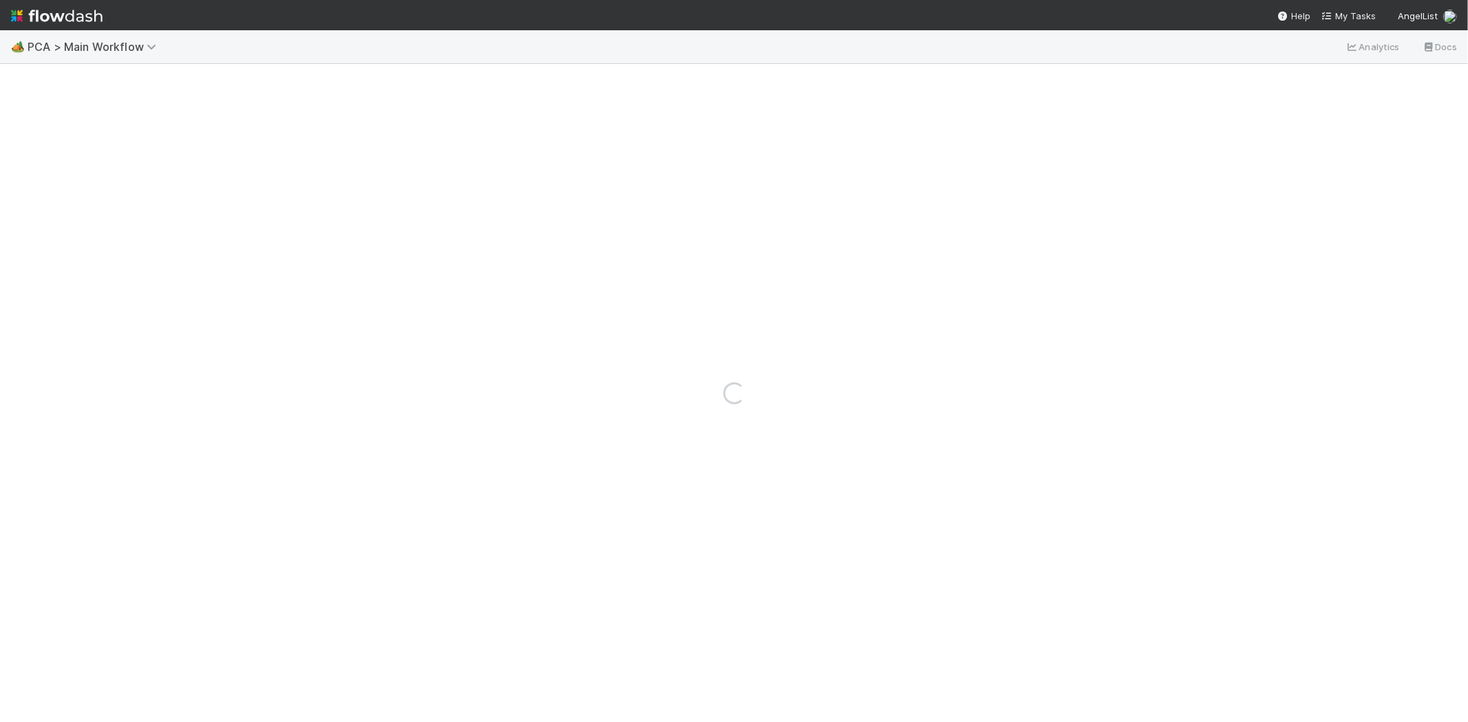
click at [51, 11] on img at bounding box center [57, 15] width 92 height 23
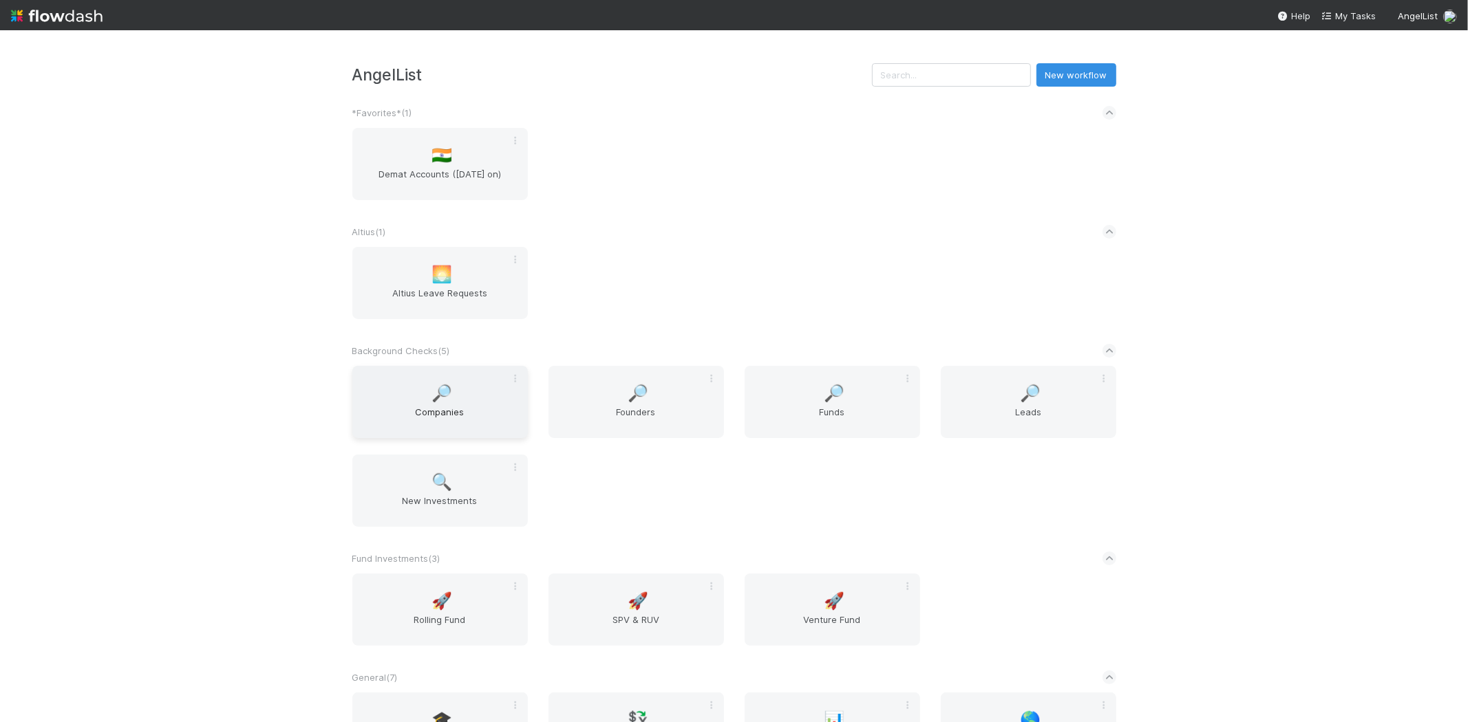
click at [447, 414] on span "Companies" at bounding box center [440, 419] width 164 height 28
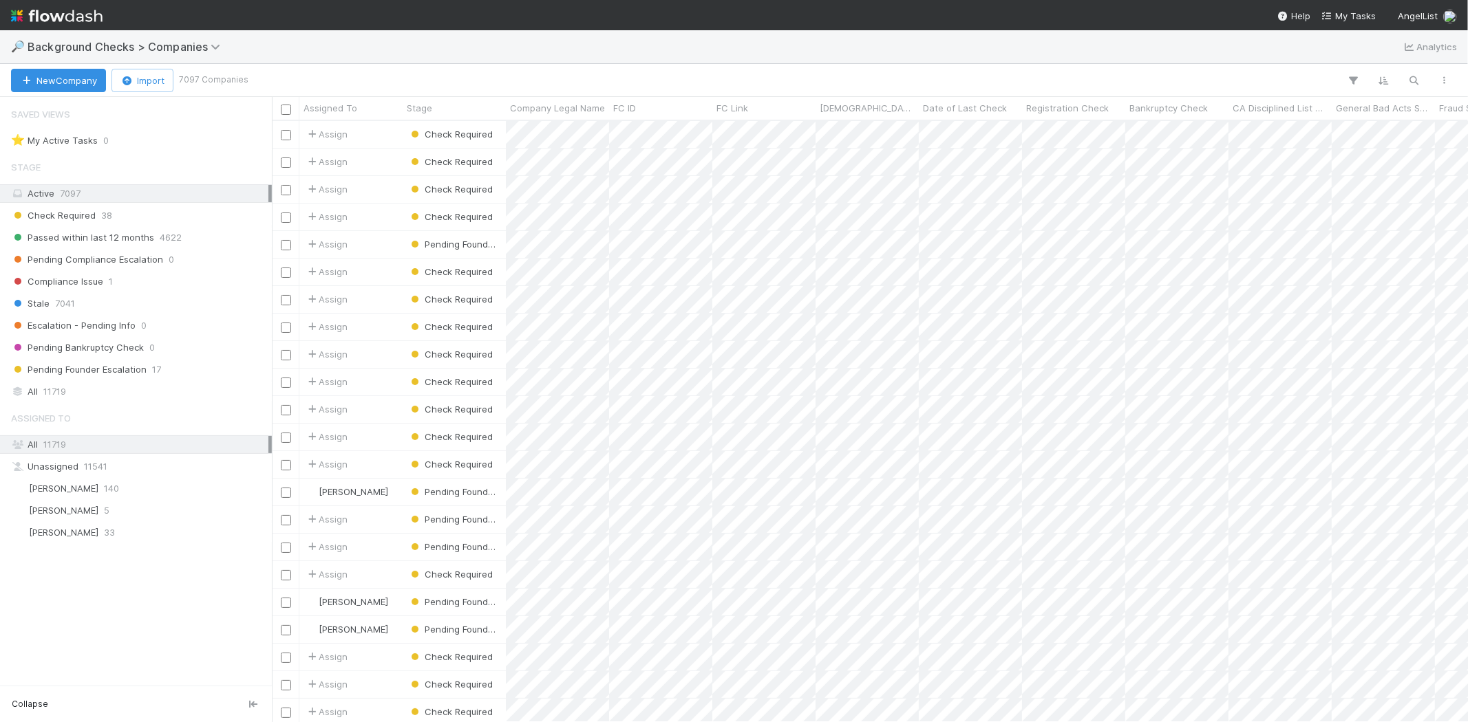
scroll to position [590, 1184]
click at [310, 489] on img at bounding box center [310, 491] width 11 height 11
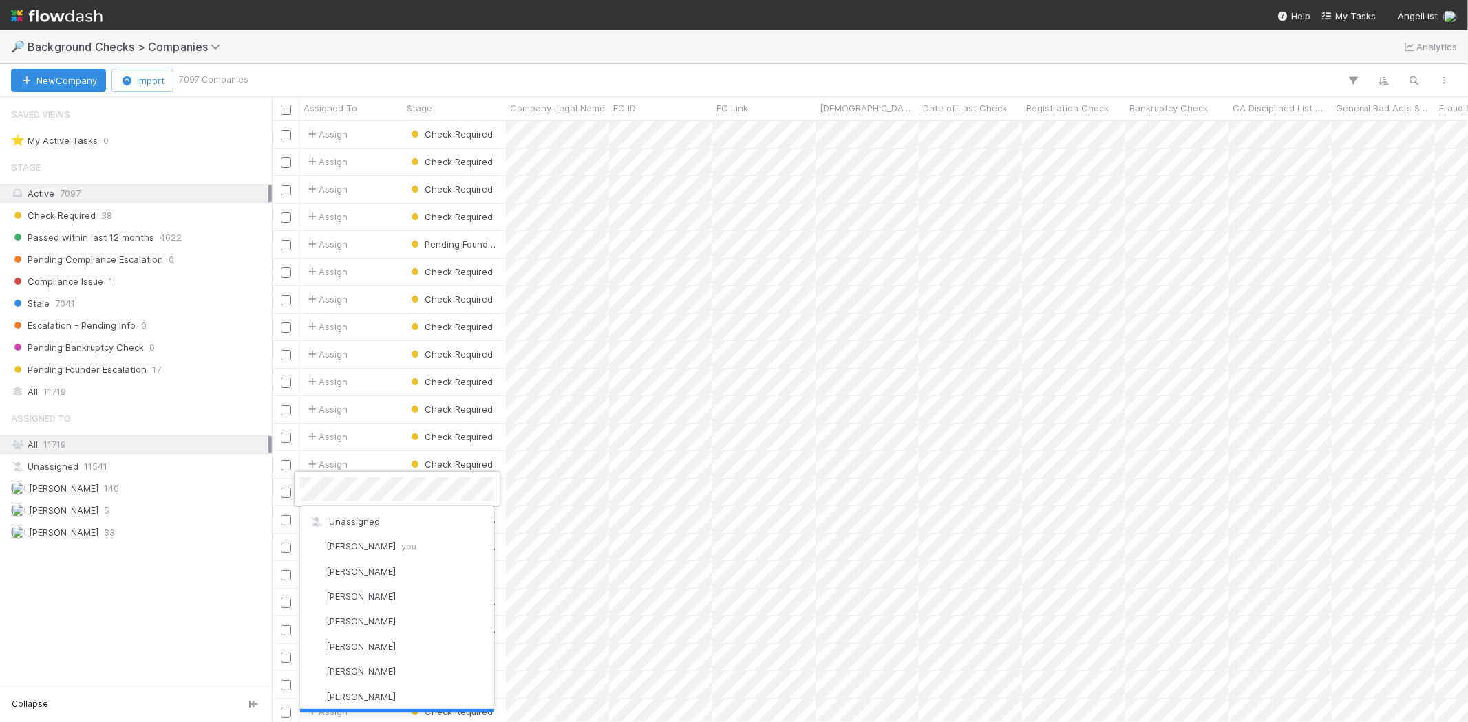
scroll to position [28, 0]
click at [1413, 79] on div at bounding box center [734, 361] width 1468 height 722
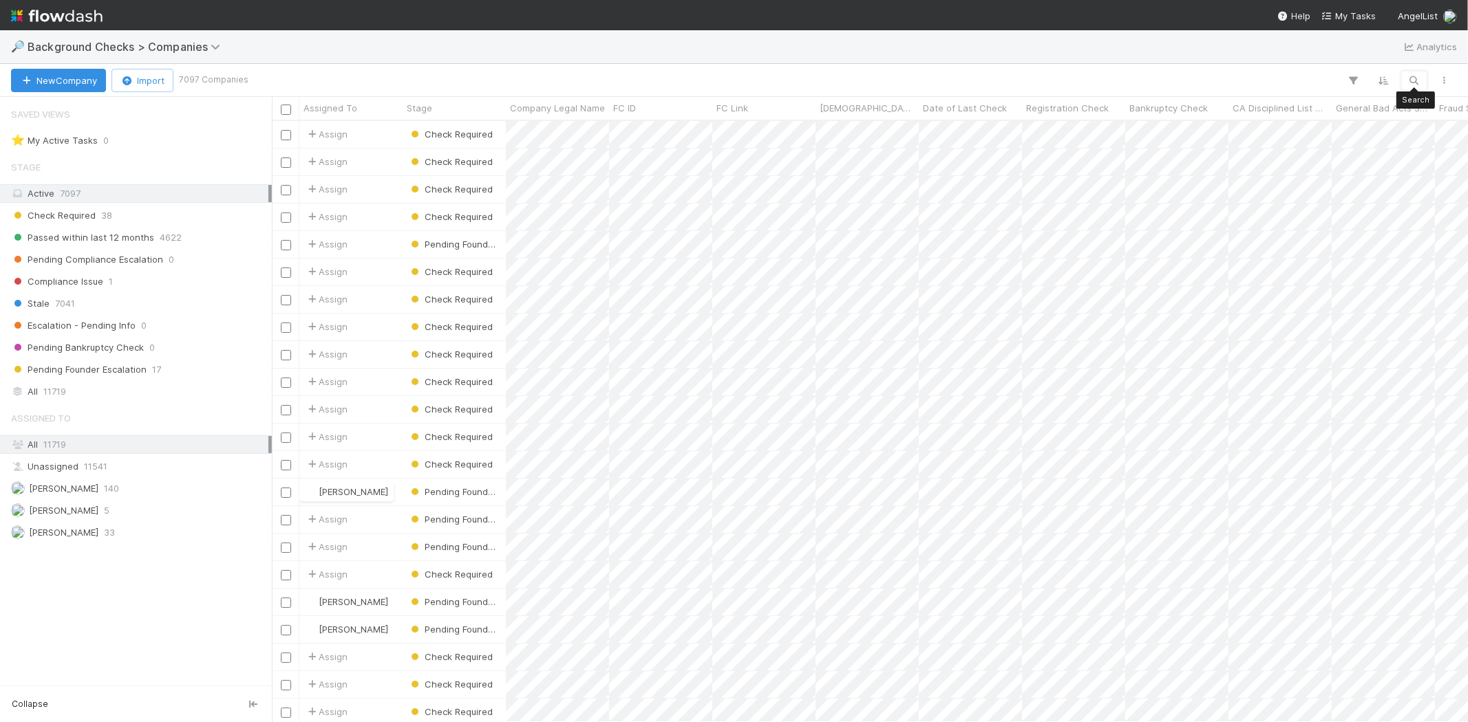
click at [1413, 79] on icon "button" at bounding box center [1414, 80] width 14 height 12
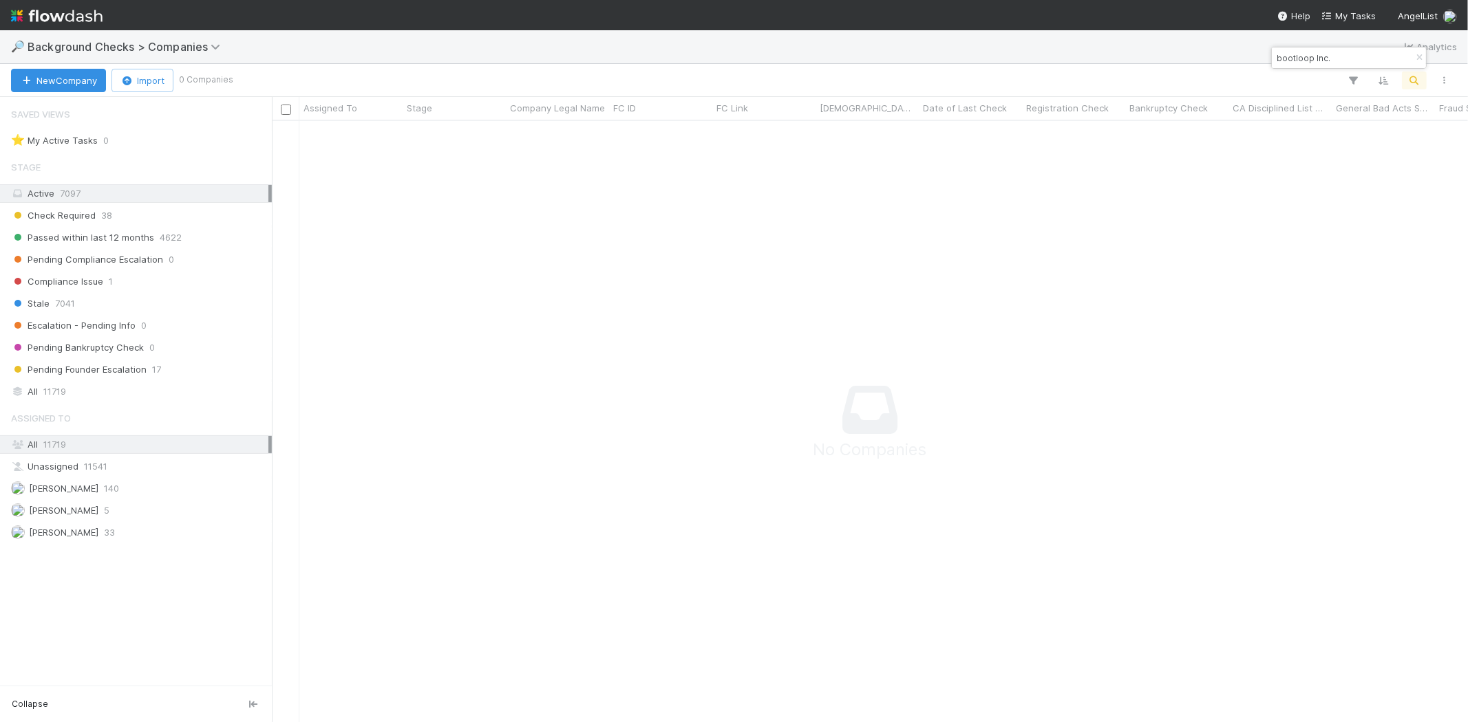
scroll to position [579, 1172]
click at [176, 228] on div "Passed within last 12 months 4622" at bounding box center [136, 237] width 272 height 19
click at [143, 182] on div "Stage Active 7097 Check Required 38 Passed within last 12 months 4622 Pending C…" at bounding box center [136, 277] width 272 height 248
click at [133, 195] on div "Active 7097" at bounding box center [139, 193] width 257 height 17
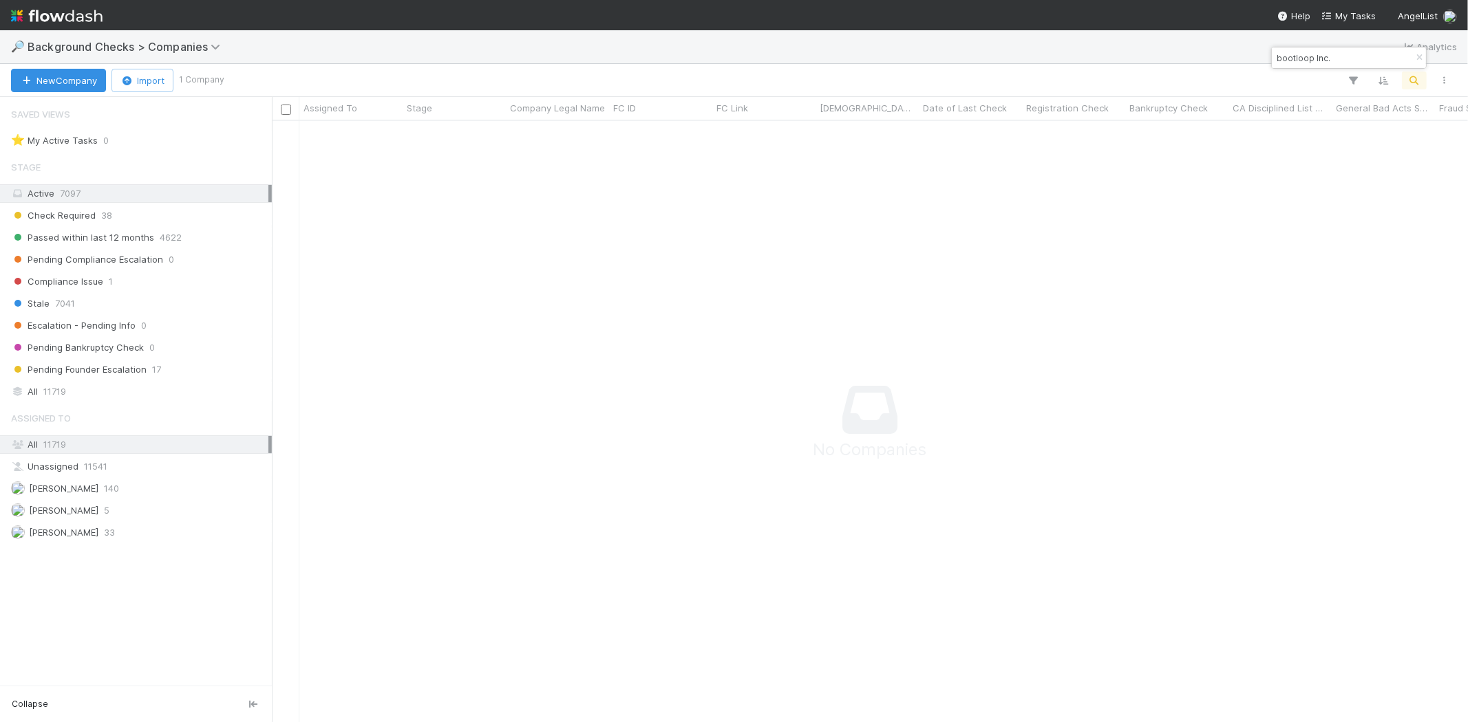
scroll to position [579, 1172]
click at [134, 235] on span "Passed within last 12 months" at bounding box center [82, 237] width 143 height 17
click at [133, 214] on div "Check Required 38" at bounding box center [139, 215] width 257 height 17
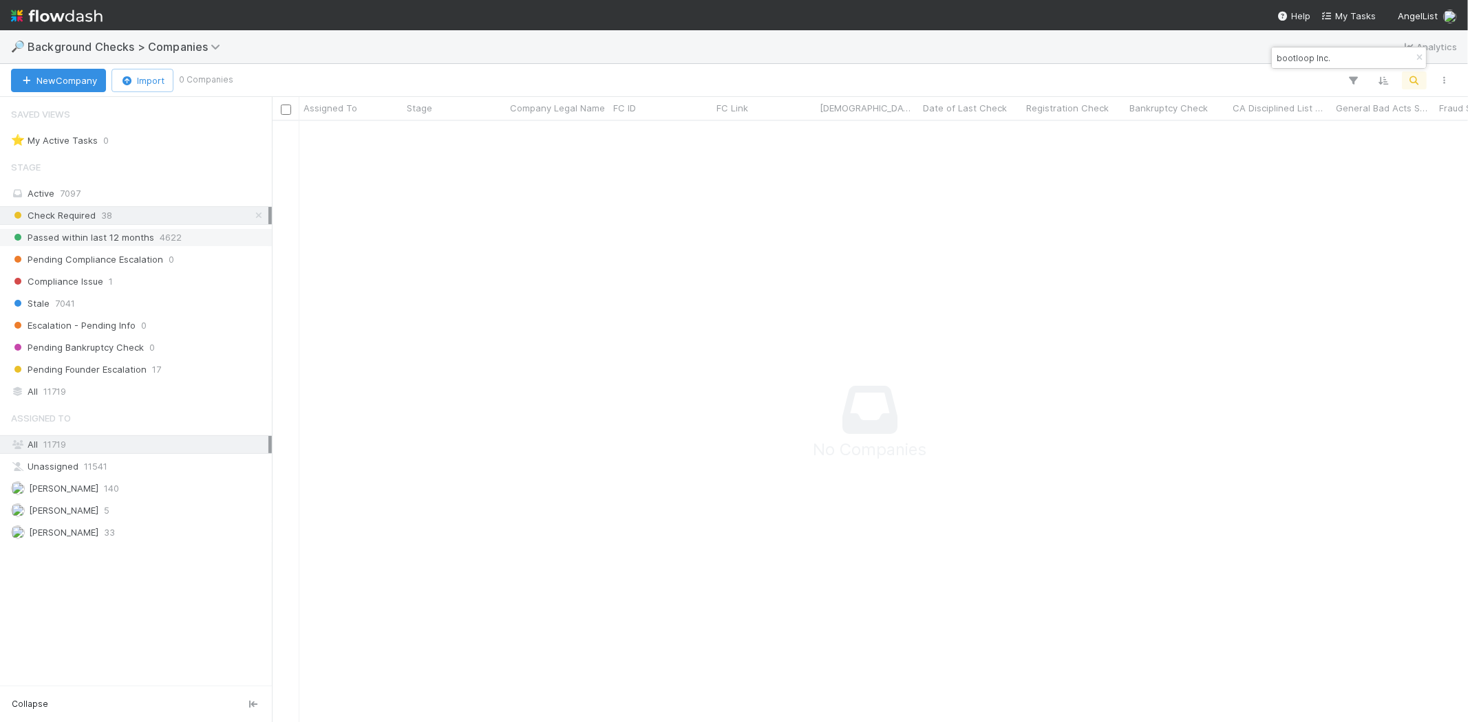
click at [133, 239] on span "Passed within last 12 months" at bounding box center [82, 237] width 143 height 17
click at [133, 265] on span "Pending Compliance Escalation" at bounding box center [87, 259] width 152 height 17
click at [131, 235] on span "Passed within last 12 months" at bounding box center [82, 237] width 143 height 17
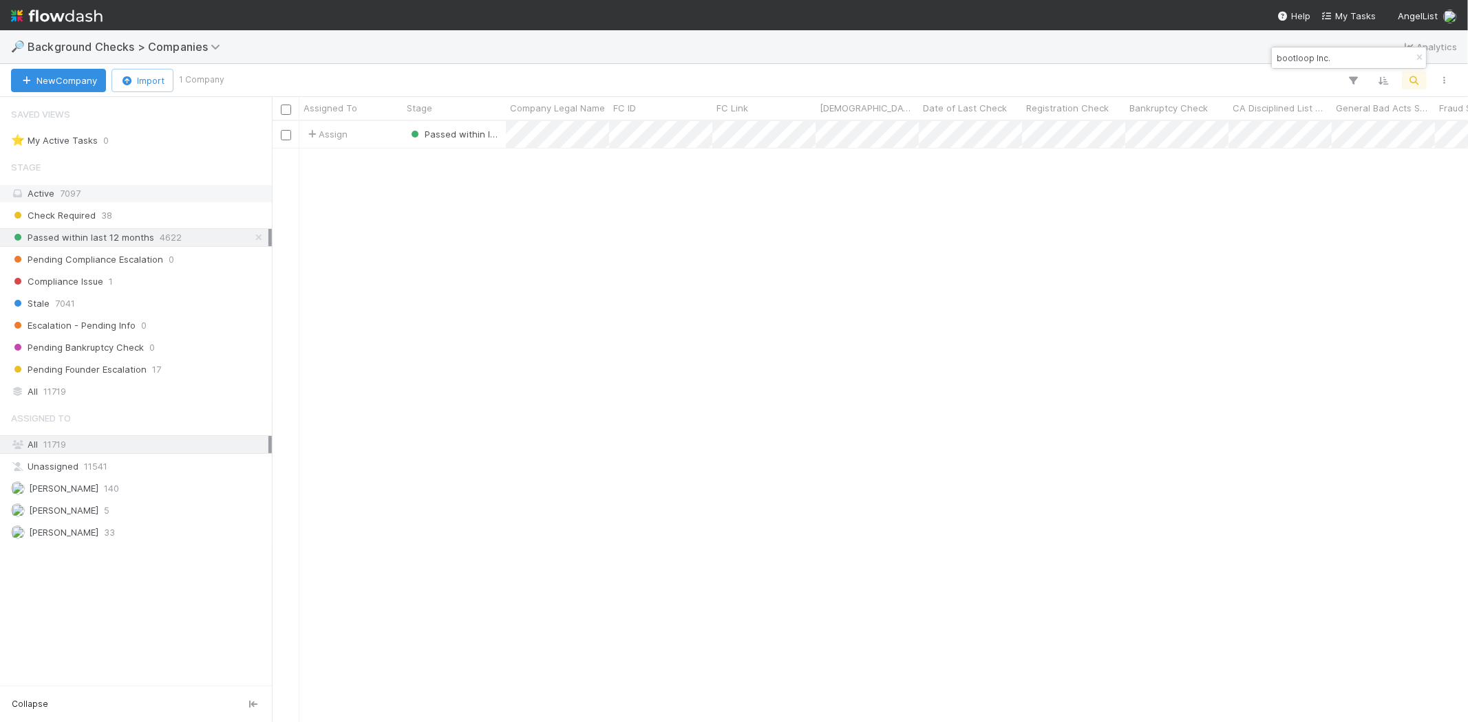
click at [125, 193] on div "Active 7097" at bounding box center [139, 193] width 257 height 17
drag, startPoint x: 1338, startPoint y: 58, endPoint x: 1226, endPoint y: 49, distance: 112.6
click at [1226, 49] on body "🔎 Background Checks > Companies Analytics New Company Import 0 Companies Assign…" at bounding box center [734, 361] width 1468 height 722
drag, startPoint x: 1333, startPoint y: 52, endPoint x: 1278, endPoint y: 53, distance: 55.7
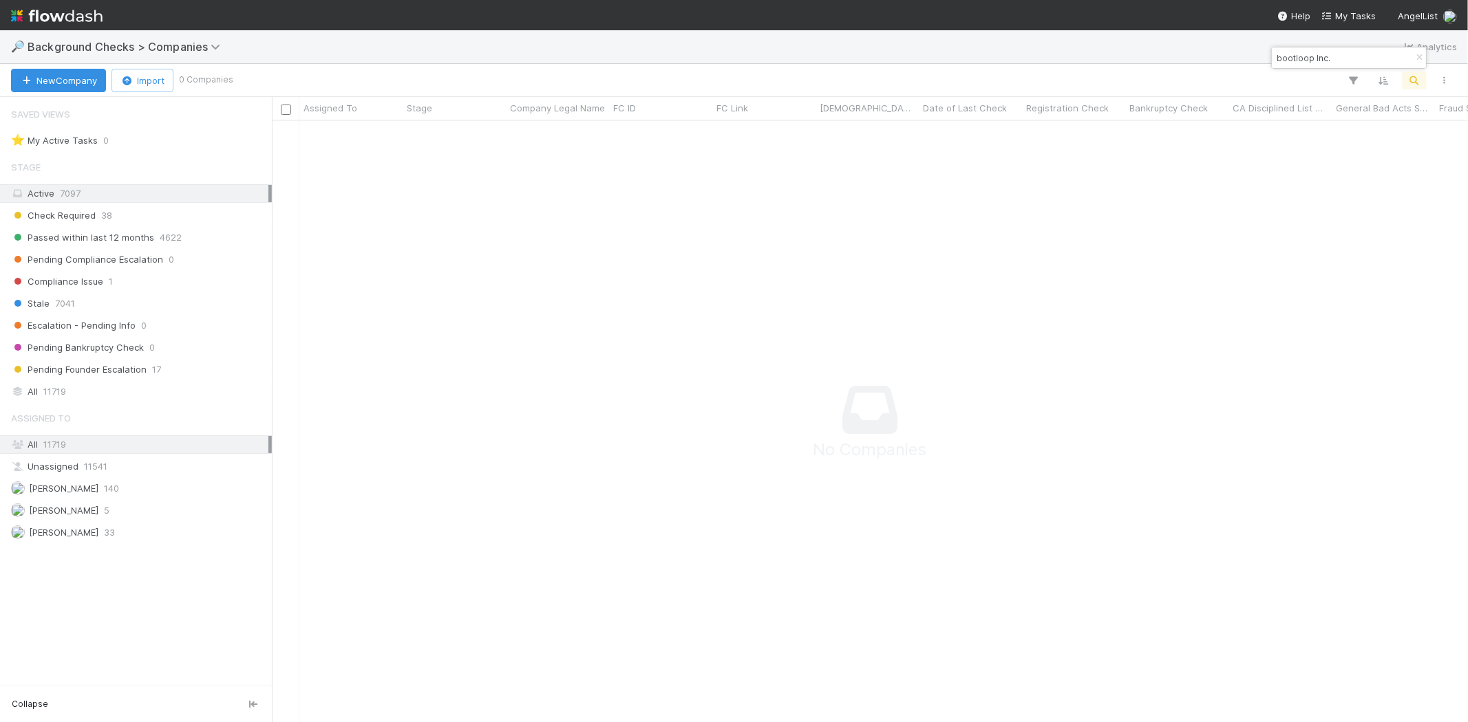
click at [1278, 53] on input "bootloop Inc." at bounding box center [1342, 58] width 138 height 17
paste input "PERSEUS DEFENSE, INC"
click at [61, 241] on span "Passed within last 12 months" at bounding box center [82, 237] width 143 height 17
drag, startPoint x: 1399, startPoint y: 54, endPoint x: 1343, endPoint y: 56, distance: 56.5
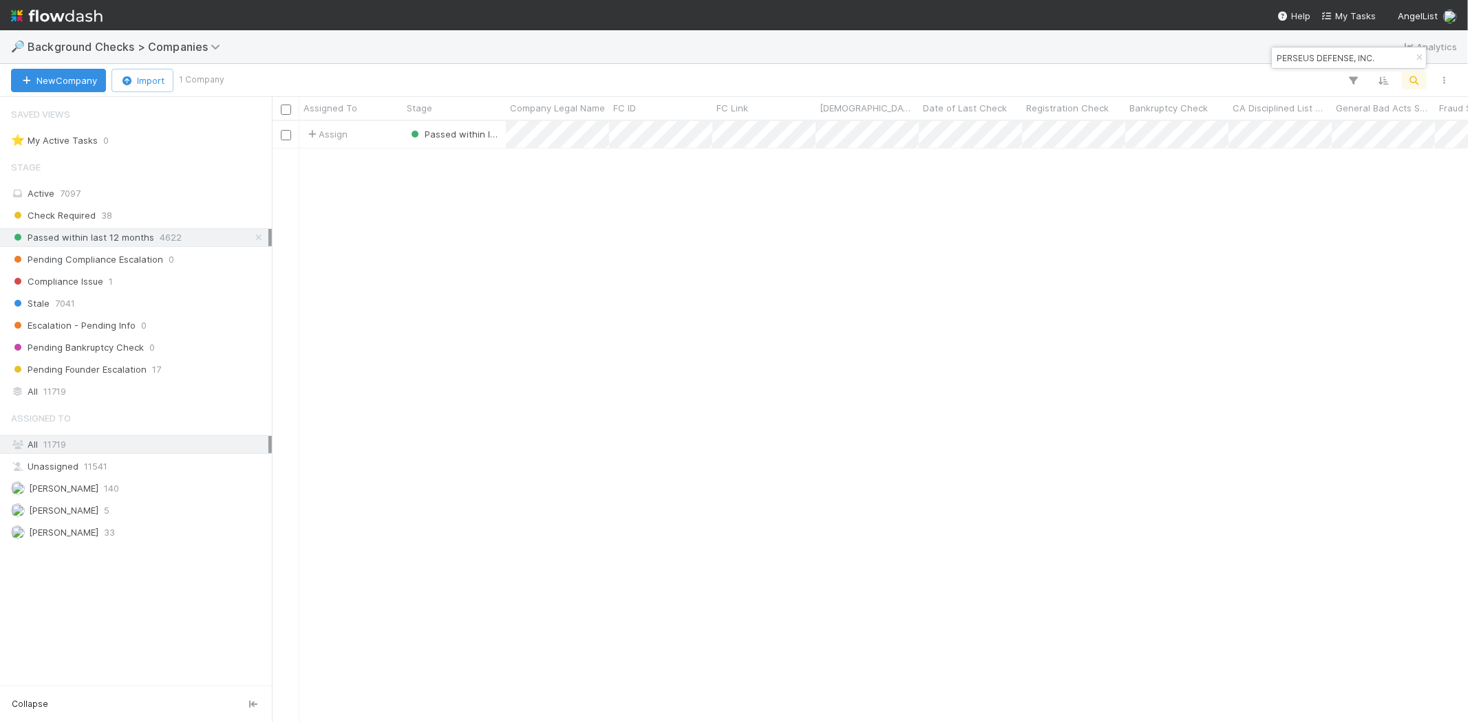
click at [1343, 56] on div "PERSEUS DEFENSE, INC." at bounding box center [1348, 57] width 154 height 21
drag, startPoint x: 1379, startPoint y: 53, endPoint x: 1212, endPoint y: 59, distance: 167.3
click at [1212, 59] on body "🔎 Background Checks > Companies Analytics New Company Import 1 Company Assigned…" at bounding box center [734, 361] width 1468 height 722
click at [1353, 60] on input "PERSEUS DEFENSE, INC." at bounding box center [1342, 58] width 138 height 17
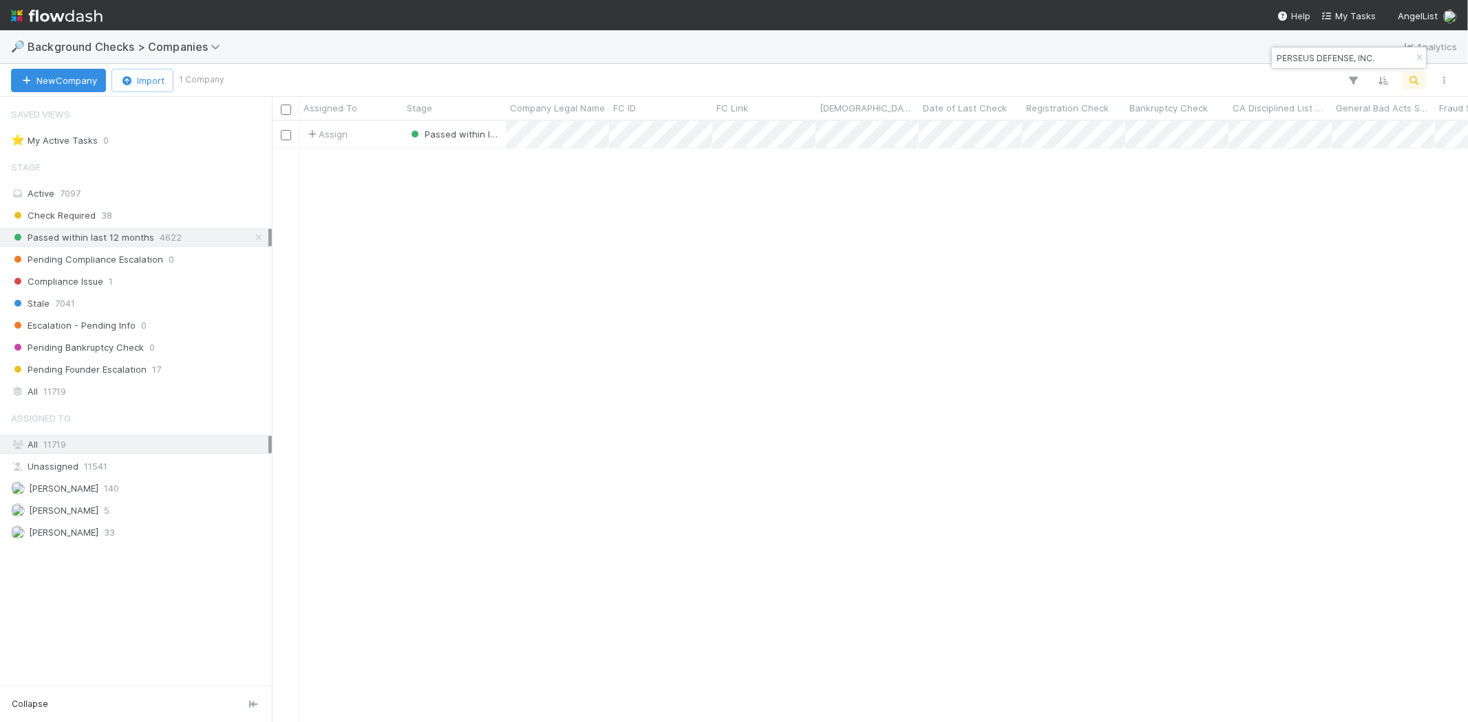
click at [1353, 60] on input "PERSEUS DEFENSE, INC." at bounding box center [1342, 58] width 138 height 17
click at [111, 200] on div "Active 7097" at bounding box center [139, 193] width 257 height 17
click at [102, 238] on span "Passed within last 12 months" at bounding box center [82, 237] width 143 height 17
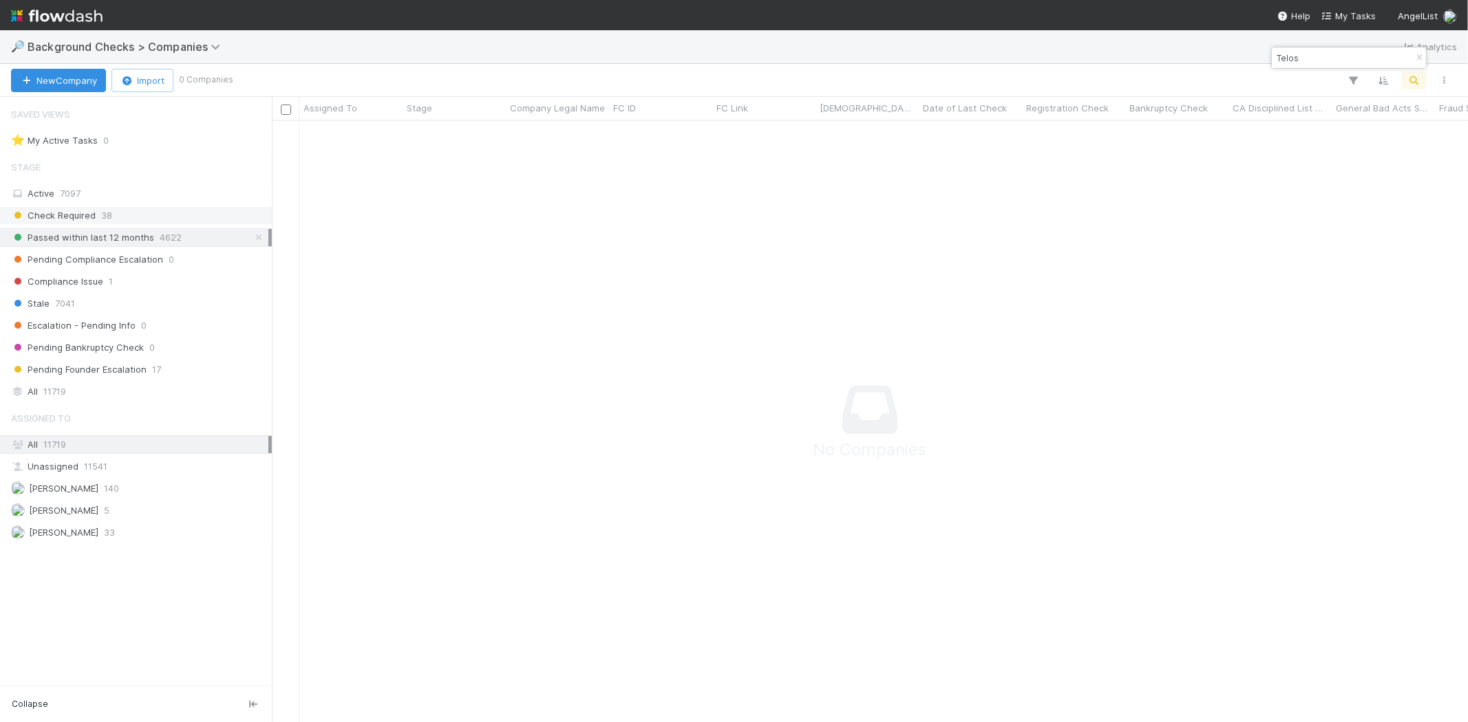
click at [97, 219] on div "Check Required 38" at bounding box center [139, 215] width 257 height 17
click at [97, 230] on span "Passed within last 12 months" at bounding box center [82, 237] width 143 height 17
drag, startPoint x: 1322, startPoint y: 58, endPoint x: 1278, endPoint y: 58, distance: 43.3
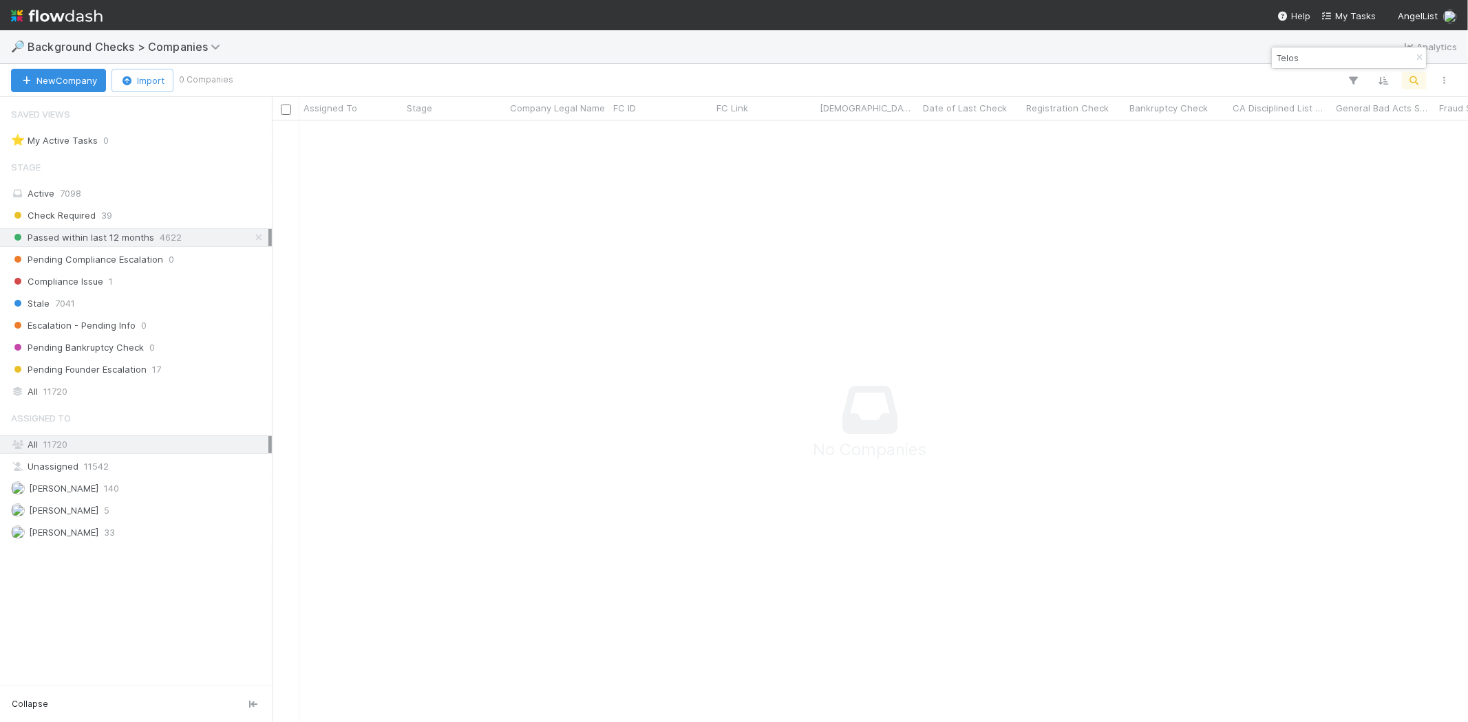
click at [1278, 58] on input "Telos" at bounding box center [1342, 58] width 138 height 17
click at [1299, 55] on input "Telos" at bounding box center [1342, 58] width 138 height 17
drag, startPoint x: 1302, startPoint y: 54, endPoint x: 1263, endPoint y: 54, distance: 38.5
click at [1263, 54] on body "🔎 Background Checks > Companies Analytics New Company Import 1 Company Assigned…" at bounding box center [734, 361] width 1468 height 722
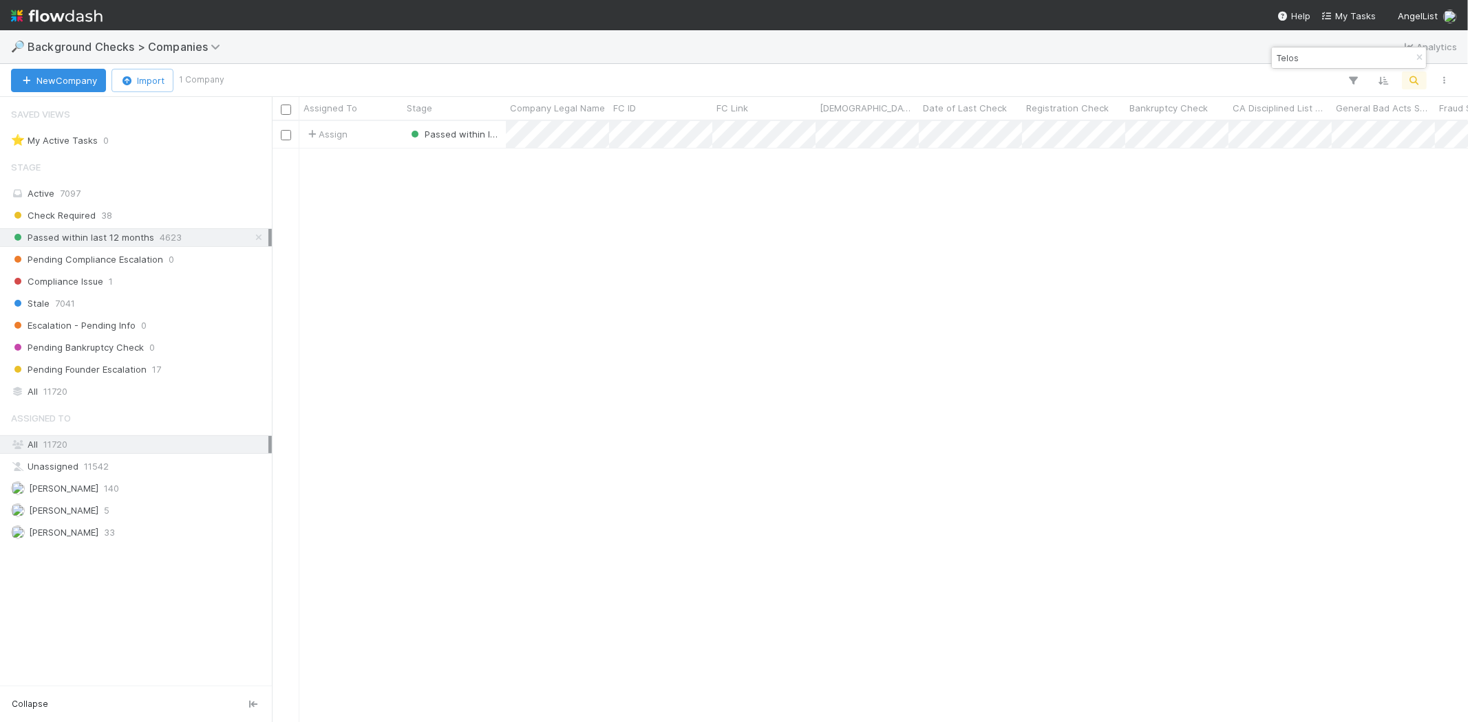
drag, startPoint x: 1320, startPoint y: 52, endPoint x: 1271, endPoint y: 52, distance: 48.9
click at [1271, 52] on div "Telos" at bounding box center [1341, 58] width 140 height 17
paste input "Axel AI, Inc."
type input "Axel AI, Inc."
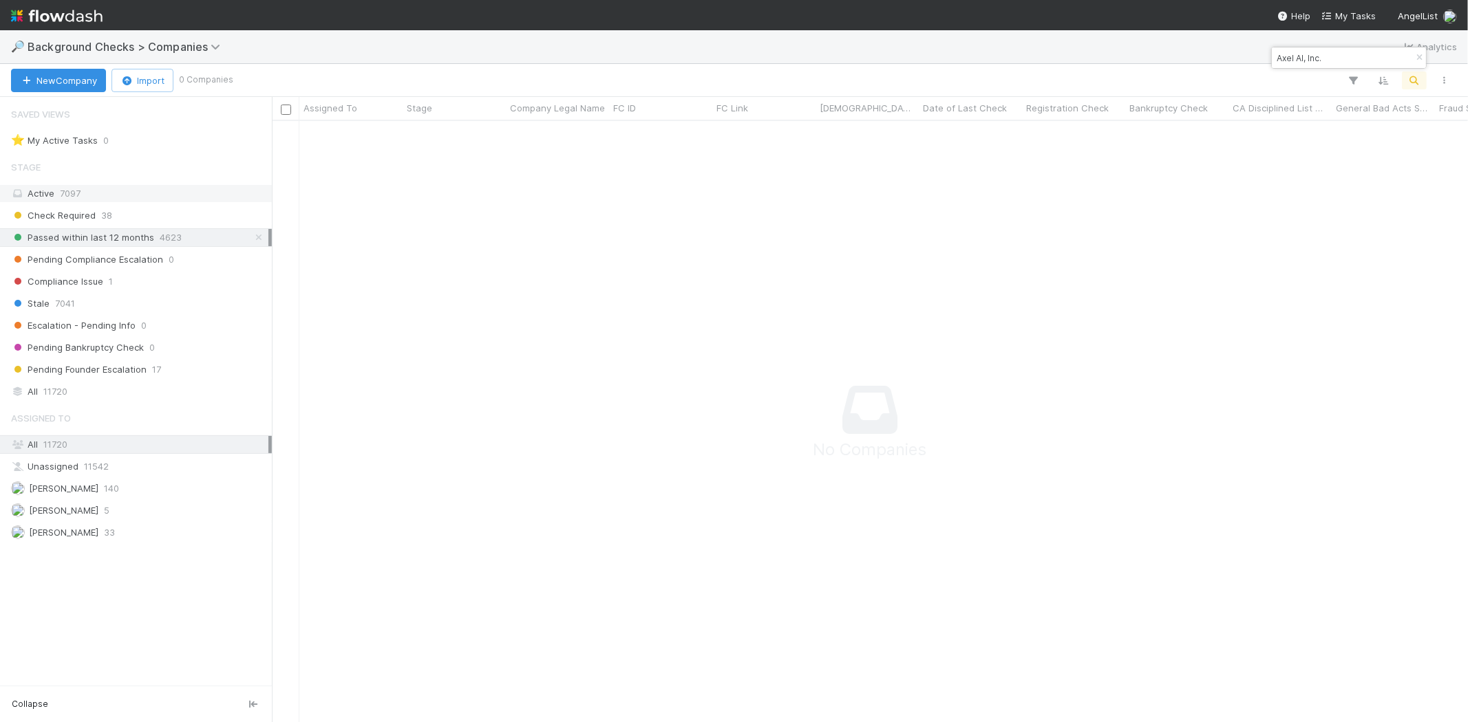
click at [116, 193] on div "Active 7097" at bounding box center [139, 193] width 257 height 17
click at [86, 237] on span "Passed within last 12 months" at bounding box center [82, 237] width 143 height 17
click at [1354, 16] on span "My Tasks" at bounding box center [1348, 15] width 54 height 11
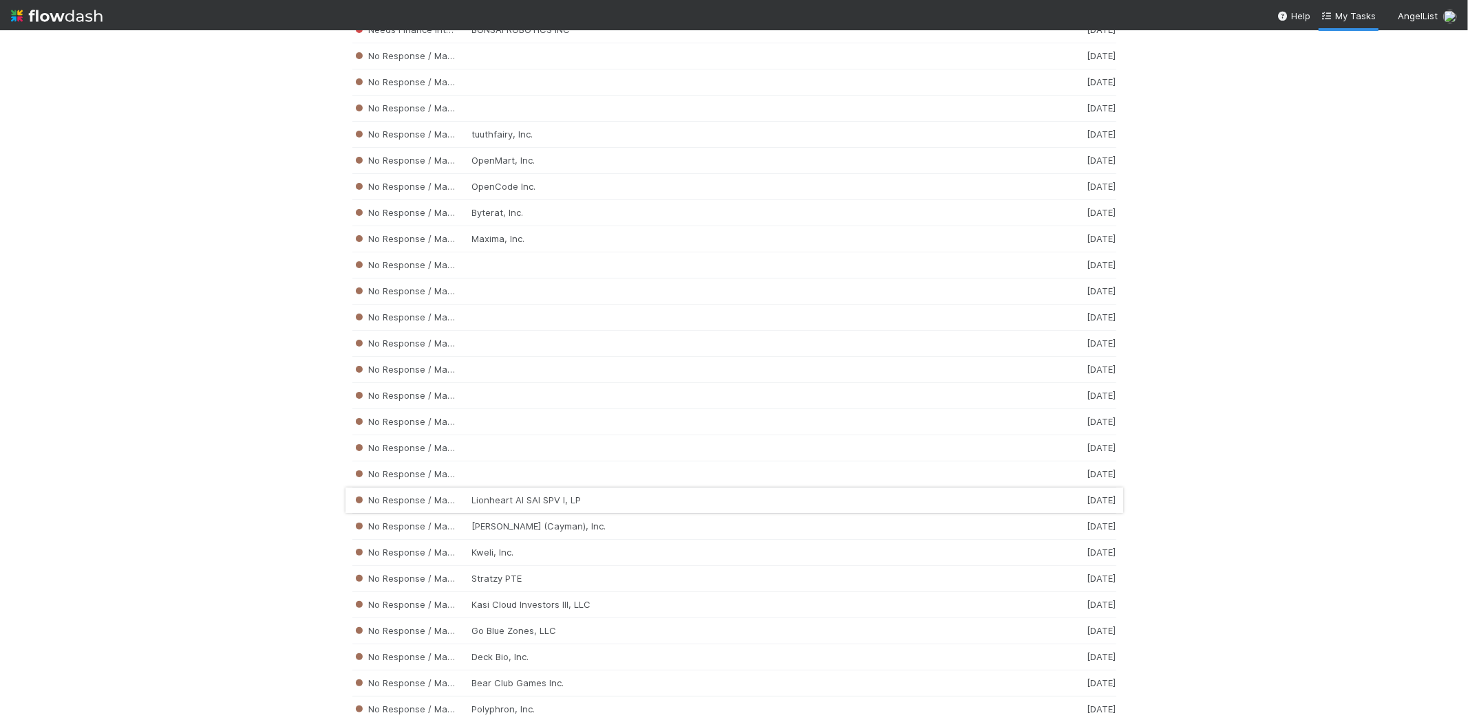
scroll to position [2522, 0]
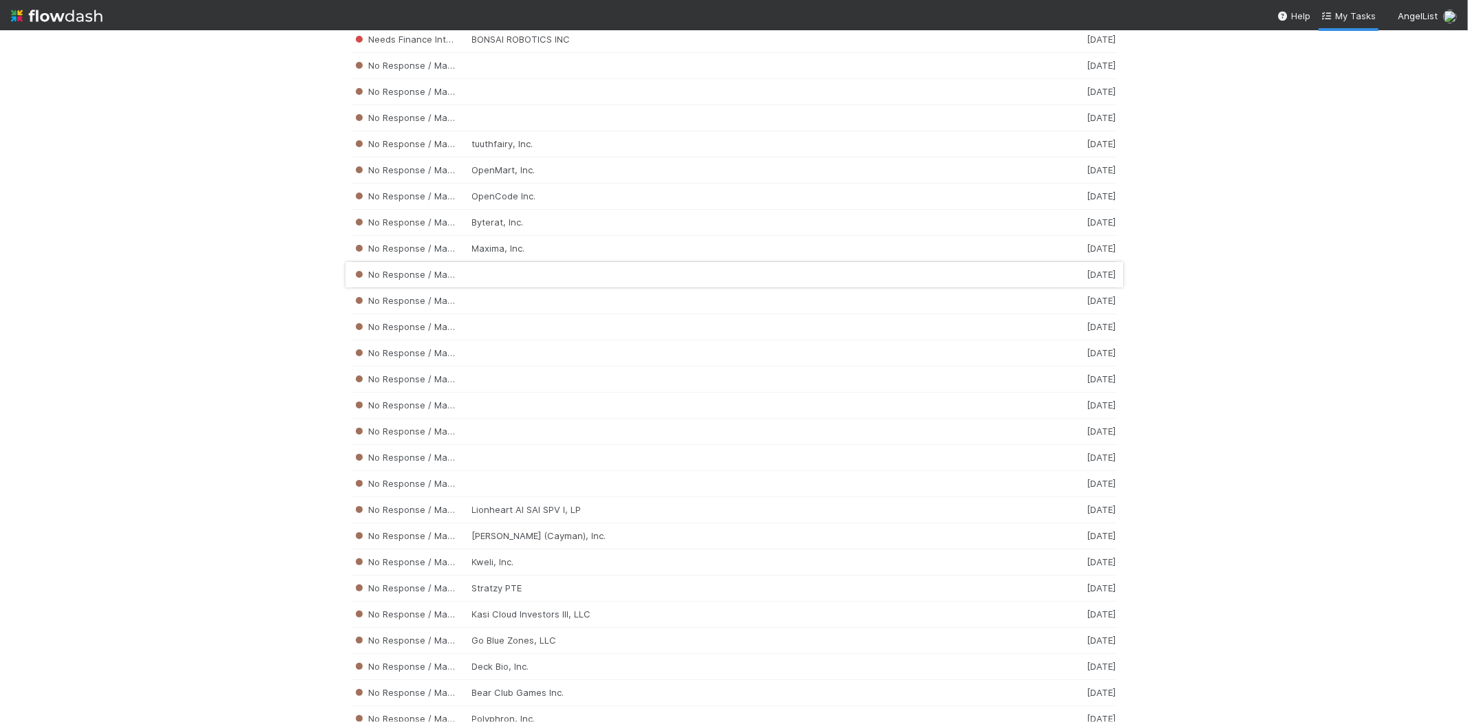
click at [583, 287] on div "No Response / Manual Review 2 weeks ago" at bounding box center [734, 275] width 764 height 26
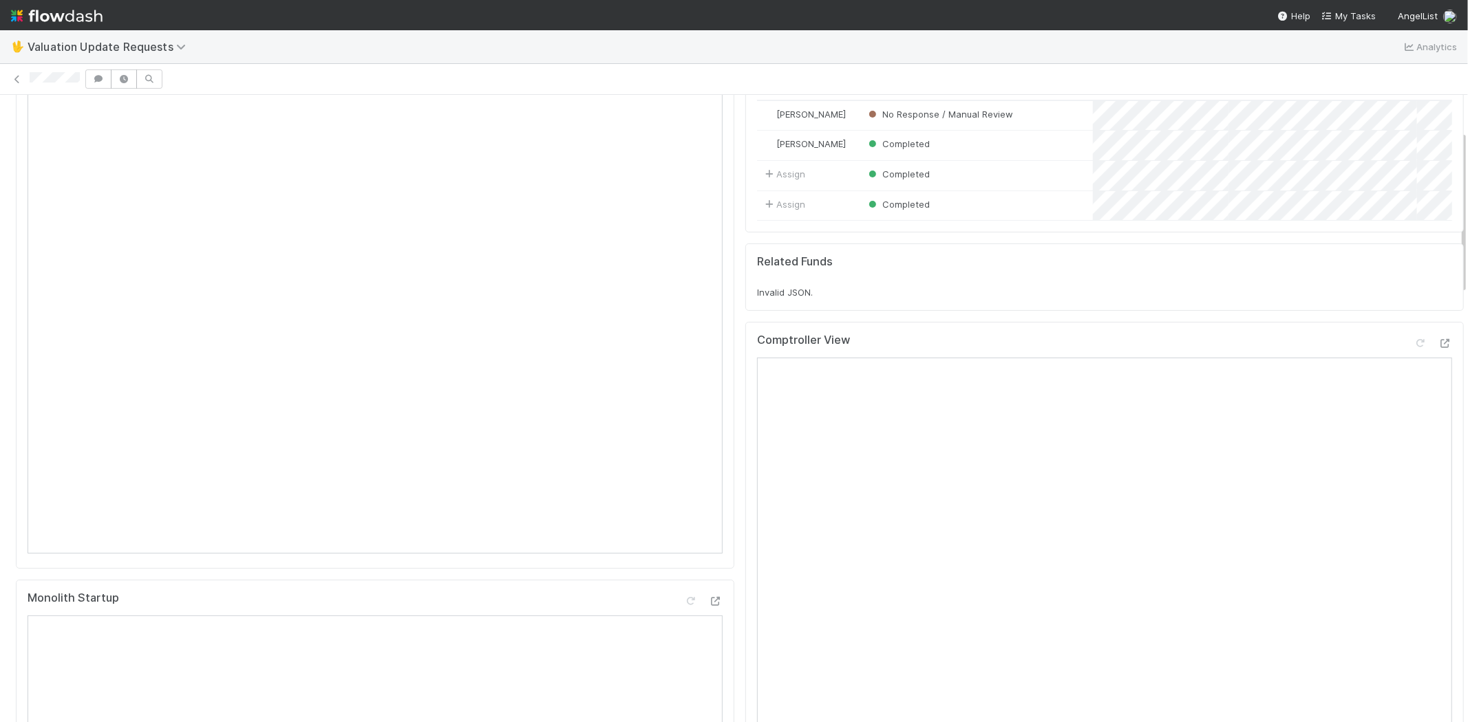
scroll to position [382, 0]
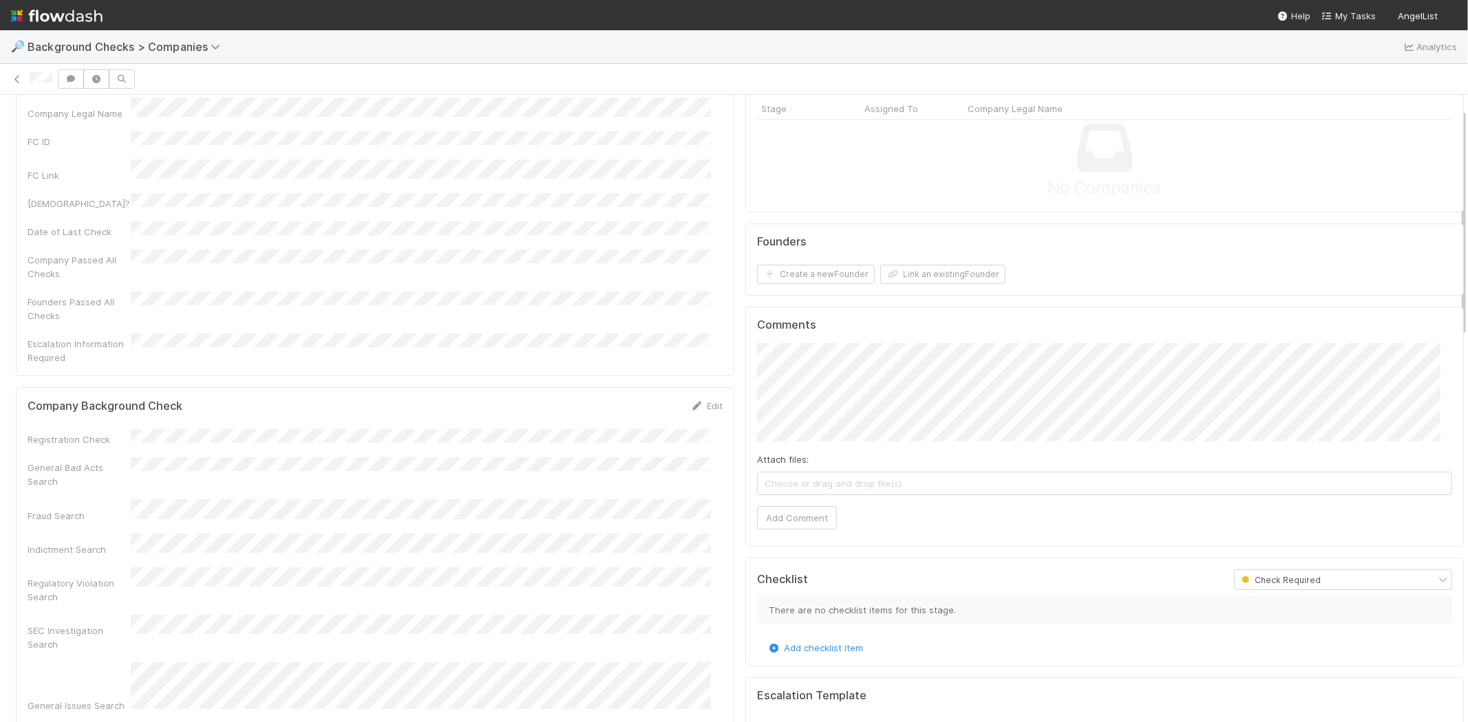
scroll to position [229, 0]
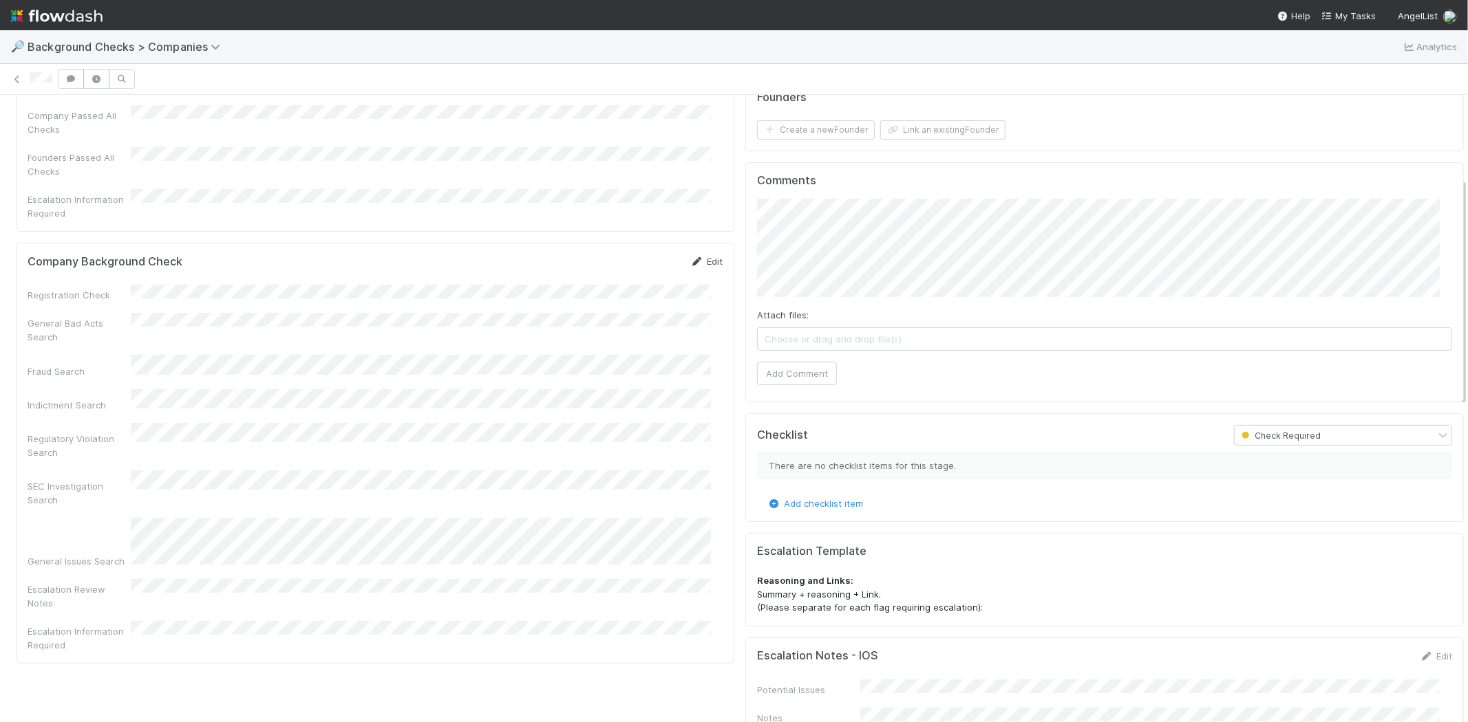
click at [690, 257] on icon at bounding box center [697, 261] width 14 height 9
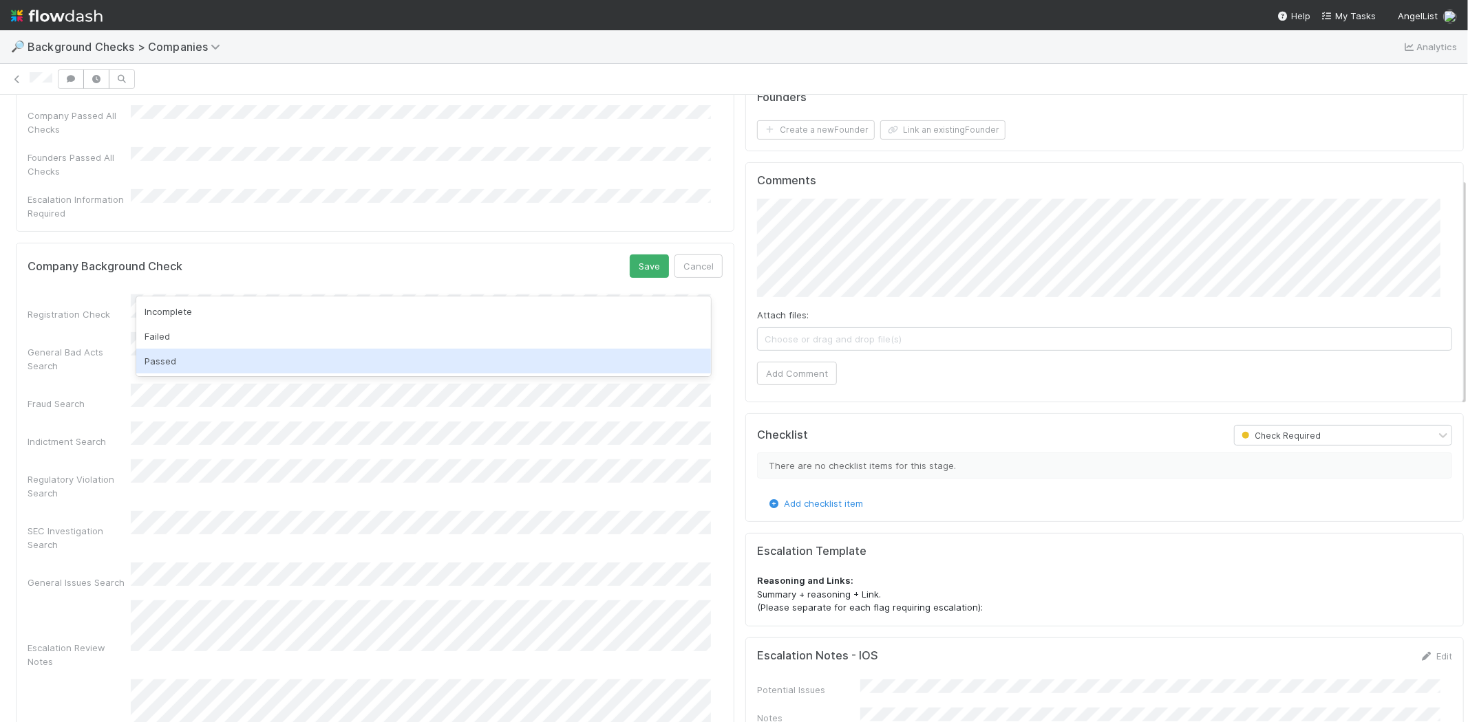
click at [277, 355] on div "Passed" at bounding box center [423, 361] width 574 height 25
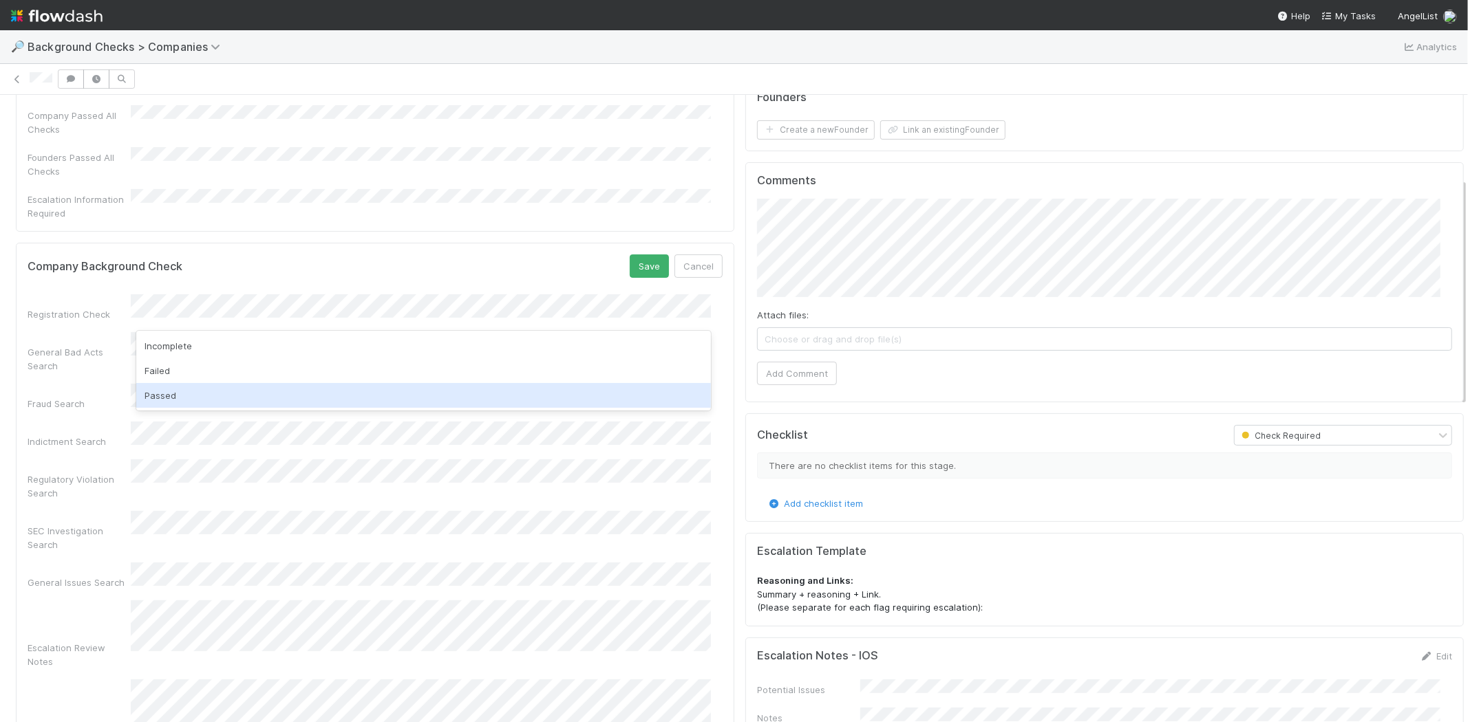
click at [257, 396] on div "Passed" at bounding box center [423, 395] width 574 height 25
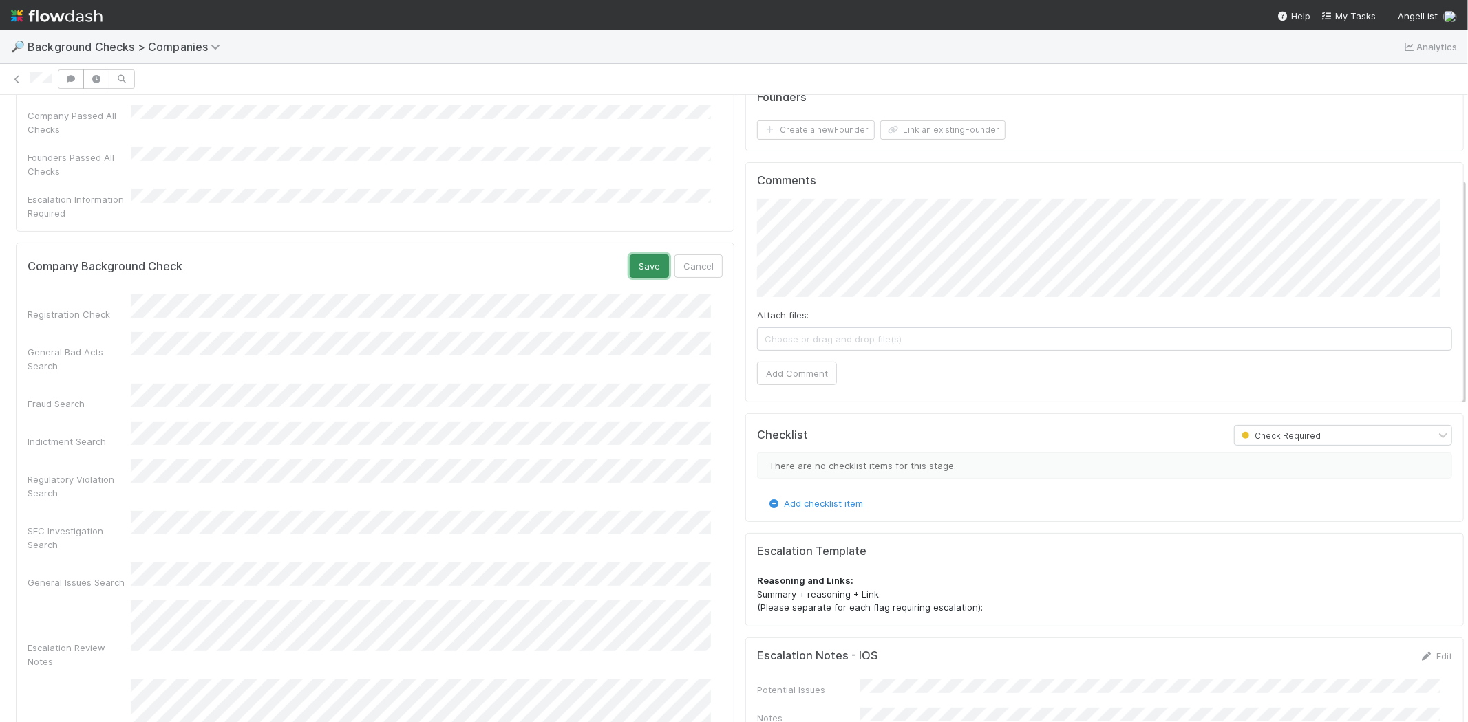
click at [636, 255] on button "Save" at bounding box center [649, 266] width 39 height 23
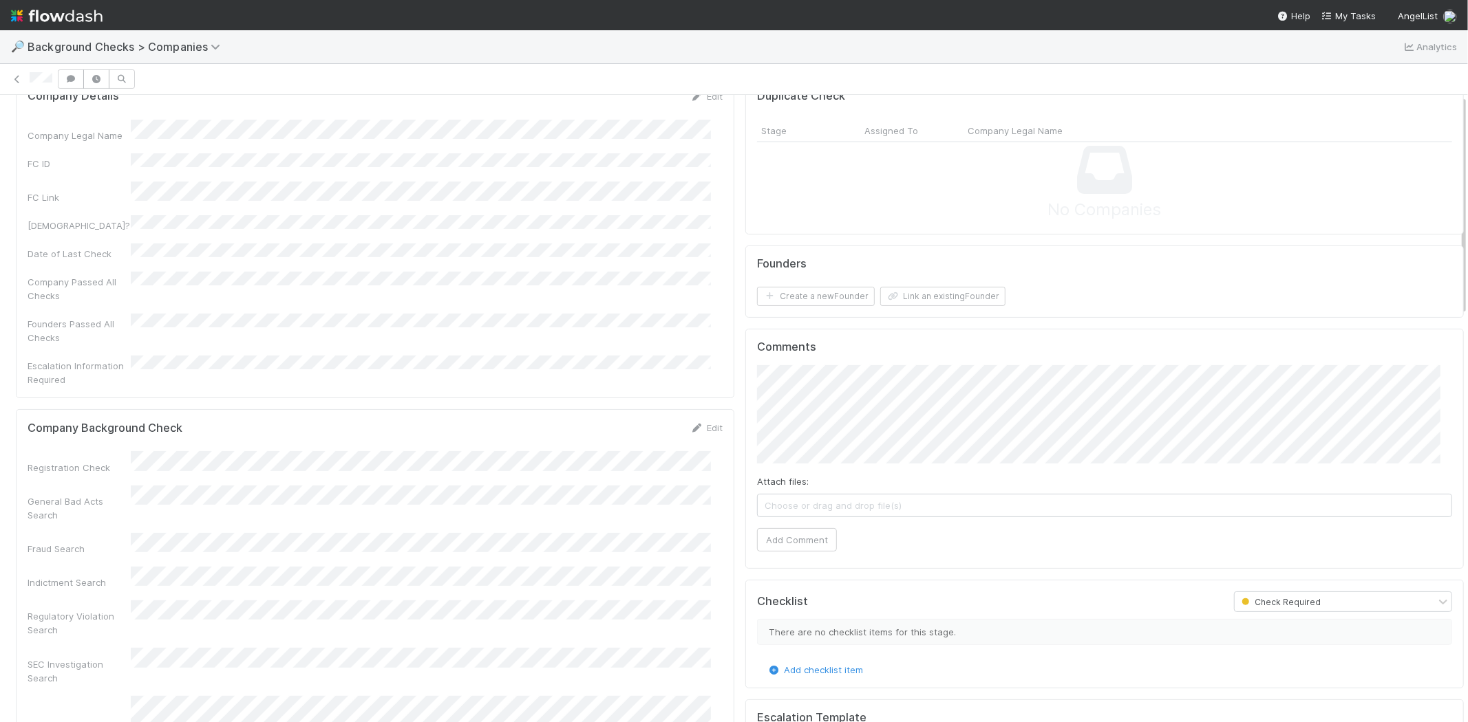
scroll to position [0, 0]
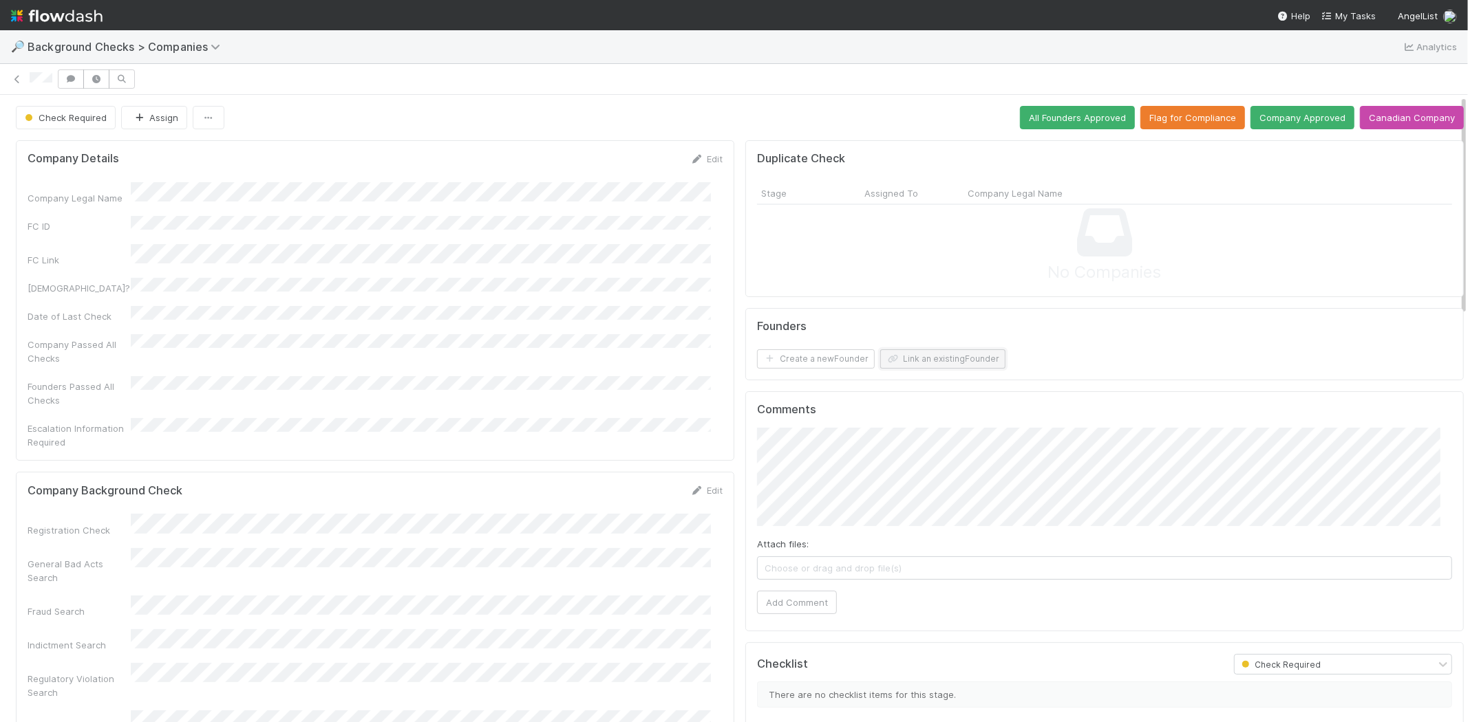
click at [933, 358] on button "Link an existing Founder" at bounding box center [942, 359] width 125 height 19
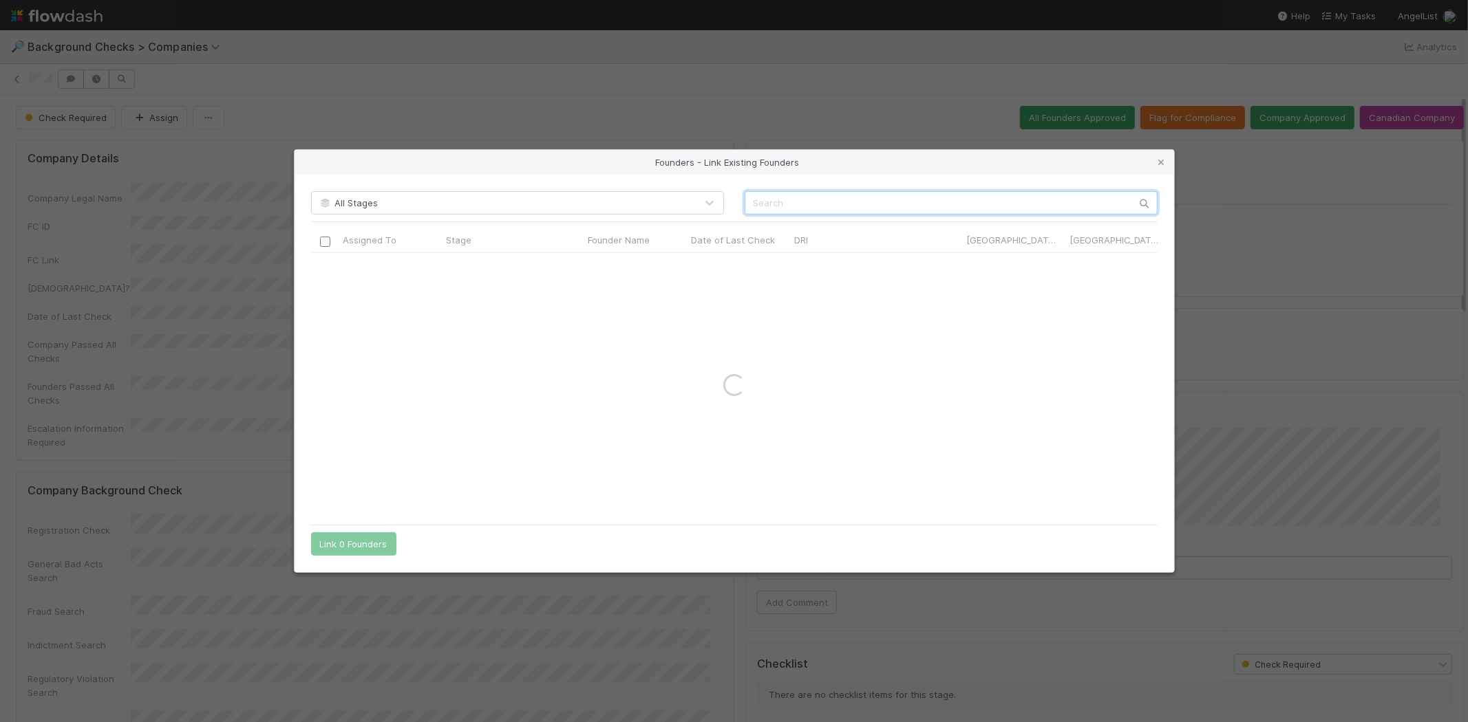
click at [985, 204] on input "text" at bounding box center [950, 202] width 413 height 23
paste input "Mohammad Sayed"
type input "Mohammad Sayed"
click at [1157, 160] on icon at bounding box center [1161, 162] width 14 height 9
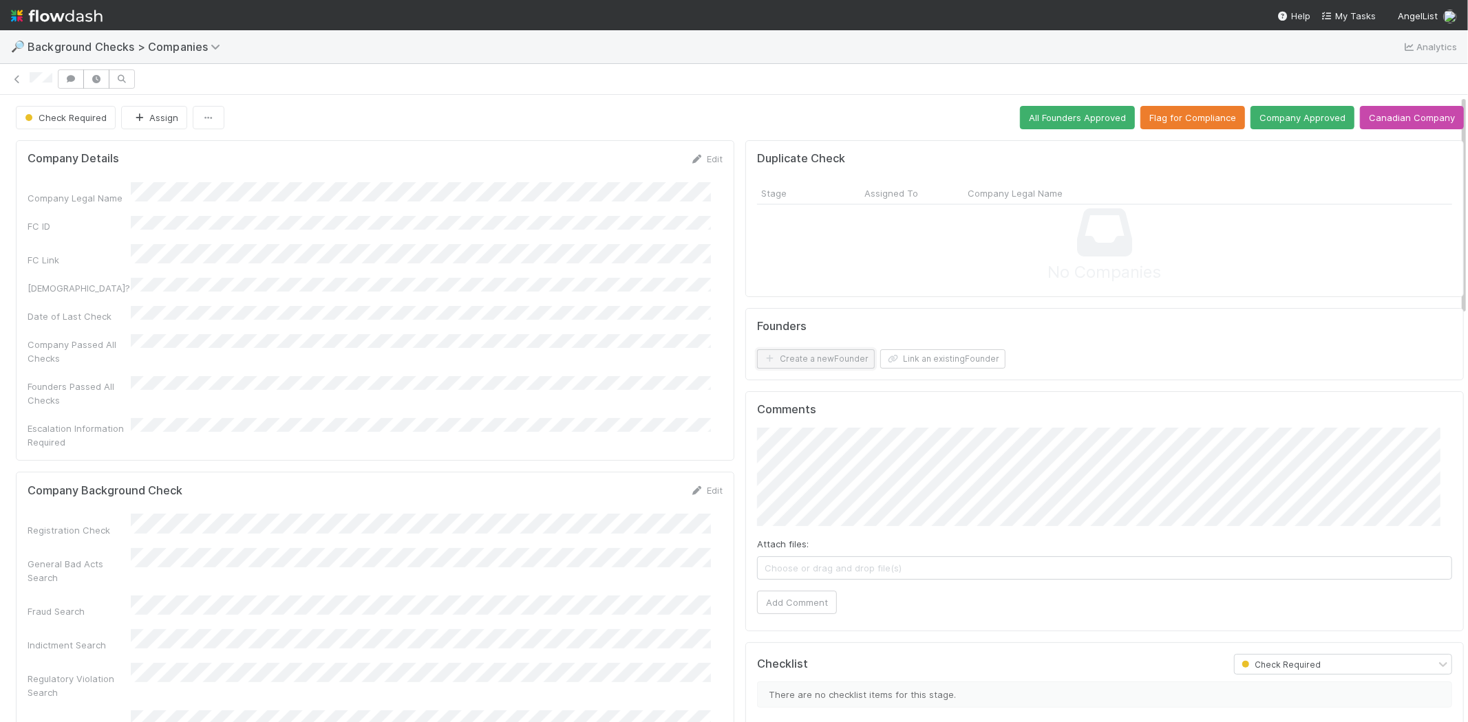
click at [815, 354] on button "Create a new Founder" at bounding box center [816, 359] width 118 height 19
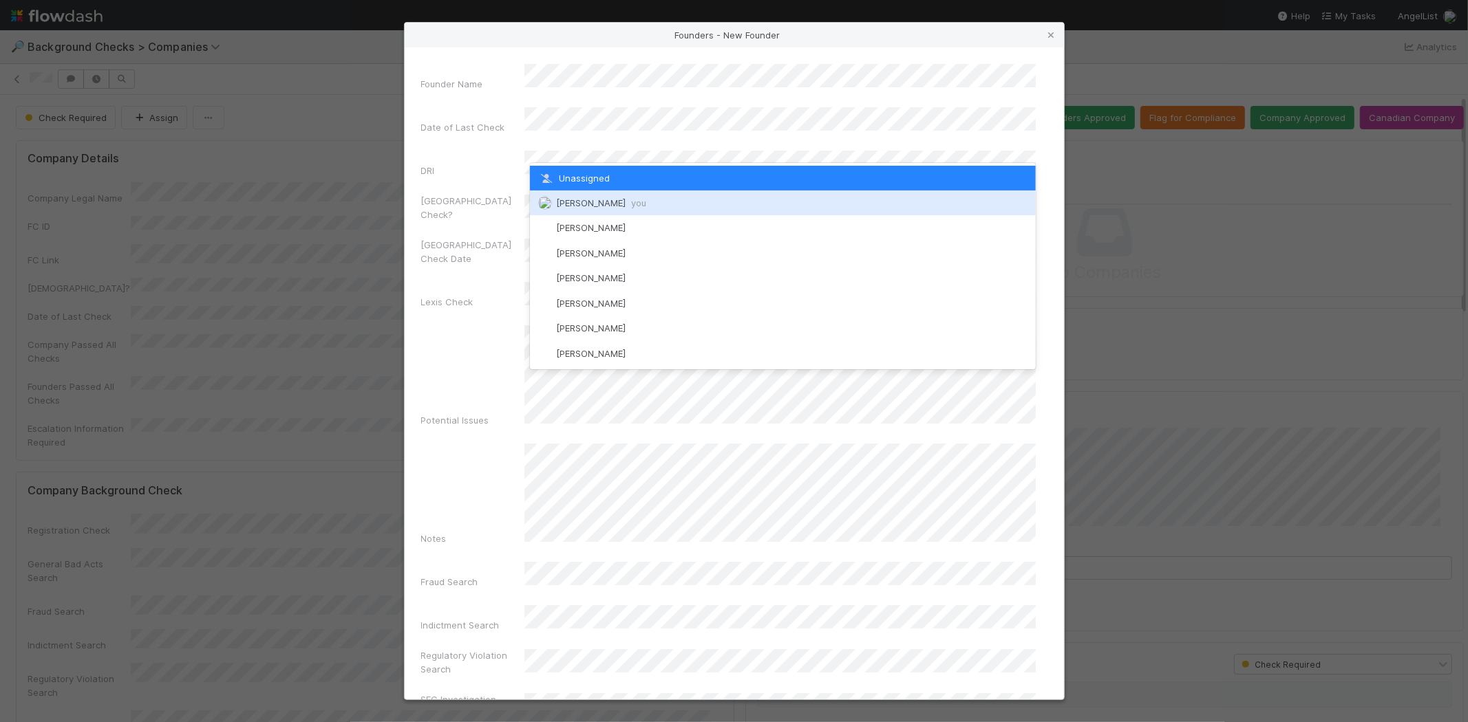
click at [590, 201] on span "Michael Capilitan you" at bounding box center [601, 202] width 90 height 11
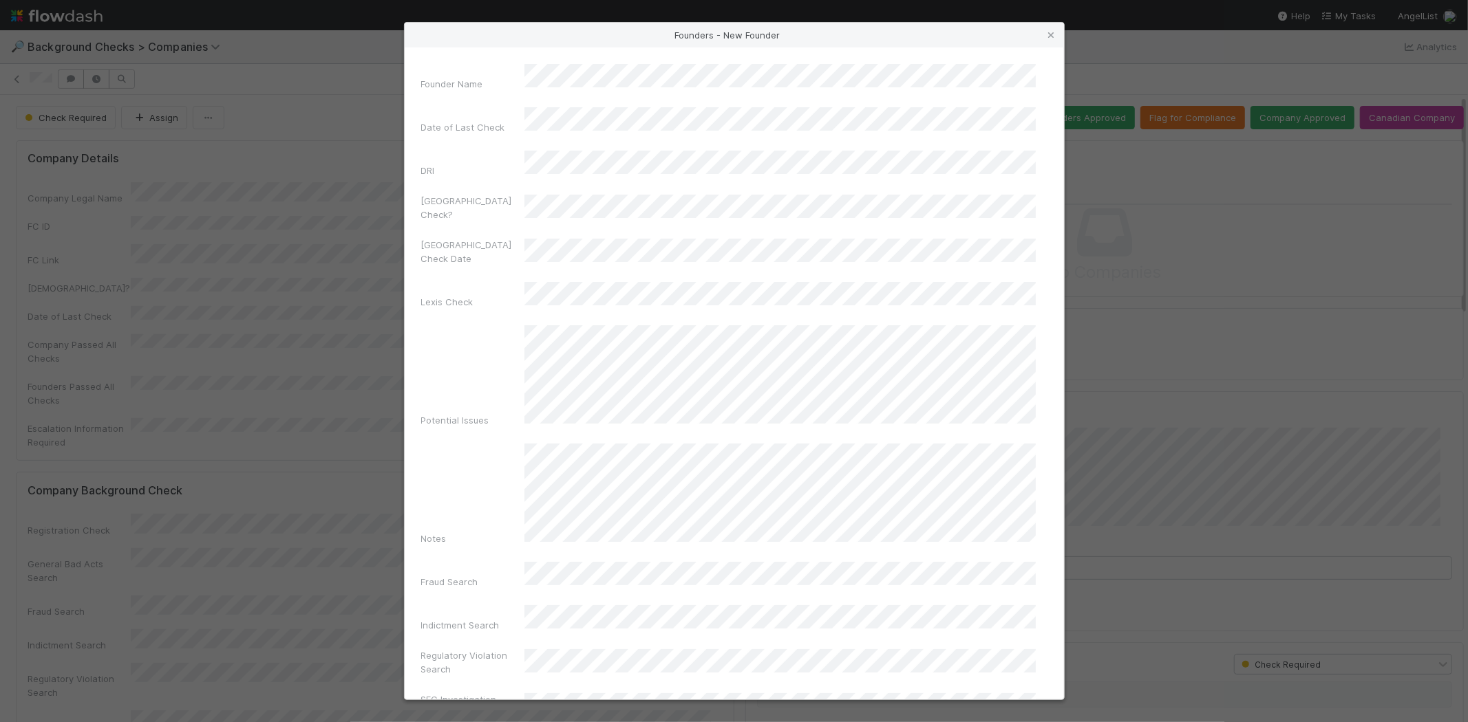
click at [466, 295] on label"] "Lexis Check" at bounding box center [447, 302] width 52 height 14
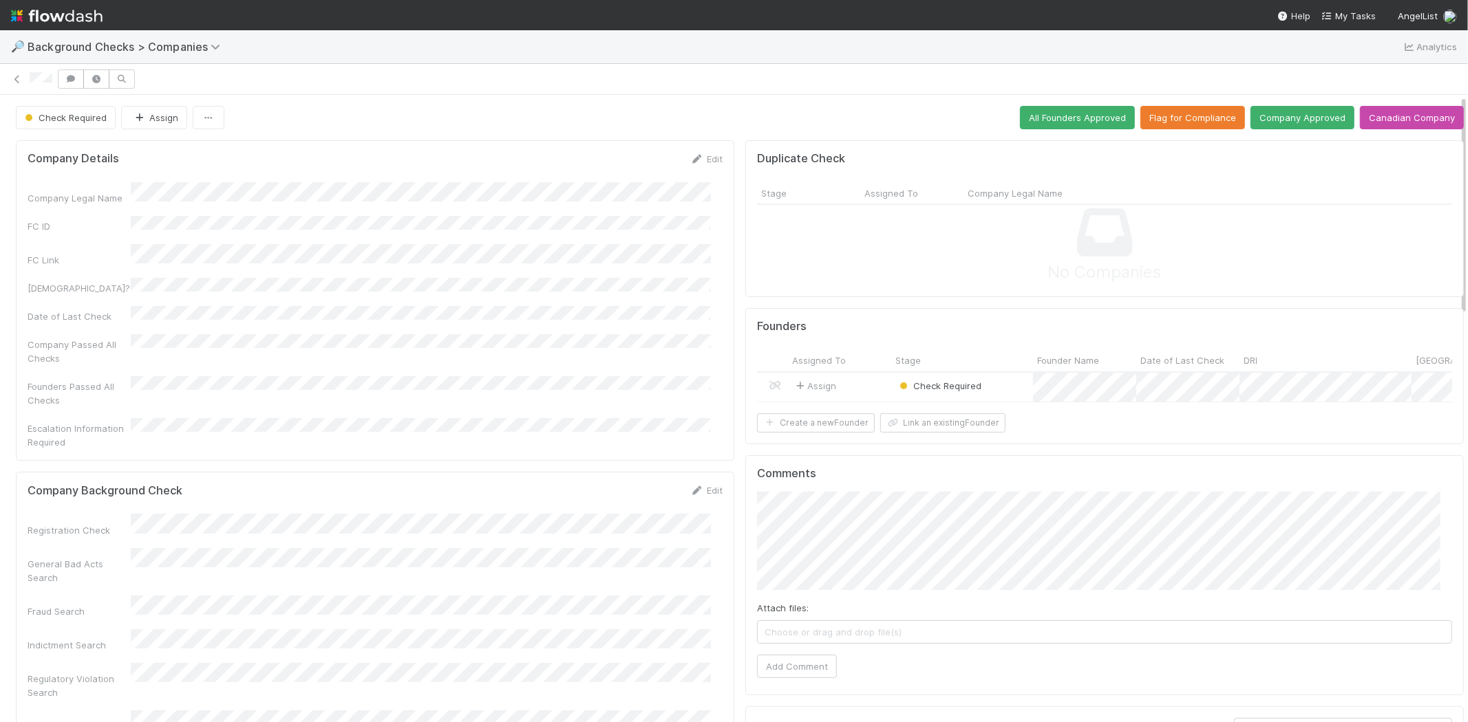
click at [840, 382] on div "Assign" at bounding box center [839, 388] width 103 height 30
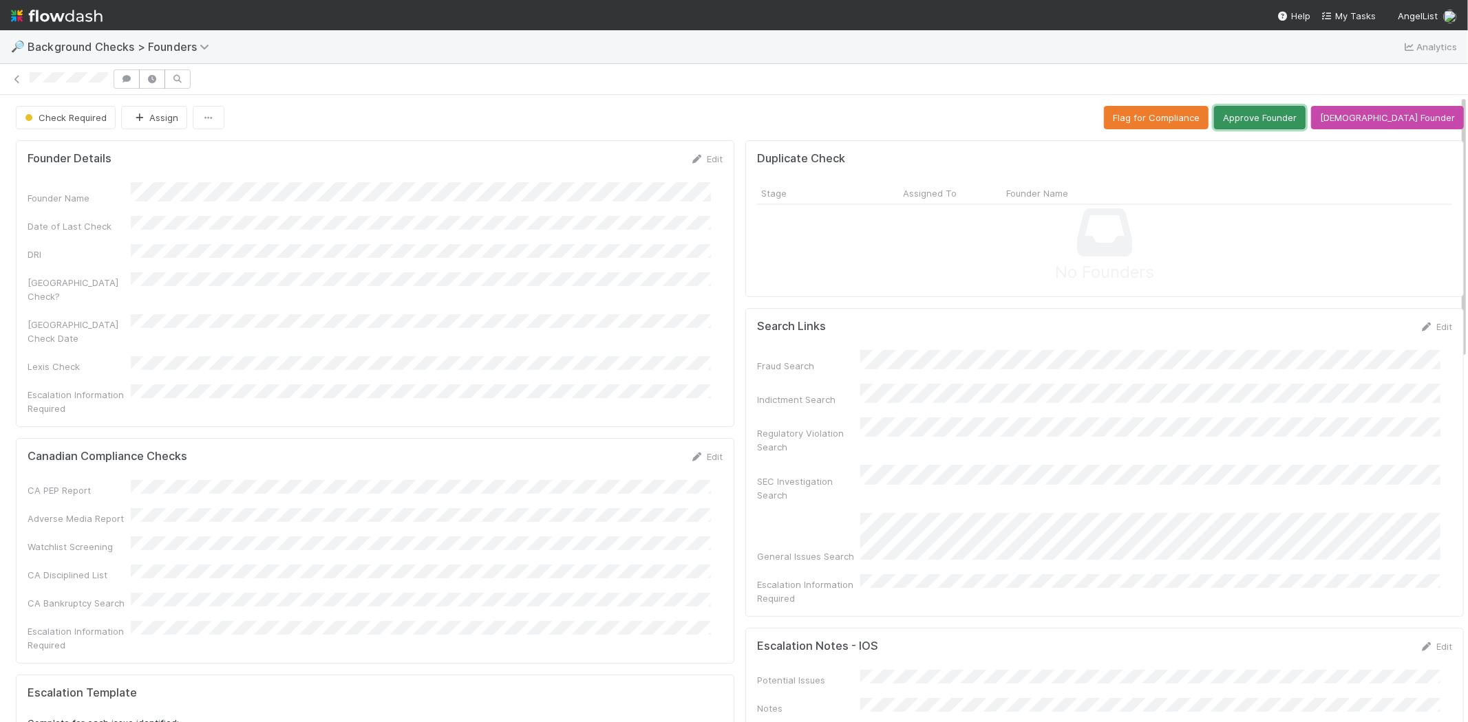
click at [1284, 115] on button "Approve Founder" at bounding box center [1260, 117] width 92 height 23
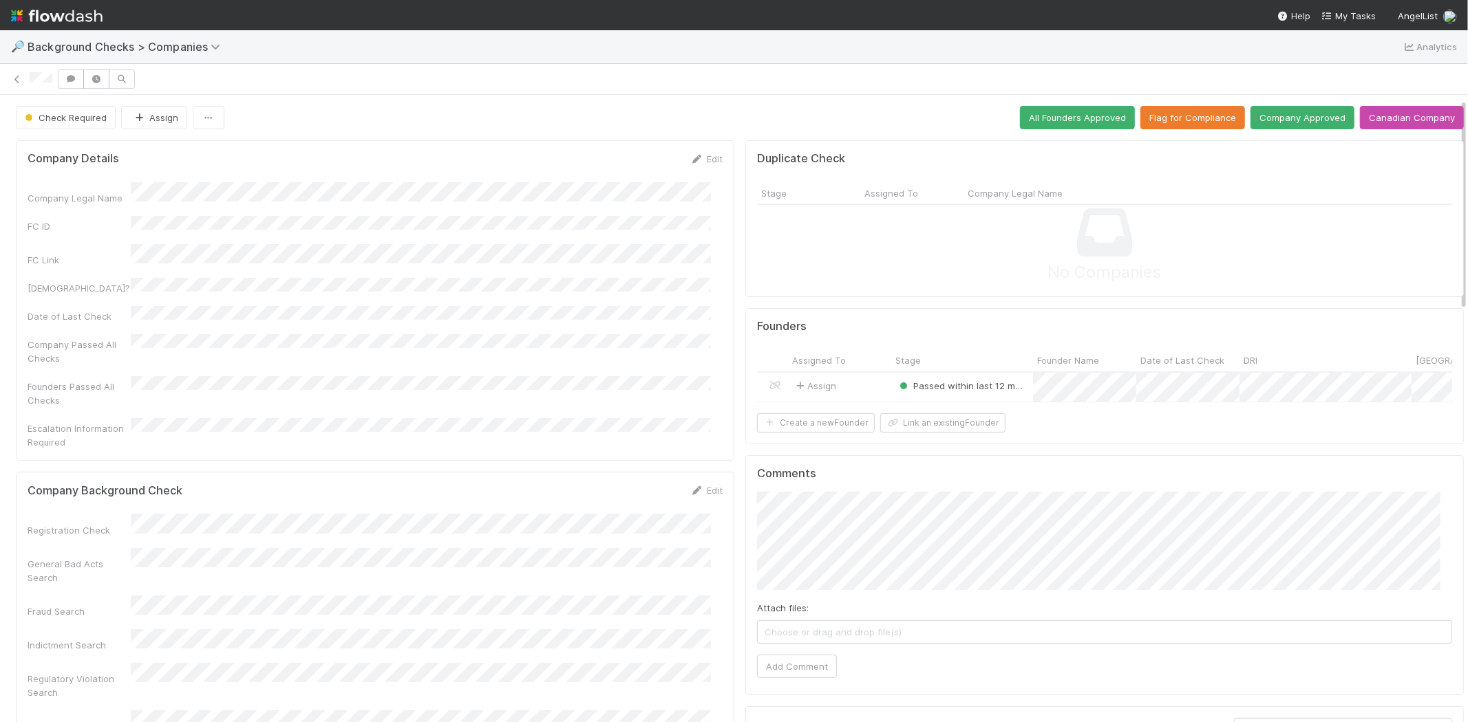
scroll to position [76, 0]
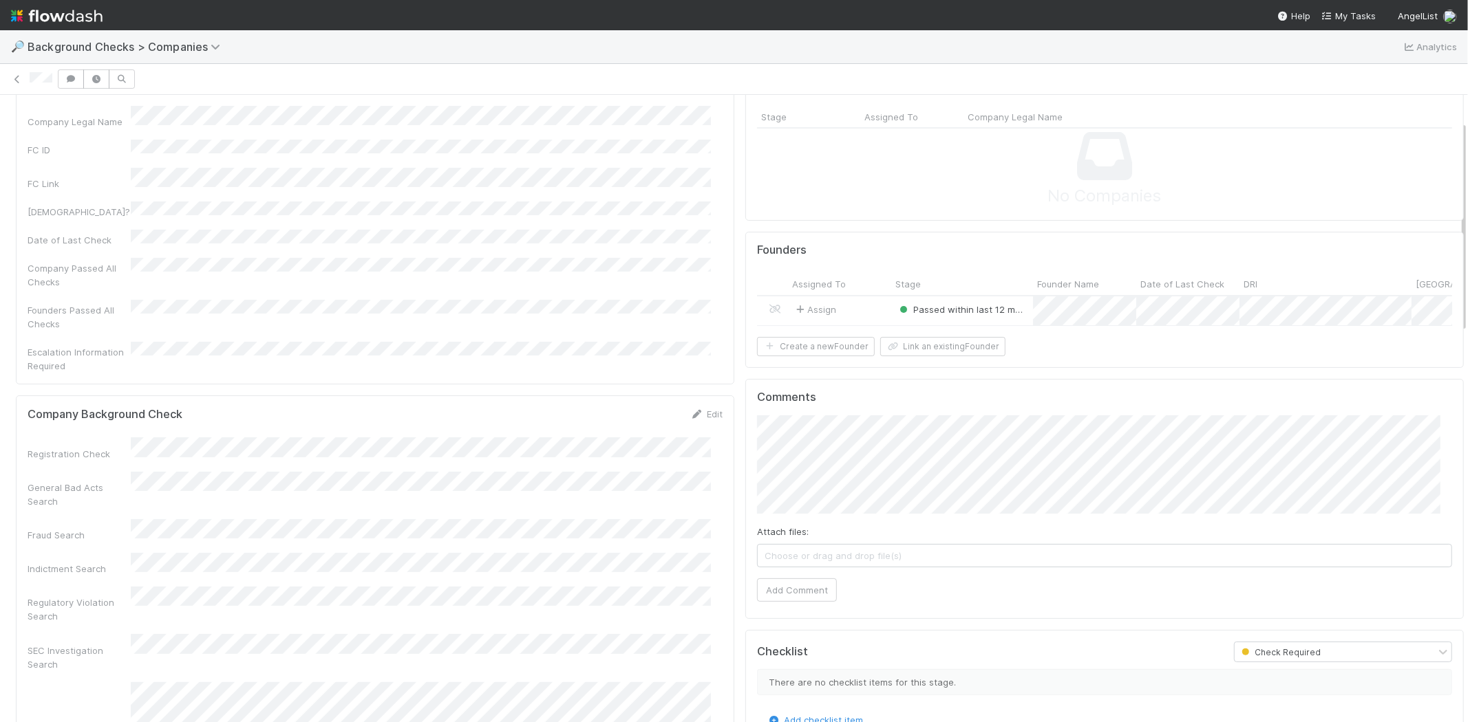
click at [848, 312] on div "Assign" at bounding box center [839, 312] width 103 height 30
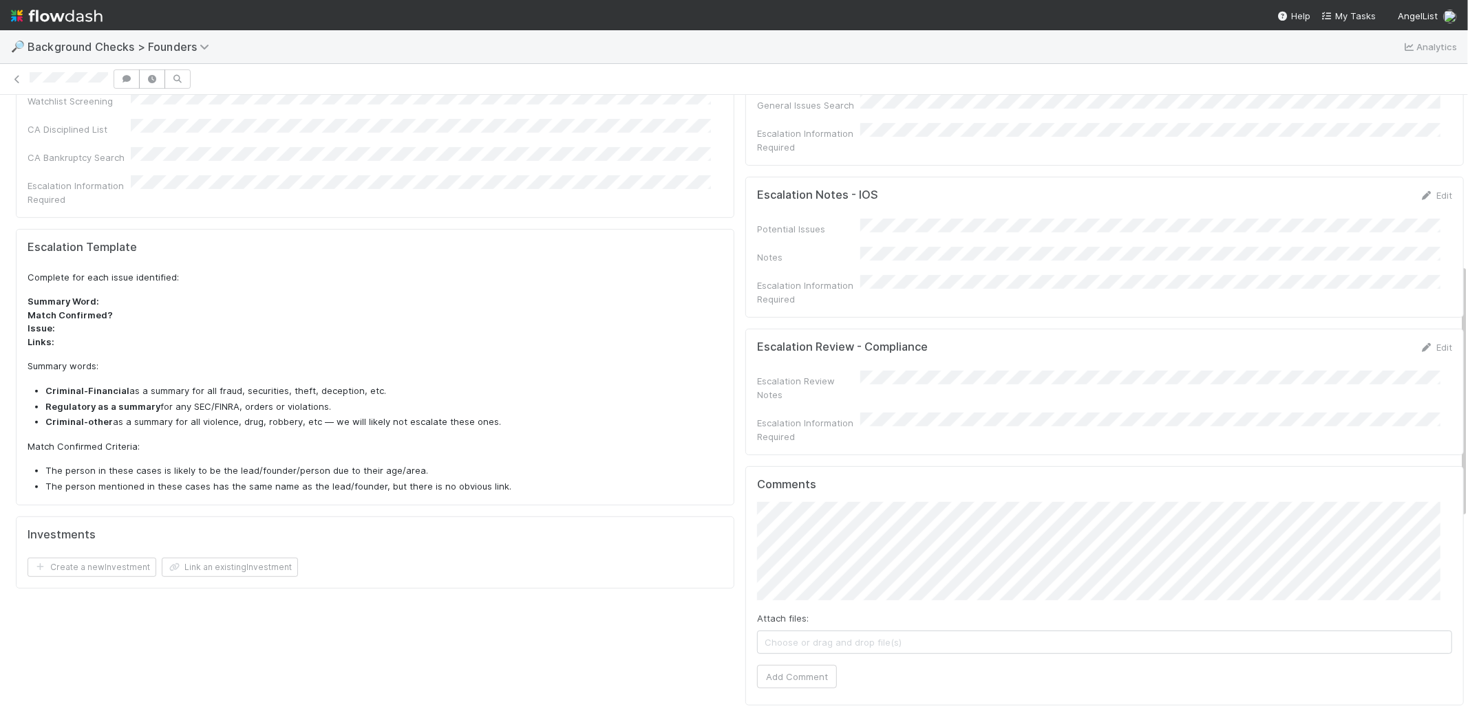
scroll to position [458, 0]
click at [809, 658] on button "Add Comment" at bounding box center [797, 669] width 80 height 23
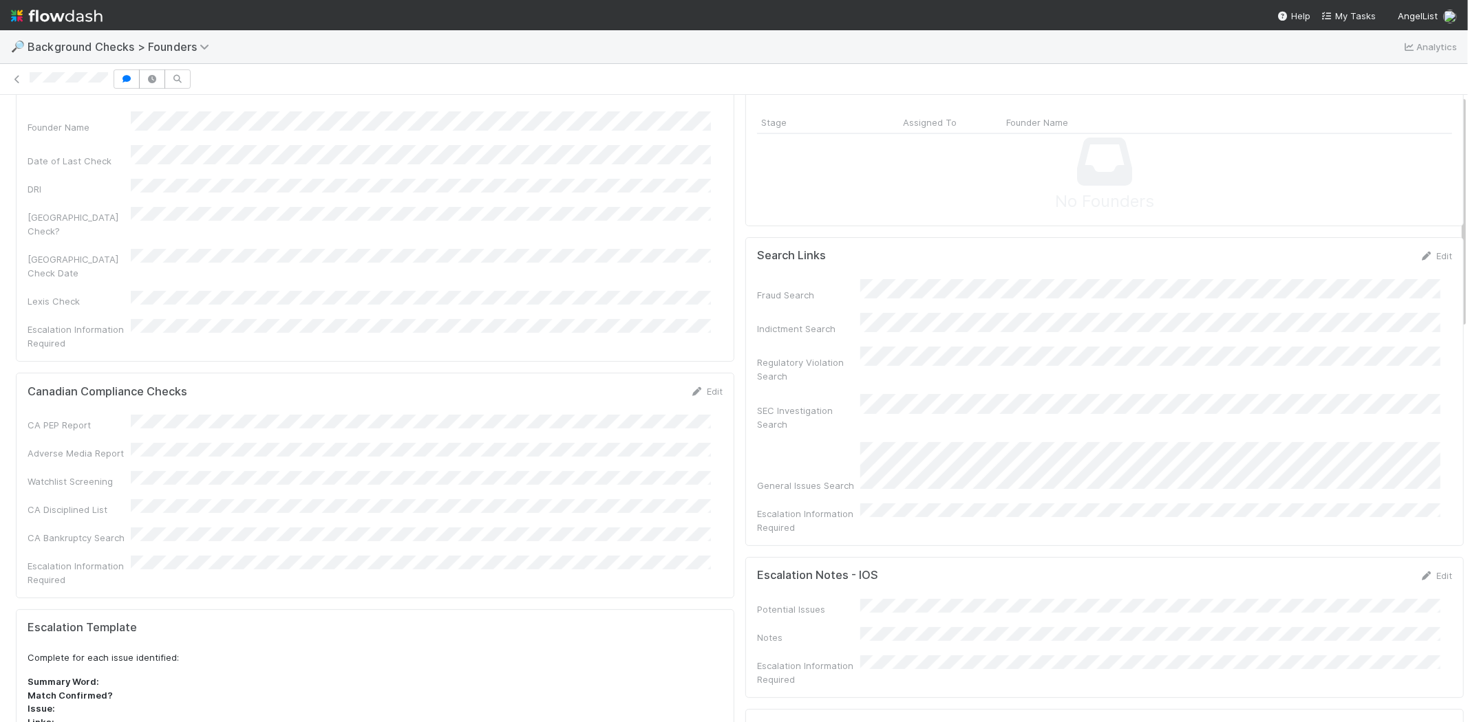
scroll to position [0, 0]
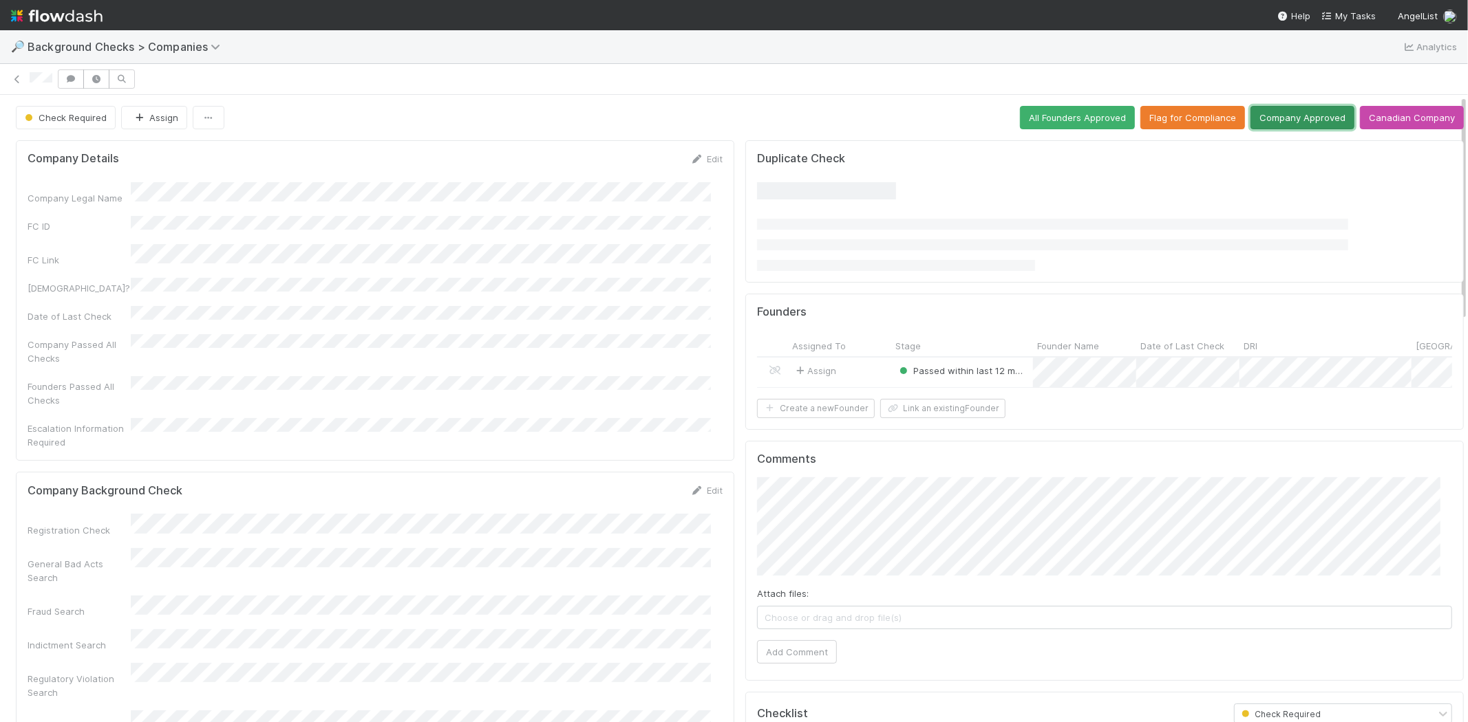
click at [1280, 118] on button "Company Approved" at bounding box center [1302, 117] width 104 height 23
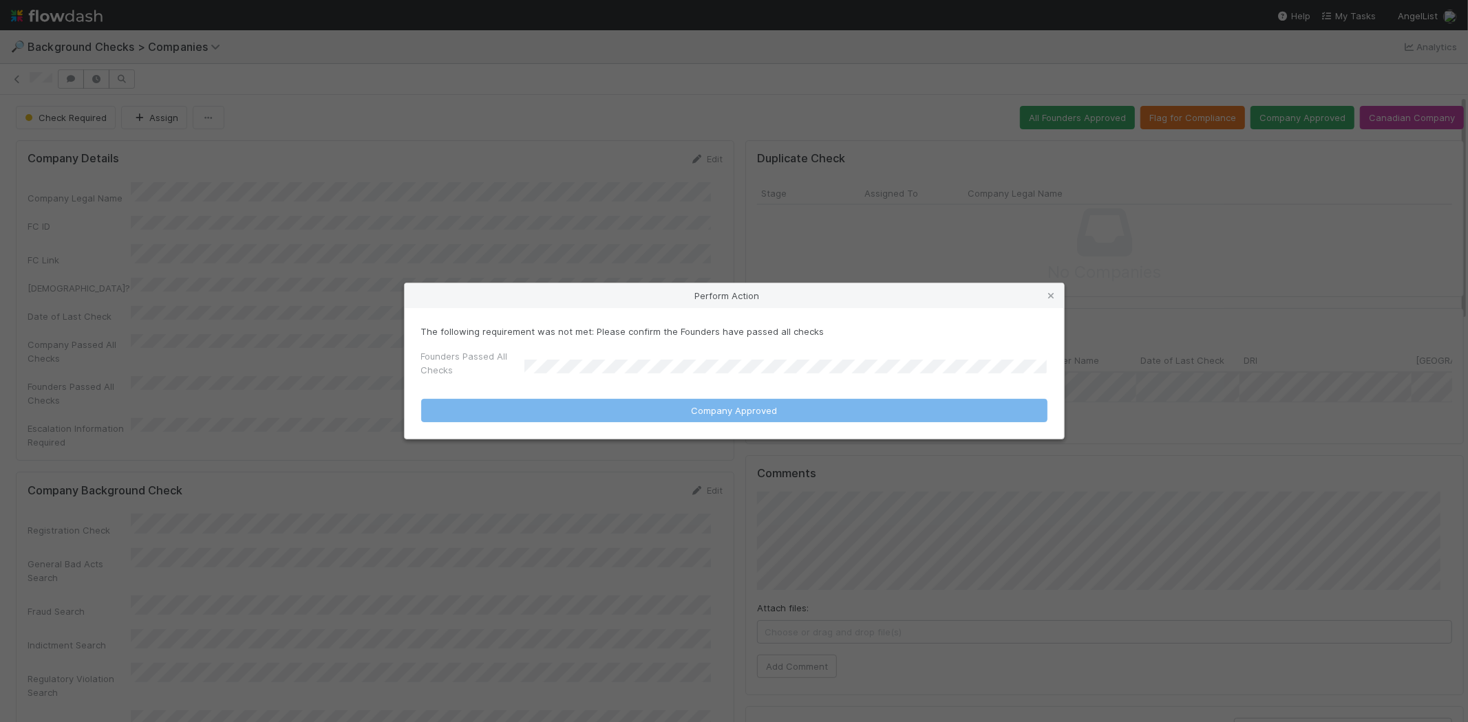
click at [520, 367] on label"] "Founders Passed All Checks" at bounding box center [472, 364] width 103 height 28
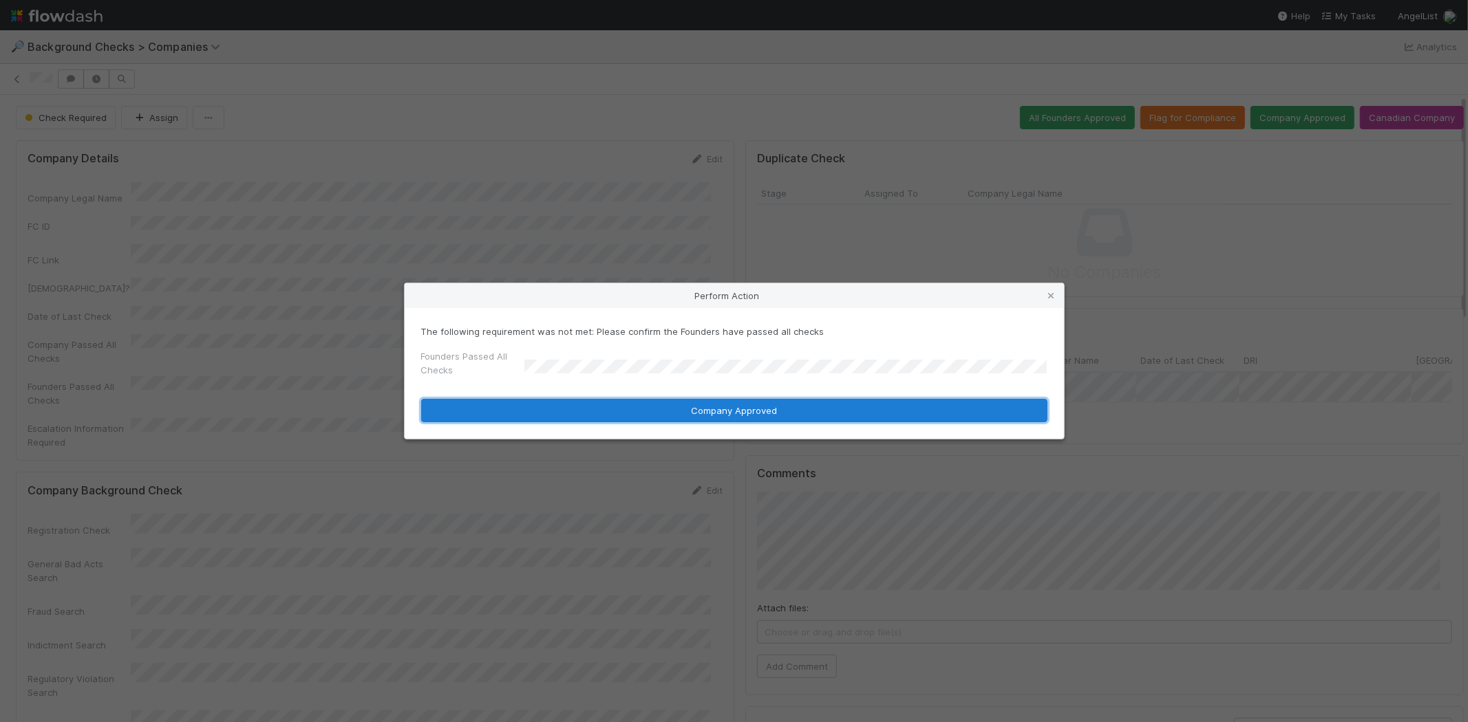
click at [637, 411] on button "Company Approved" at bounding box center [734, 410] width 626 height 23
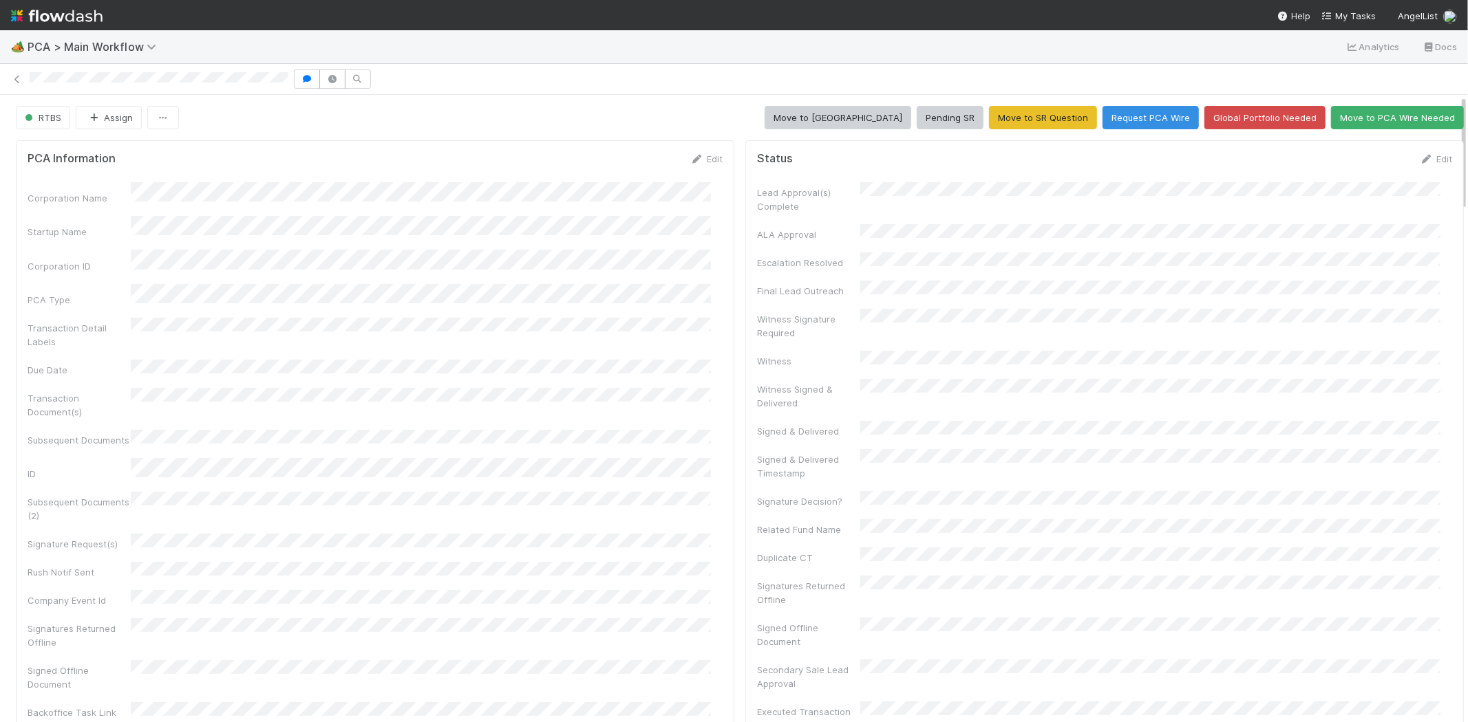
click at [695, 153] on div "Edit" at bounding box center [706, 159] width 32 height 14
click at [692, 158] on link "Edit" at bounding box center [706, 158] width 32 height 11
click at [641, 160] on button "Save" at bounding box center [649, 163] width 39 height 23
click at [1427, 156] on link "Edit" at bounding box center [1435, 158] width 32 height 11
click at [1359, 158] on button "Save" at bounding box center [1378, 163] width 39 height 23
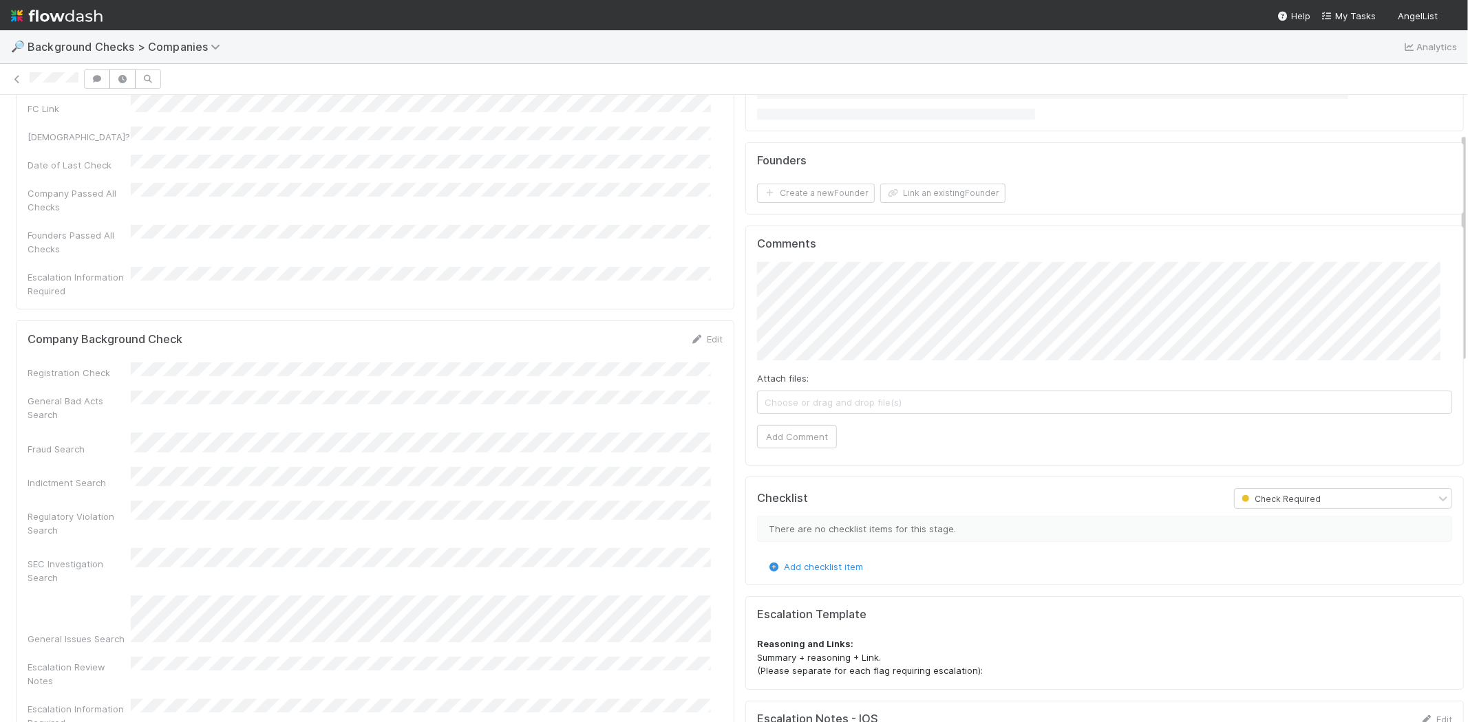
scroll to position [153, 0]
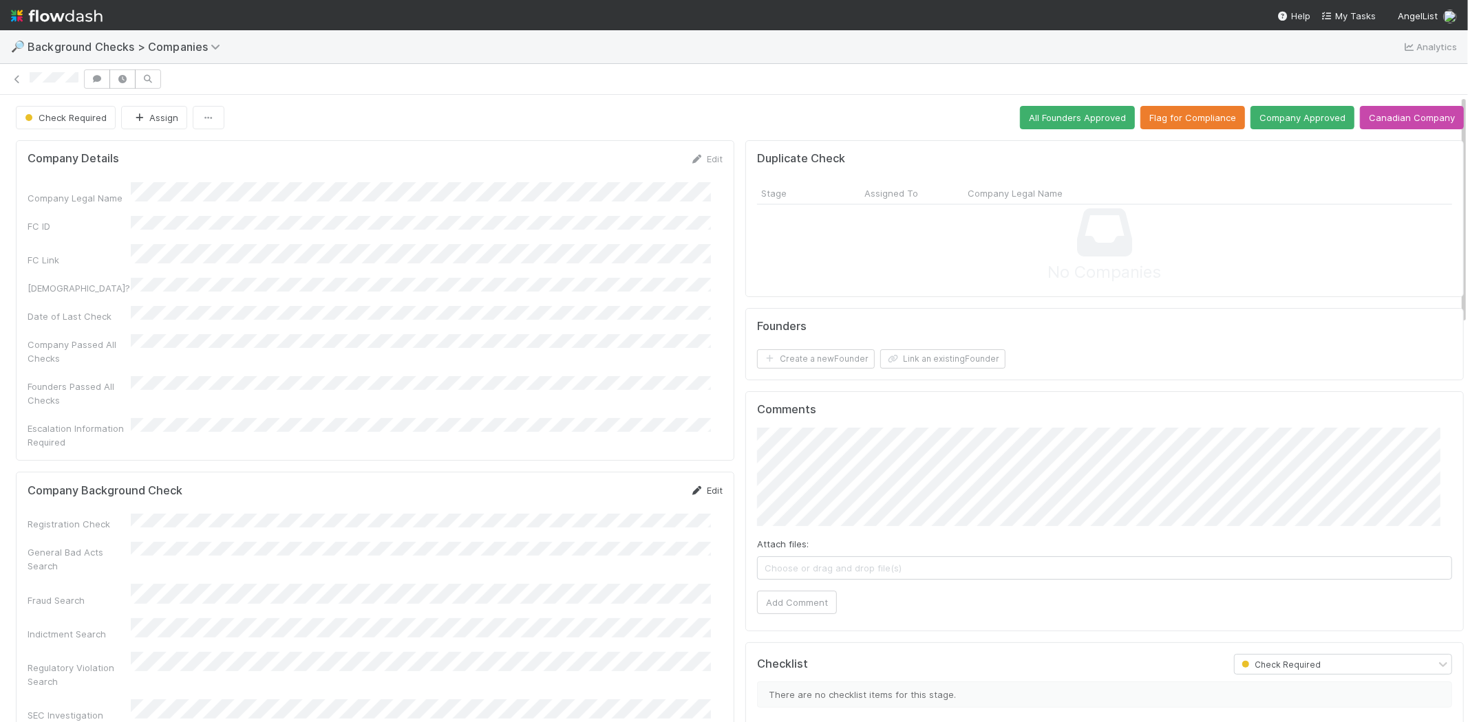
click at [698, 485] on link "Edit" at bounding box center [706, 490] width 32 height 11
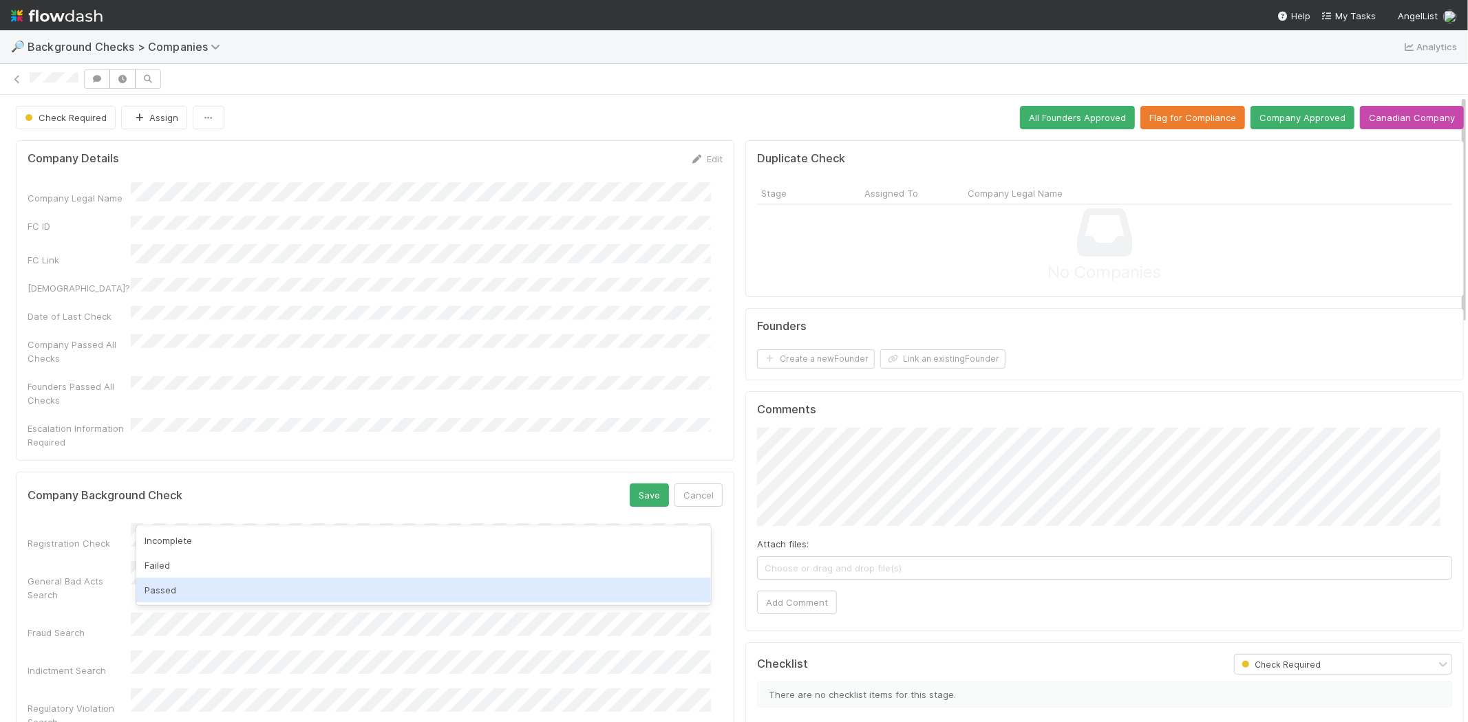
click at [248, 592] on div "Passed" at bounding box center [423, 590] width 574 height 25
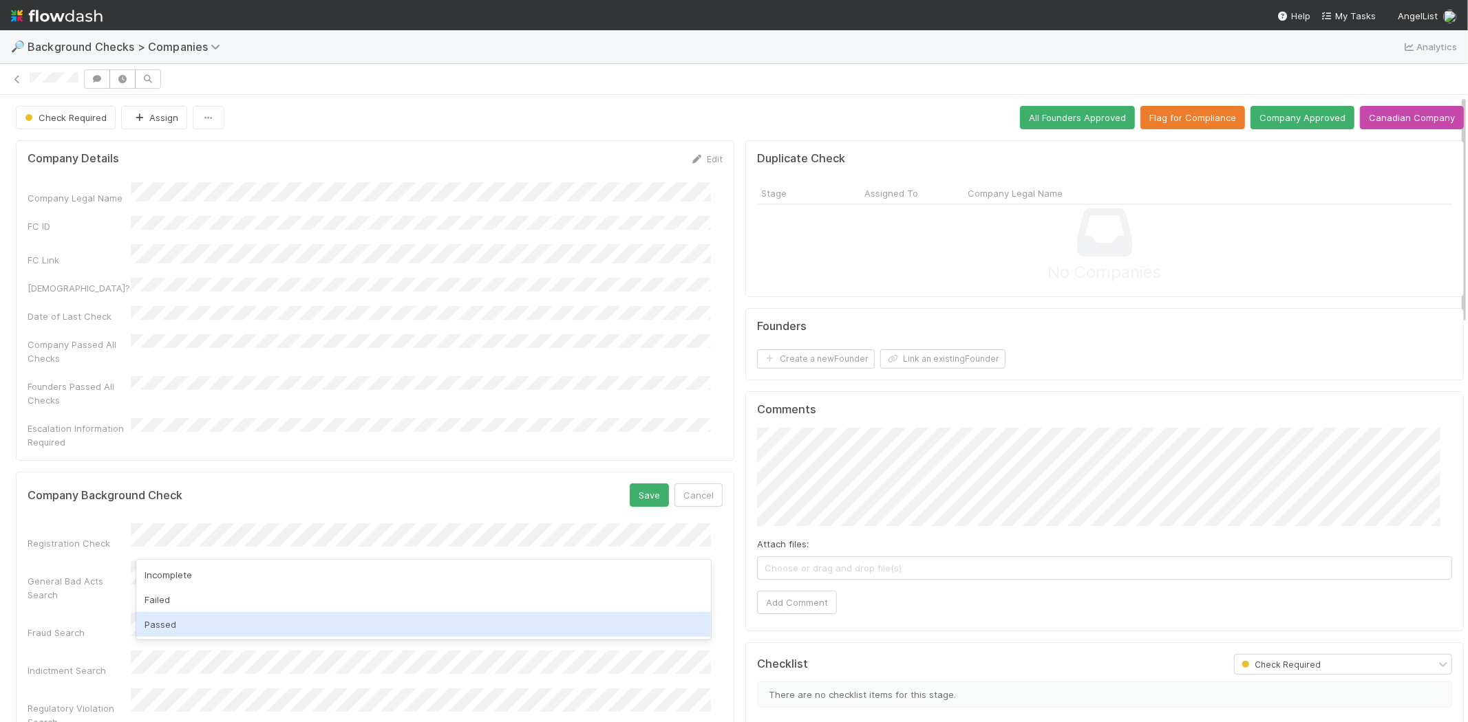
click at [230, 614] on div "Passed" at bounding box center [423, 624] width 574 height 25
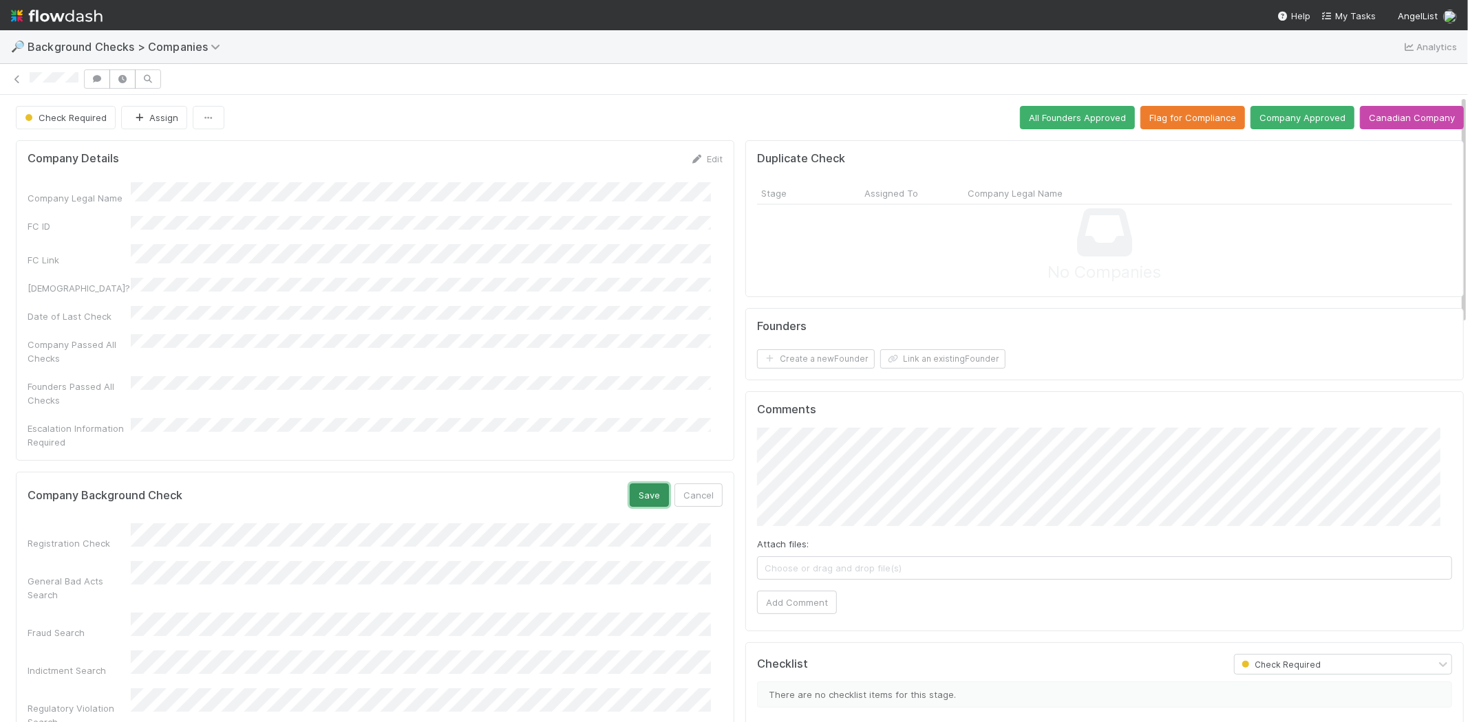
click at [633, 484] on button "Save" at bounding box center [649, 495] width 39 height 23
click at [952, 354] on button "Link an existing Founder" at bounding box center [942, 359] width 125 height 19
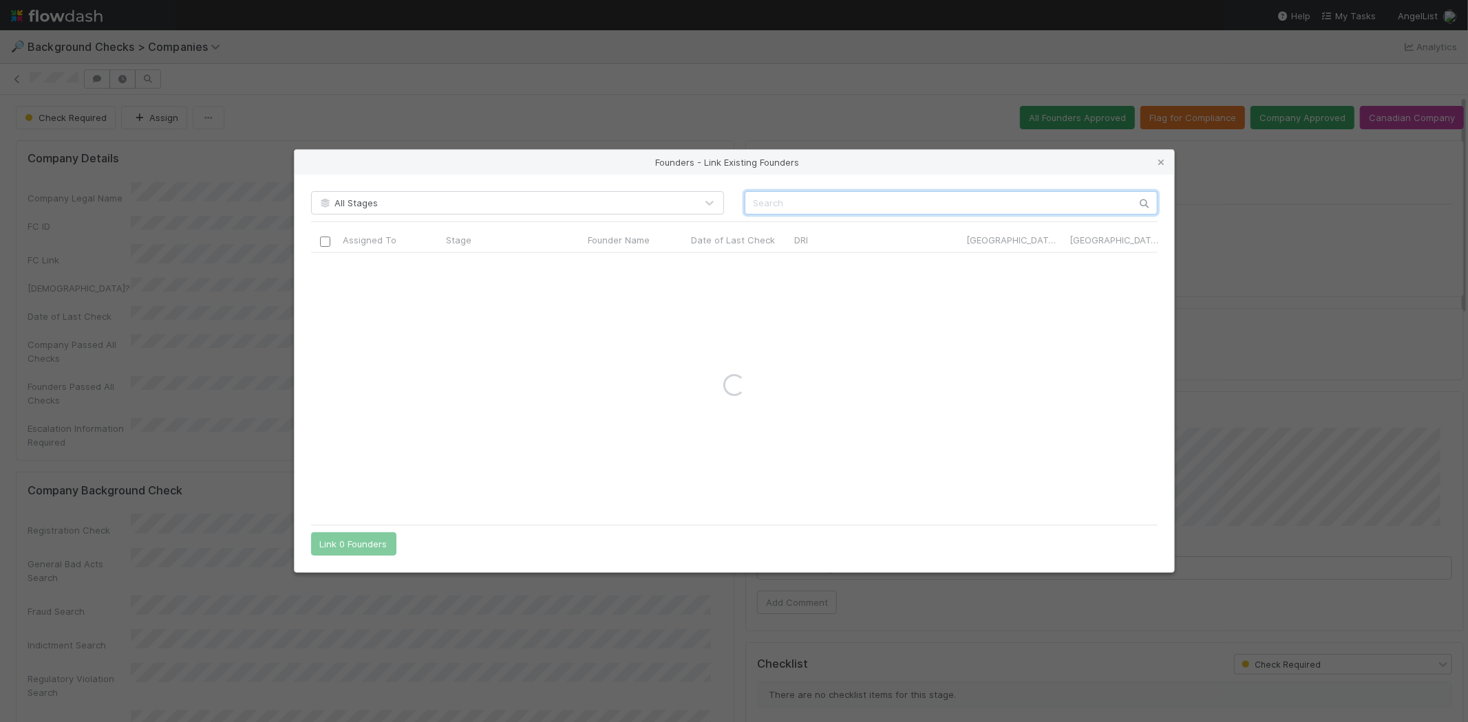
click at [1055, 193] on input "text" at bounding box center [950, 202] width 413 height 23
paste input "[PERSON_NAME]"
type input "[PERSON_NAME]"
click at [1164, 165] on icon at bounding box center [1161, 162] width 14 height 9
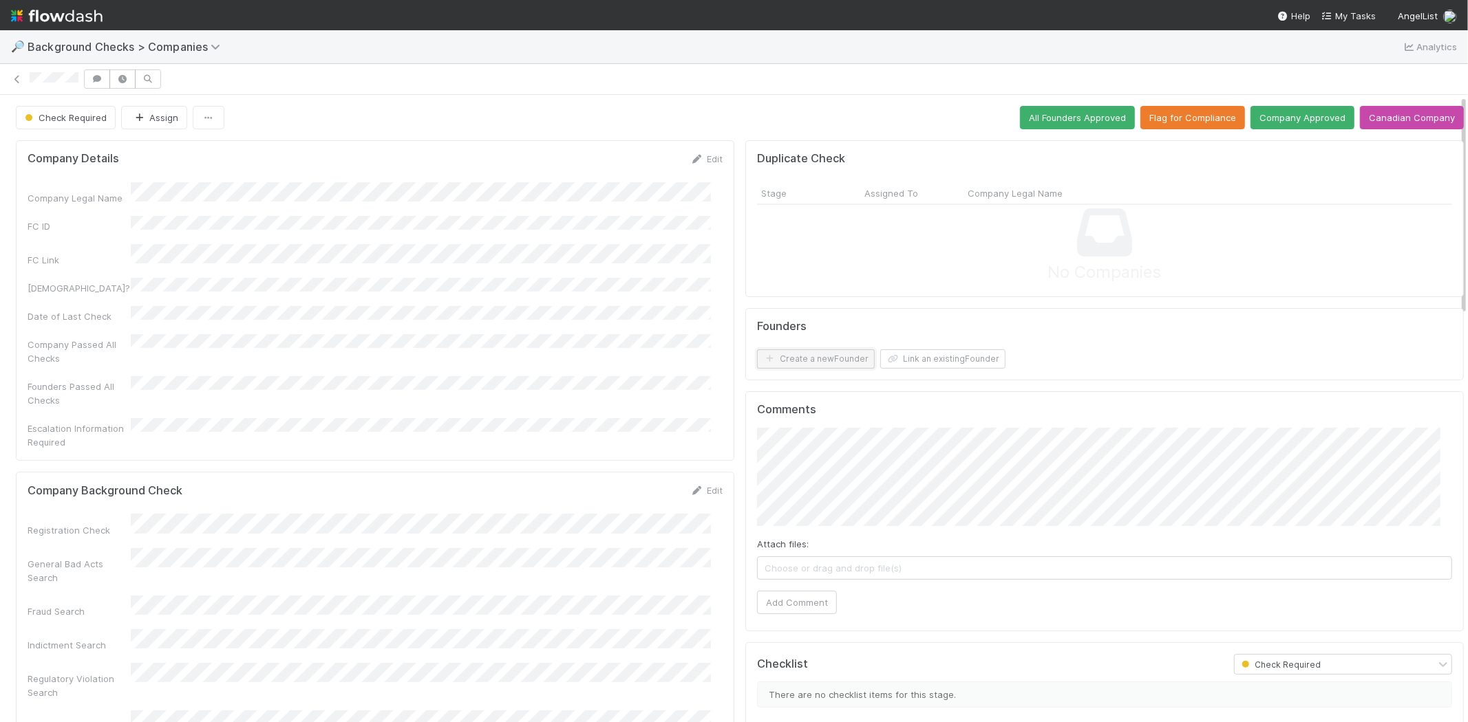
click at [817, 358] on button "Create a new Founder" at bounding box center [816, 359] width 118 height 19
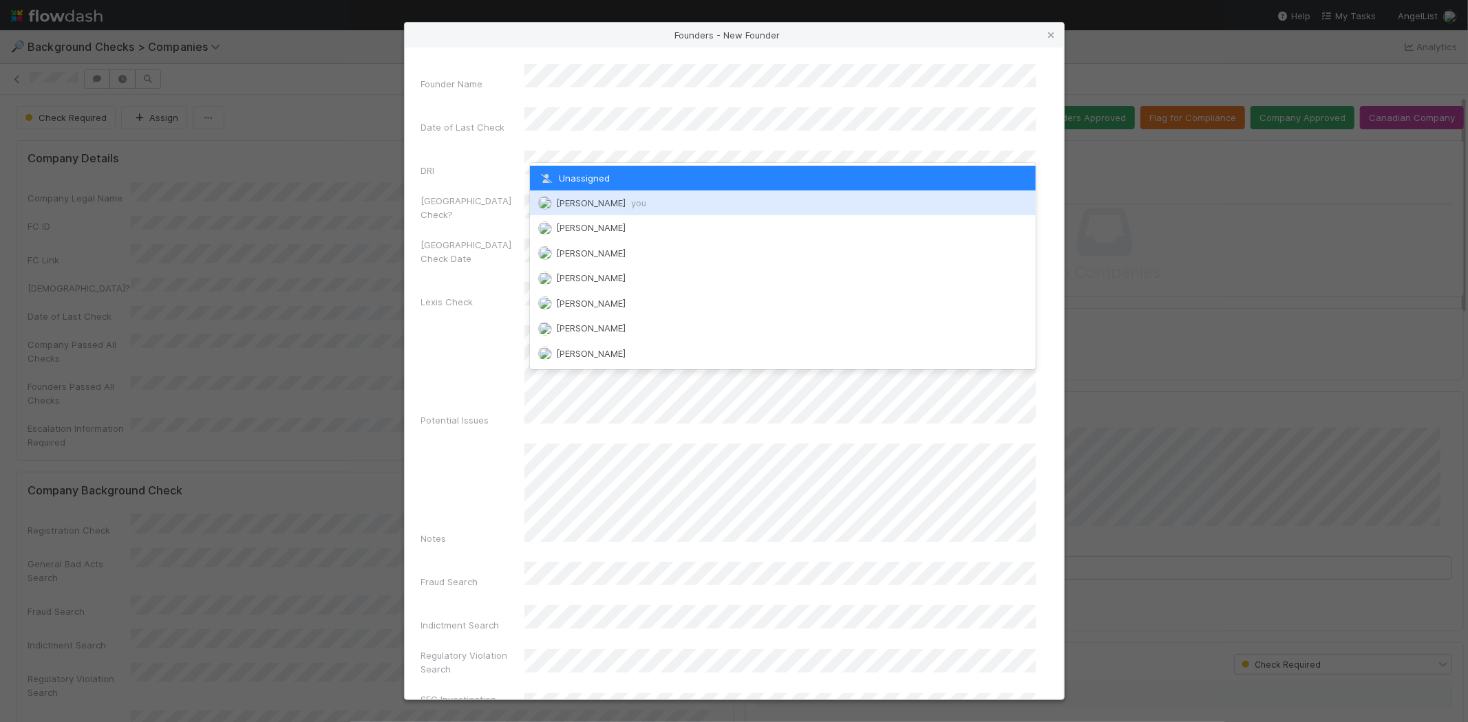
click at [599, 200] on span "Michael Capilitan you" at bounding box center [601, 202] width 90 height 11
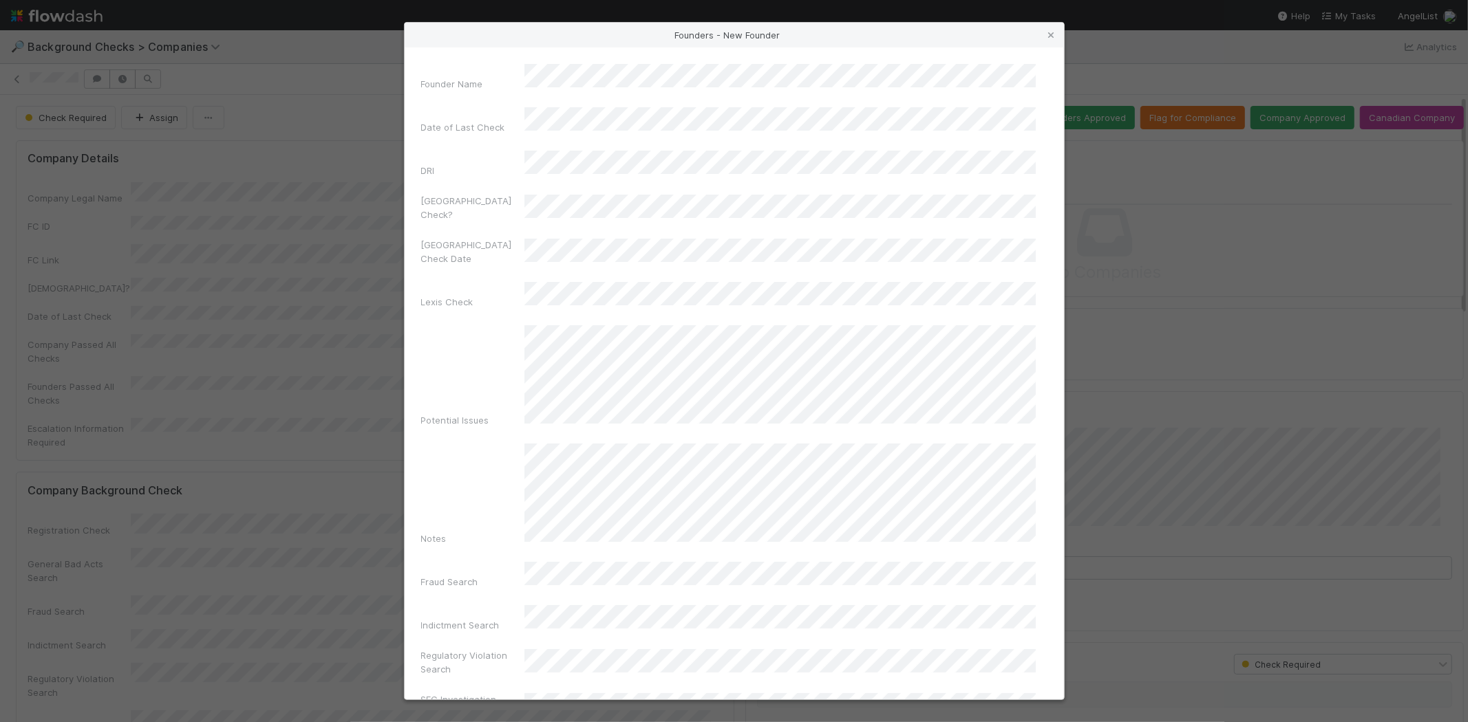
click at [460, 295] on label"] "Lexis Check" at bounding box center [447, 302] width 52 height 14
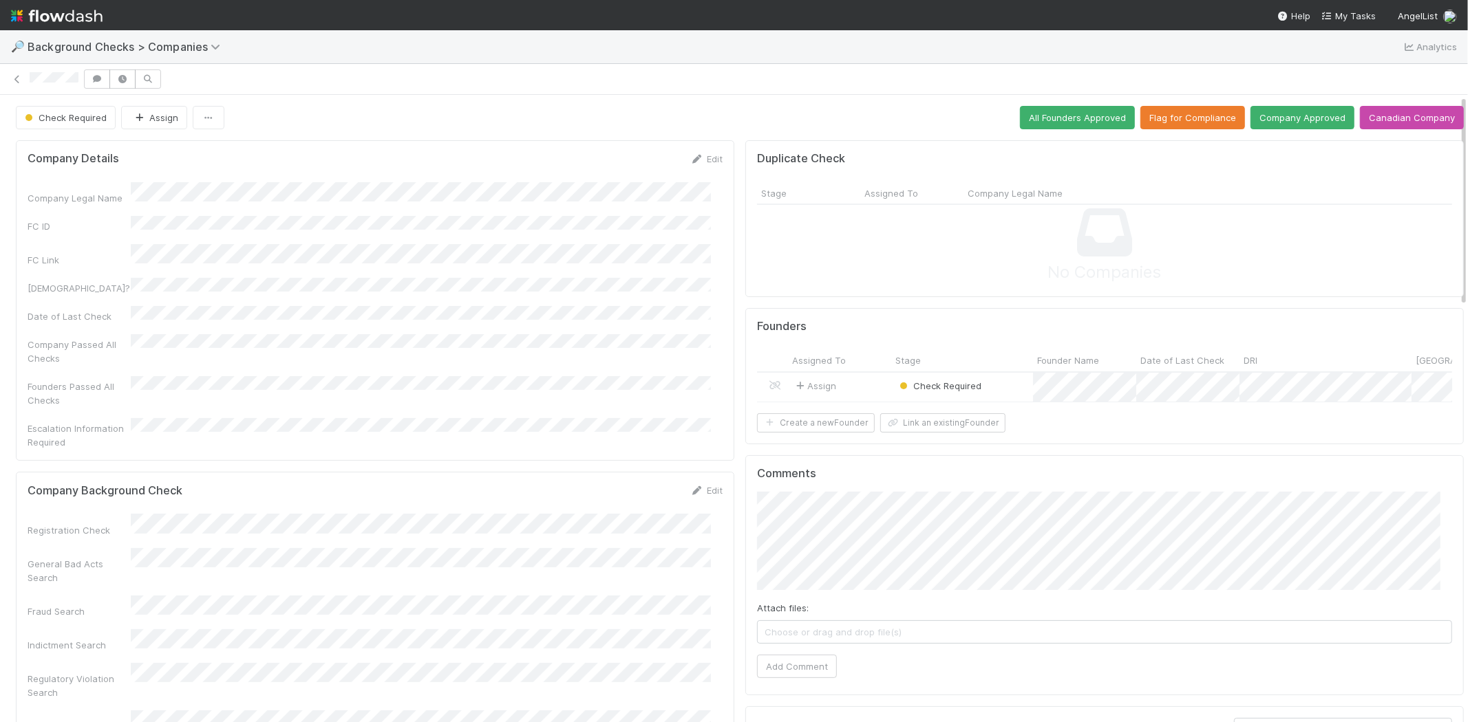
click at [855, 389] on div "Assign" at bounding box center [839, 388] width 103 height 30
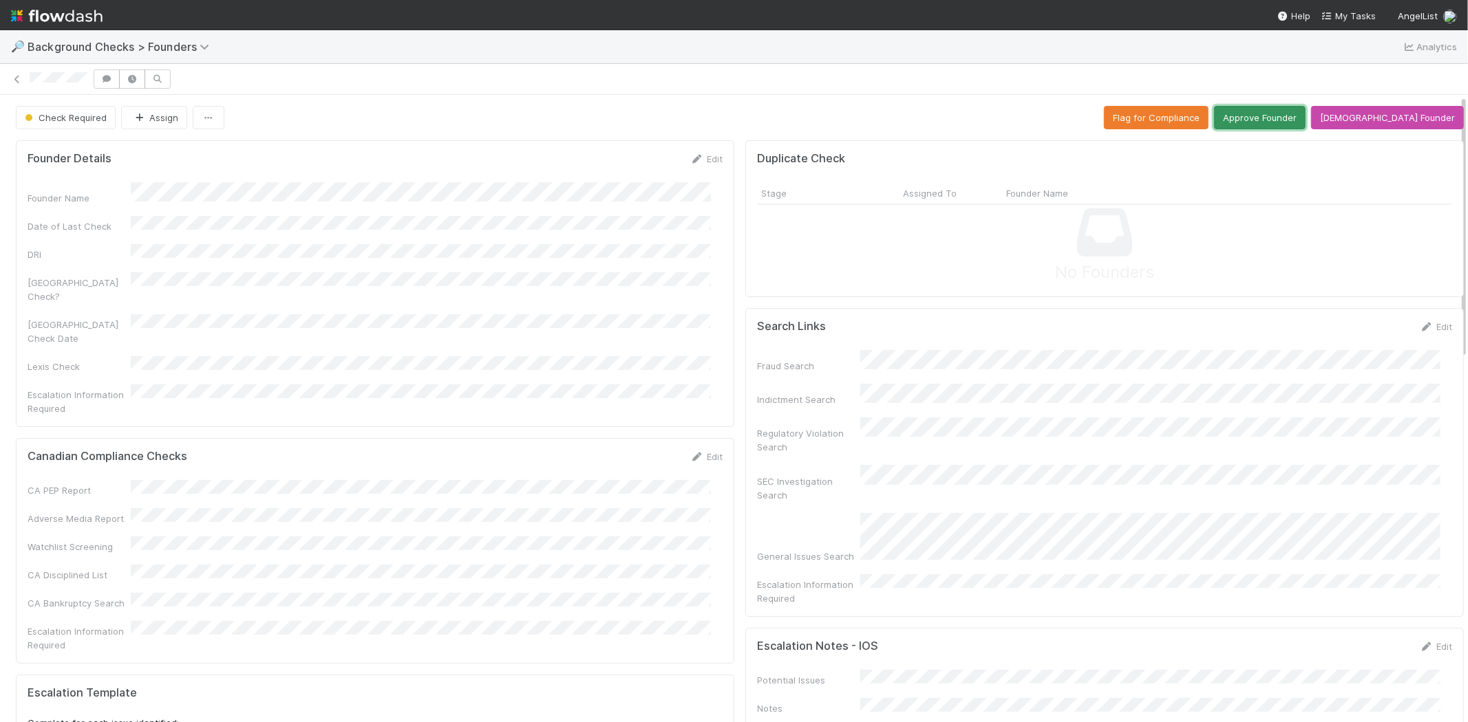
click at [1271, 120] on button "Approve Founder" at bounding box center [1260, 117] width 92 height 23
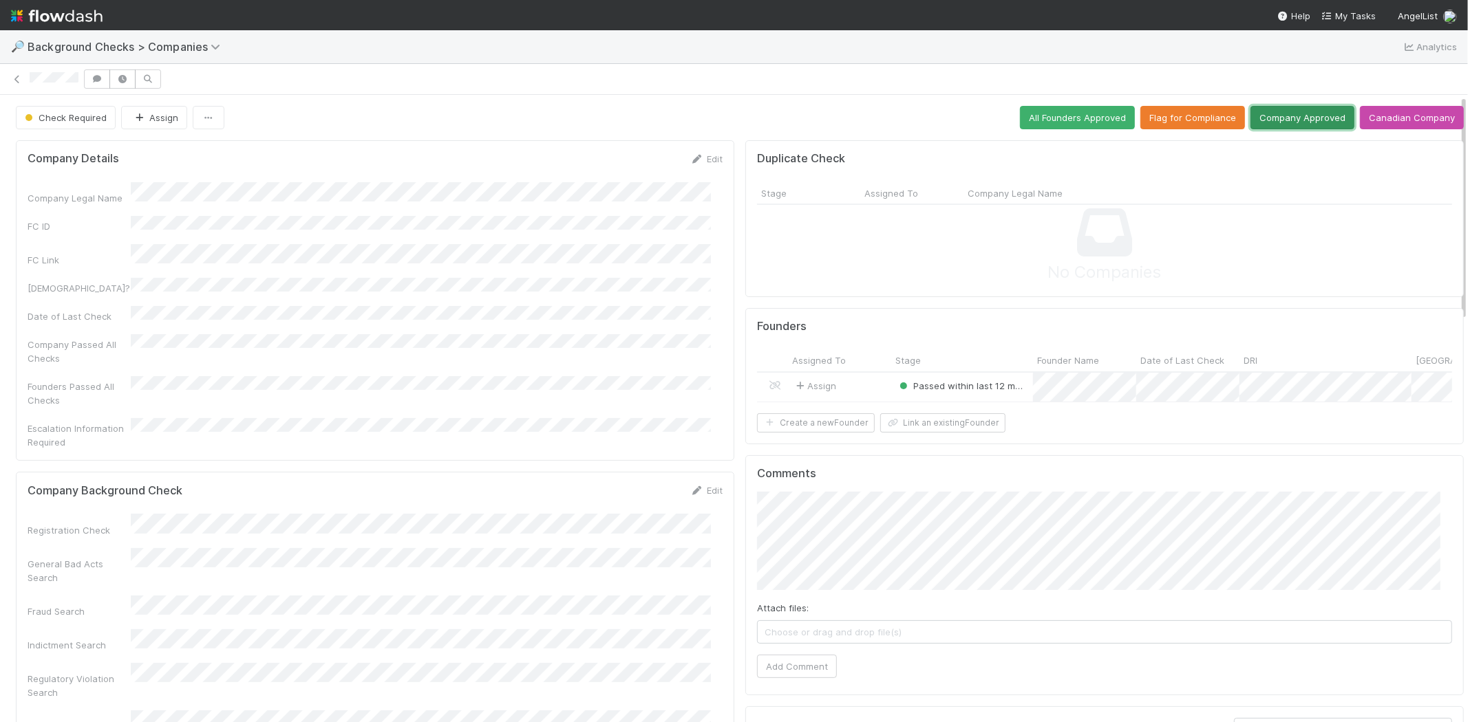
click at [1277, 116] on button "Company Approved" at bounding box center [1302, 117] width 104 height 23
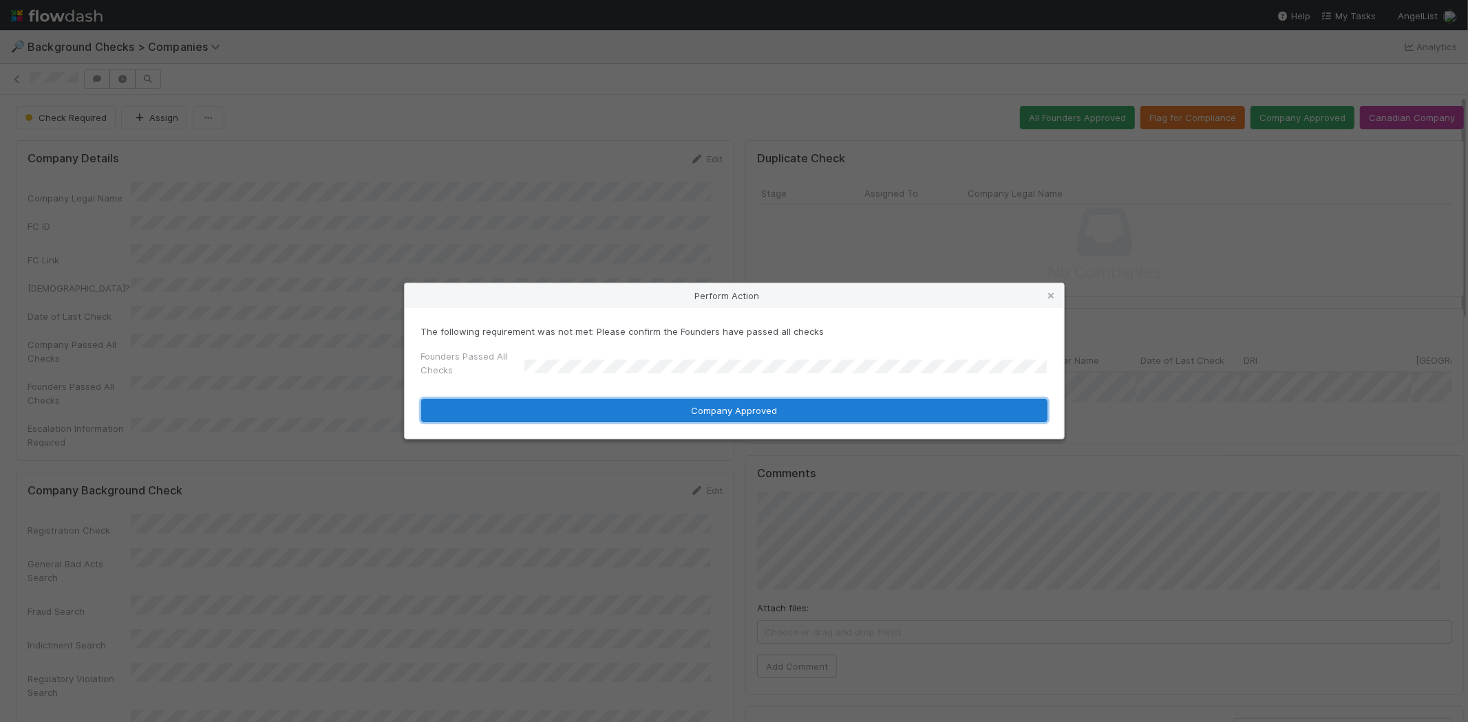
click at [582, 407] on button "Company Approved" at bounding box center [734, 410] width 626 height 23
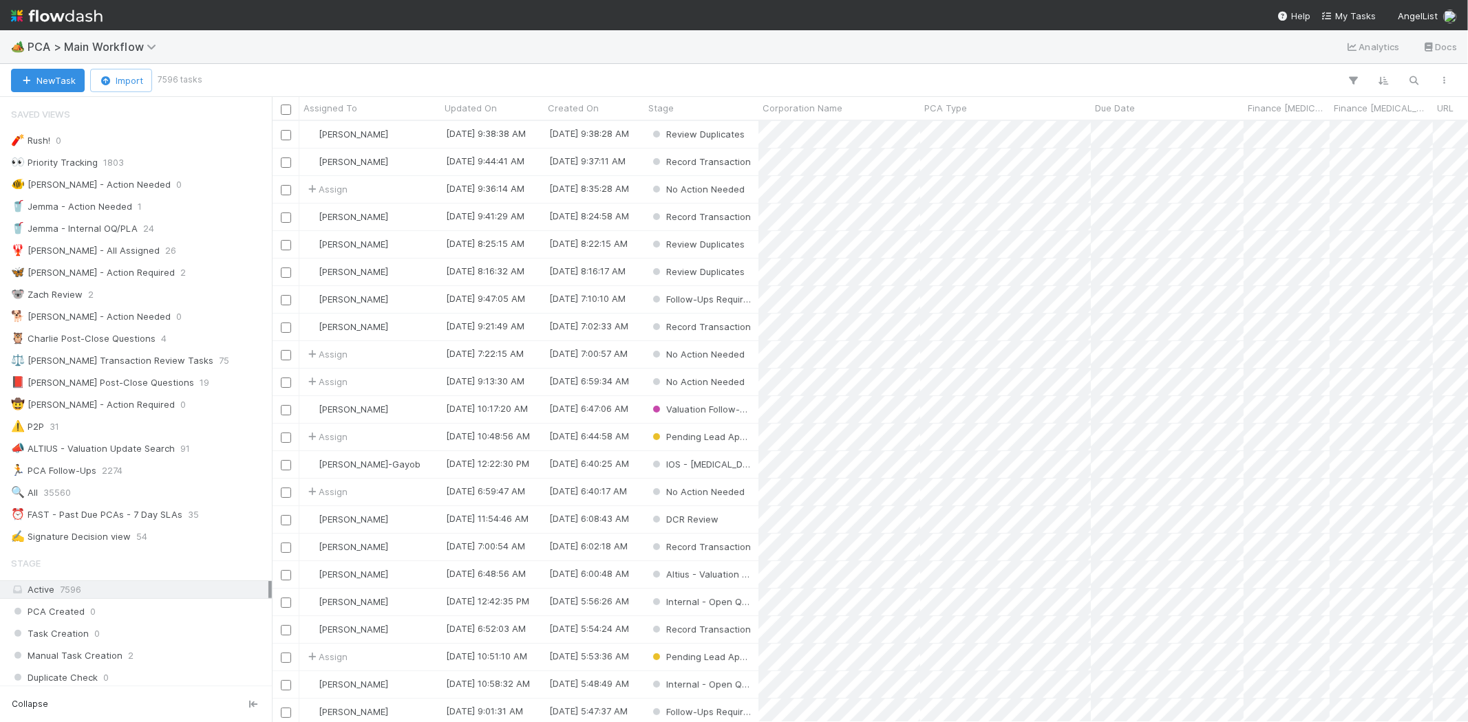
scroll to position [590, 1184]
click at [84, 17] on img at bounding box center [57, 15] width 92 height 23
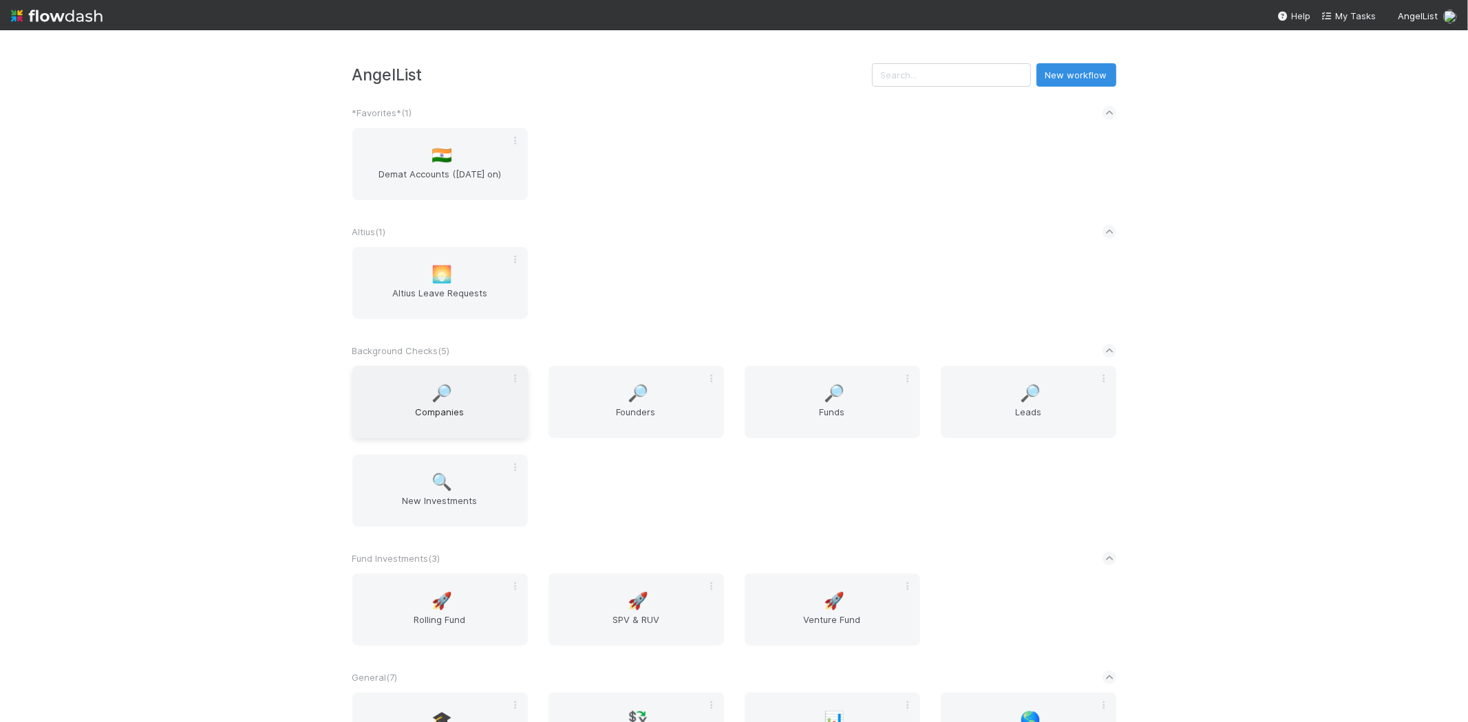
click at [436, 393] on span "🔎" at bounding box center [441, 394] width 21 height 18
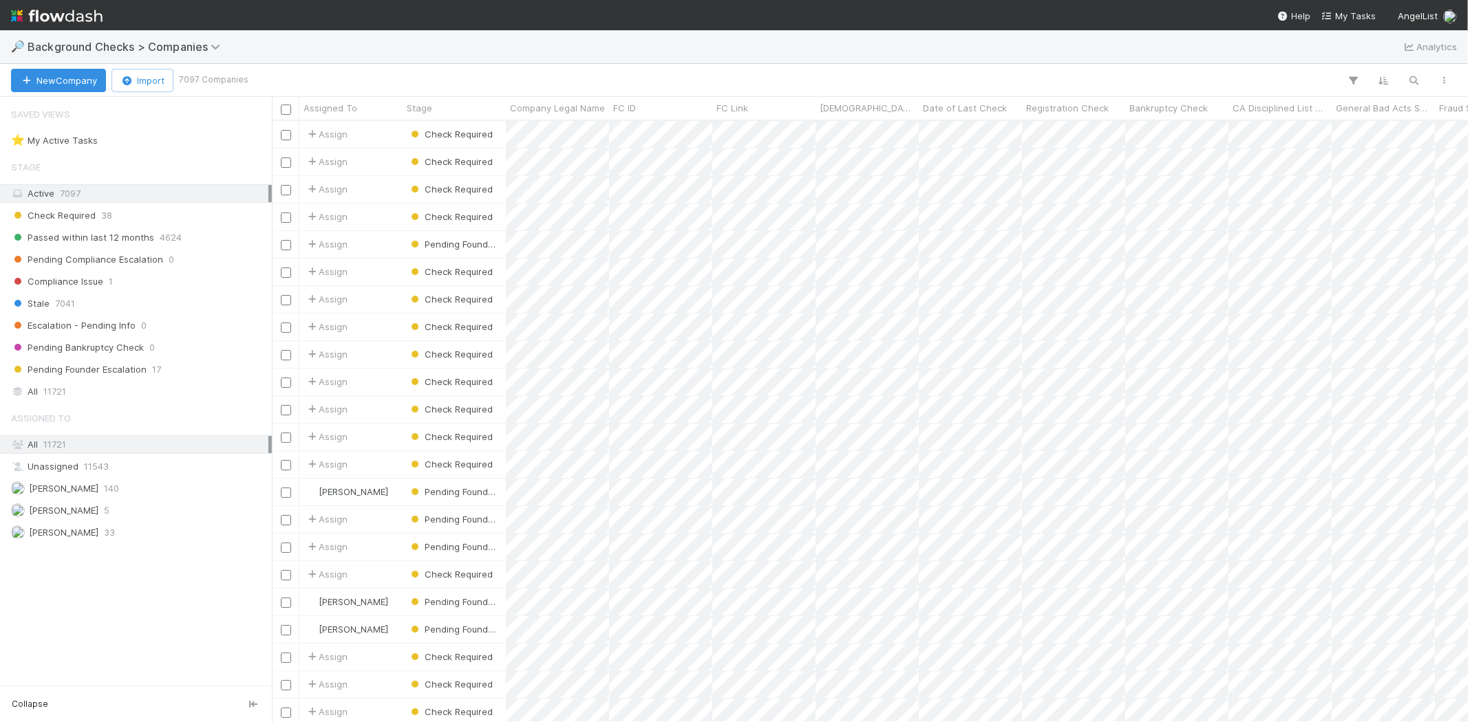
scroll to position [590, 1184]
click at [1413, 76] on icon "button" at bounding box center [1414, 80] width 14 height 12
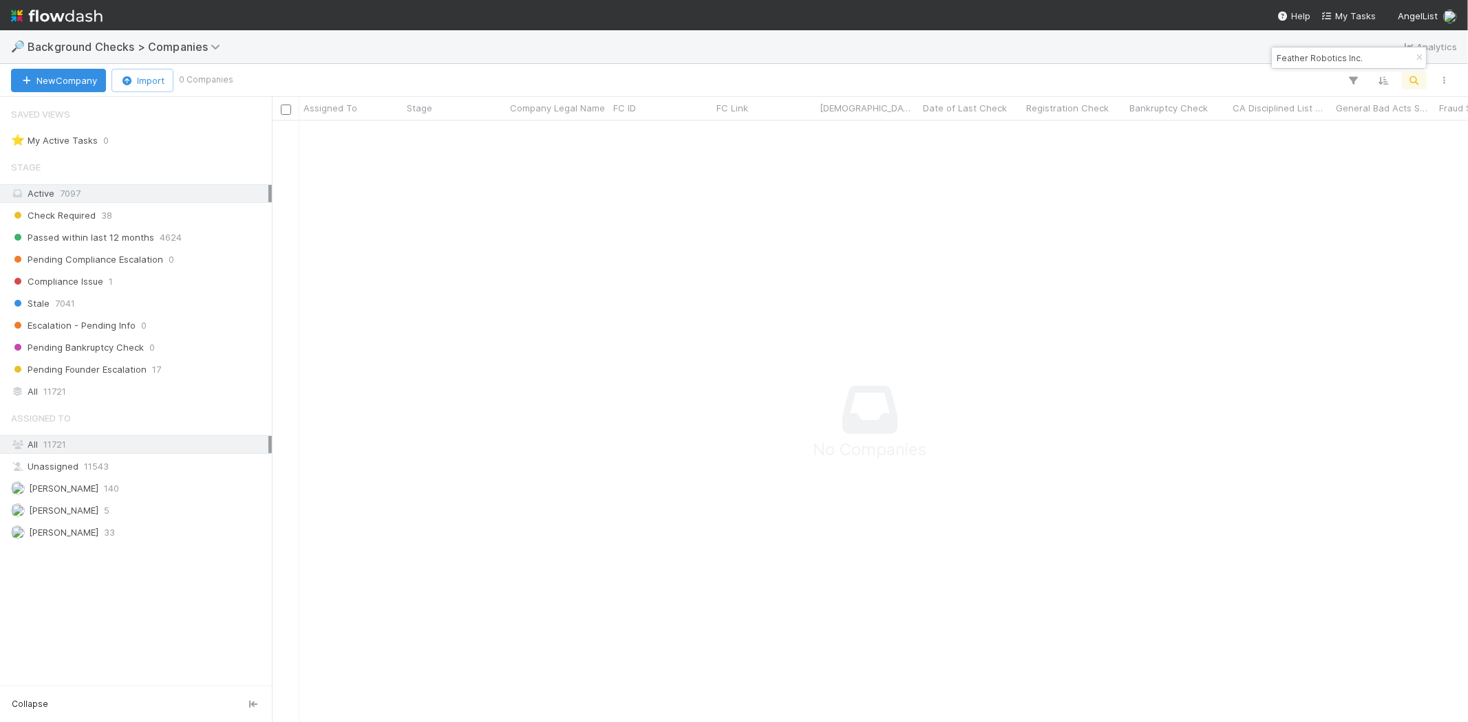
scroll to position [579, 1172]
type input "Feather Robotics Inc."
click at [107, 235] on span "Passed within last 12 months" at bounding box center [82, 237] width 143 height 17
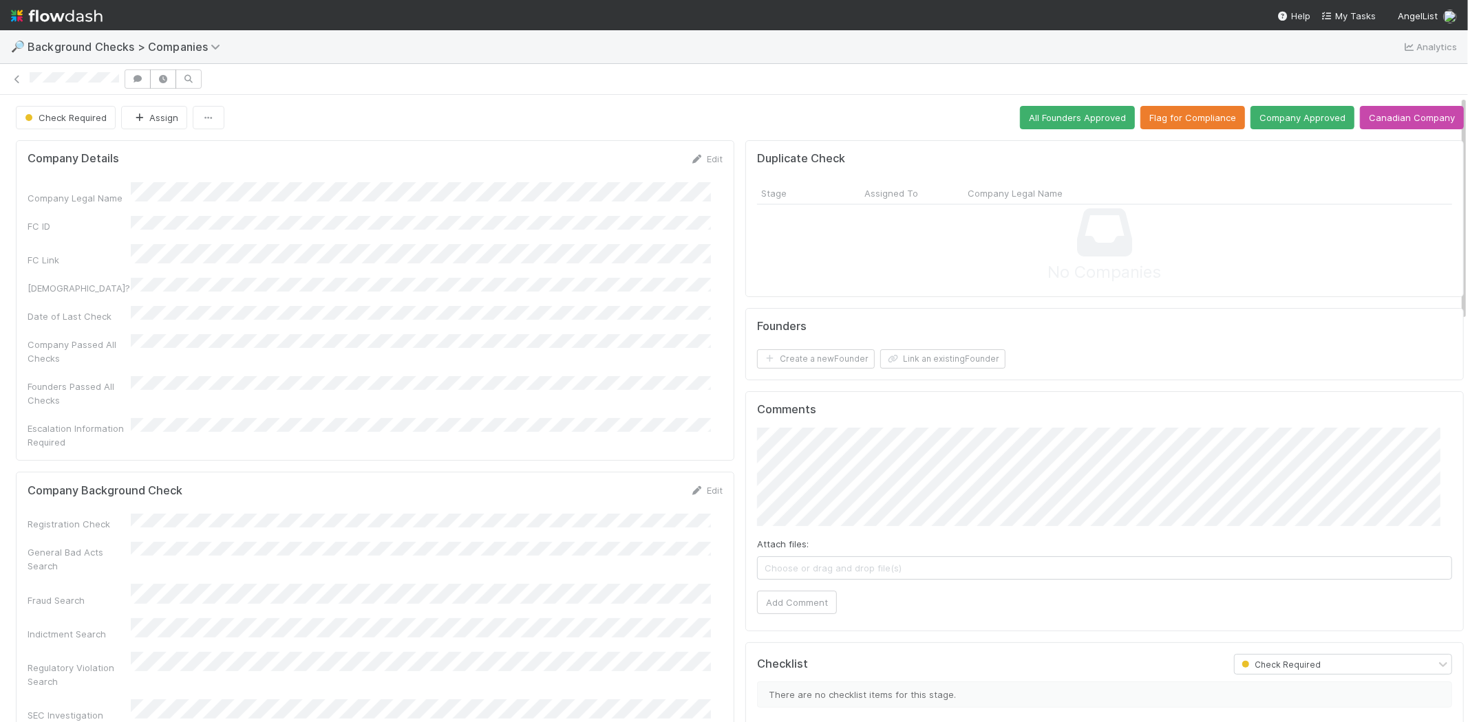
scroll to position [76, 0]
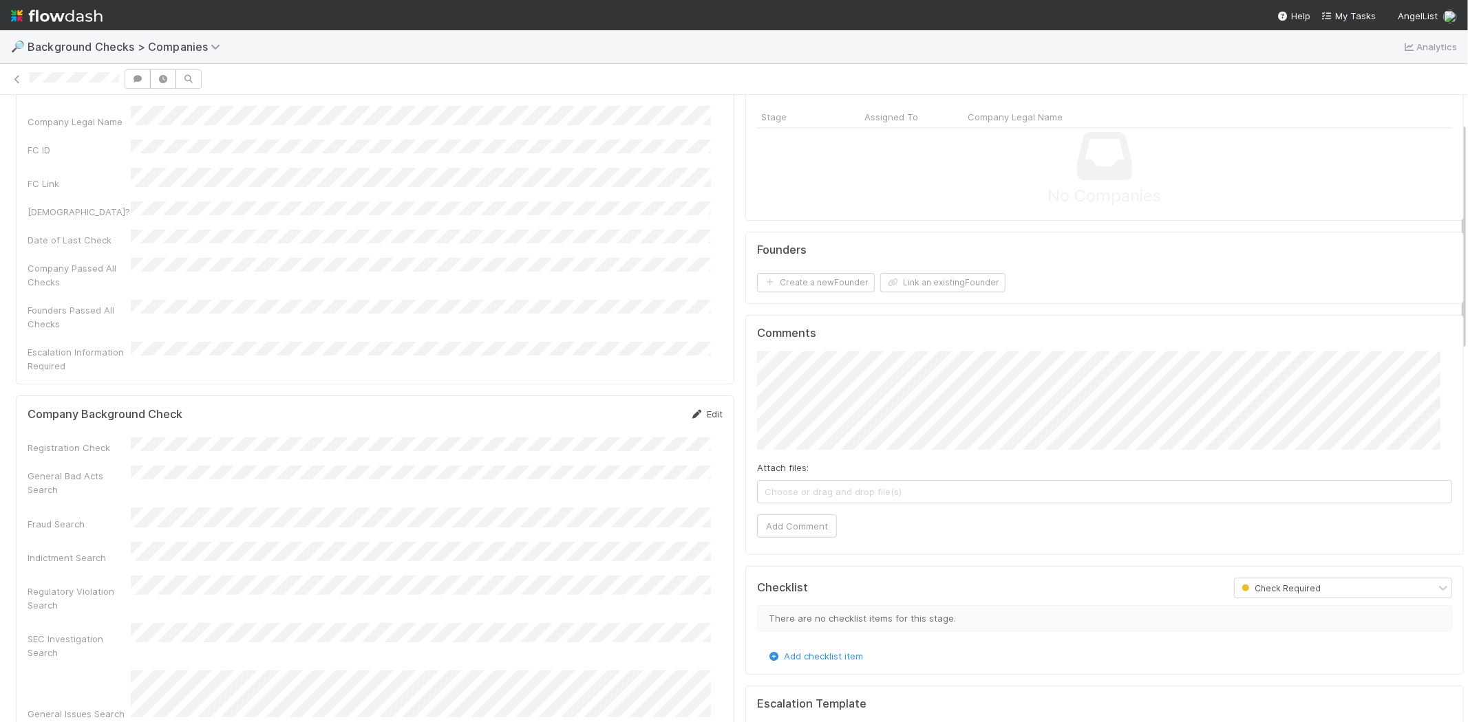
click at [695, 409] on link "Edit" at bounding box center [706, 414] width 32 height 11
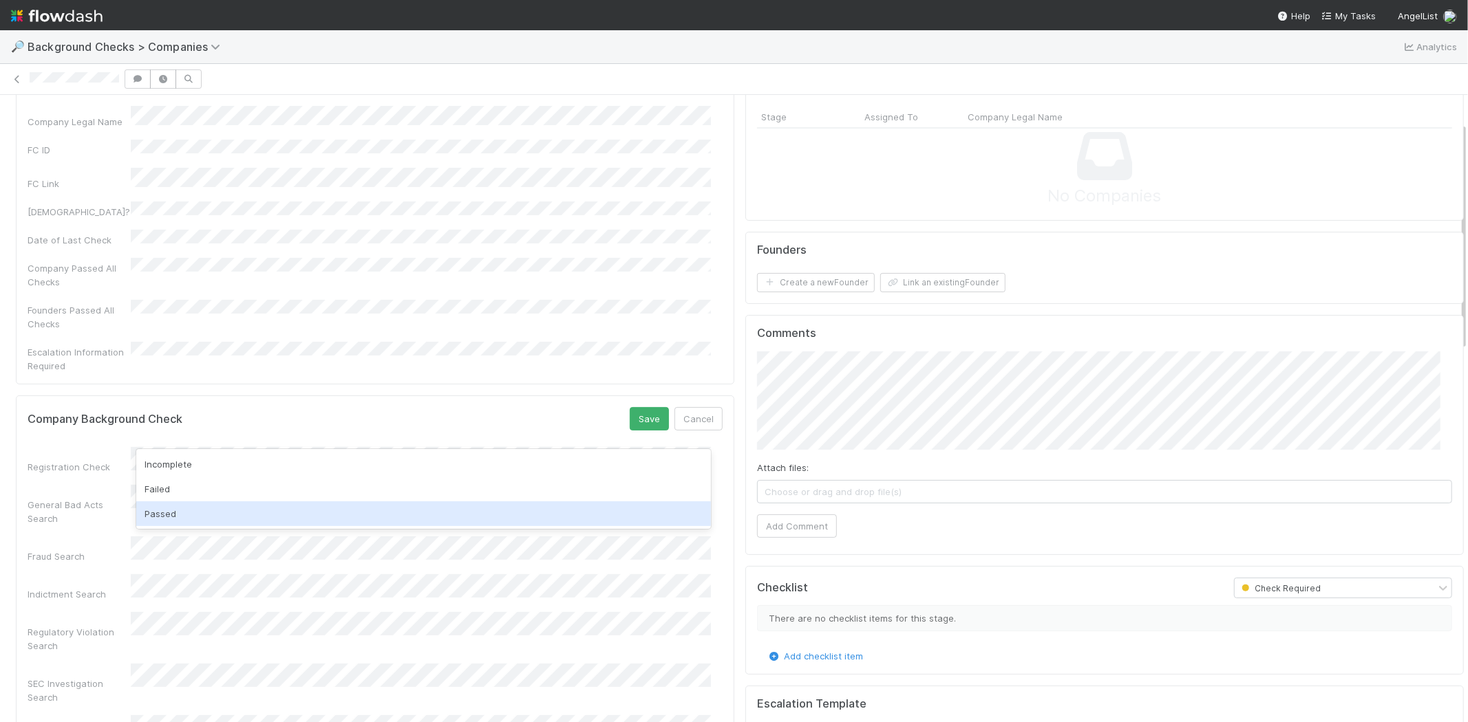
click at [259, 508] on div "Passed" at bounding box center [423, 514] width 574 height 25
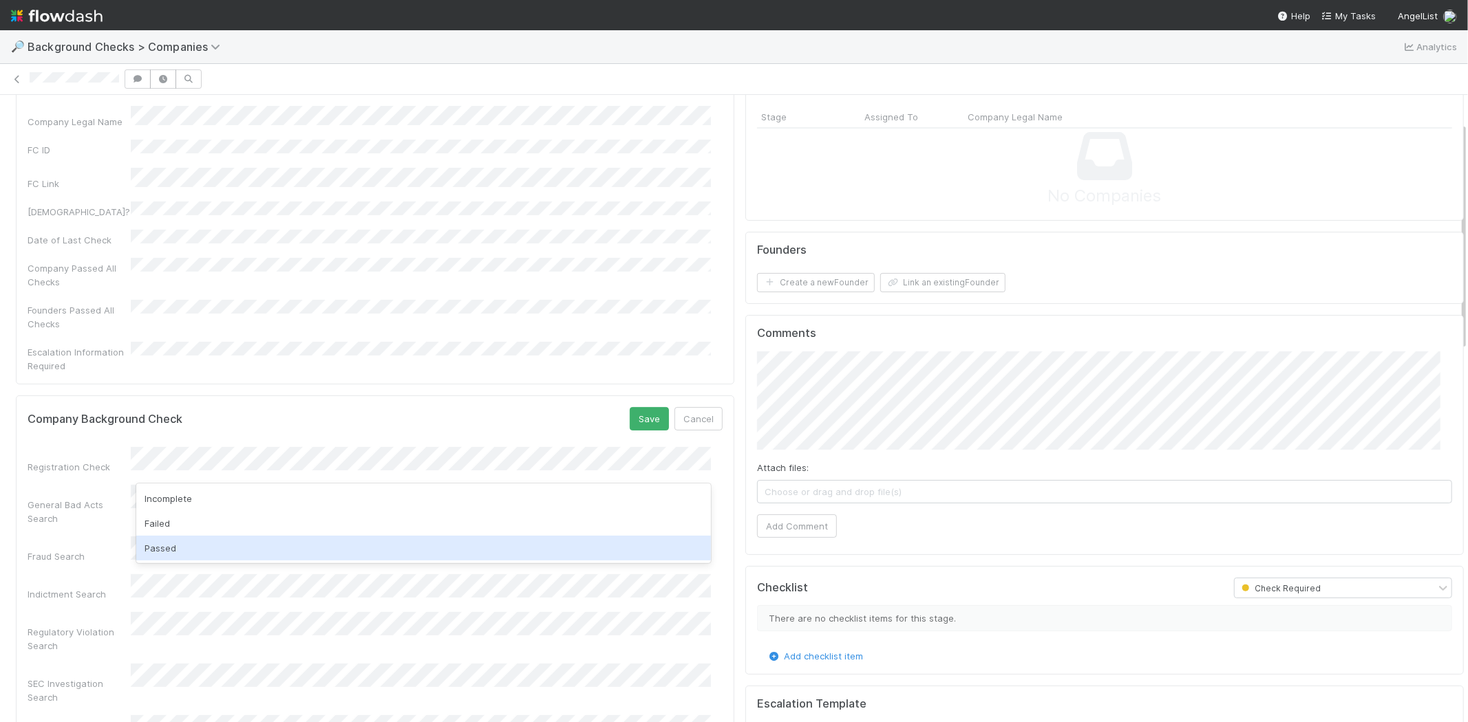
click at [236, 550] on div "Passed" at bounding box center [423, 548] width 574 height 25
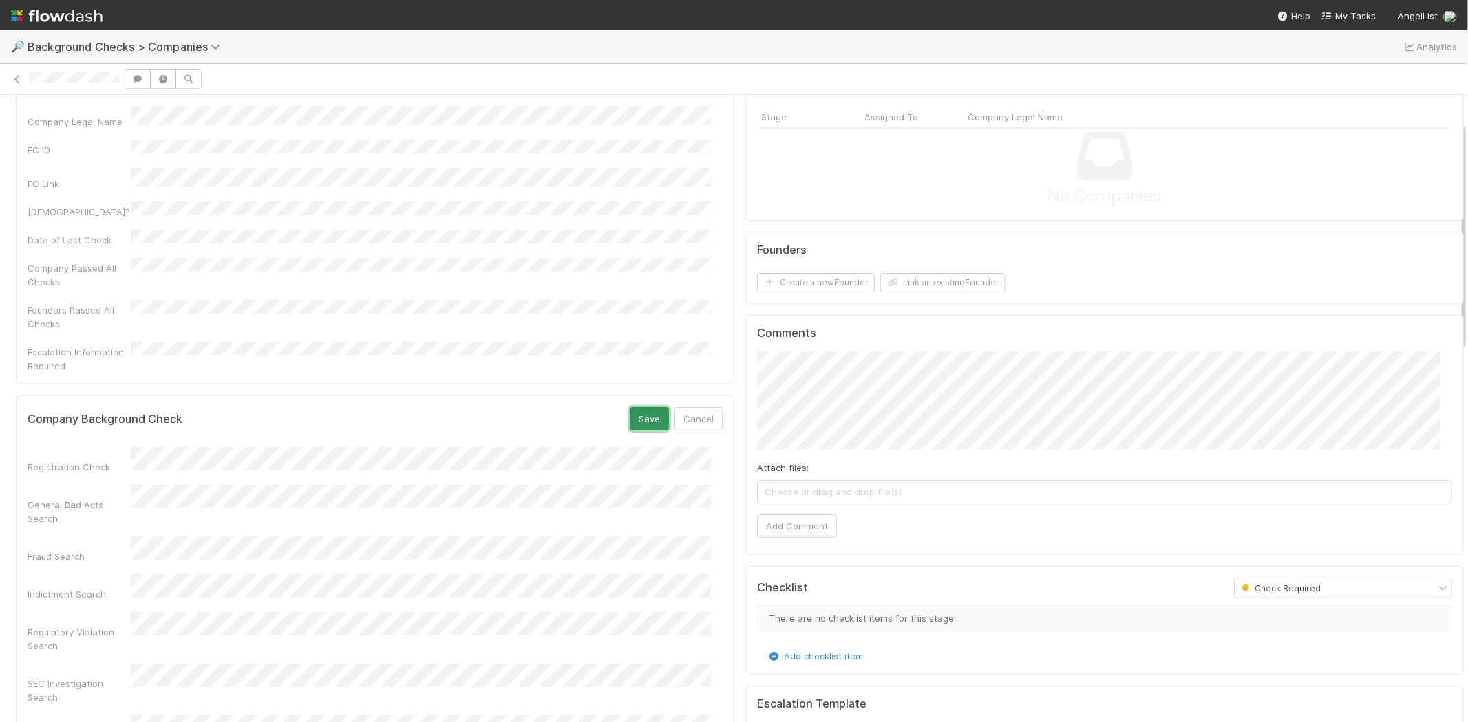
click at [630, 407] on button "Save" at bounding box center [649, 418] width 39 height 23
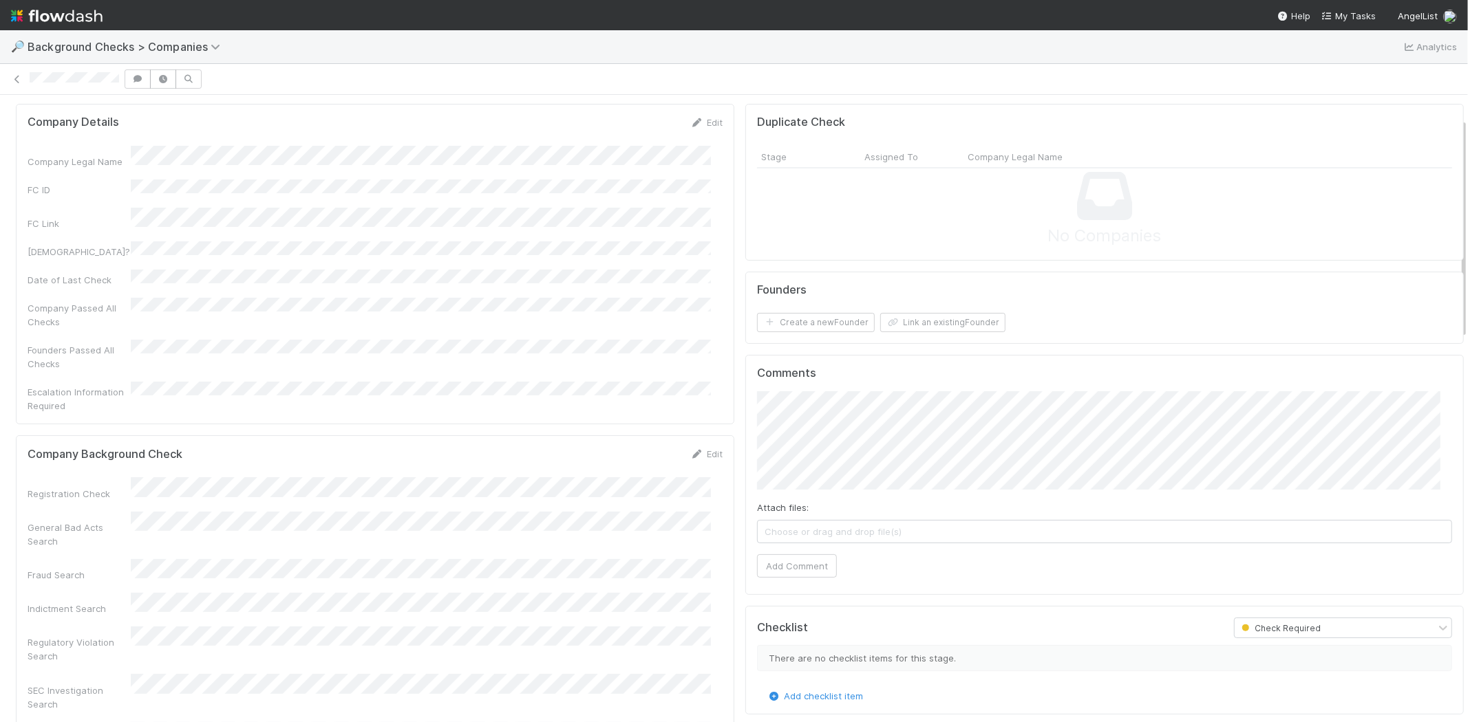
scroll to position [0, 0]
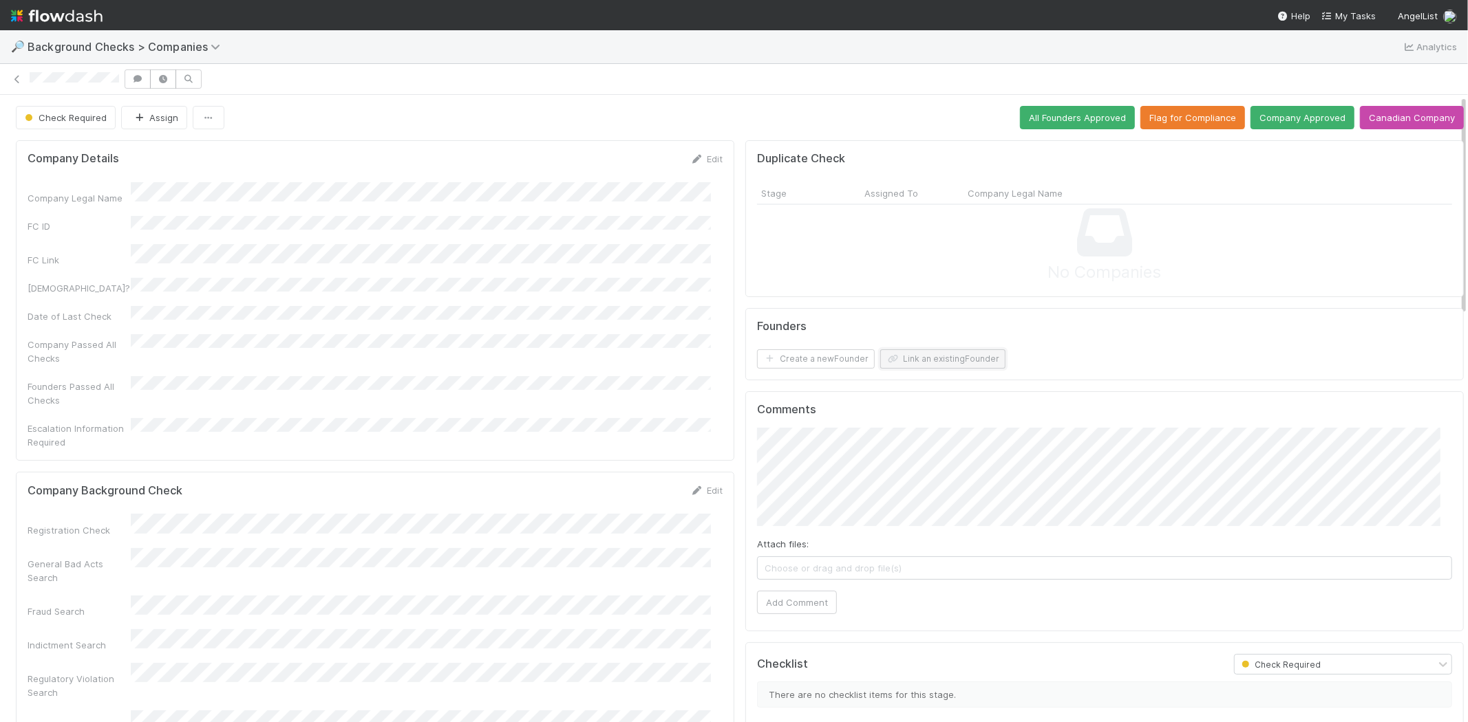
click at [939, 352] on button "Link an existing Founder" at bounding box center [942, 359] width 125 height 19
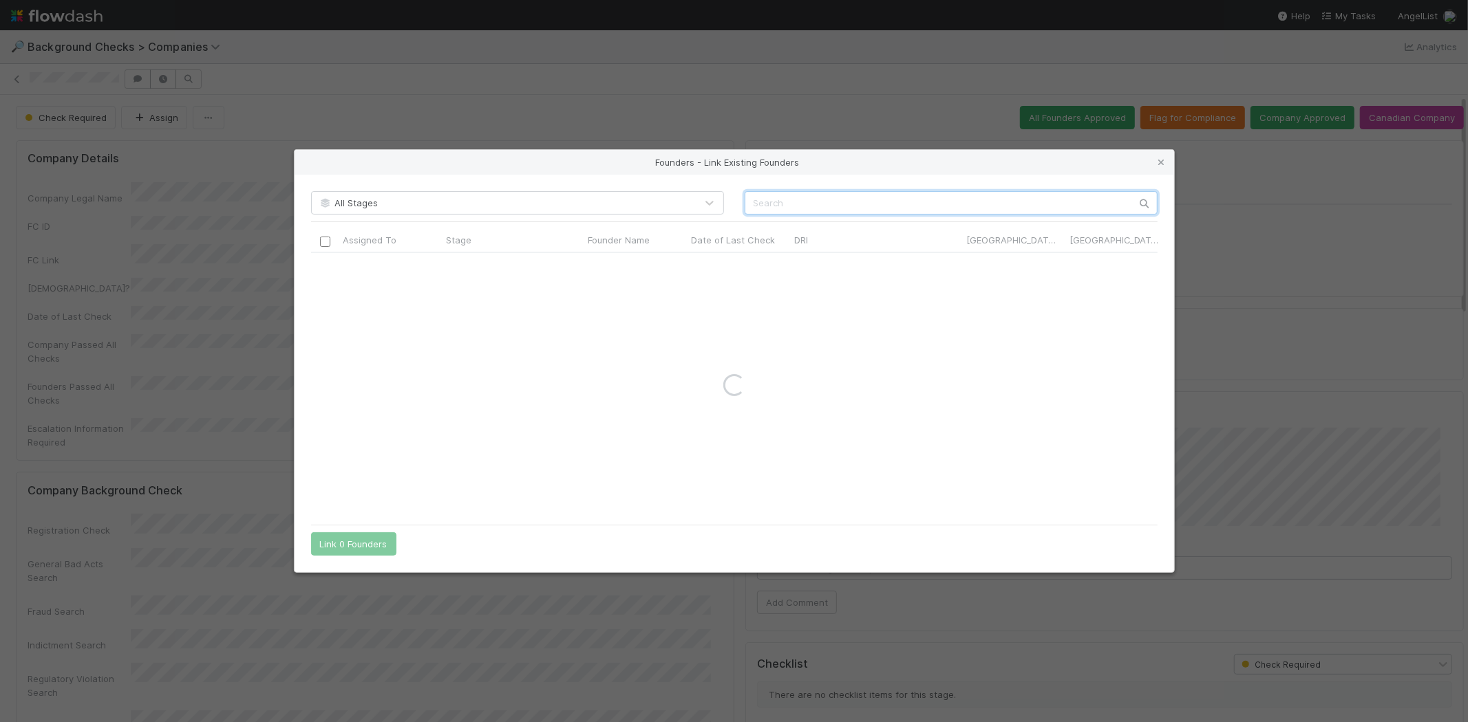
click at [838, 203] on input "text" at bounding box center [950, 202] width 413 height 23
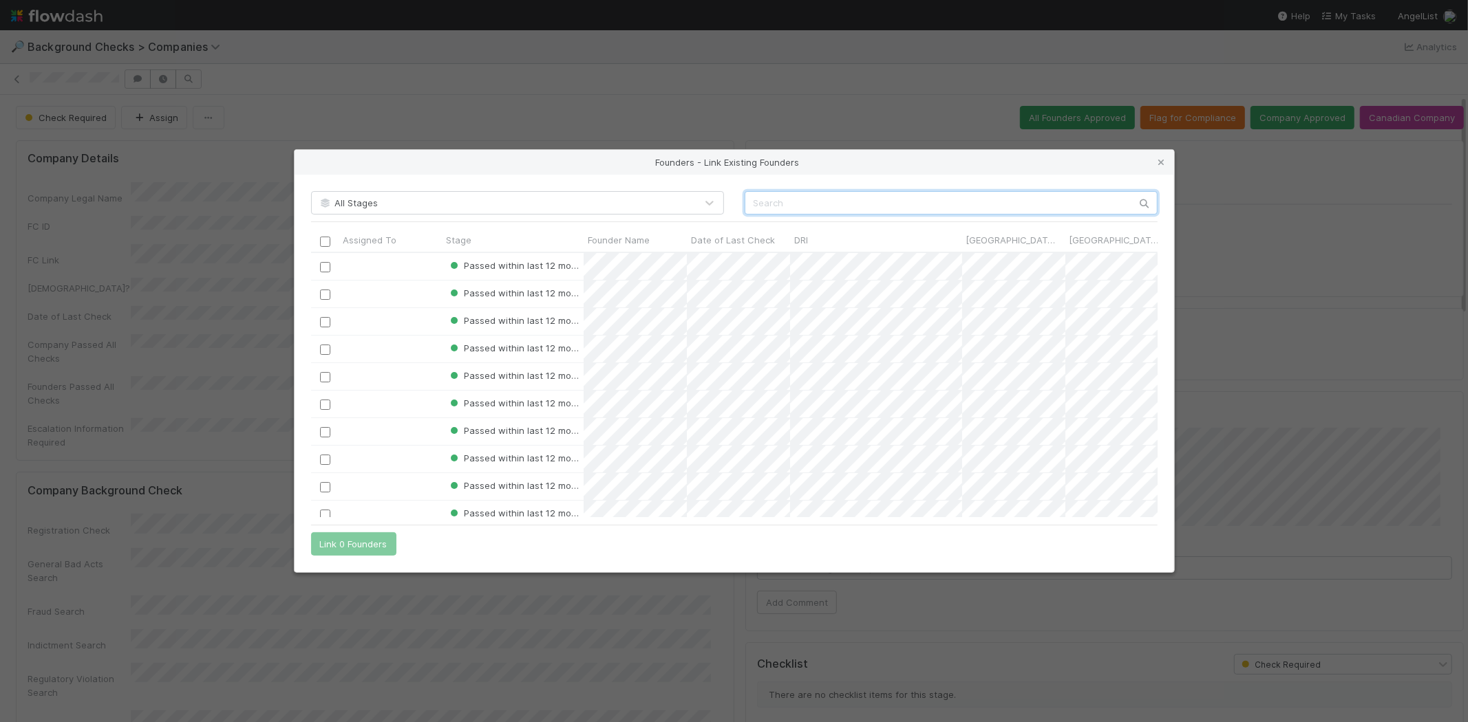
paste input "Hoa Mai"
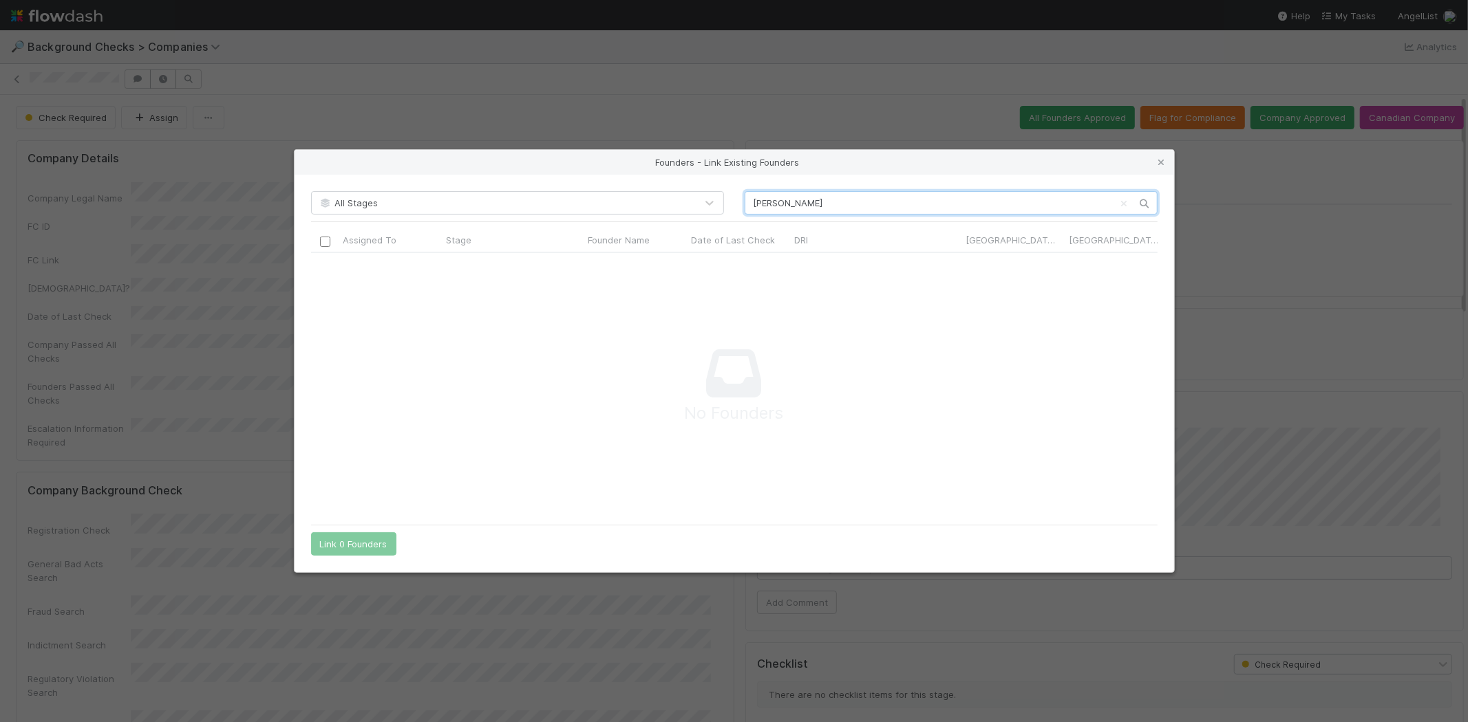
scroll to position [242, 823]
type input "Hoa Mai"
click at [1161, 162] on icon at bounding box center [1161, 162] width 14 height 9
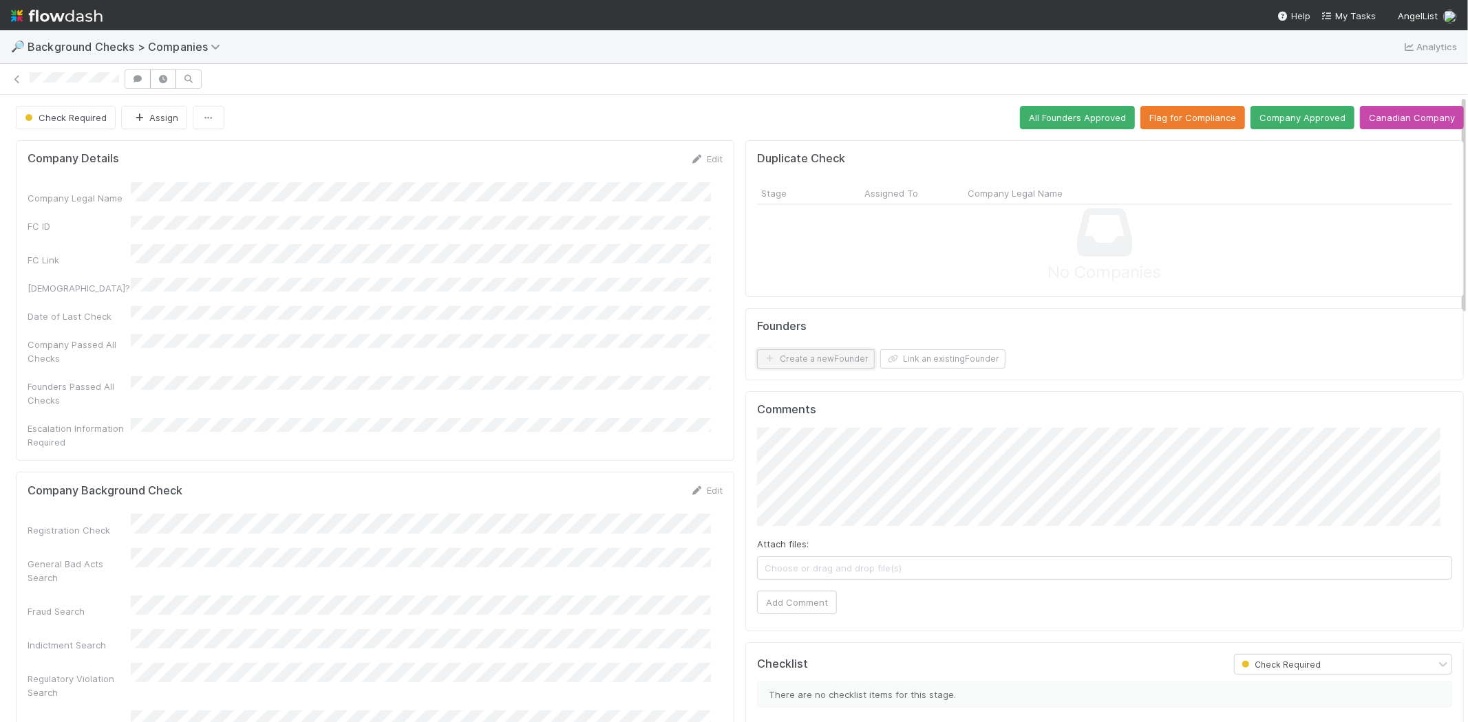
click at [802, 355] on button "Create a new Founder" at bounding box center [816, 359] width 118 height 19
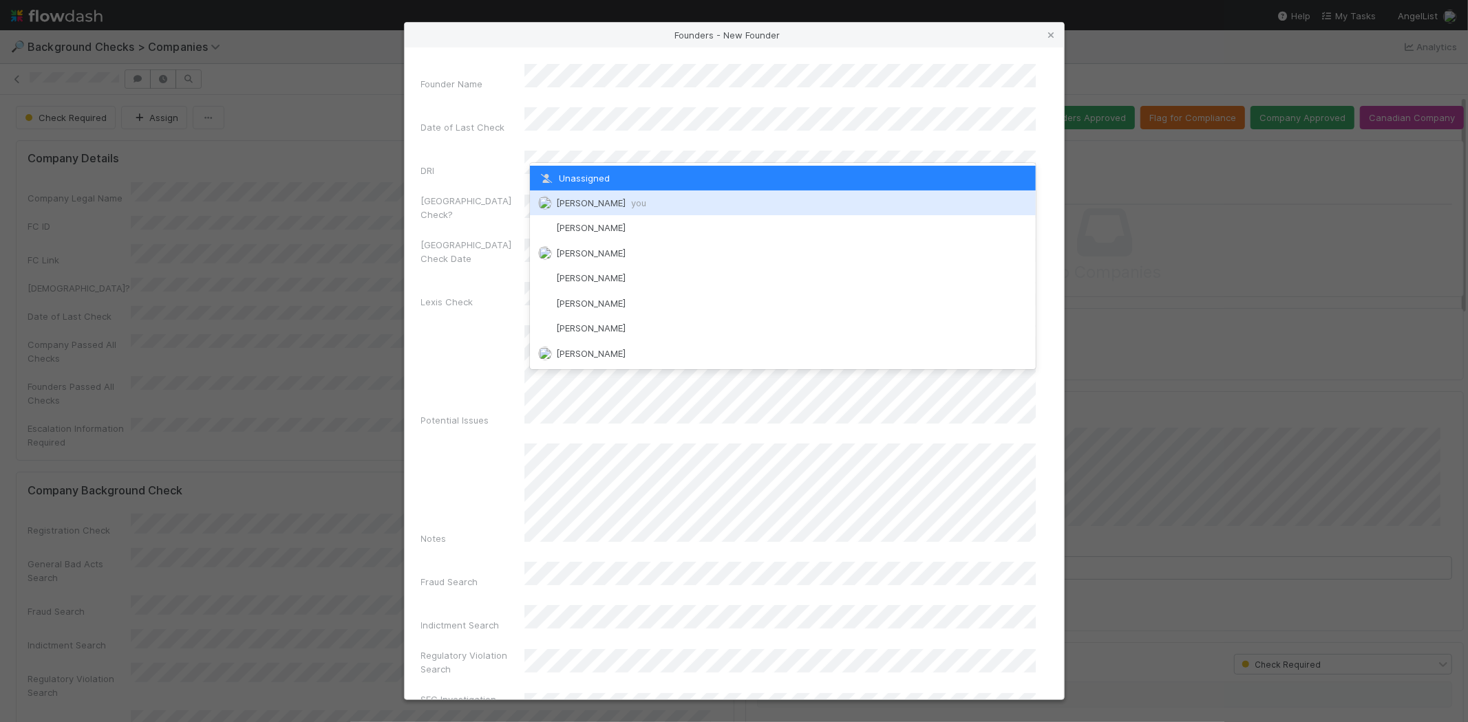
click at [616, 196] on div "Michael Capilitan you" at bounding box center [783, 203] width 506 height 25
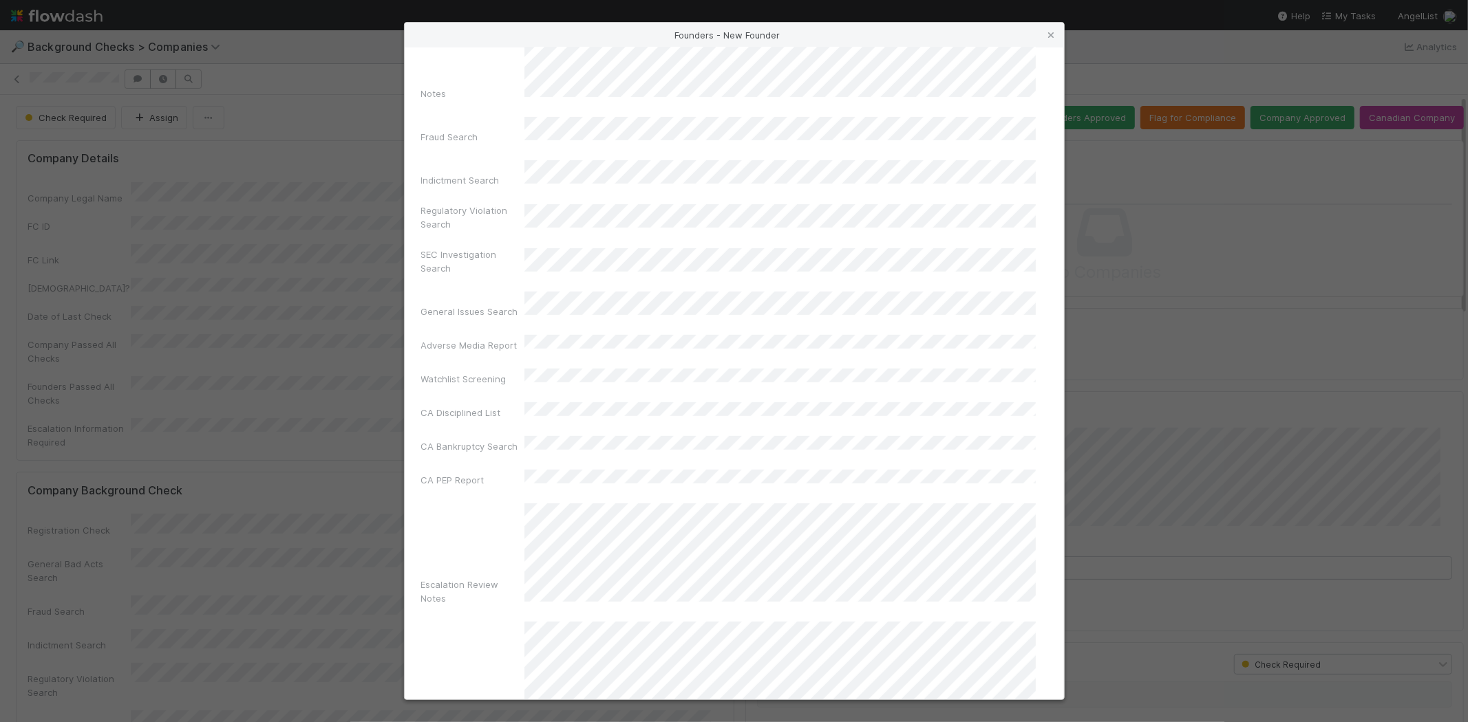
scroll to position [461, 0]
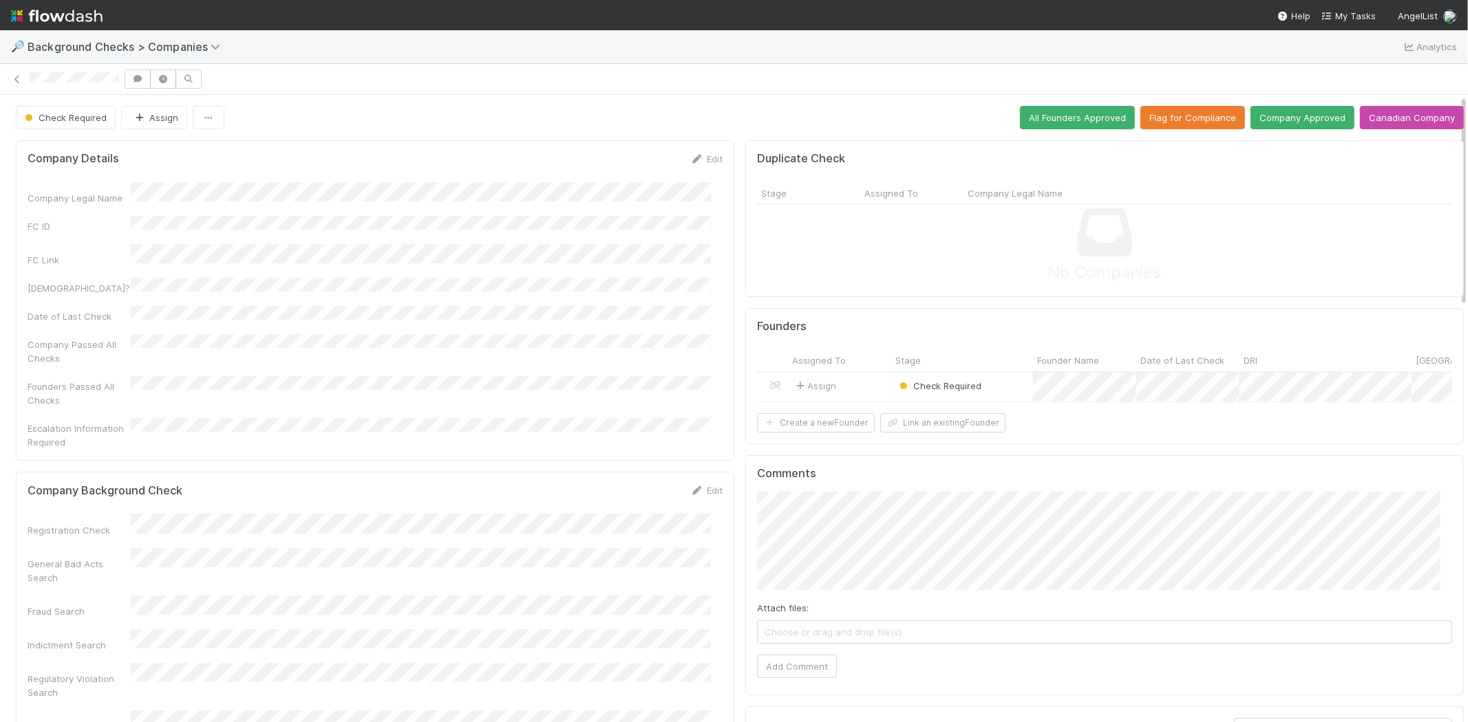
click at [916, 421] on form "Founders Assigned To Stage Founder Name Date of Last Check DRI Canada Check? Ca…" at bounding box center [1104, 377] width 695 height 114
click at [917, 429] on button "Link an existing Founder" at bounding box center [942, 422] width 125 height 19
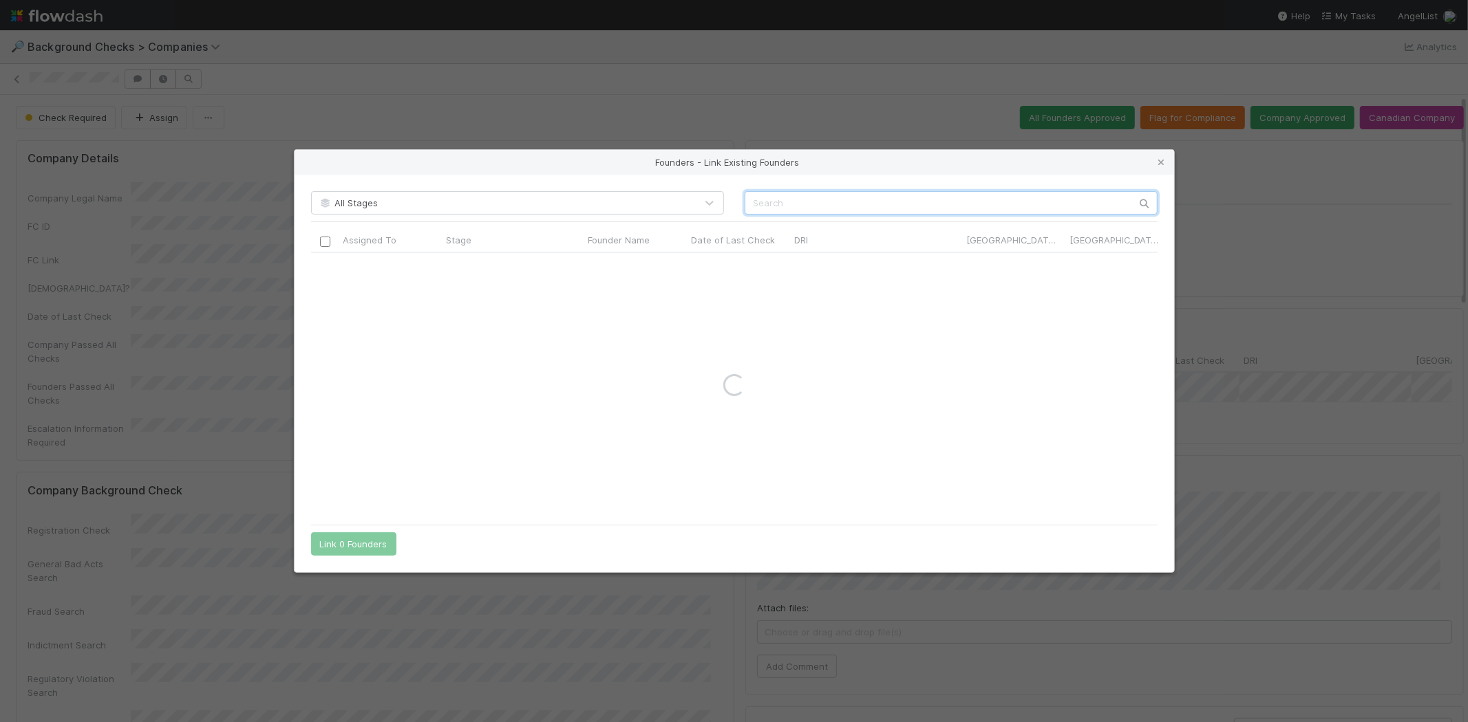
click at [802, 198] on input "text" at bounding box center [950, 202] width 413 height 23
paste input "Parsa Bakhtiari"
type input "Parsa Bakhtiari"
click at [1157, 159] on icon at bounding box center [1161, 162] width 14 height 9
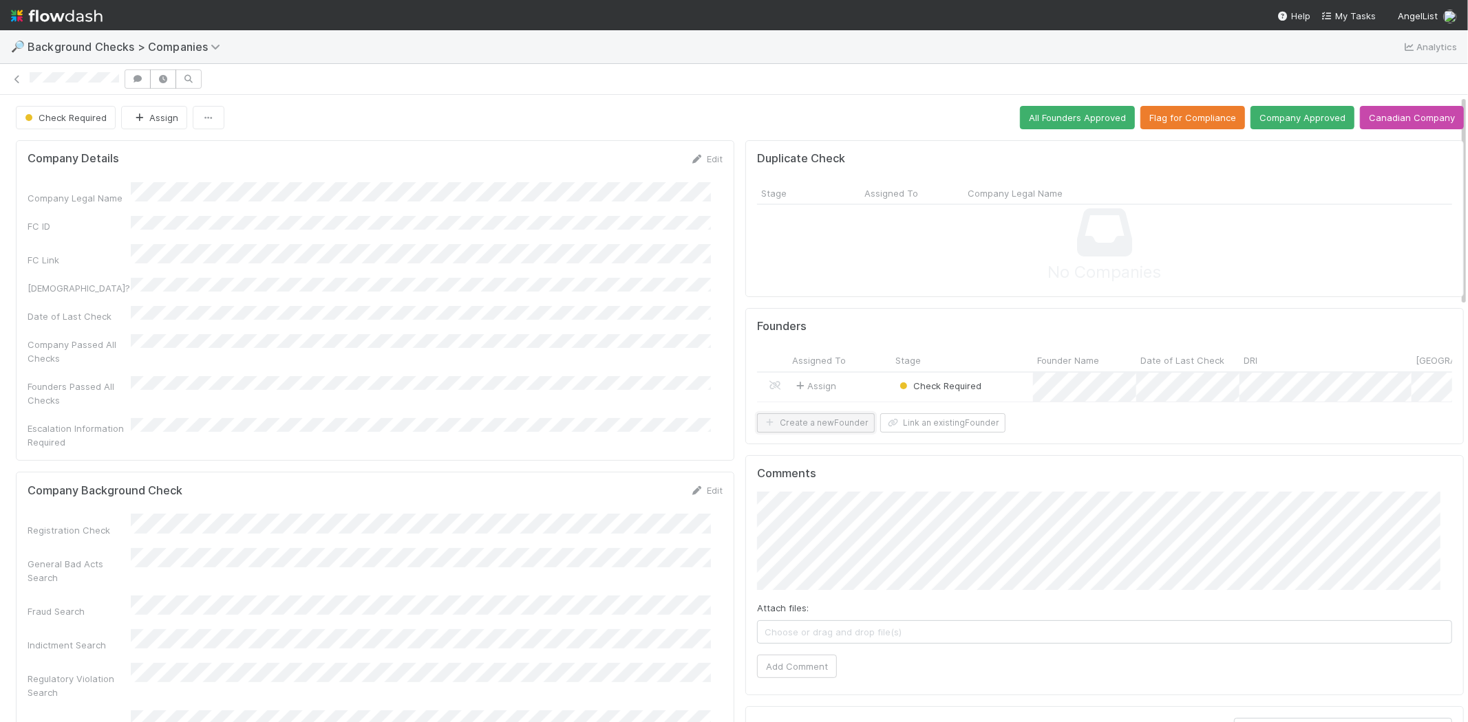
click at [817, 431] on button "Create a new Founder" at bounding box center [816, 422] width 118 height 19
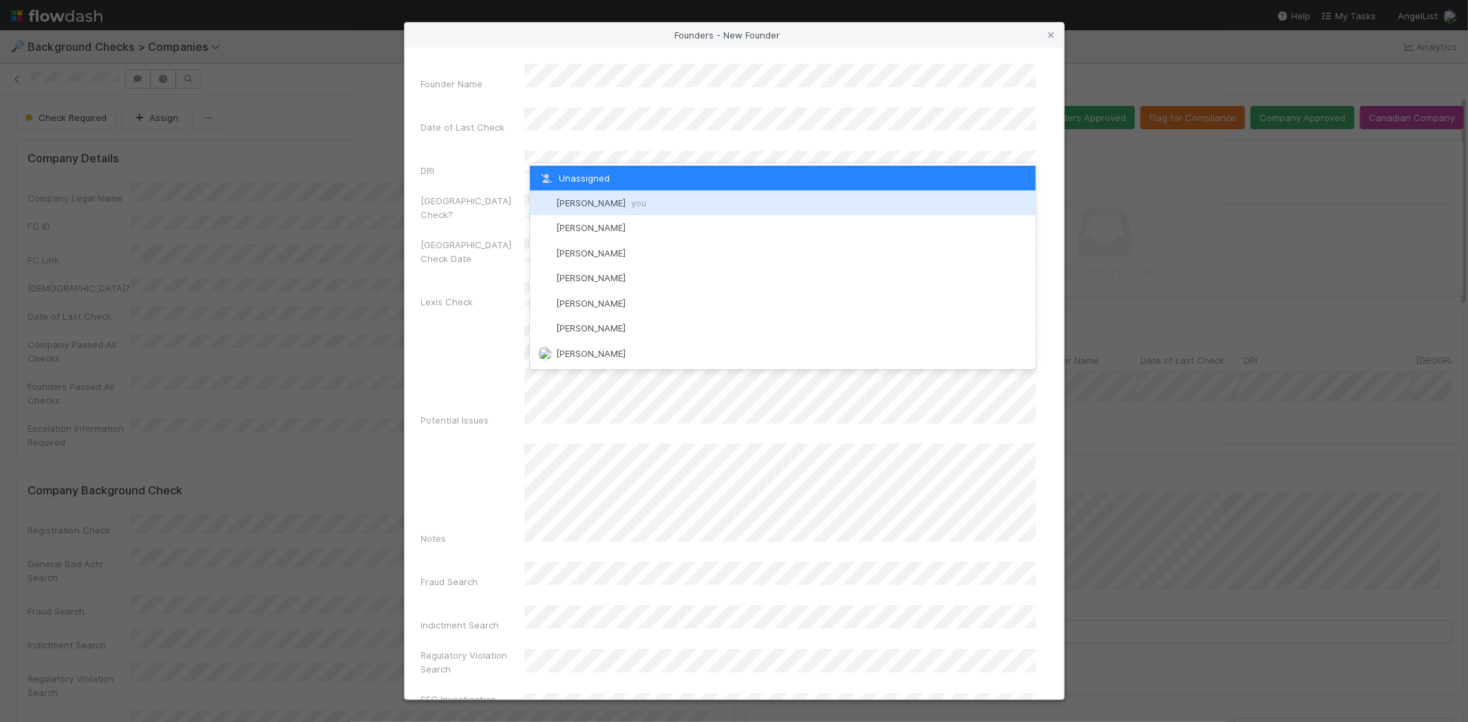
click at [601, 202] on span "Michael Capilitan you" at bounding box center [601, 202] width 90 height 11
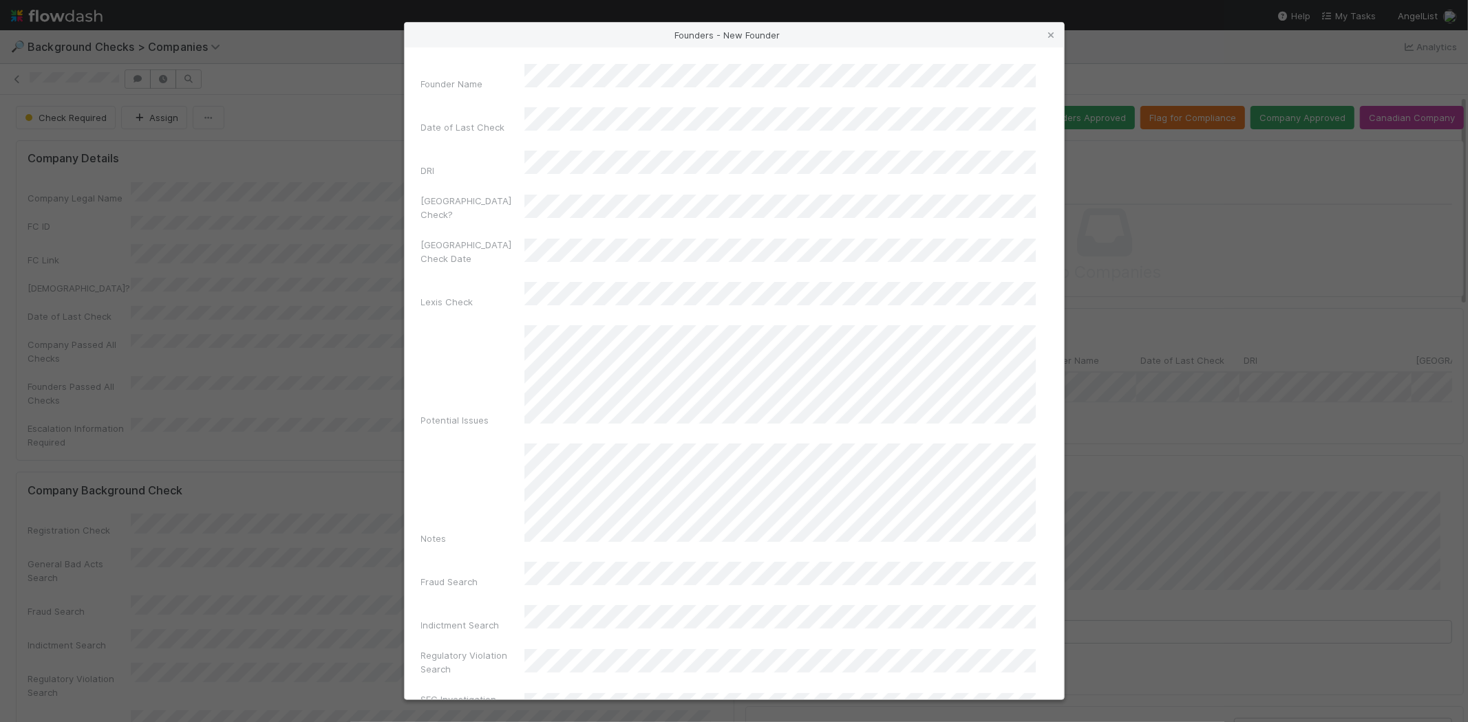
click at [485, 325] on div "Potential Issues" at bounding box center [734, 378] width 626 height 107
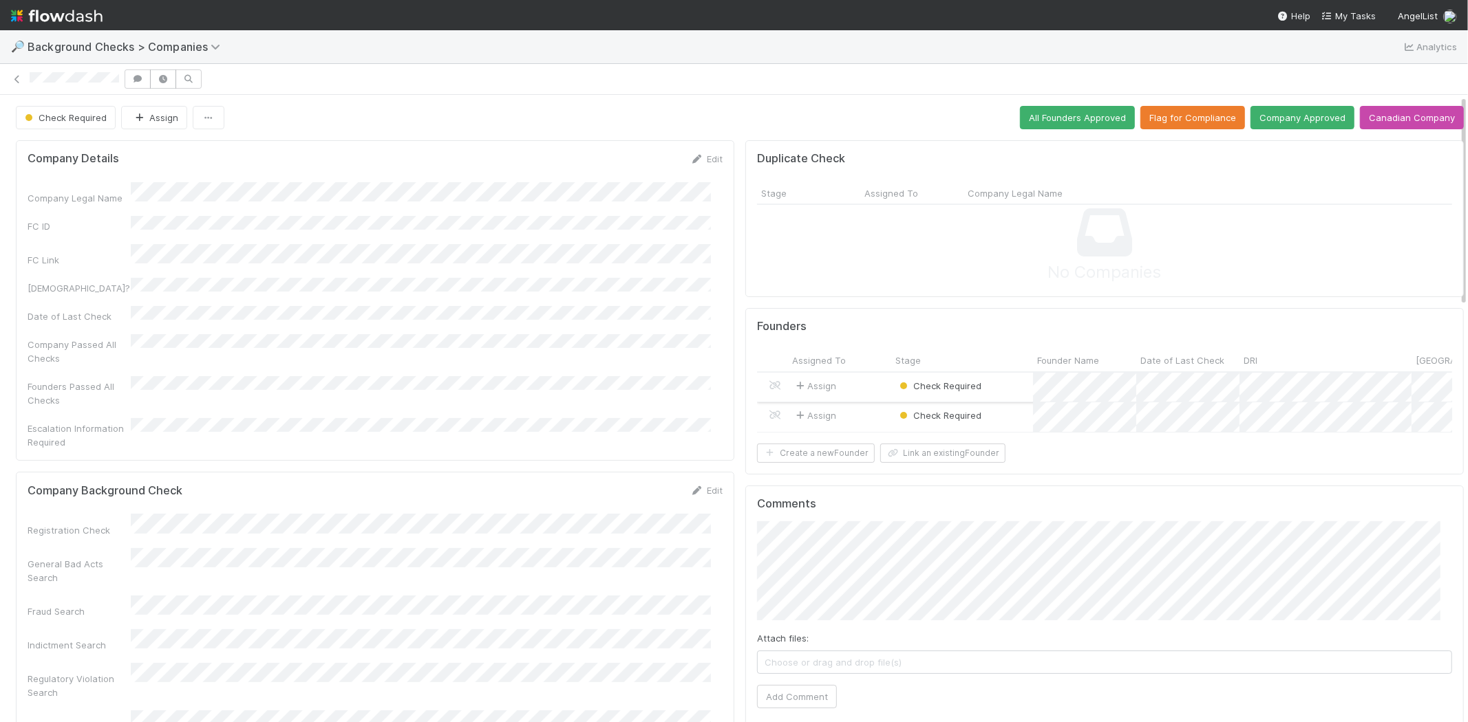
click at [855, 383] on div "Assign" at bounding box center [839, 388] width 103 height 30
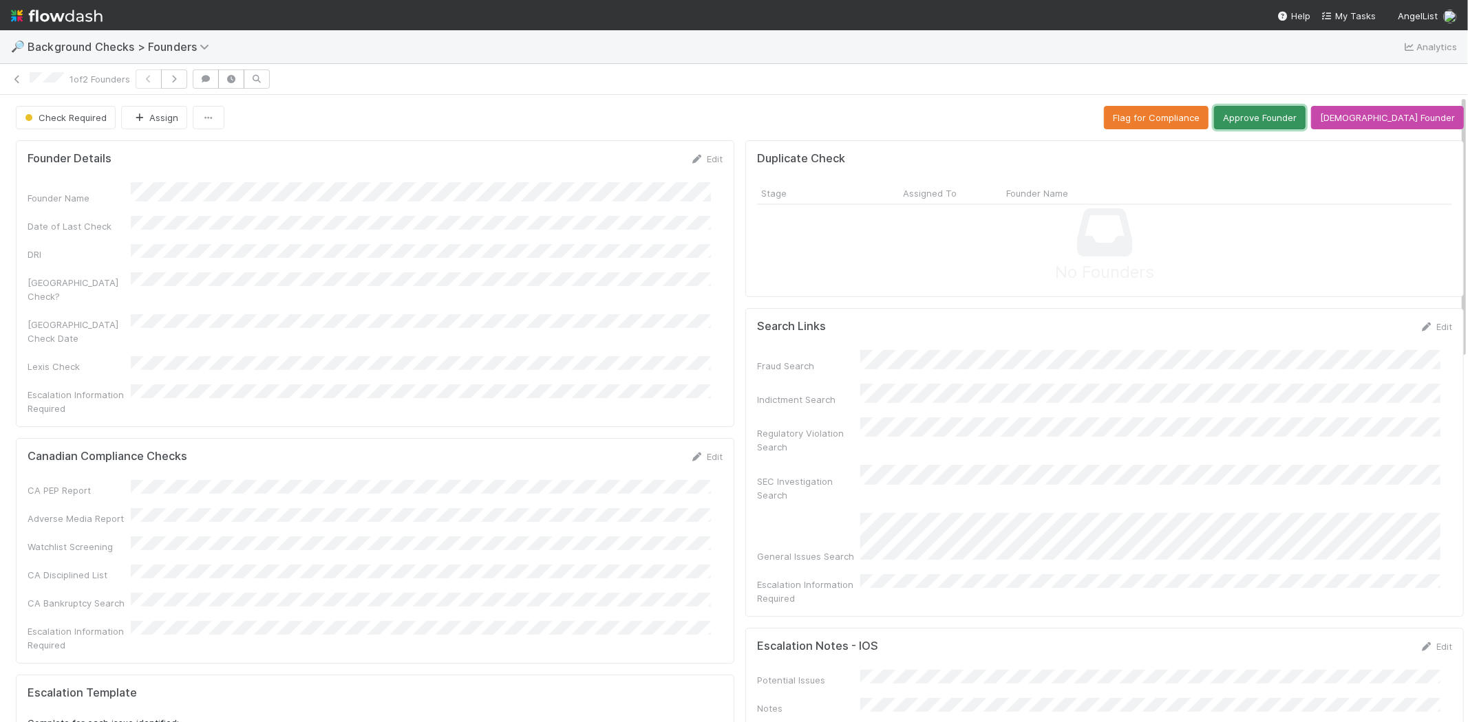
click at [1293, 118] on button "Approve Founder" at bounding box center [1260, 117] width 92 height 23
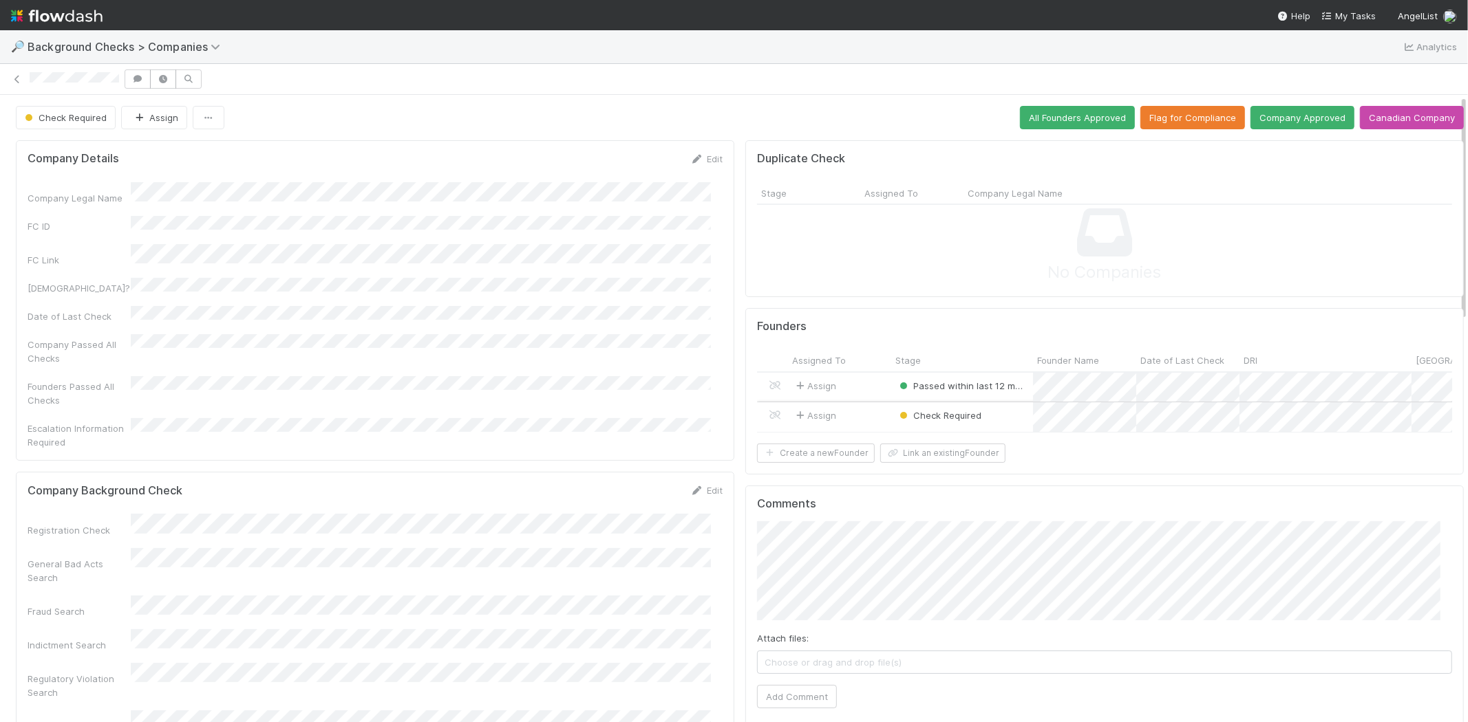
click at [856, 413] on div "Assign" at bounding box center [839, 417] width 103 height 30
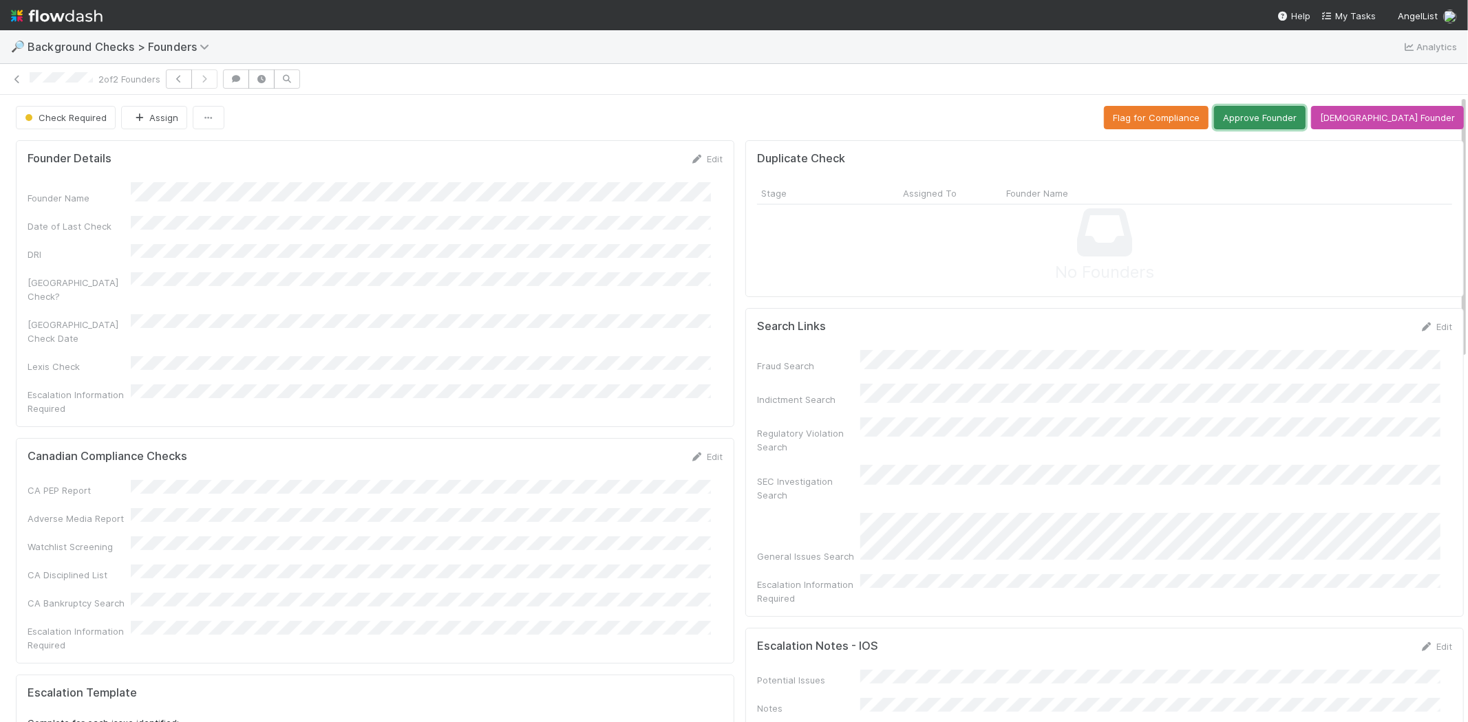
click at [1285, 114] on button "Approve Founder" at bounding box center [1260, 117] width 92 height 23
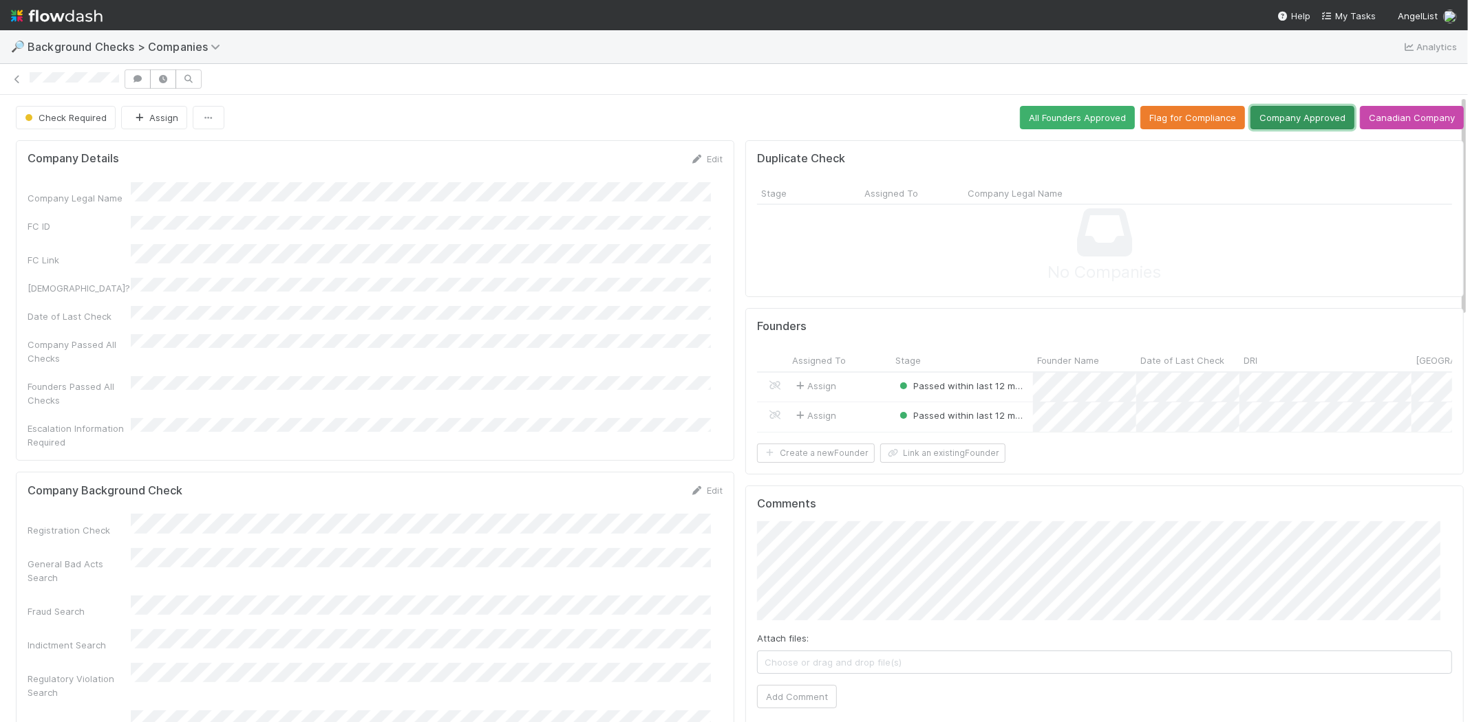
click at [1278, 120] on button "Company Approved" at bounding box center [1302, 117] width 104 height 23
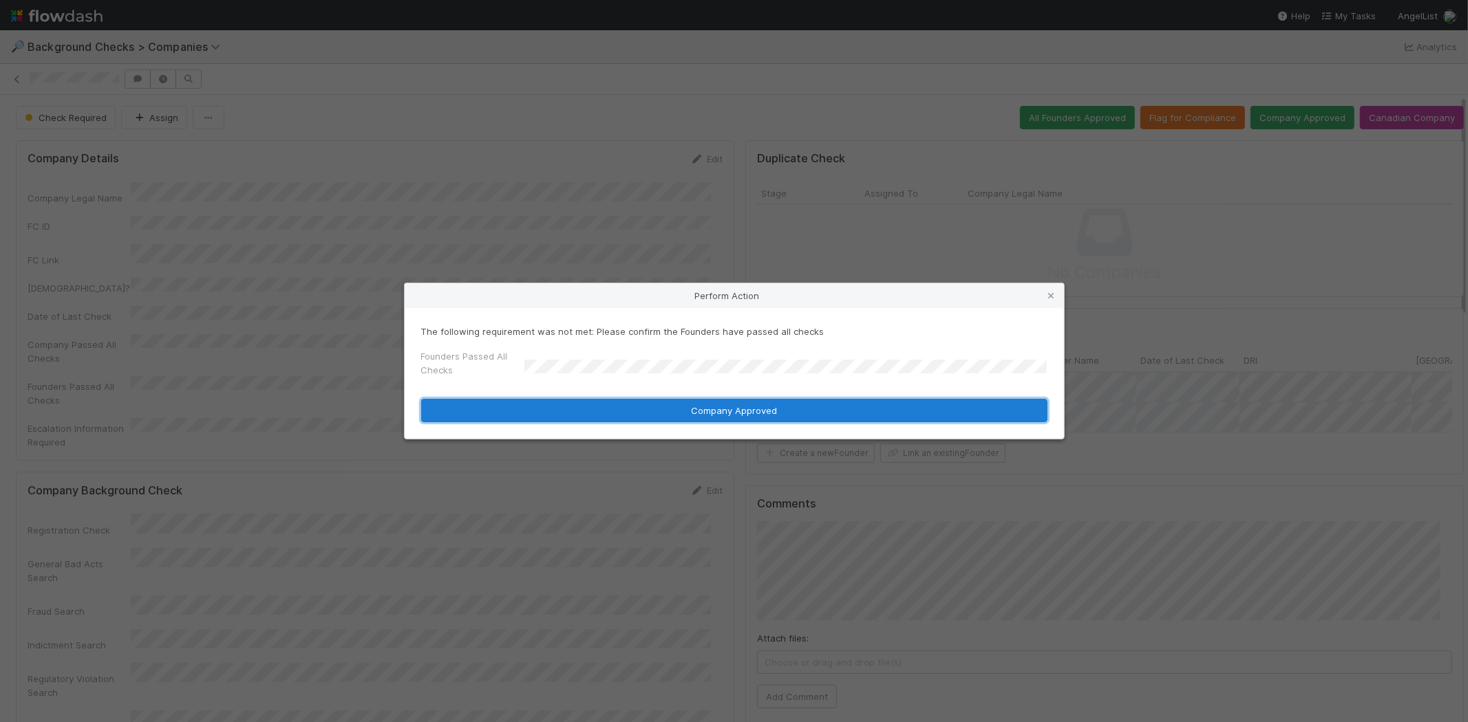
click at [590, 407] on button "Company Approved" at bounding box center [734, 410] width 626 height 23
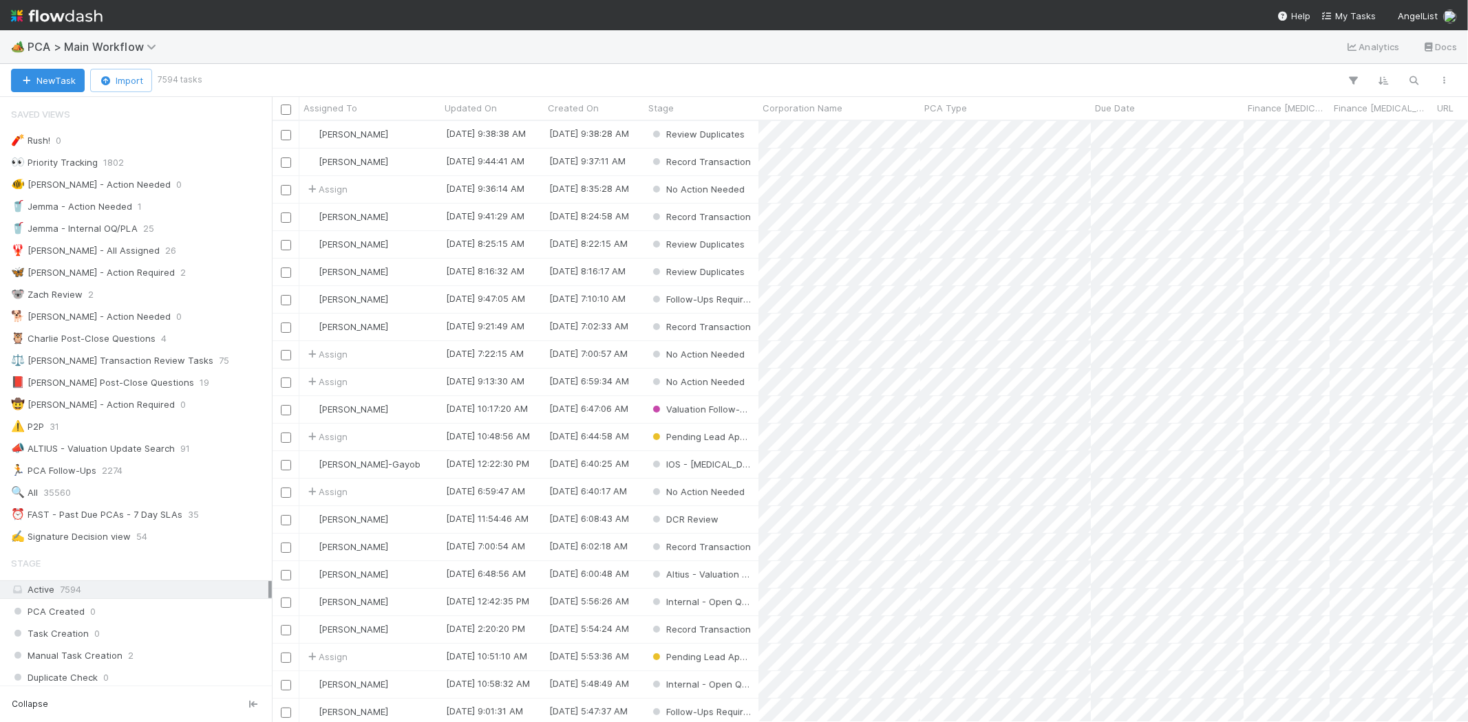
scroll to position [590, 1184]
click at [1351, 9] on link "My Tasks" at bounding box center [1348, 16] width 54 height 14
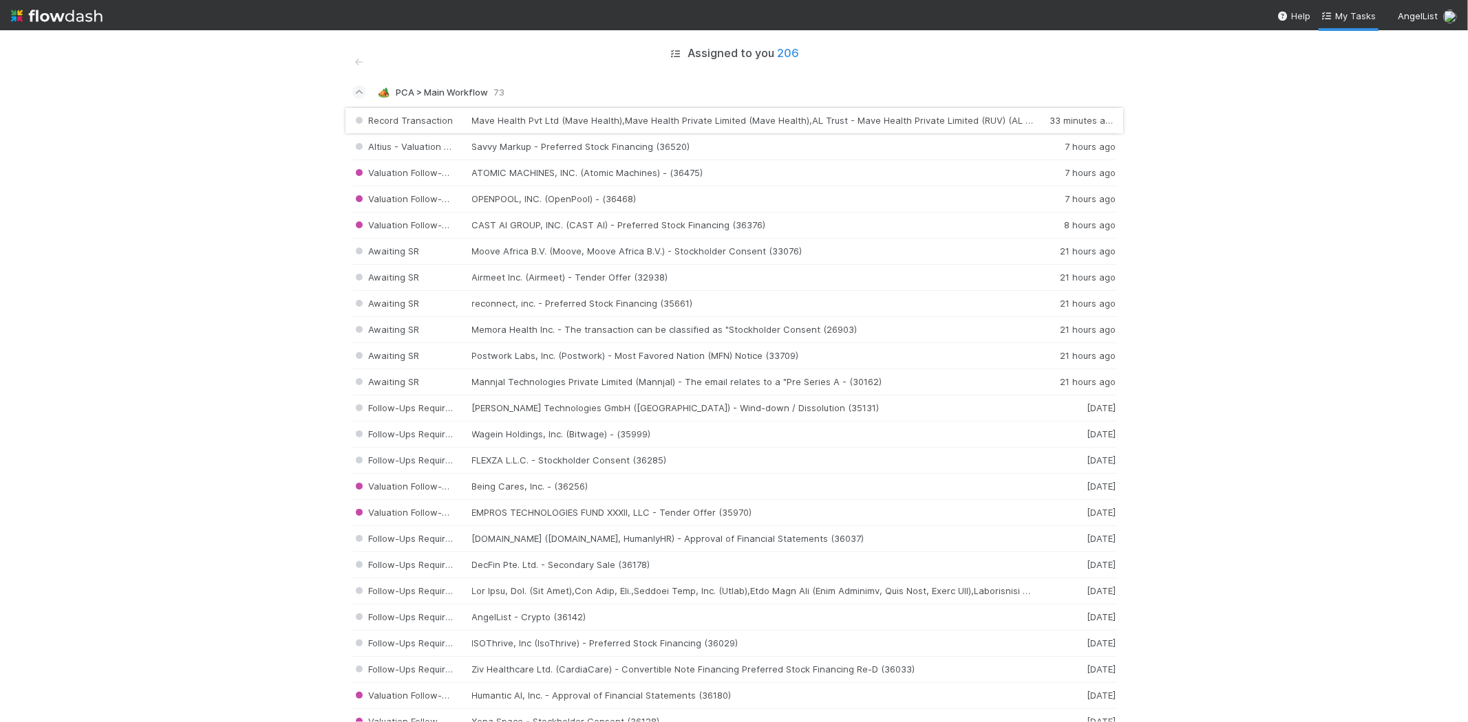
click at [659, 116] on div "Record Transaction Mave Health Pvt Ltd (Mave Health),Mave Health Private Limite…" at bounding box center [734, 120] width 764 height 27
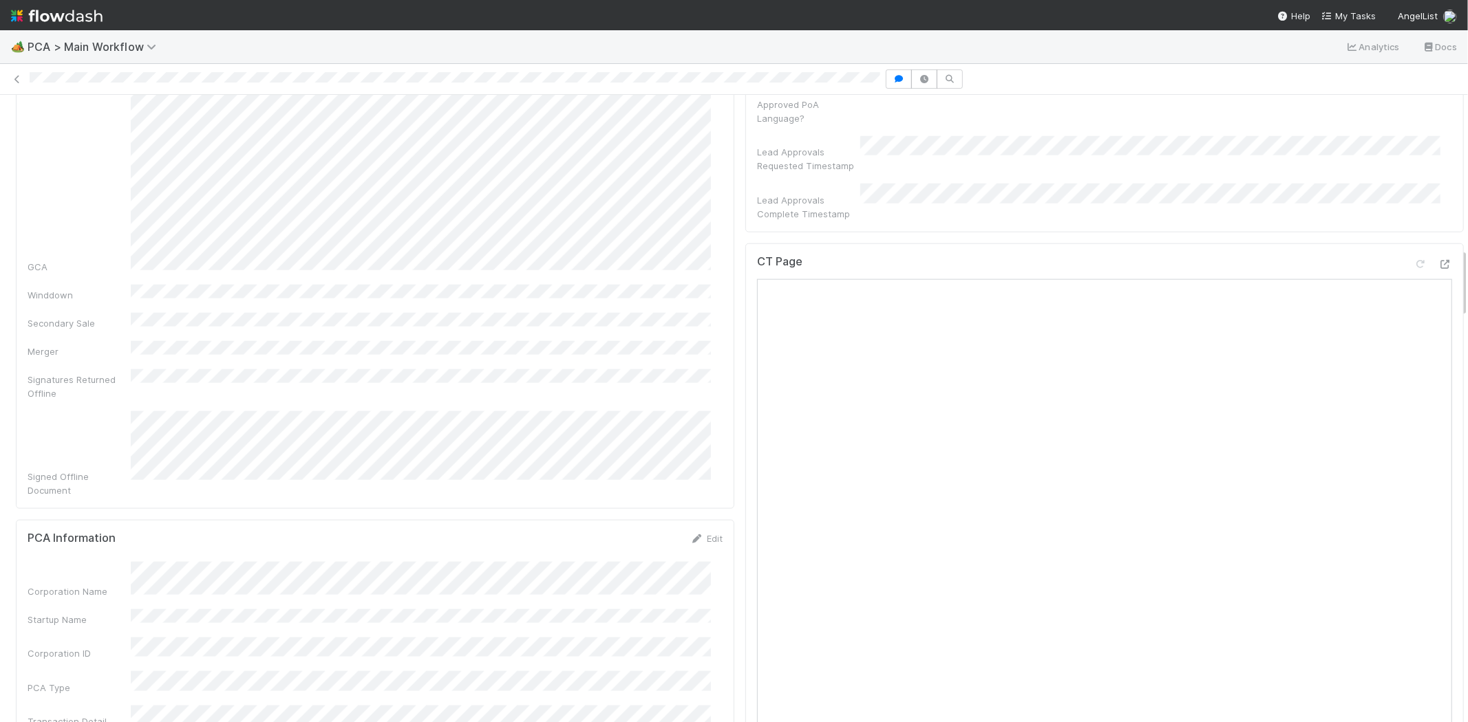
scroll to position [1758, 0]
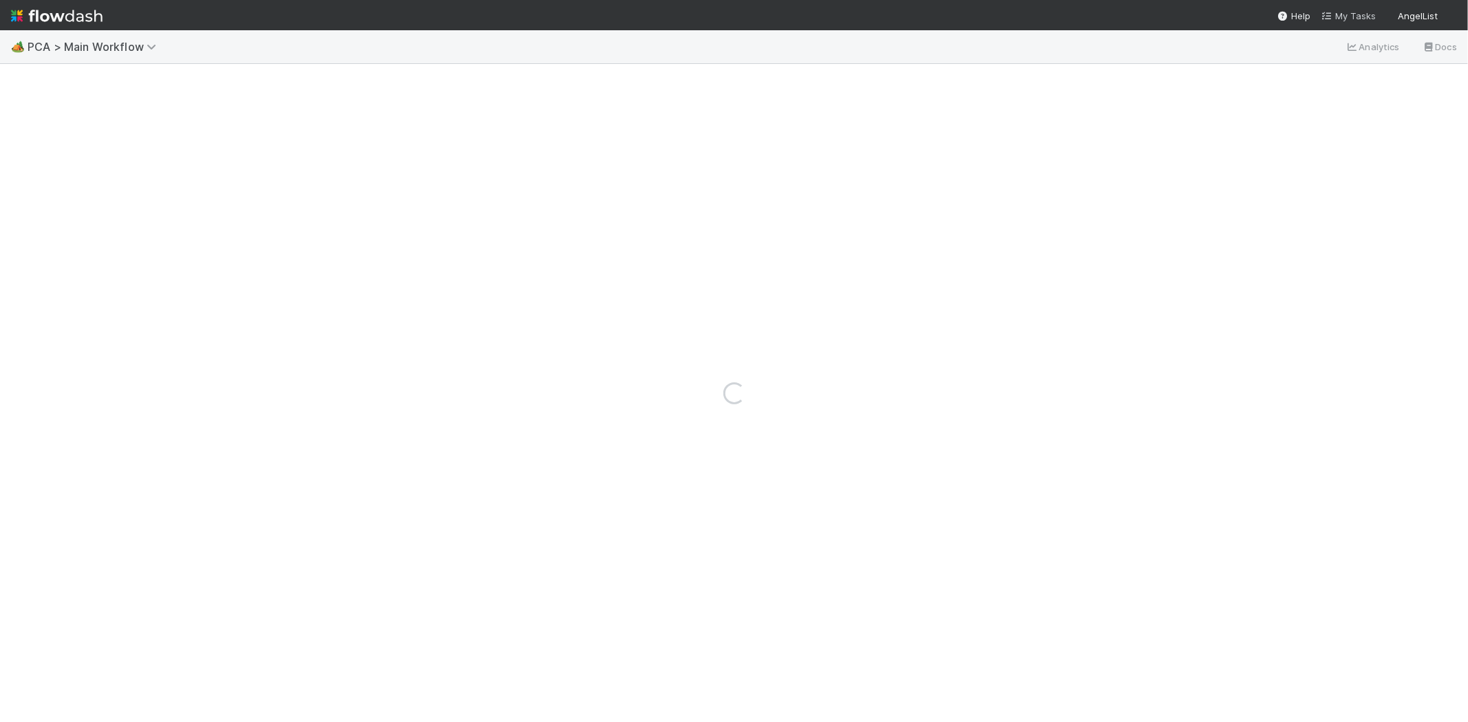
click at [1342, 17] on span "My Tasks" at bounding box center [1348, 15] width 54 height 11
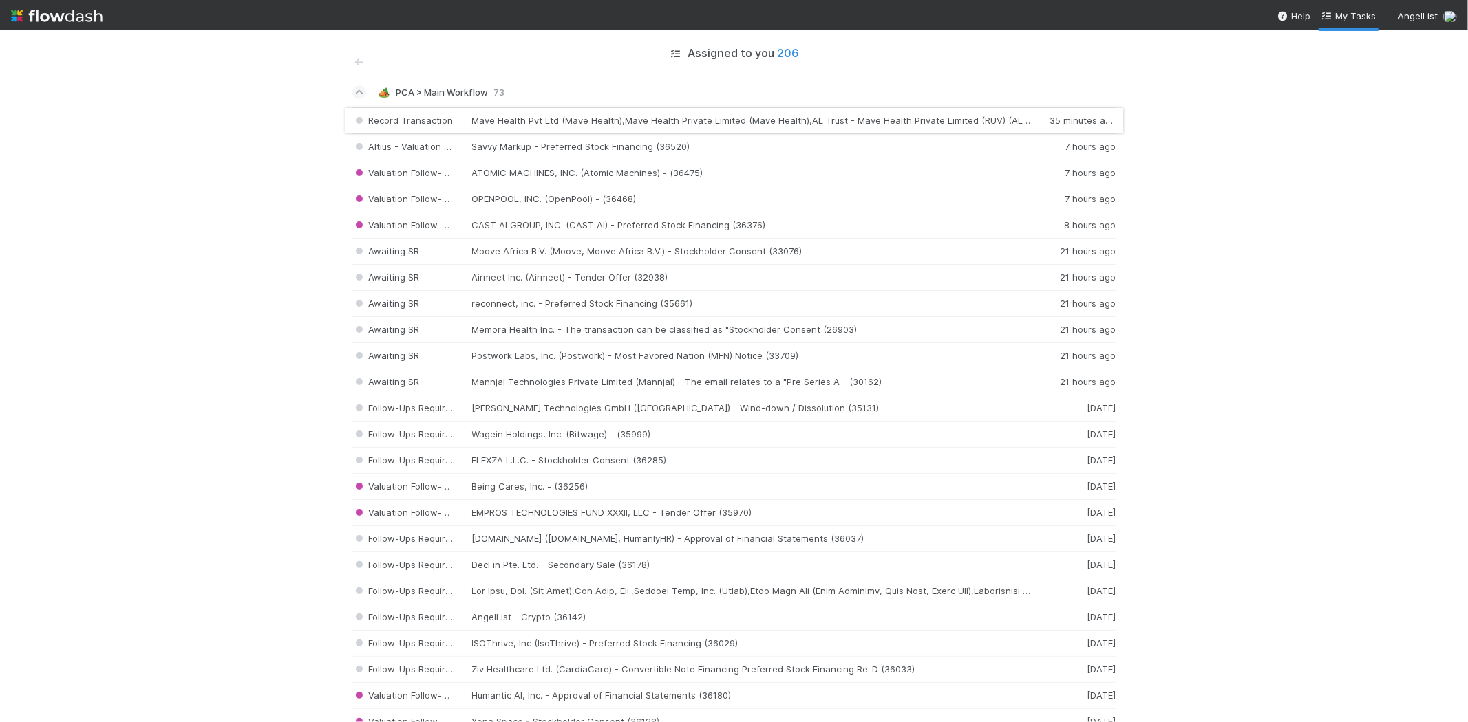
click at [738, 117] on div "Record Transaction Mave Health Pvt Ltd (Mave Health),Mave Health Private Limite…" at bounding box center [734, 120] width 764 height 27
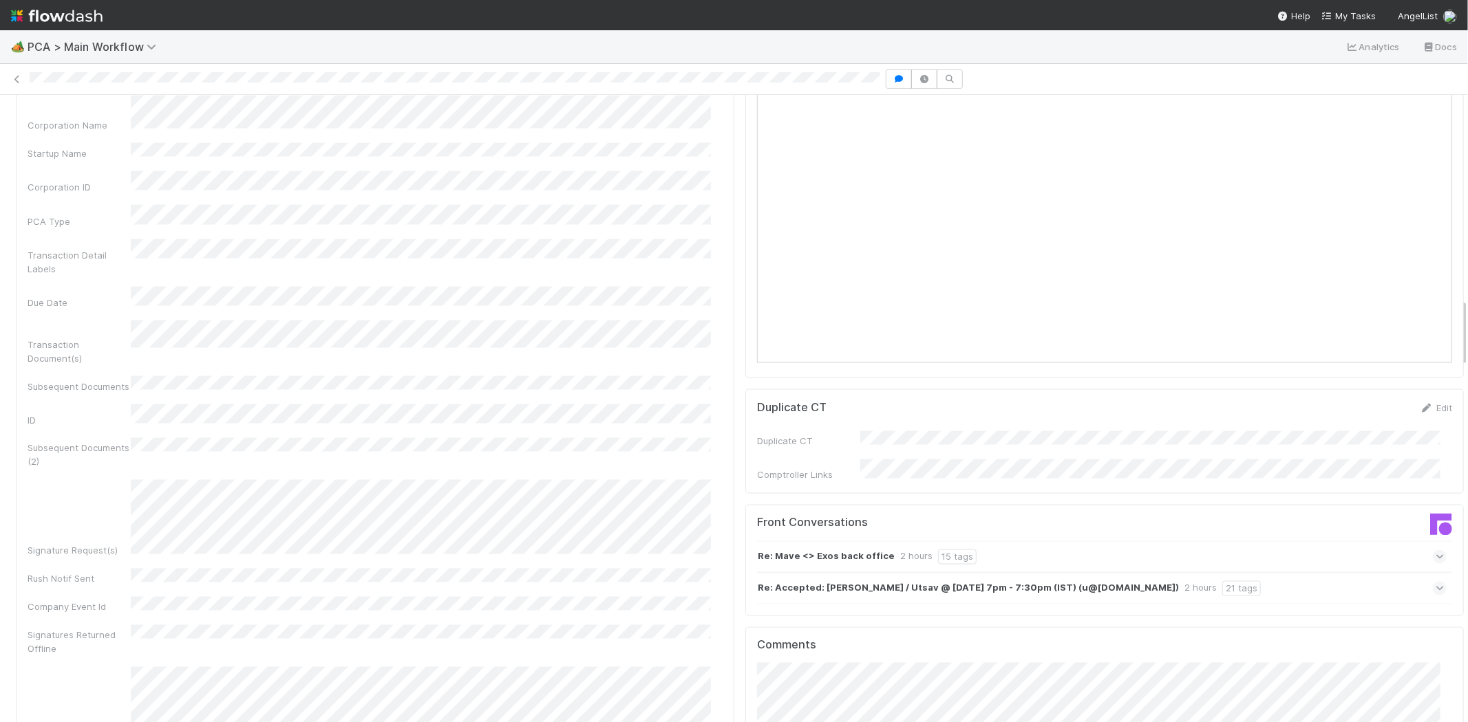
scroll to position [1758, 0]
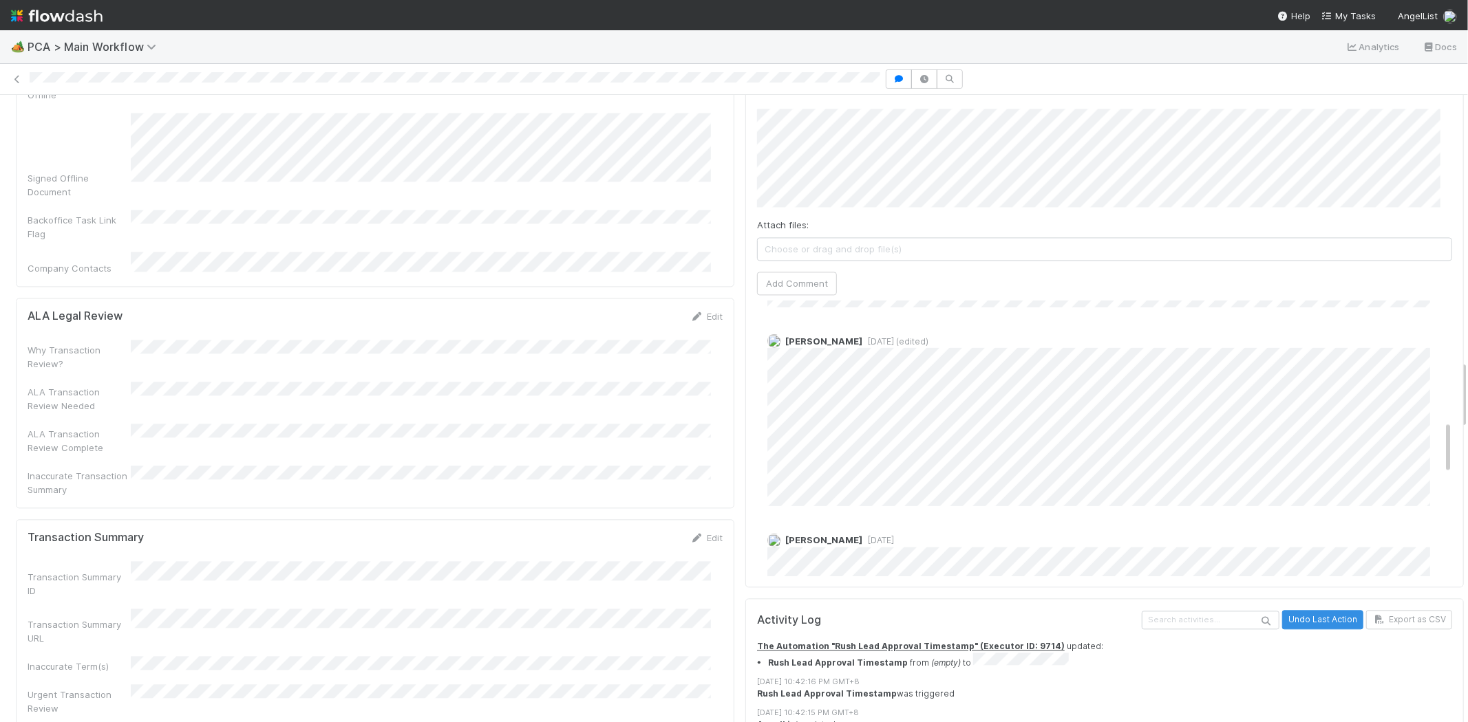
drag, startPoint x: 1452, startPoint y: 308, endPoint x: 1306, endPoint y: 380, distance: 163.1
click at [1448, 379] on div "Parsed Terms Edit Consolidated GCA Summary SPA CoI Pro Forma Stock Holdings IRA…" at bounding box center [739, 721] width 1479 height 6001
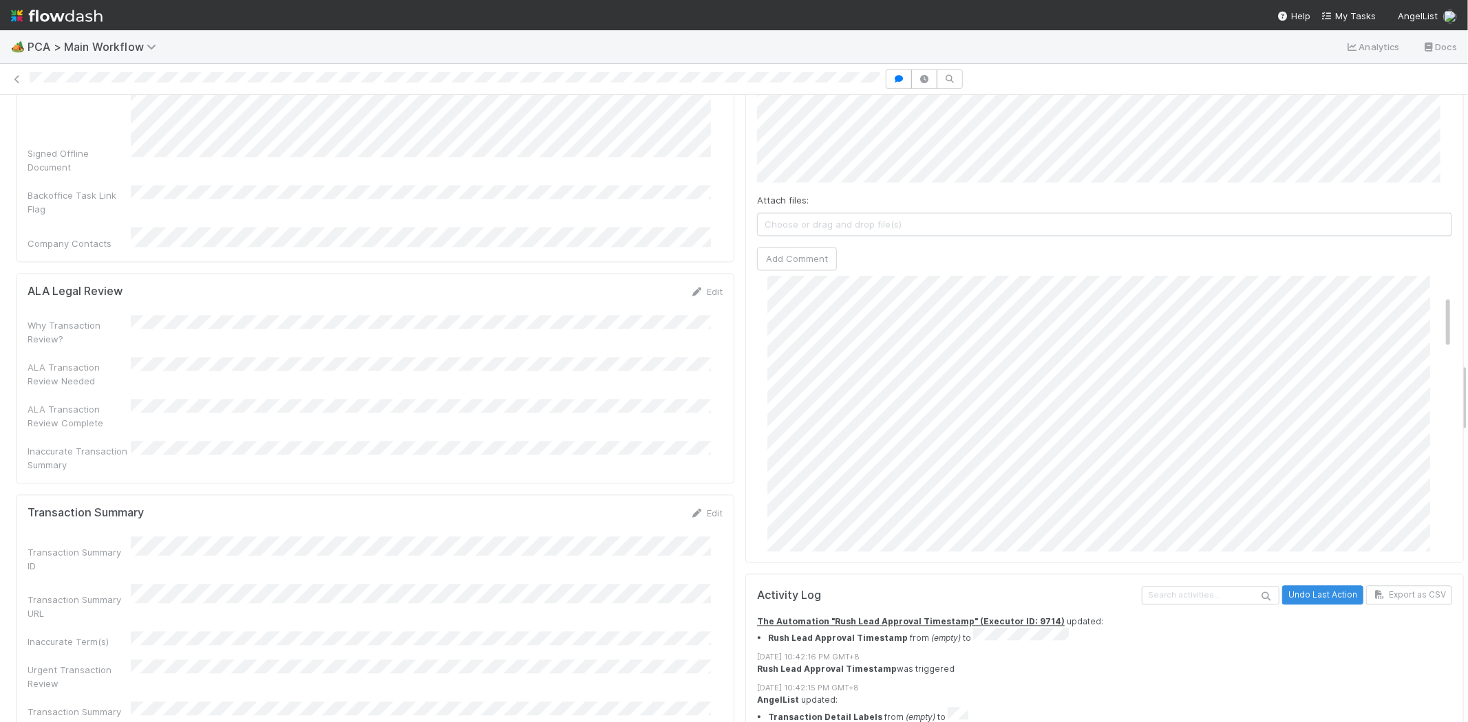
scroll to position [76, 0]
click at [241, 273] on div "ALA Legal Review Edit Why Transaction Review? ALA Transaction Review Needed ALA…" at bounding box center [375, 378] width 718 height 211
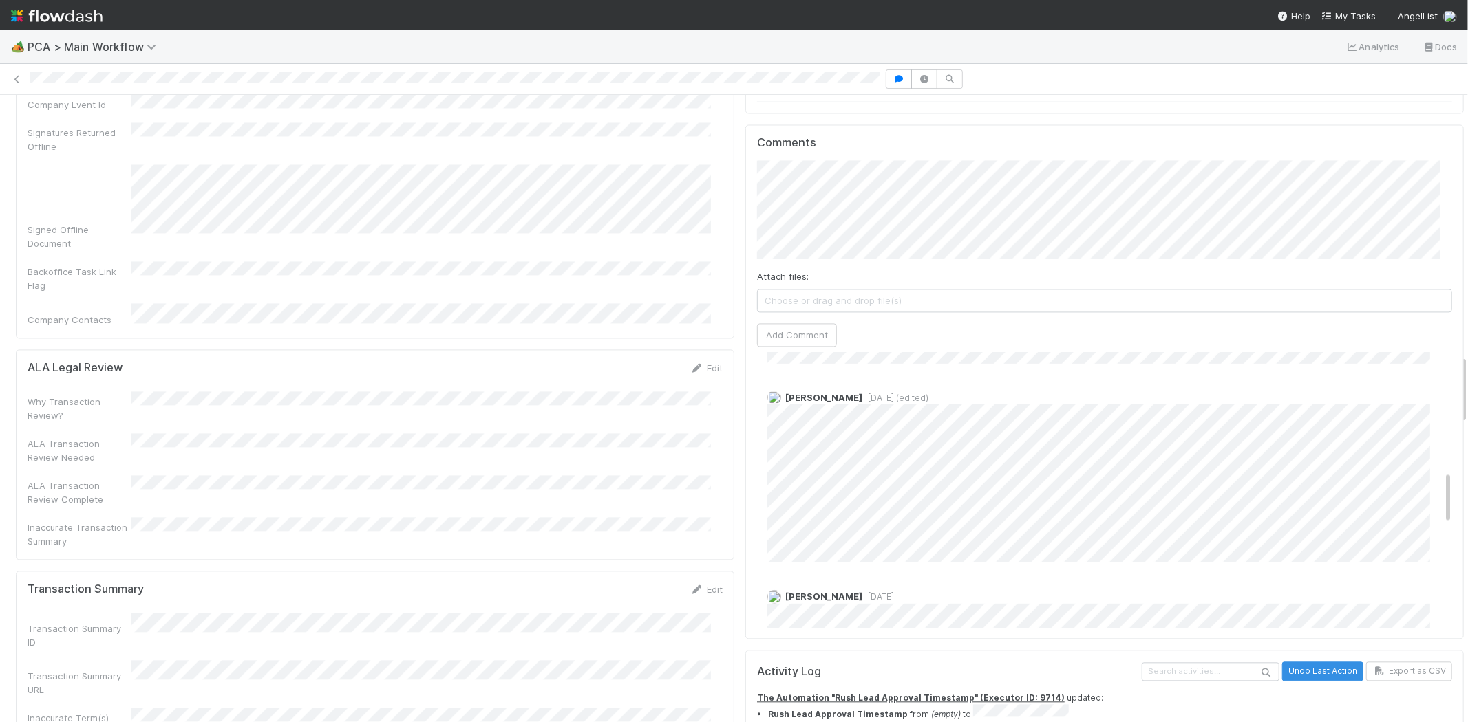
scroll to position [609, 0]
drag, startPoint x: 1423, startPoint y: 270, endPoint x: 1429, endPoint y: 389, distance: 119.2
click at [1429, 389] on div "Comments Attach files: Choose or drag and drop file(s) Add Comment [PERSON_NAME…" at bounding box center [1104, 382] width 718 height 515
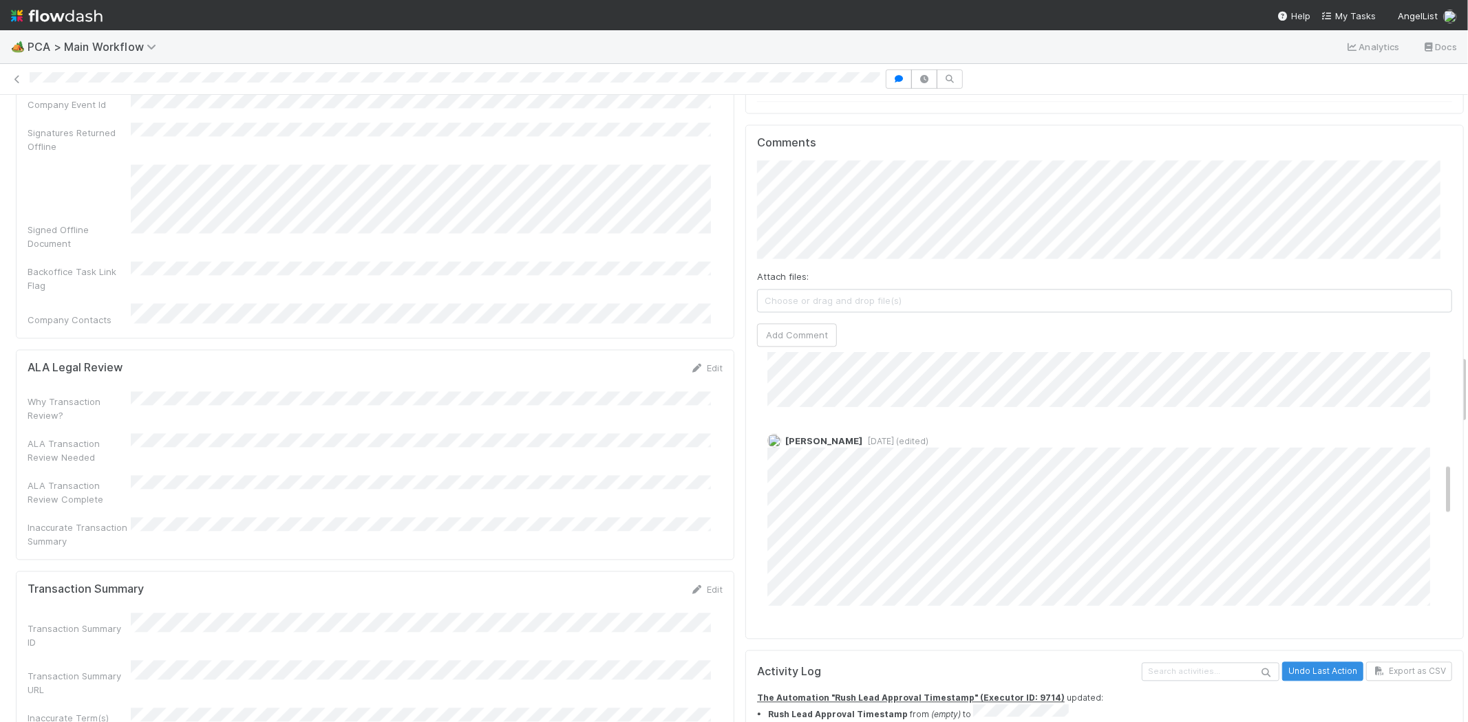
drag, startPoint x: 1424, startPoint y: 384, endPoint x: 1427, endPoint y: 375, distance: 9.4
click at [1427, 423] on div "[PERSON_NAME] [DATE] (edited)" at bounding box center [1110, 514] width 706 height 182
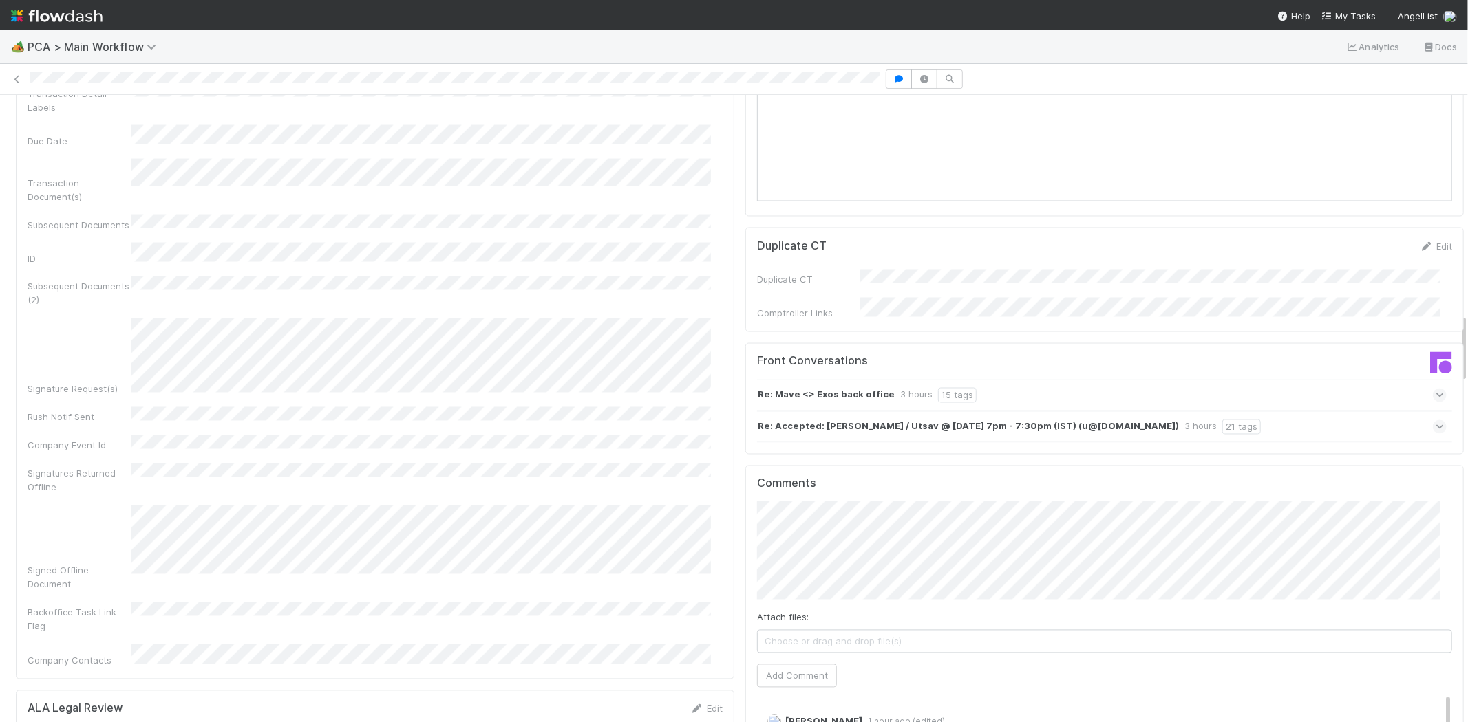
scroll to position [1987, 0]
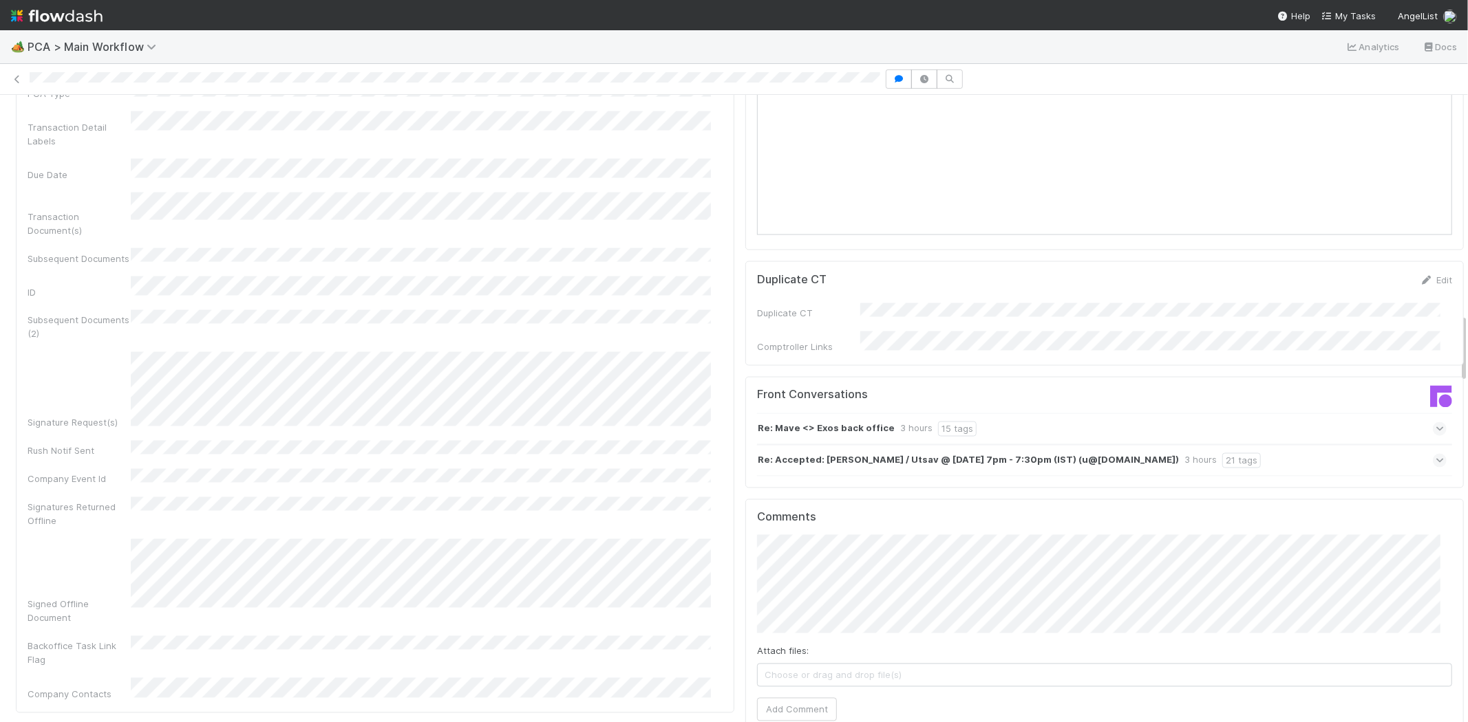
click at [1435, 454] on icon at bounding box center [1439, 461] width 9 height 14
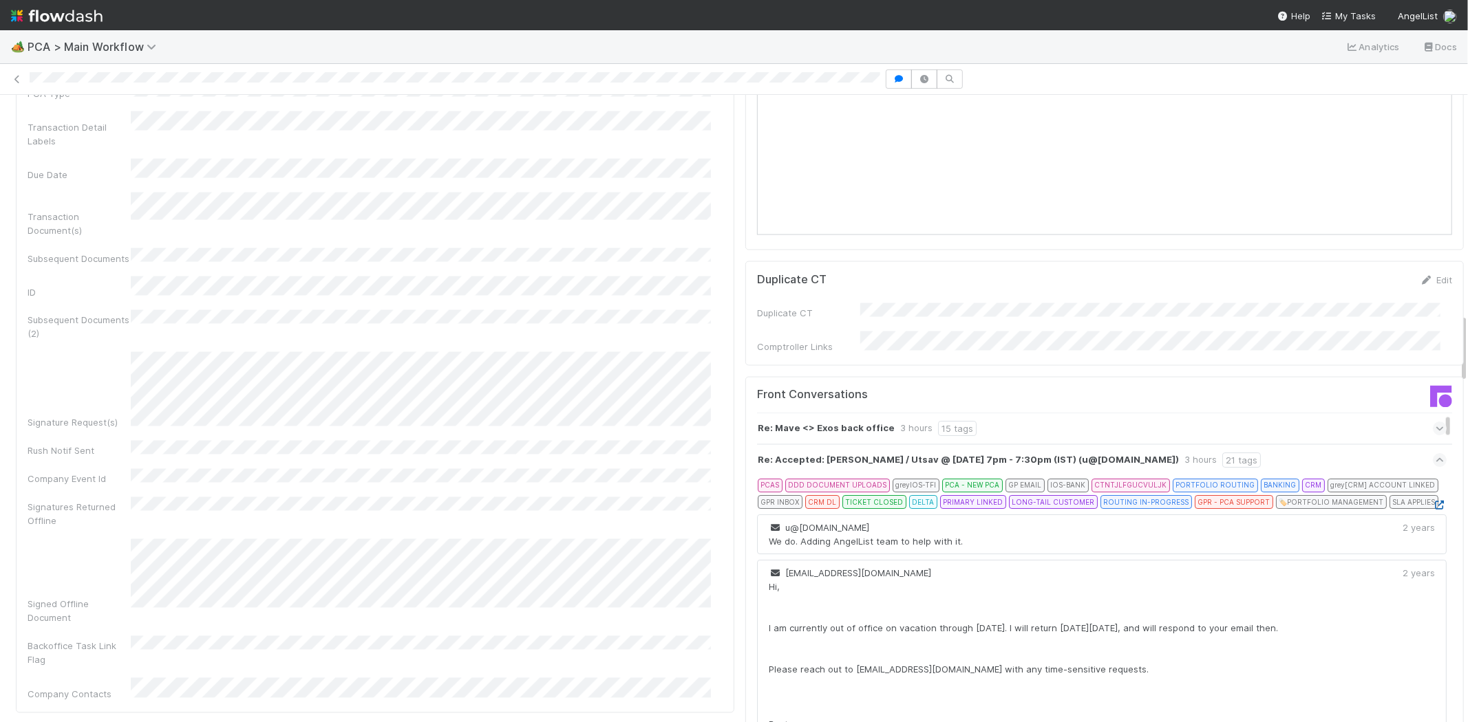
click at [1432, 502] on icon at bounding box center [1439, 506] width 14 height 9
click at [1435, 422] on icon at bounding box center [1439, 429] width 9 height 14
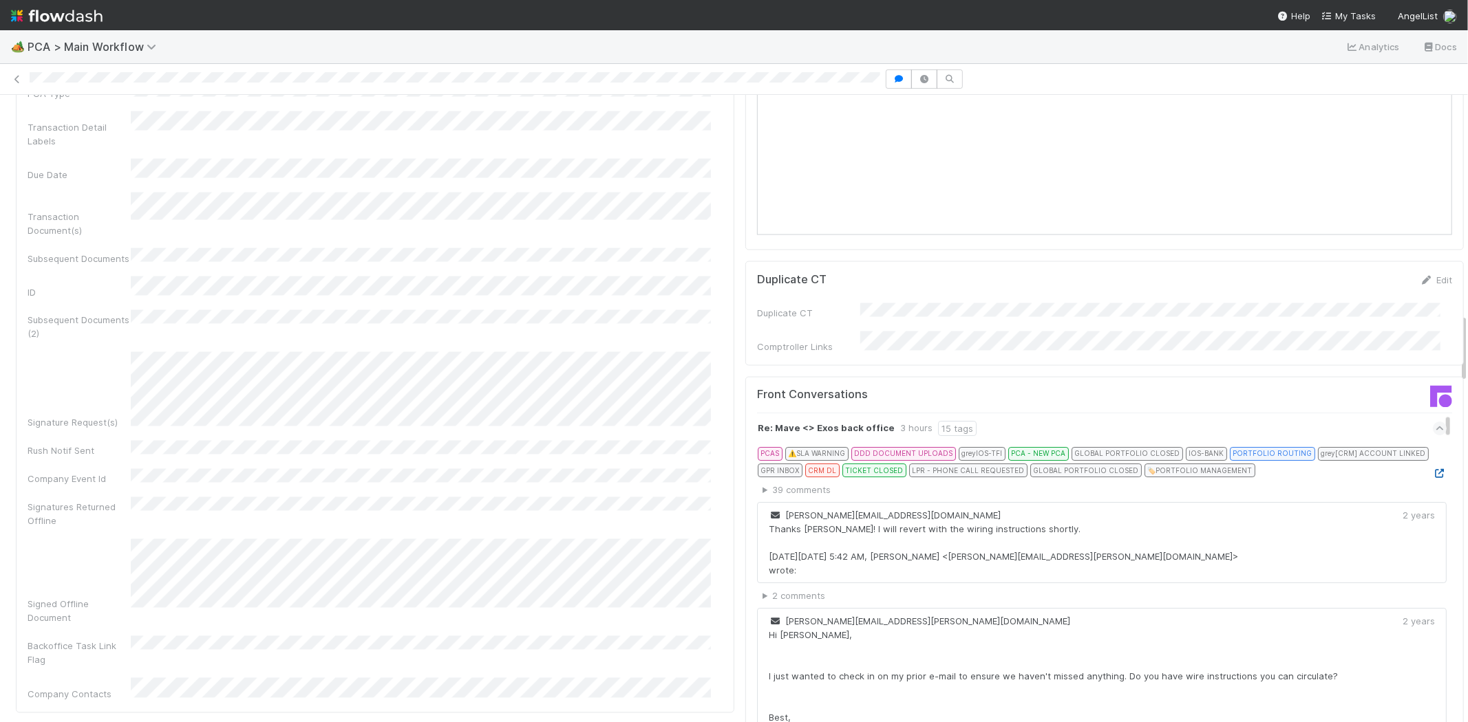
click at [1432, 470] on icon at bounding box center [1439, 474] width 14 height 9
